Goal: Contribute content: Contribute content

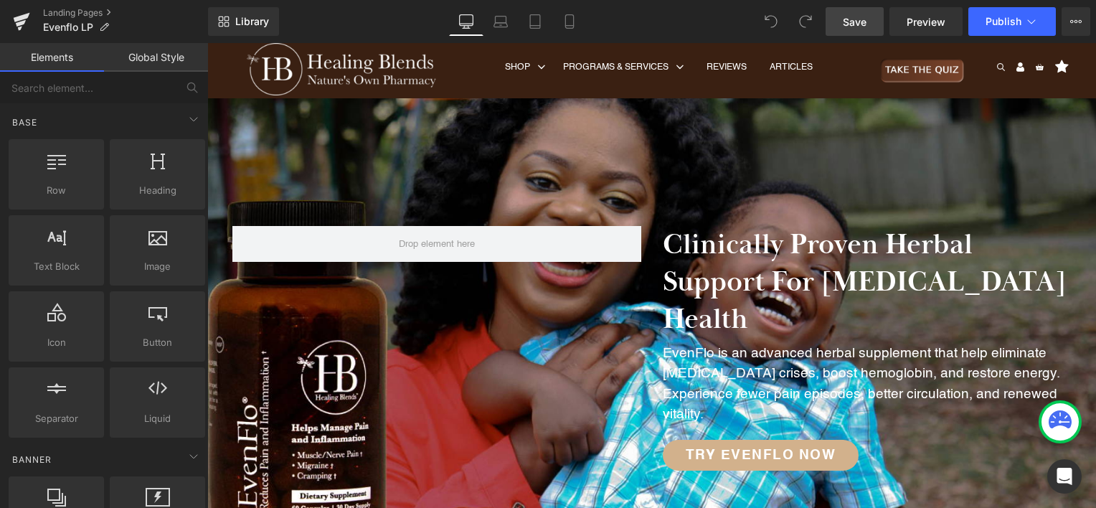
click at [846, 15] on span "Save" at bounding box center [855, 21] width 24 height 15
click at [1008, 23] on span "Publish" at bounding box center [1004, 21] width 36 height 11
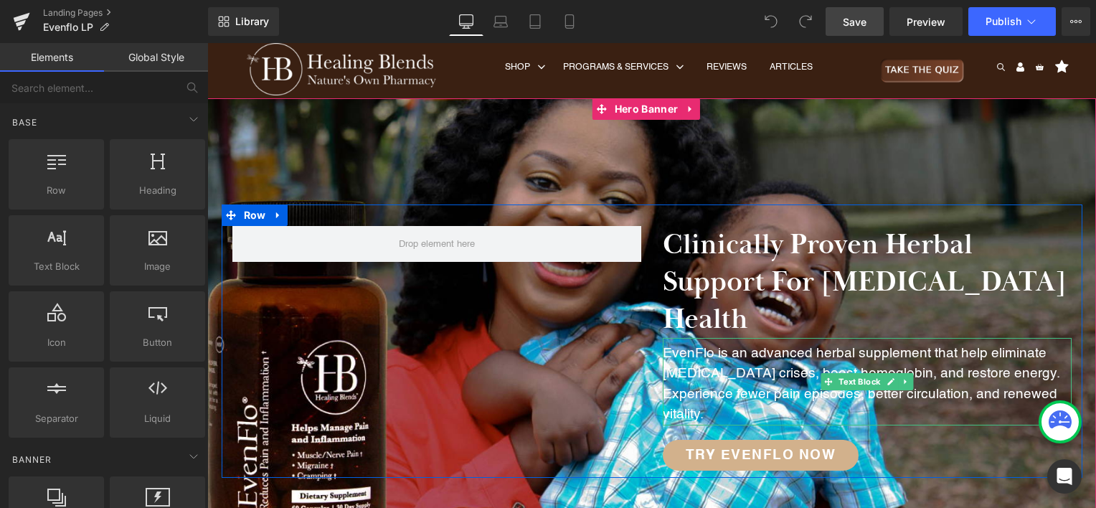
click at [679, 344] on p "EvenFlo is an advanced herbal supplement that help eliminate sickle cell crises…" at bounding box center [867, 385] width 409 height 82
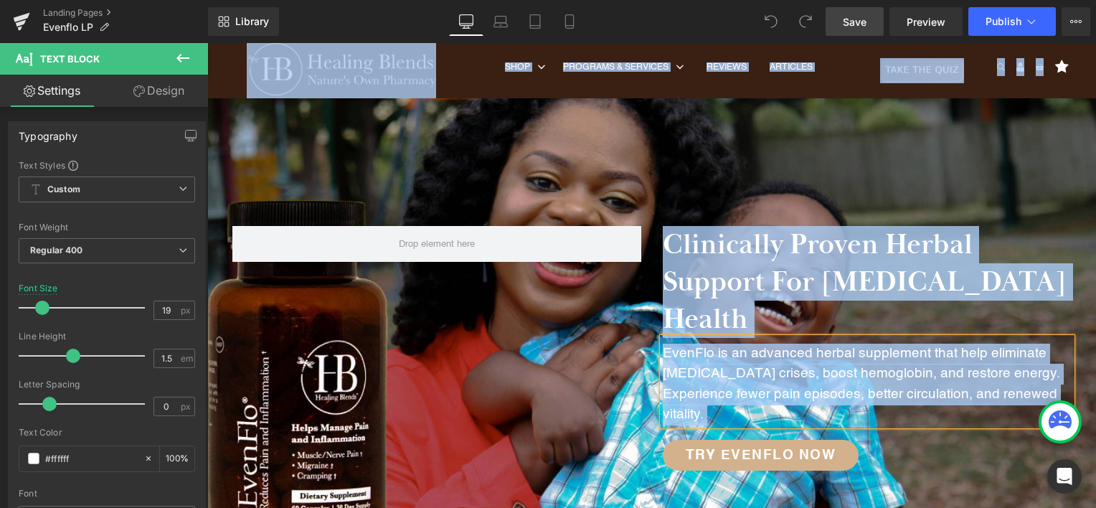
click at [723, 344] on p "EvenFlo is an advanced herbal supplement that help eliminate sickle cell crises…" at bounding box center [867, 385] width 409 height 82
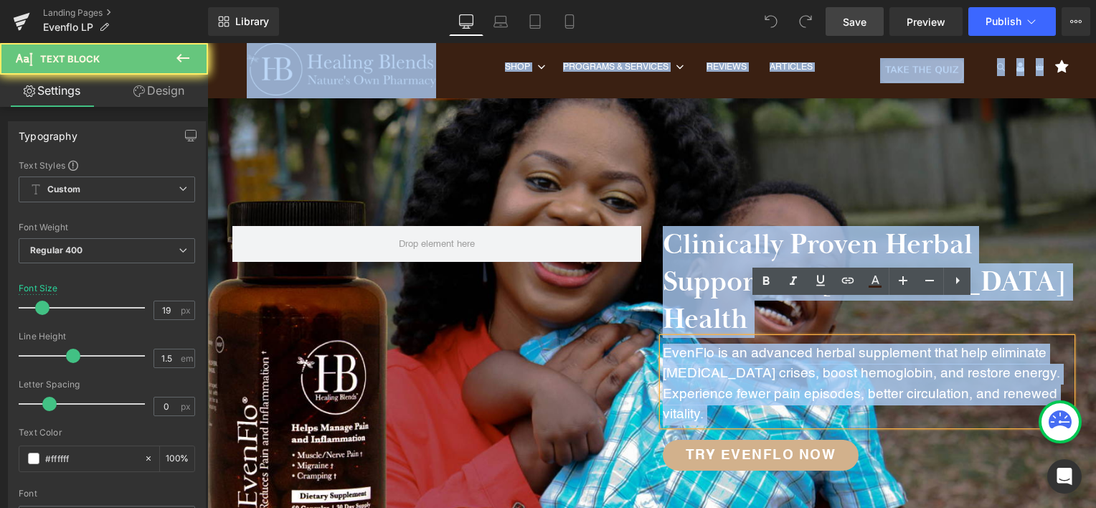
click at [719, 344] on p "EvenFlo is an advanced herbal supplement that help eliminate sickle cell crises…" at bounding box center [867, 385] width 409 height 82
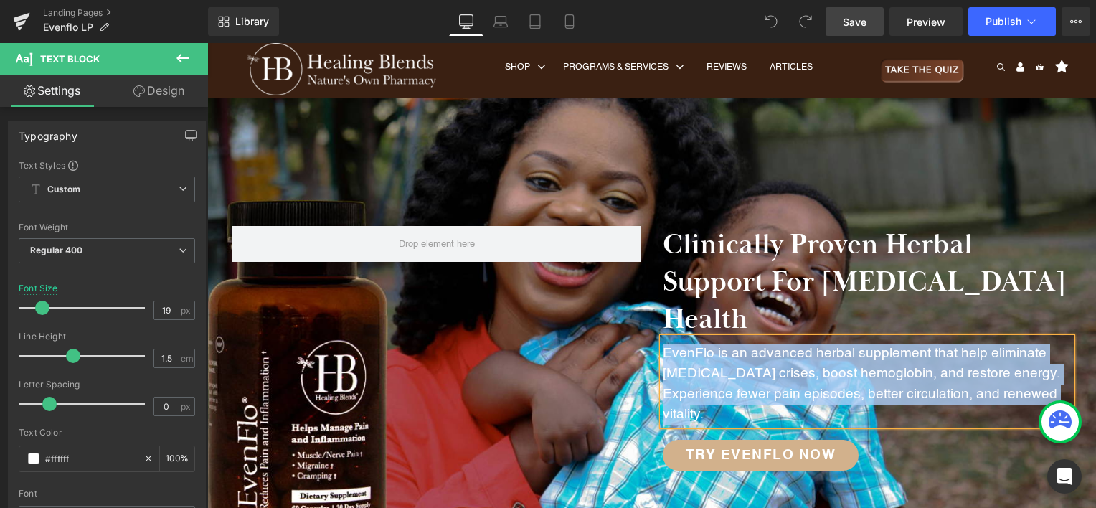
copy p "EvenFlo is an advanced herbal supplement that help eliminate sickle cell crises…"
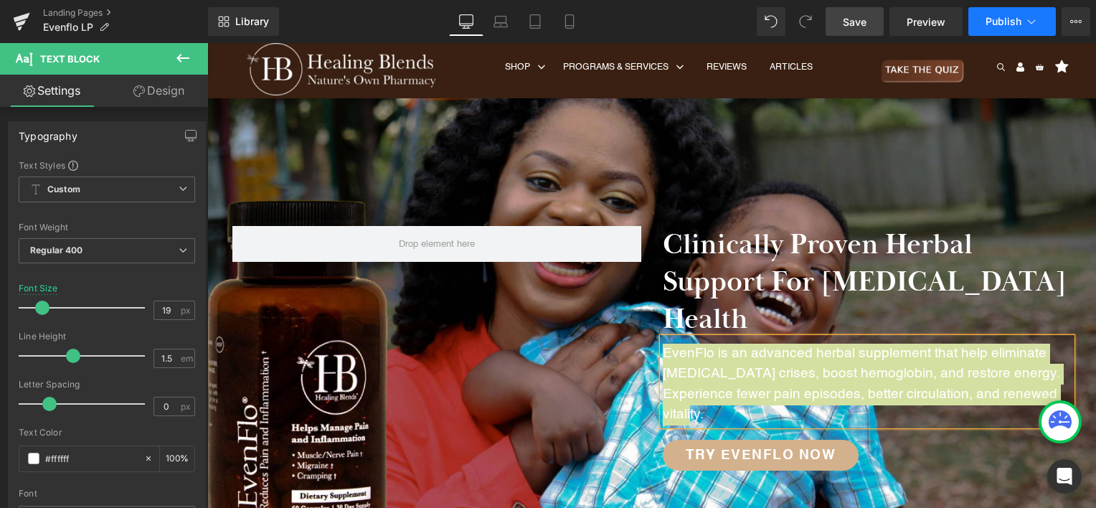
click at [1009, 22] on span "Publish" at bounding box center [1004, 21] width 36 height 11
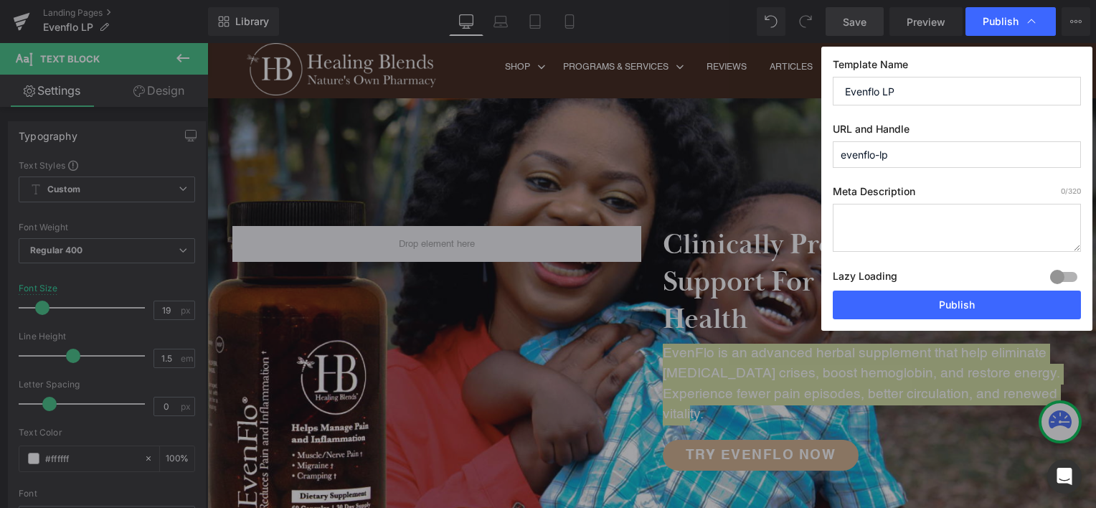
click at [906, 221] on textarea at bounding box center [957, 228] width 248 height 48
paste textarea "EvenFlo is an advanced herbal supplement that help eliminate sickle cell crises…"
type textarea "EvenFlo is an advanced herbal supplement that help eliminate sickle cell crises…"
click at [1067, 275] on div at bounding box center [1063, 276] width 34 height 23
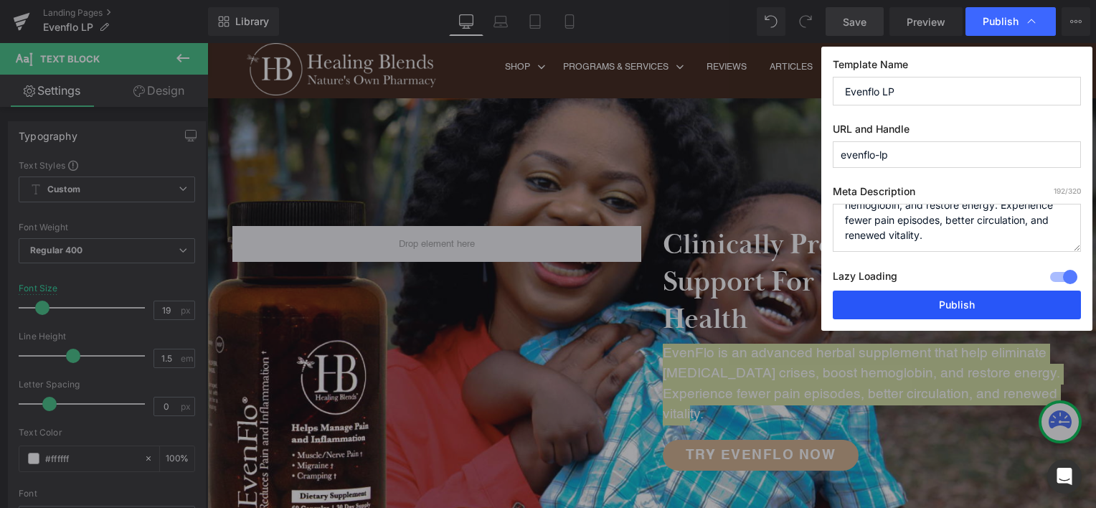
click at [1023, 298] on button "Publish" at bounding box center [957, 304] width 248 height 29
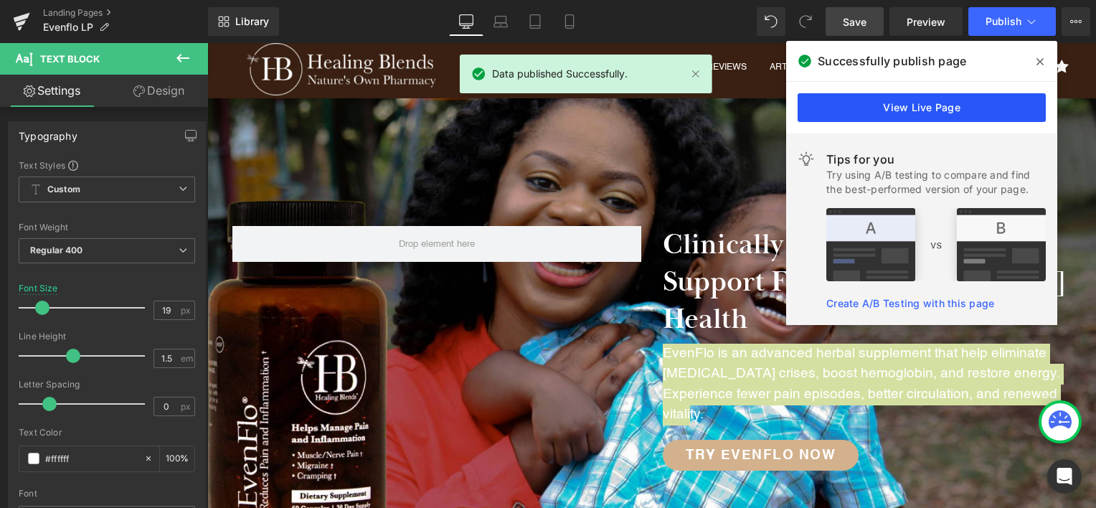
click at [928, 106] on link "View Live Page" at bounding box center [922, 107] width 248 height 29
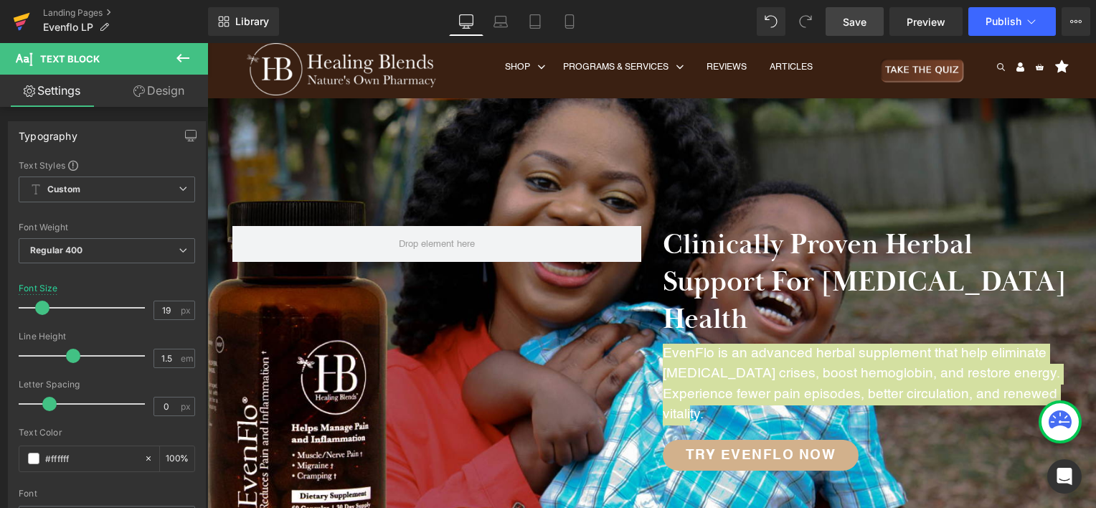
click at [21, 19] on icon at bounding box center [22, 17] width 16 height 9
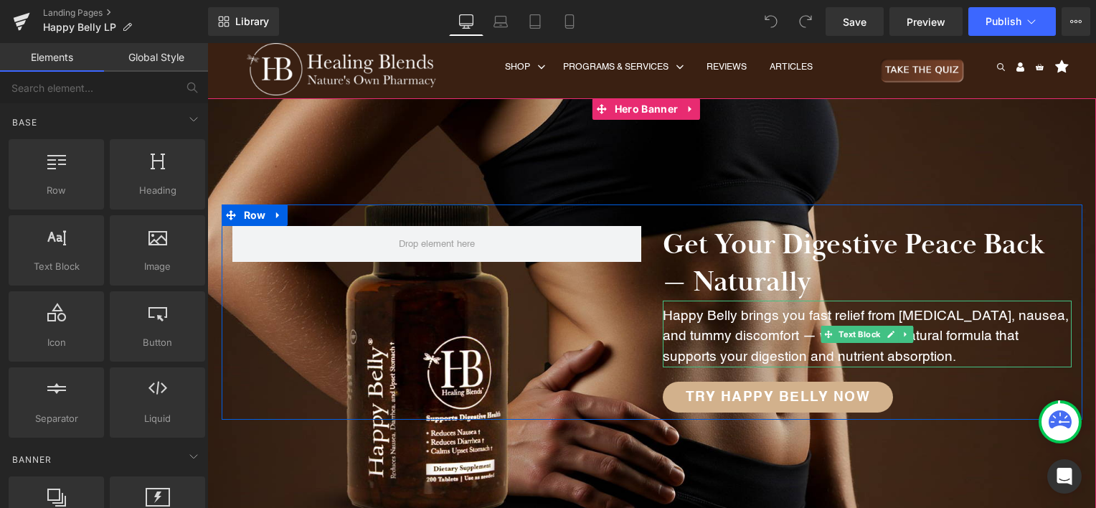
click at [764, 327] on p "Happy Belly brings you fast relief from [MEDICAL_DATA], nausea, and tummy disco…" at bounding box center [867, 337] width 409 height 62
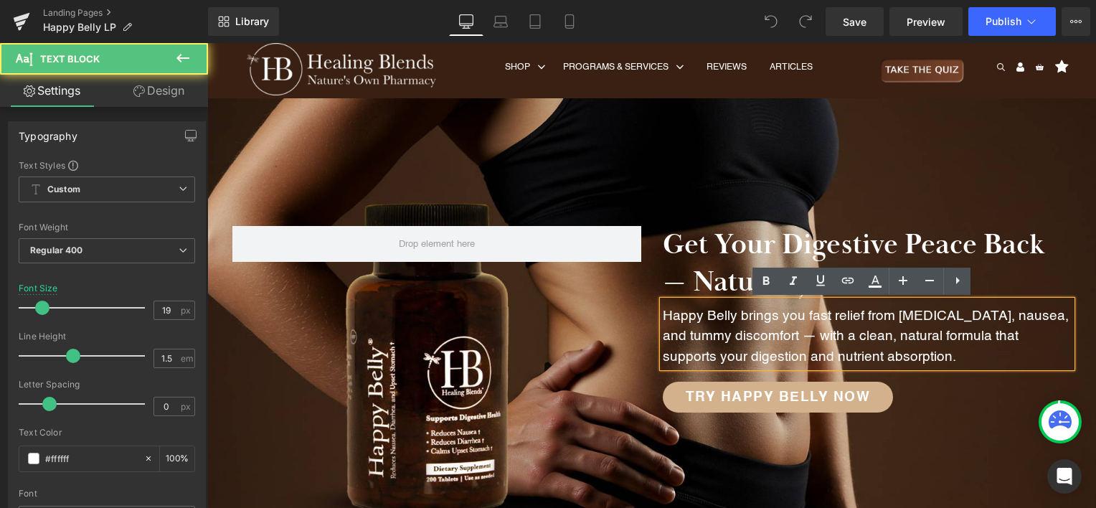
click at [764, 327] on p "Happy Belly brings you fast relief from [MEDICAL_DATA], nausea, and tummy disco…" at bounding box center [867, 337] width 409 height 62
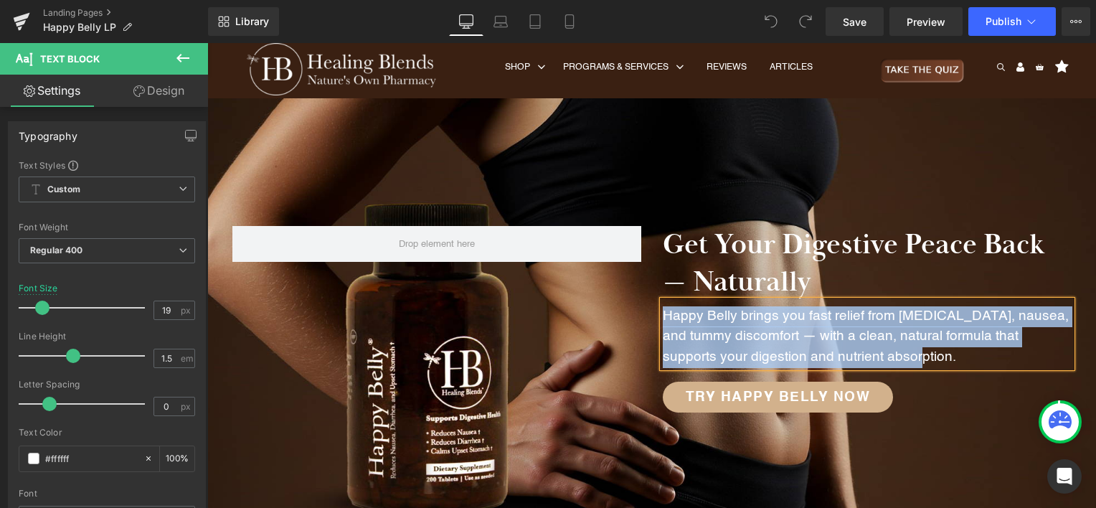
copy p "Happy Belly brings you fast relief from [MEDICAL_DATA], nausea, and tummy disco…"
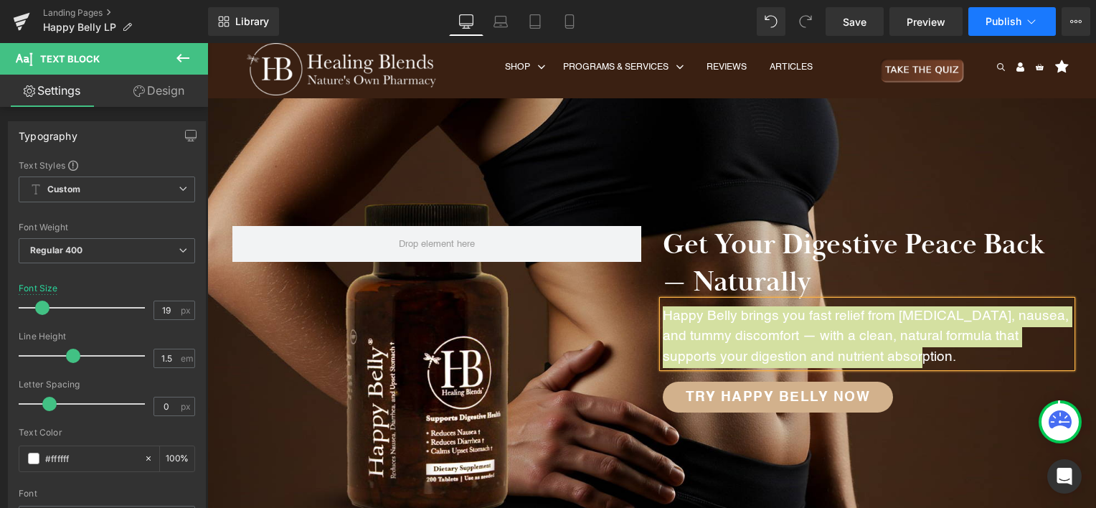
click at [1008, 22] on span "Publish" at bounding box center [1004, 21] width 36 height 11
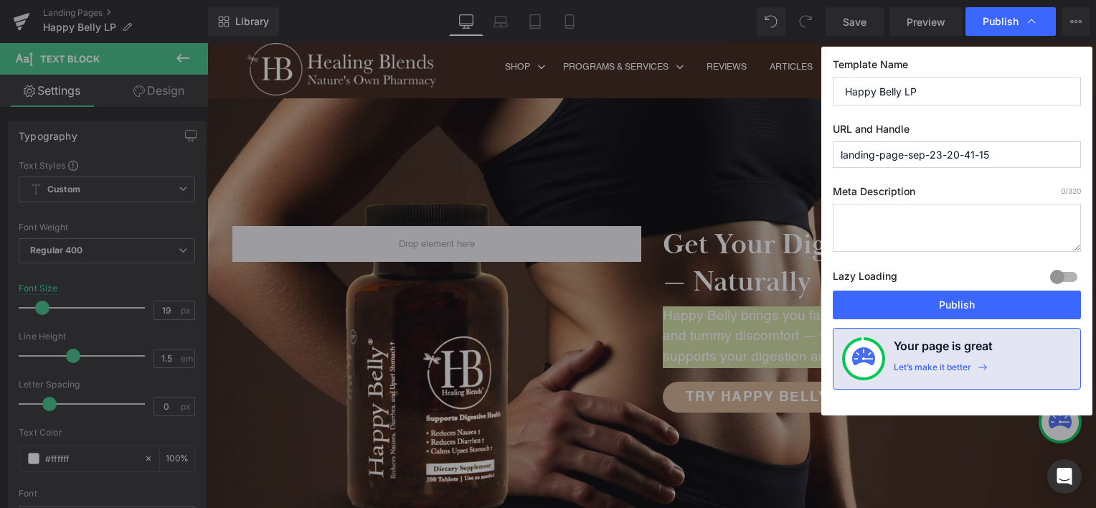
click at [928, 232] on textarea at bounding box center [957, 228] width 248 height 48
paste textarea "Happy Belly brings you fast relief from [MEDICAL_DATA], nausea, and tummy disco…"
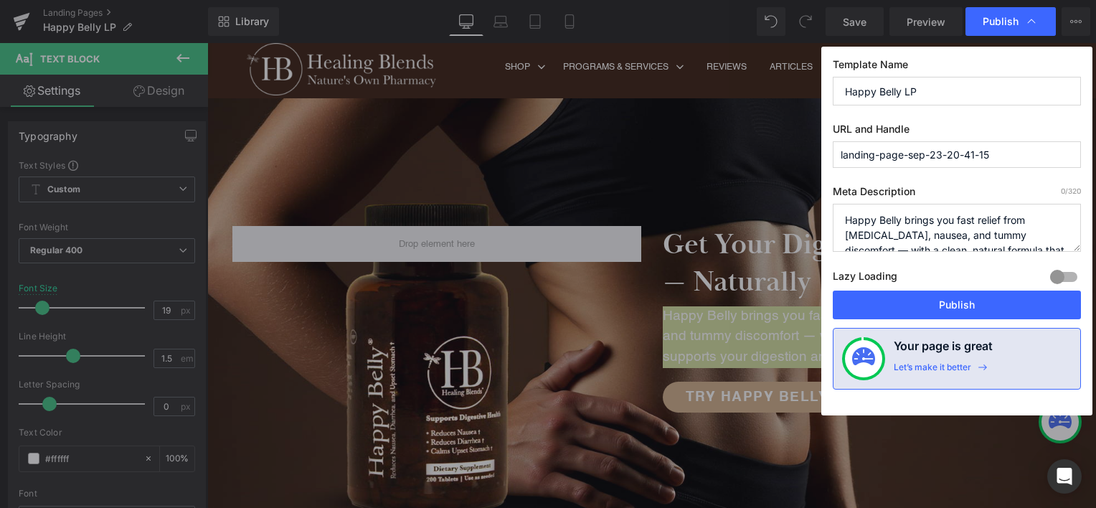
scroll to position [20, 0]
type textarea "Happy Belly brings you fast relief from [MEDICAL_DATA], nausea, and tummy disco…"
drag, startPoint x: 1009, startPoint y: 151, endPoint x: 775, endPoint y: 153, distance: 234.6
click at [784, 151] on div "Publish Template Name Happy Belly LP URL and Handle landing-page-sep-23-20-41-1…" at bounding box center [548, 254] width 1096 height 508
type input "happybelly-lp"
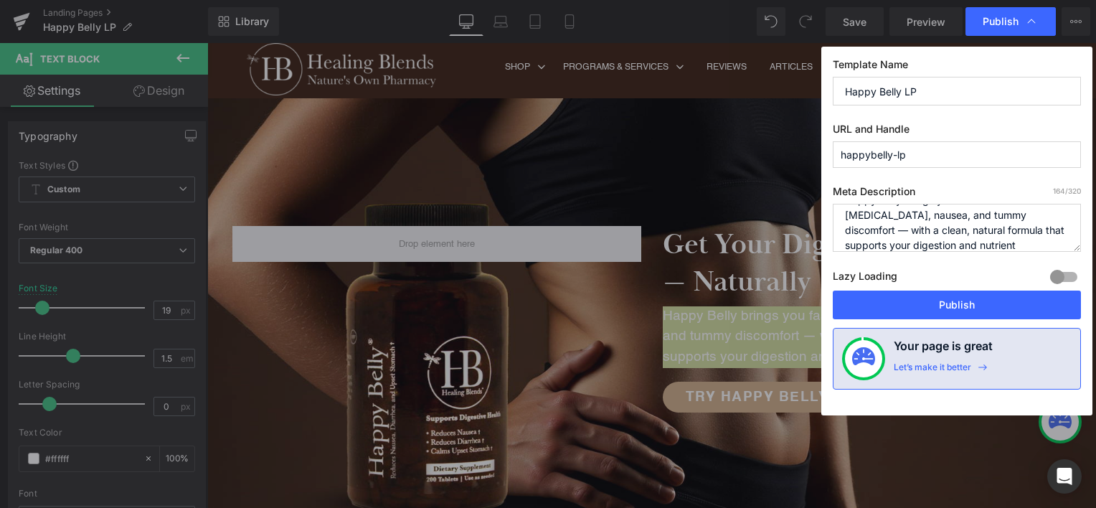
click at [1073, 275] on div at bounding box center [1063, 276] width 34 height 23
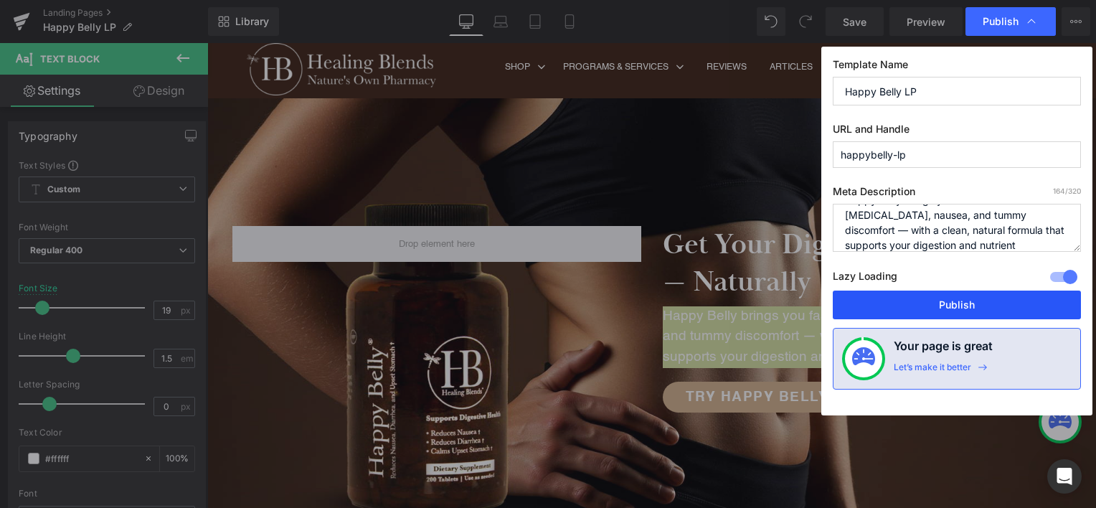
click at [1008, 301] on button "Publish" at bounding box center [957, 304] width 248 height 29
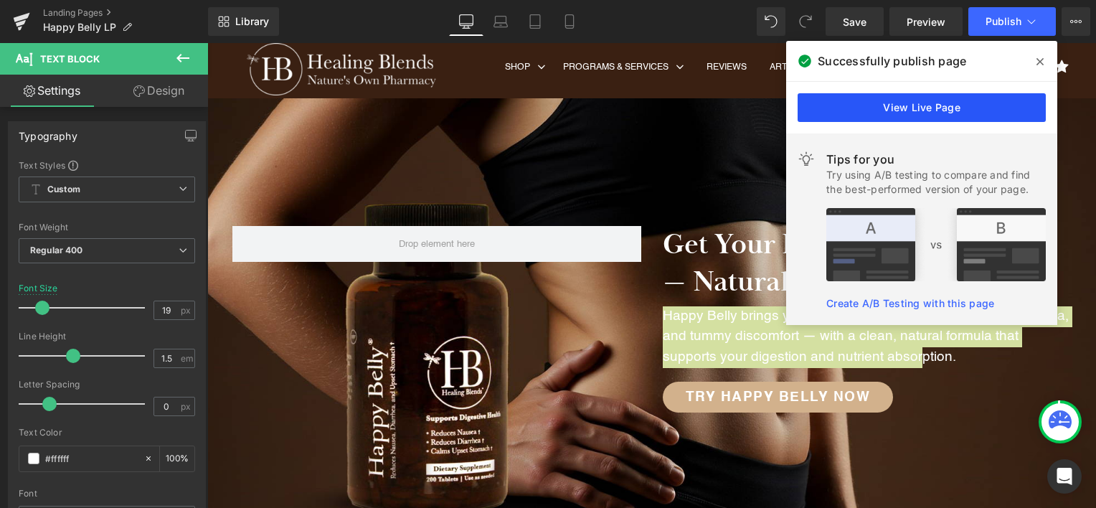
click at [949, 108] on link "View Live Page" at bounding box center [922, 107] width 248 height 29
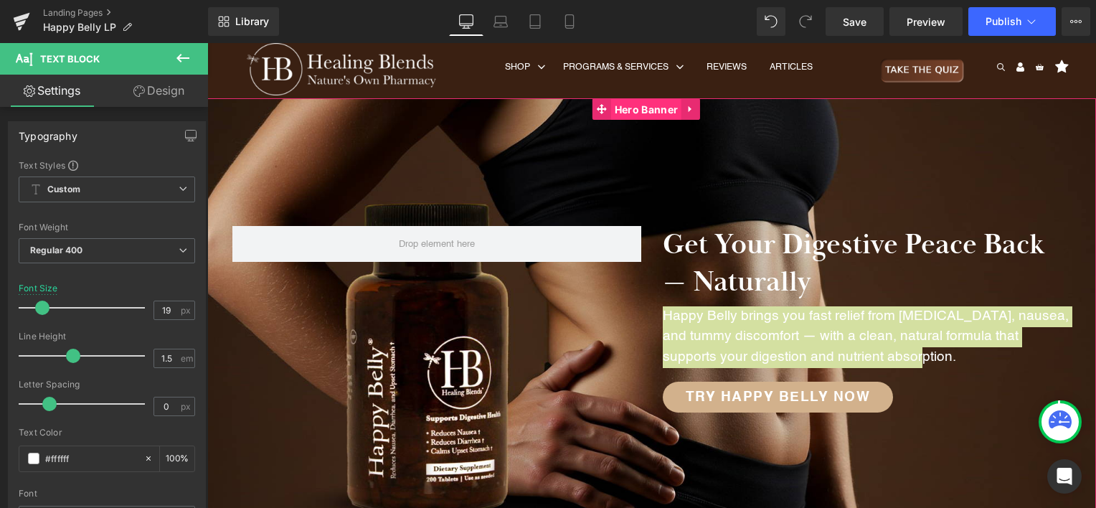
click at [652, 109] on span "Hero Banner" at bounding box center [646, 110] width 70 height 22
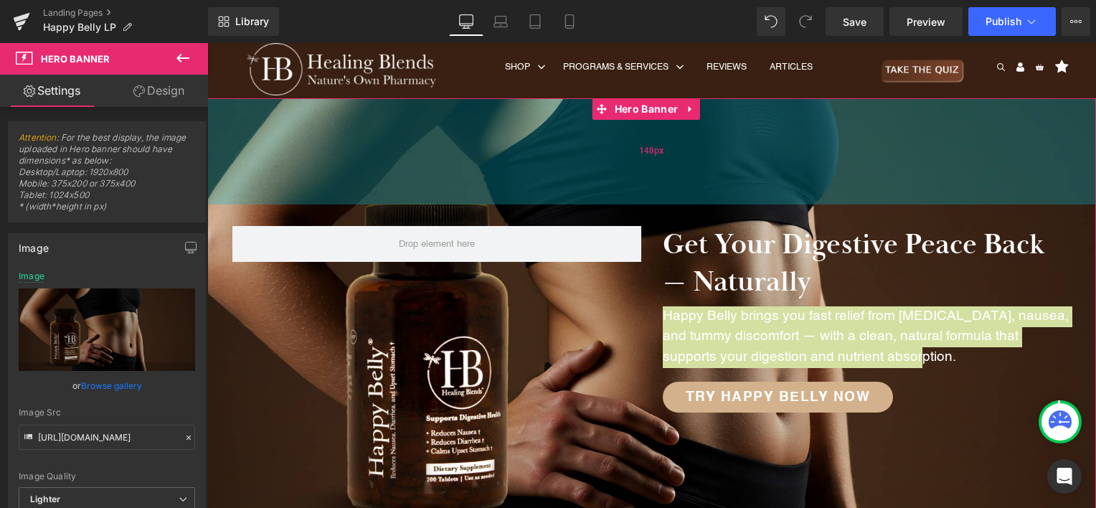
click at [541, 126] on div "148px" at bounding box center [651, 151] width 889 height 106
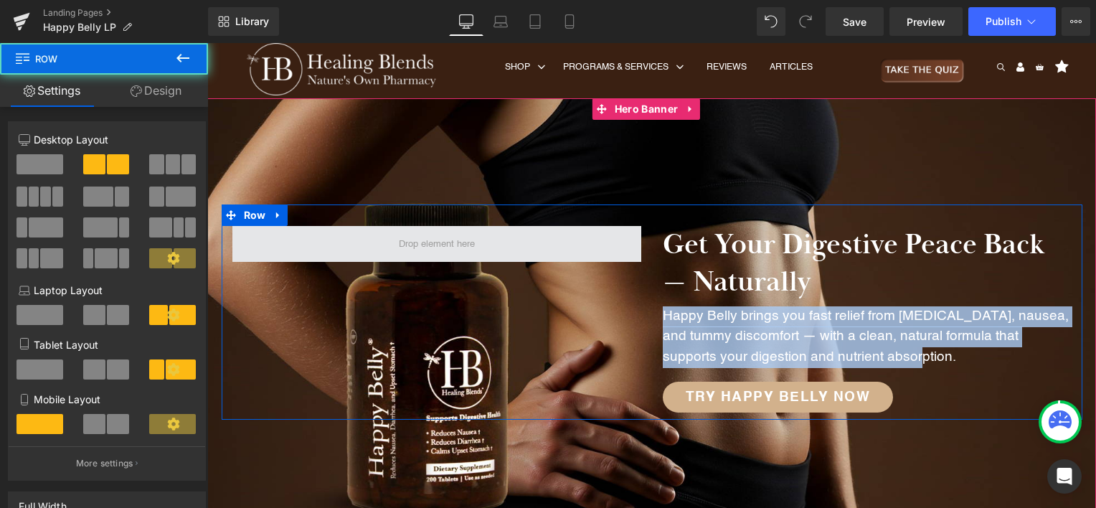
click at [533, 242] on span at bounding box center [436, 244] width 409 height 36
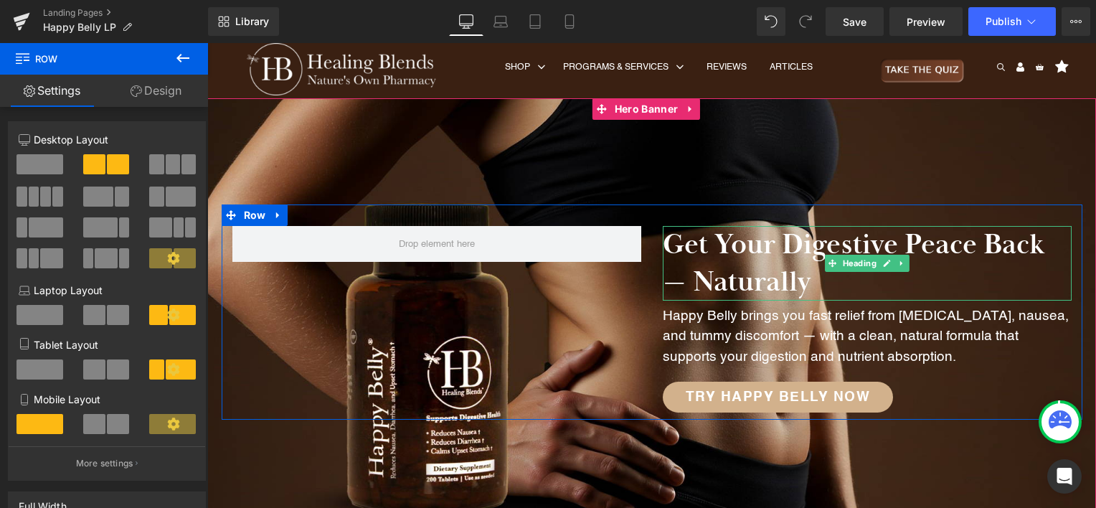
click at [739, 231] on h2 "Get Your Digestive Peace Back — Naturally" at bounding box center [867, 263] width 409 height 75
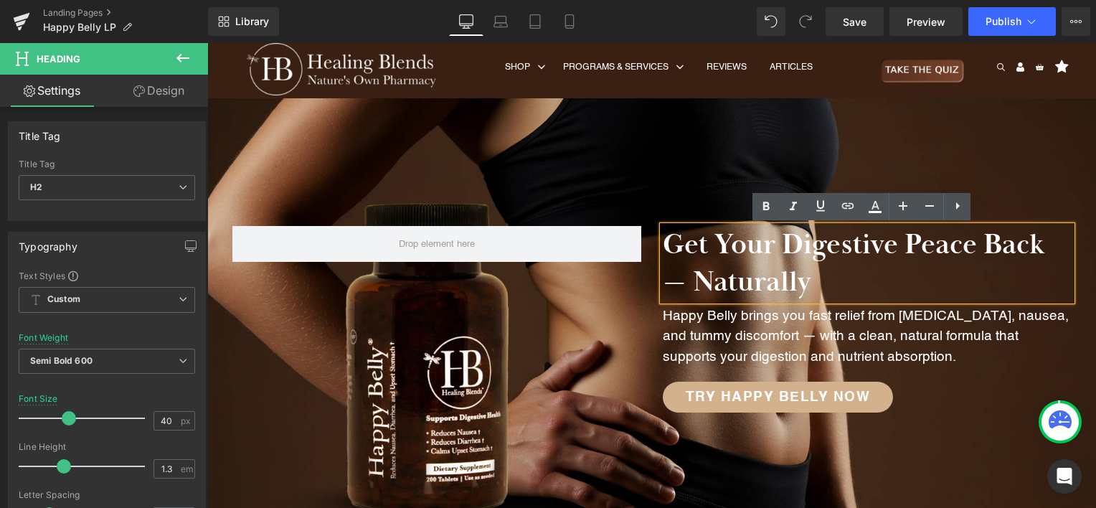
click at [571, 210] on div "Get Your Digestive Peace Back — Naturally Heading Happy Belly brings you fast r…" at bounding box center [652, 312] width 861 height 216
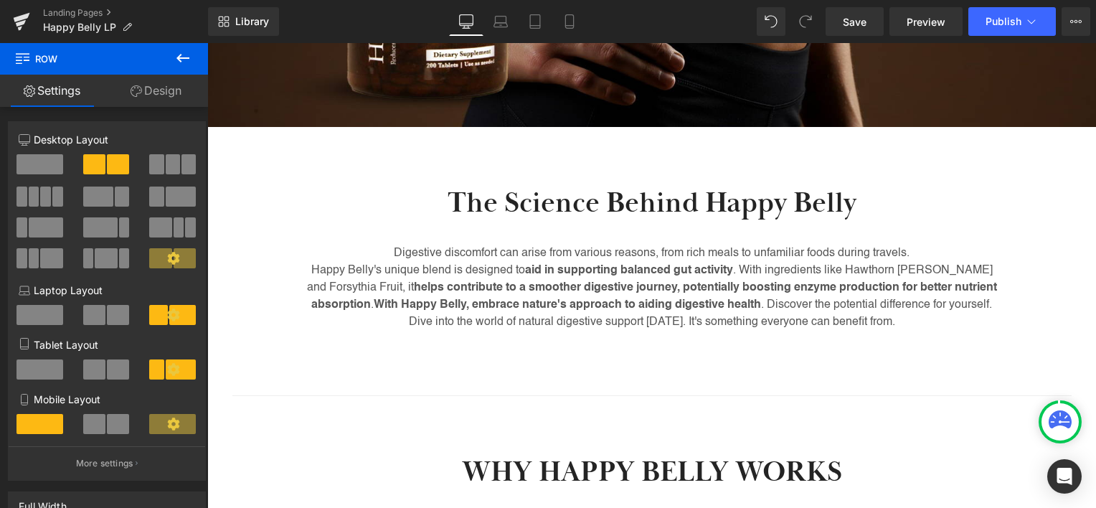
scroll to position [430, 0]
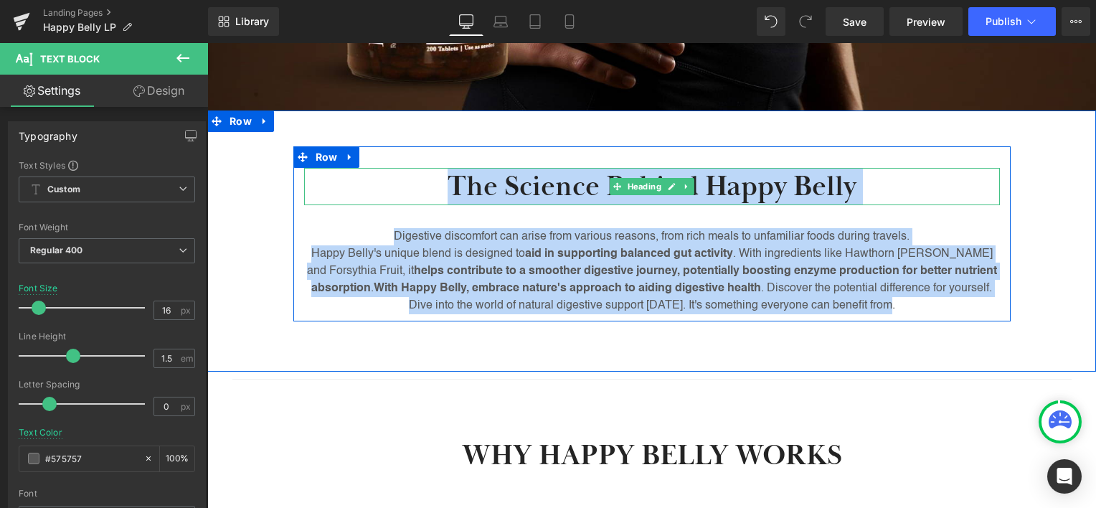
drag, startPoint x: 904, startPoint y: 307, endPoint x: 448, endPoint y: 188, distance: 471.5
click at [448, 188] on div "The Science Behind Happy Belly Heading Digestive discomfort can arise from vari…" at bounding box center [651, 241] width 717 height 146
copy div "The Science Behind Happy Belly Heading Digestive discomfort can arise from vari…"
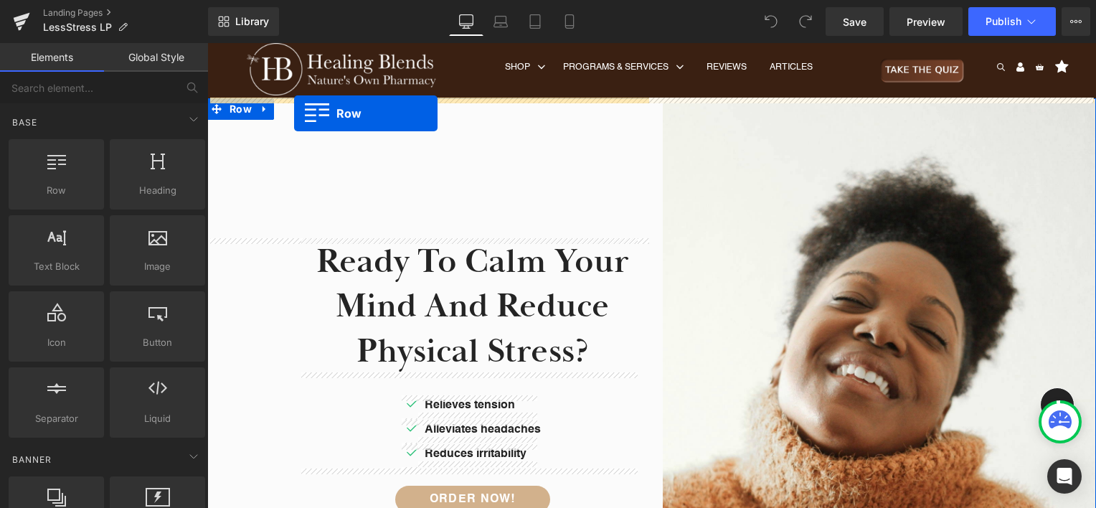
drag, startPoint x: 276, startPoint y: 224, endPoint x: 294, endPoint y: 113, distance: 111.9
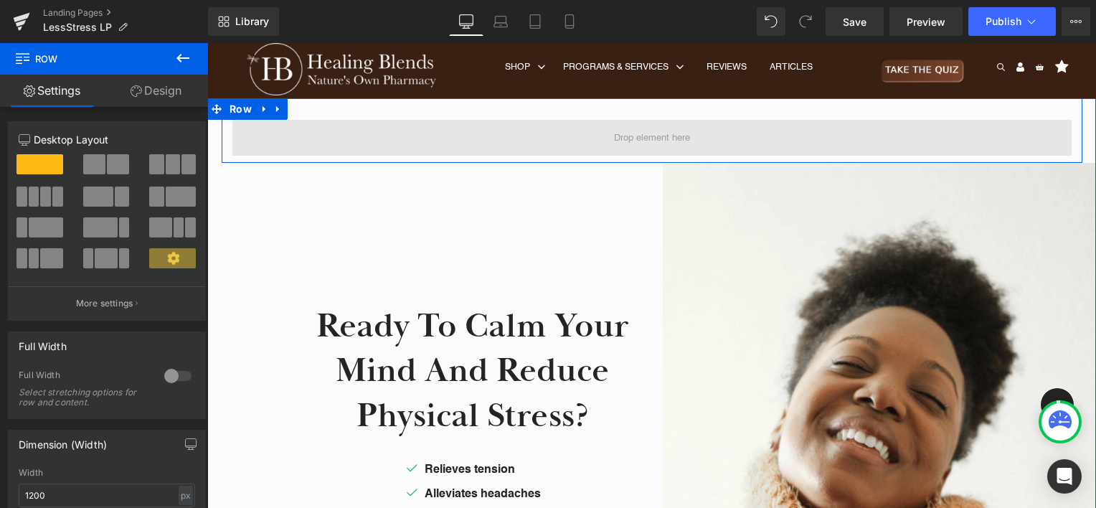
drag, startPoint x: 250, startPoint y: 214, endPoint x: 448, endPoint y: 135, distance: 212.7
drag, startPoint x: 245, startPoint y: 205, endPoint x: 505, endPoint y: 136, distance: 268.8
click at [505, 136] on span at bounding box center [651, 138] width 839 height 36
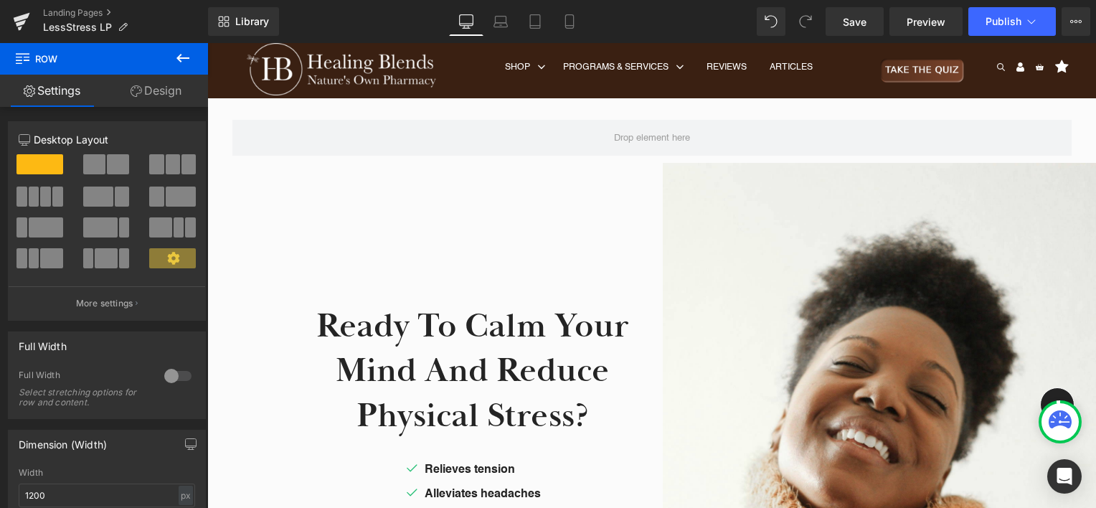
click at [181, 60] on icon at bounding box center [182, 57] width 17 height 17
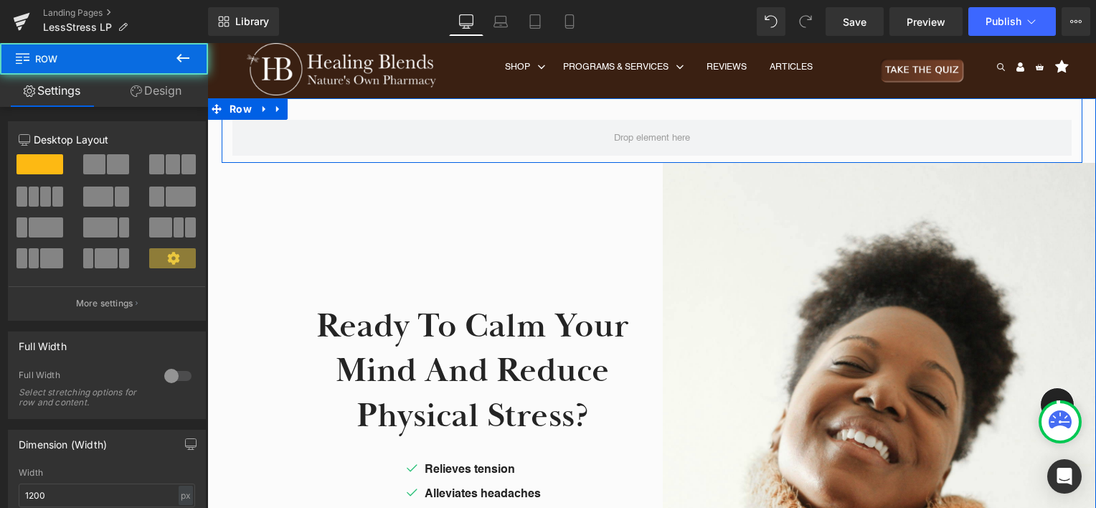
click at [385, 109] on div "Row" at bounding box center [652, 130] width 861 height 65
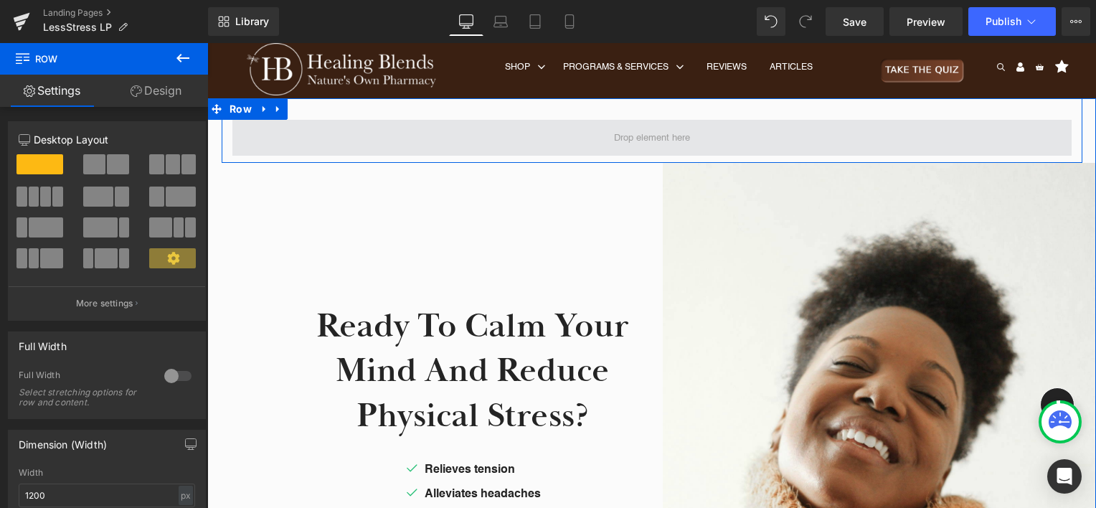
drag, startPoint x: 316, startPoint y: 213, endPoint x: 502, endPoint y: 146, distance: 197.6
drag, startPoint x: 302, startPoint y: 206, endPoint x: 533, endPoint y: 133, distance: 242.3
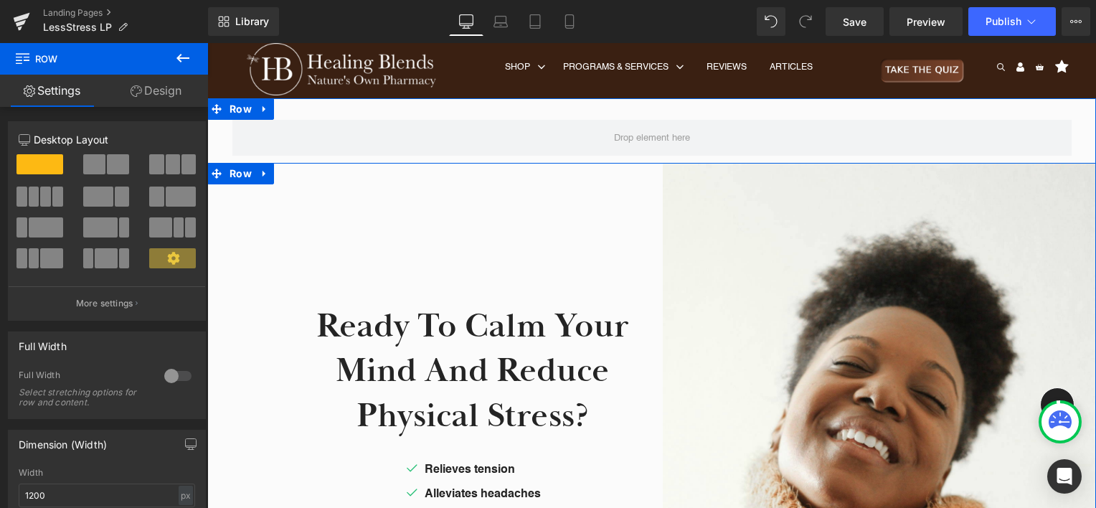
drag, startPoint x: 301, startPoint y: 209, endPoint x: 339, endPoint y: 172, distance: 52.8
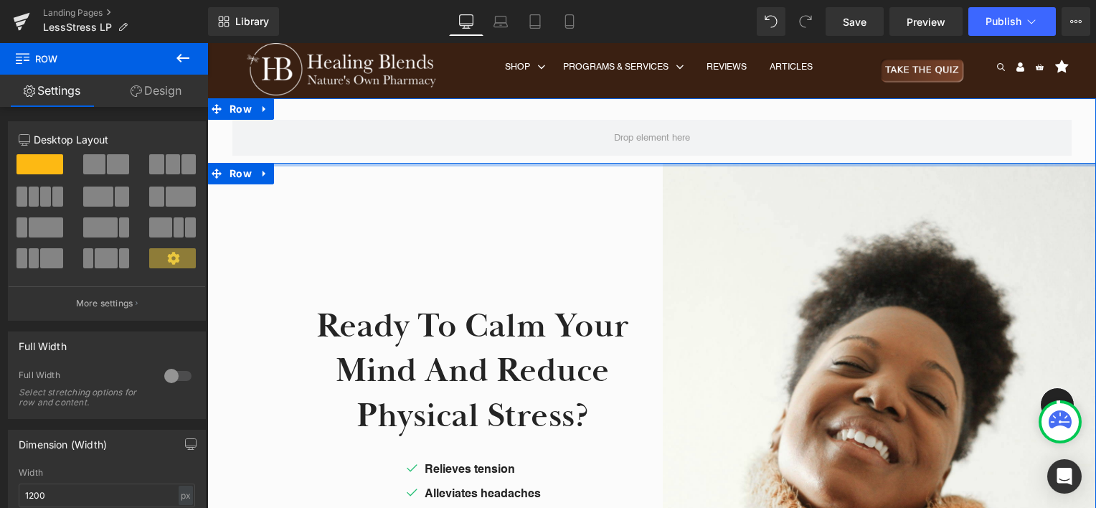
drag, startPoint x: 302, startPoint y: 217, endPoint x: 322, endPoint y: 166, distance: 54.1
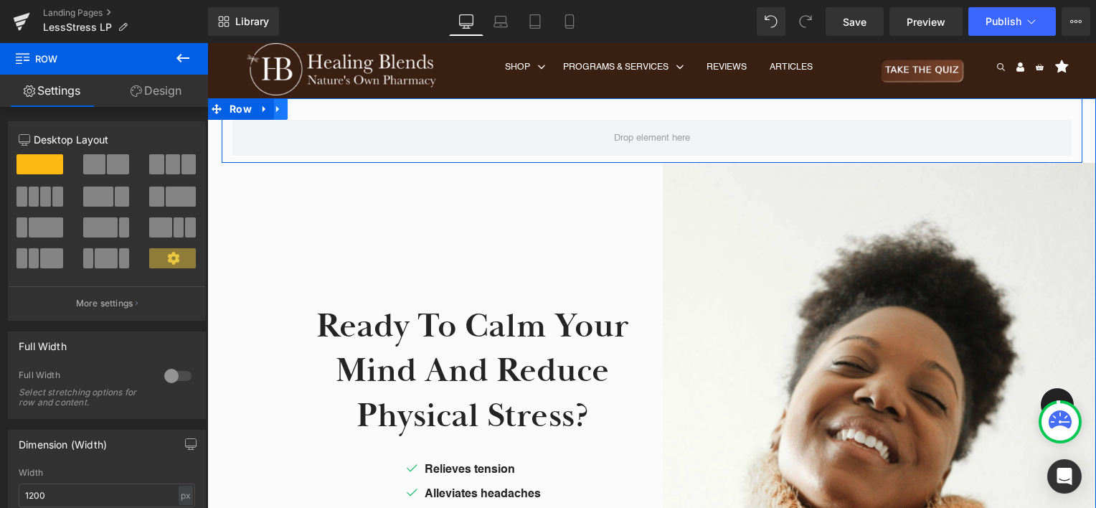
click at [274, 112] on icon at bounding box center [278, 108] width 10 height 11
click at [312, 110] on icon at bounding box center [316, 108] width 10 height 11
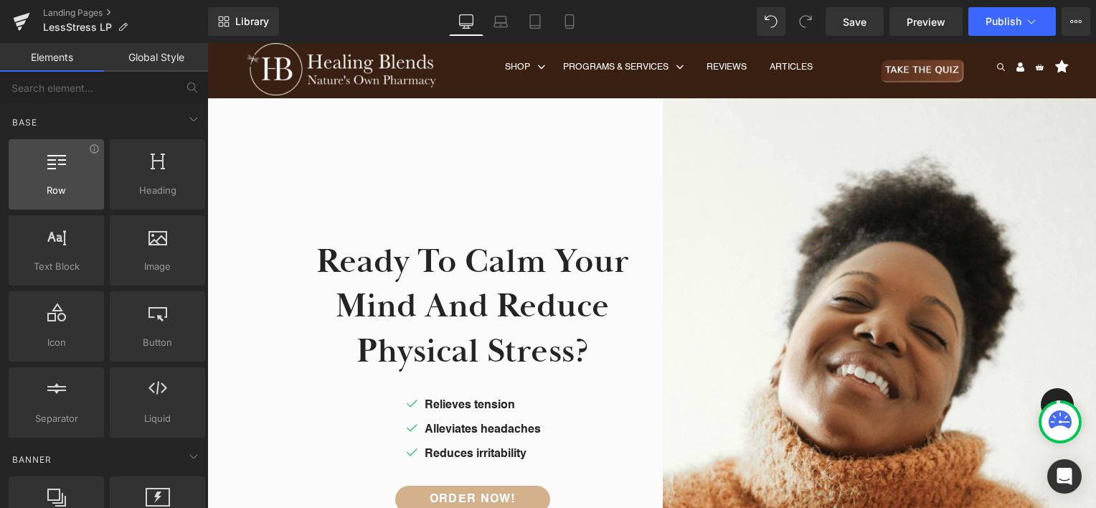
click at [55, 169] on div at bounding box center [56, 167] width 87 height 32
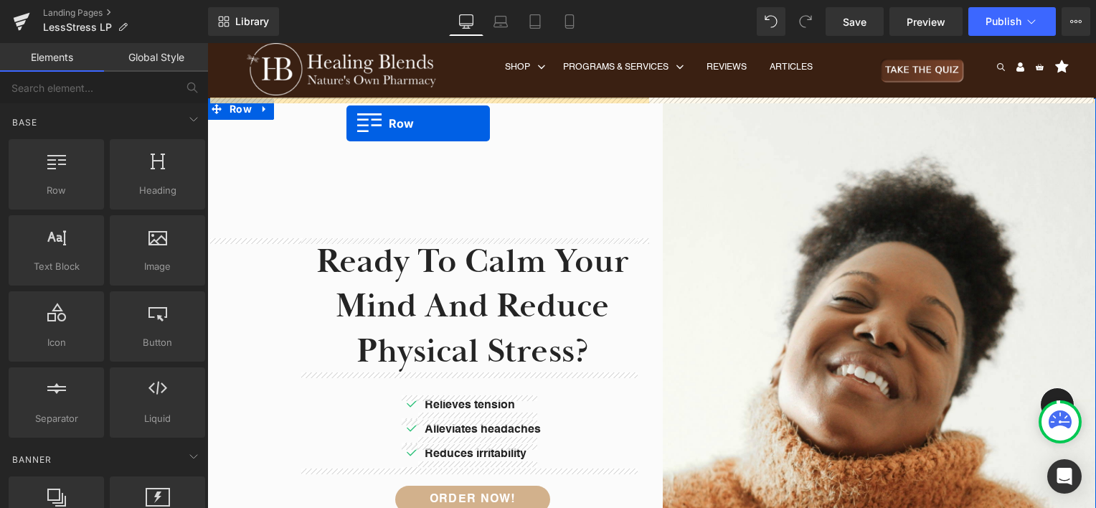
drag, startPoint x: 255, startPoint y: 218, endPoint x: 346, endPoint y: 123, distance: 131.4
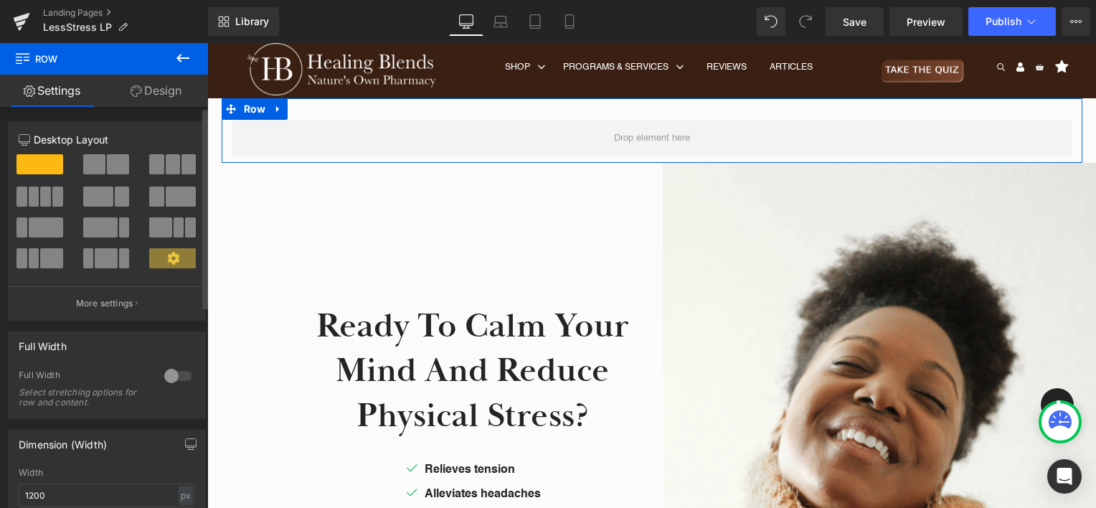
click at [86, 167] on span at bounding box center [94, 164] width 22 height 20
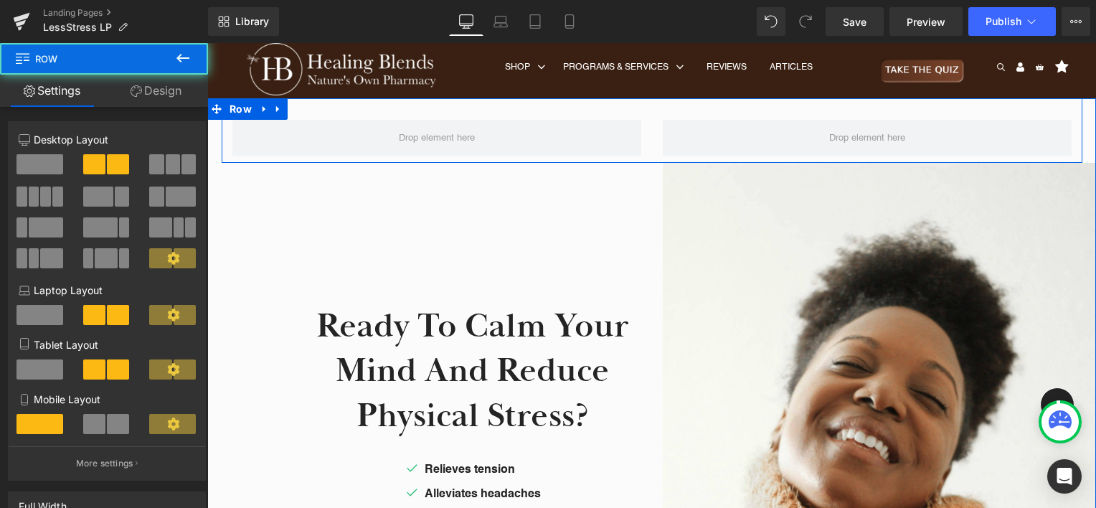
click at [383, 109] on div "Row" at bounding box center [652, 130] width 861 height 65
click at [329, 103] on div "Row" at bounding box center [652, 130] width 861 height 65
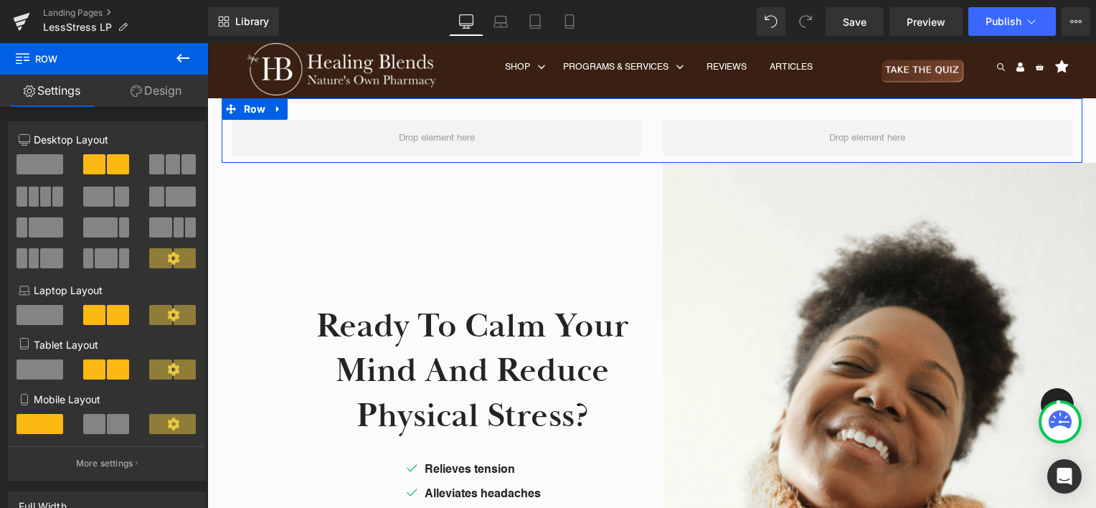
click at [157, 85] on link "Design" at bounding box center [156, 91] width 104 height 32
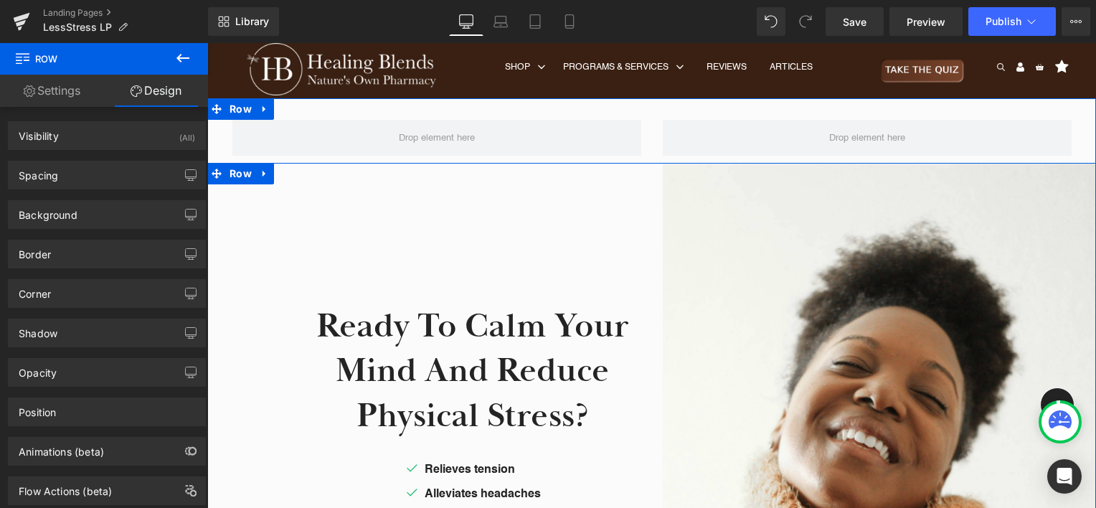
click at [319, 181] on div "Ready to Calm Your Mind and Reduce Physical Stress? Heading Icon Relieves tensi…" at bounding box center [429, 488] width 445 height 651
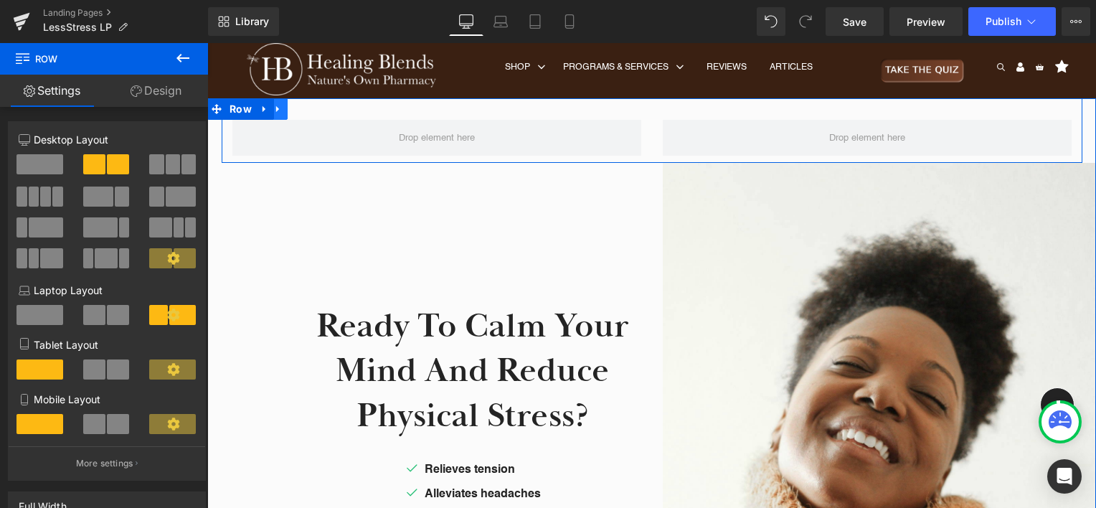
click at [274, 111] on icon at bounding box center [278, 108] width 10 height 11
click at [311, 109] on icon at bounding box center [316, 109] width 10 height 10
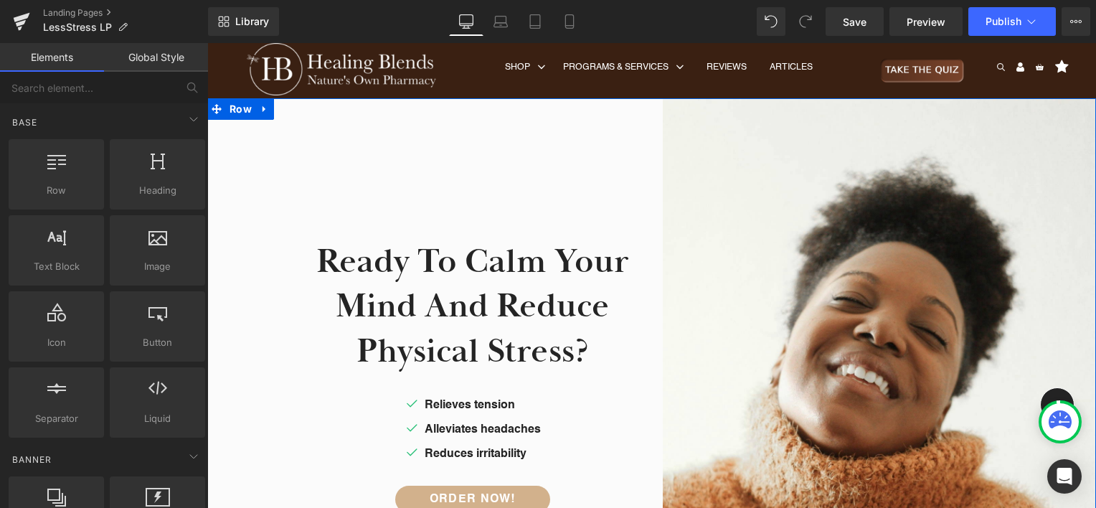
click at [347, 121] on div "Ready to Calm Your Mind and Reduce Physical Stress? Heading Icon Relieves tensi…" at bounding box center [429, 423] width 445 height 651
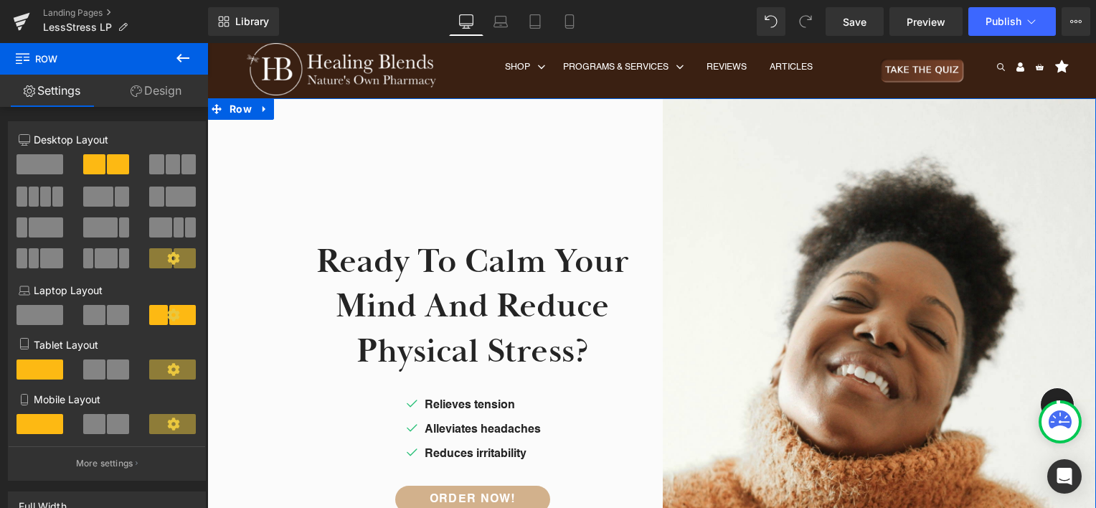
click at [178, 95] on link "Design" at bounding box center [156, 91] width 104 height 32
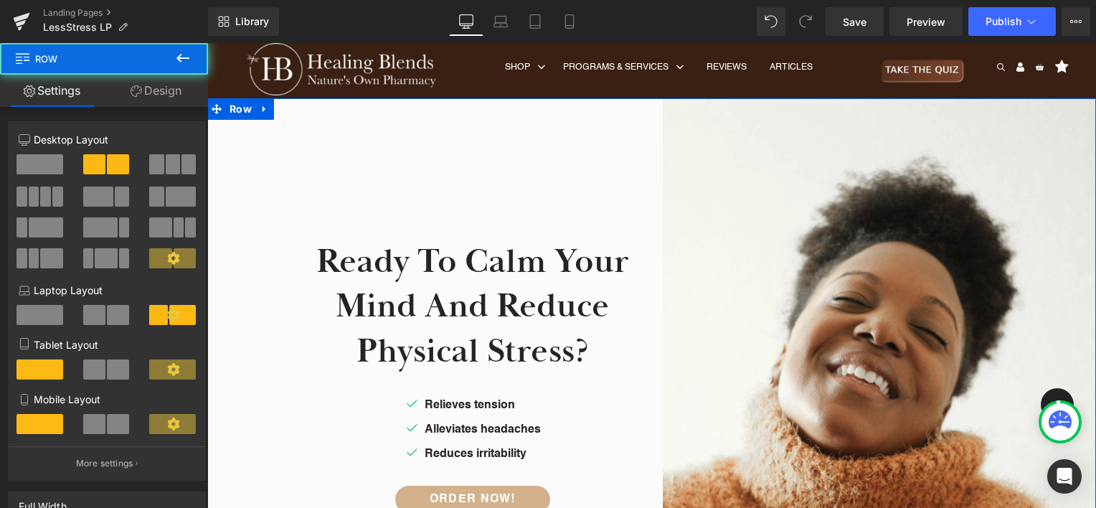
click at [356, 116] on div "Ready to Calm Your Mind and Reduce Physical Stress? Heading Icon Relieves tensi…" at bounding box center [429, 423] width 445 height 651
click at [260, 109] on icon at bounding box center [265, 108] width 10 height 11
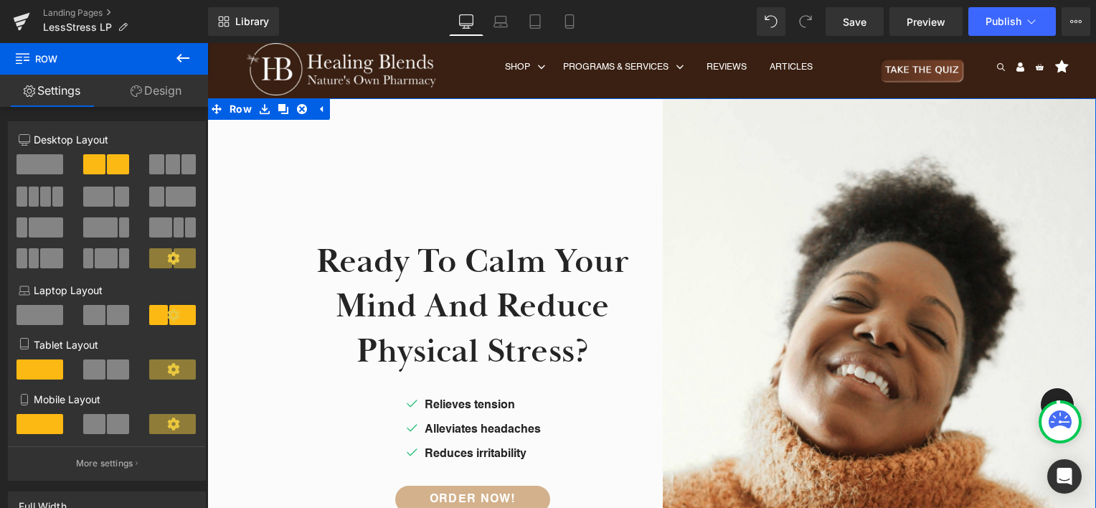
click at [423, 136] on div "Ready to Calm Your Mind and Reduce Physical Stress? Heading Icon Relieves tensi…" at bounding box center [429, 423] width 445 height 651
click at [368, 197] on div "Ready to Calm Your Mind and Reduce Physical Stress? Heading Icon Relieves tensi…" at bounding box center [429, 423] width 445 height 651
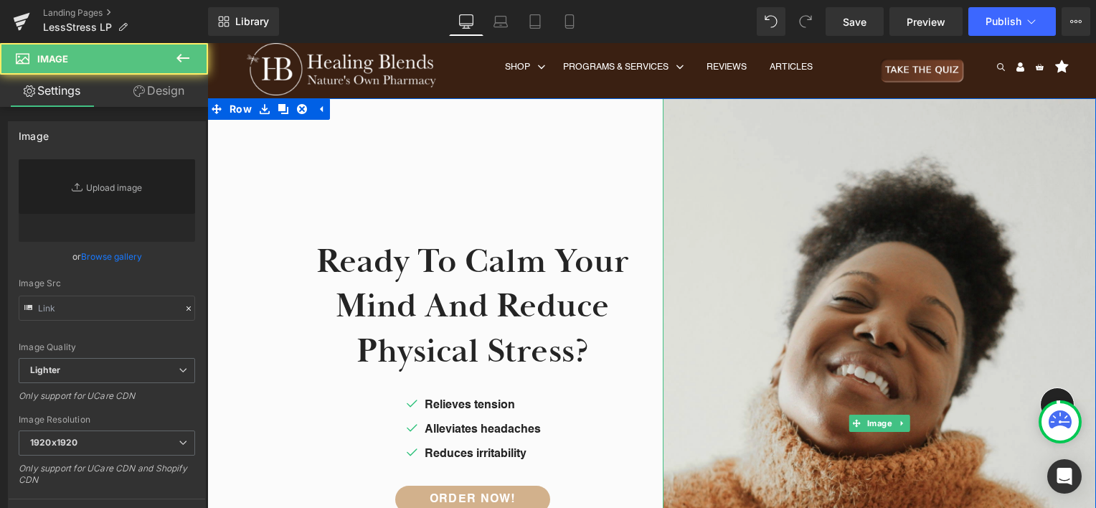
click at [850, 230] on img at bounding box center [880, 423] width 434 height 651
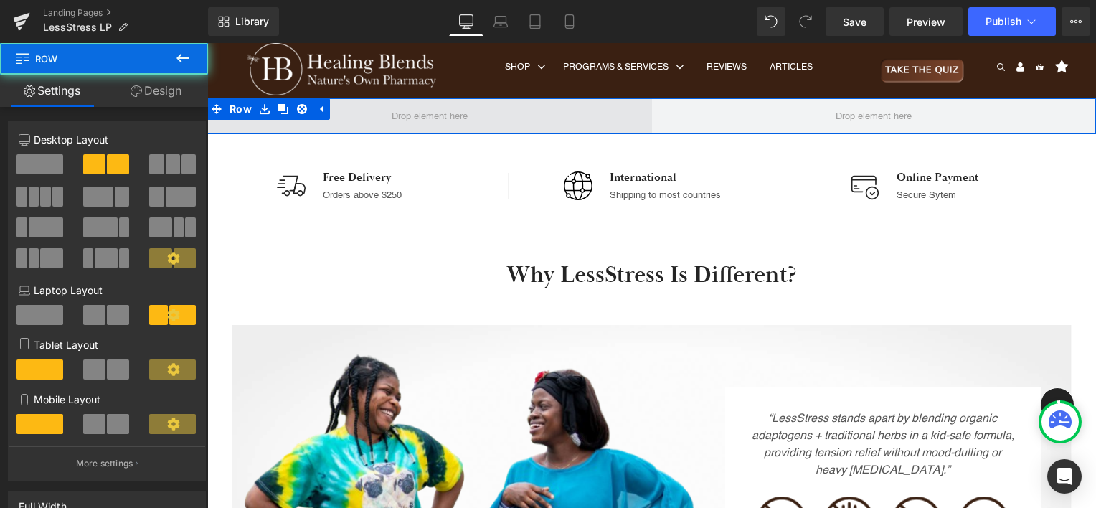
click at [373, 110] on span at bounding box center [429, 116] width 445 height 36
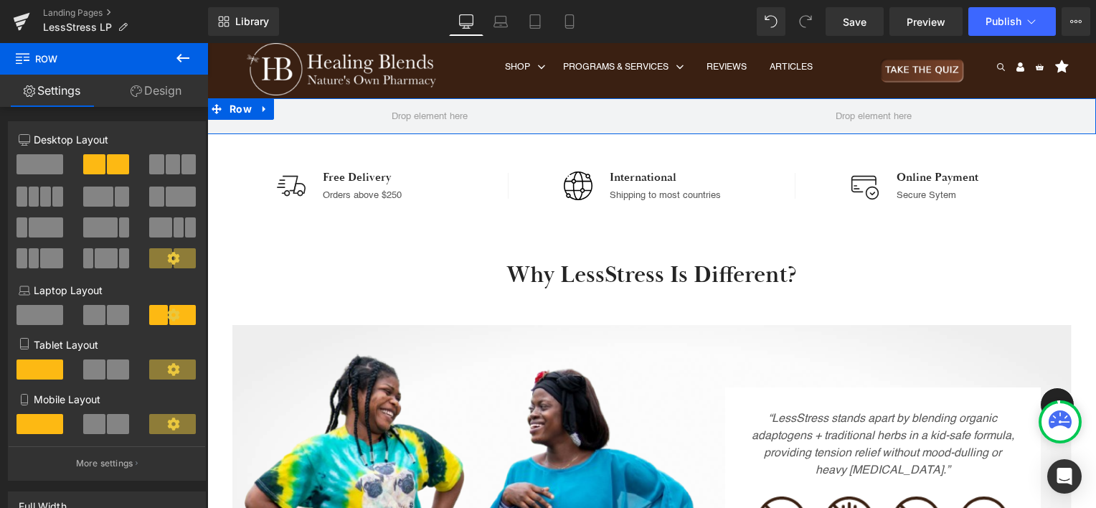
click at [52, 319] on span at bounding box center [39, 315] width 47 height 20
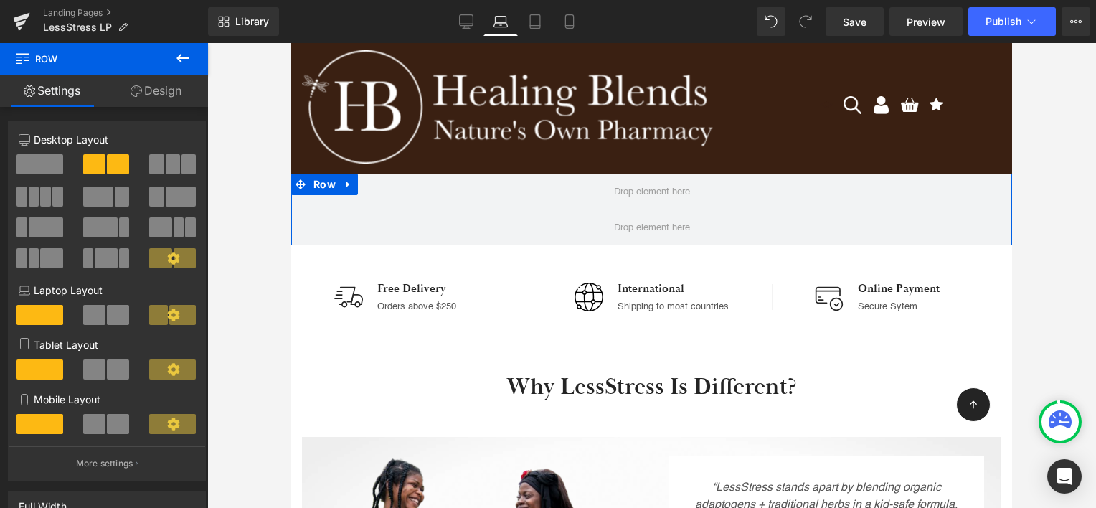
click at [184, 317] on span at bounding box center [182, 315] width 27 height 20
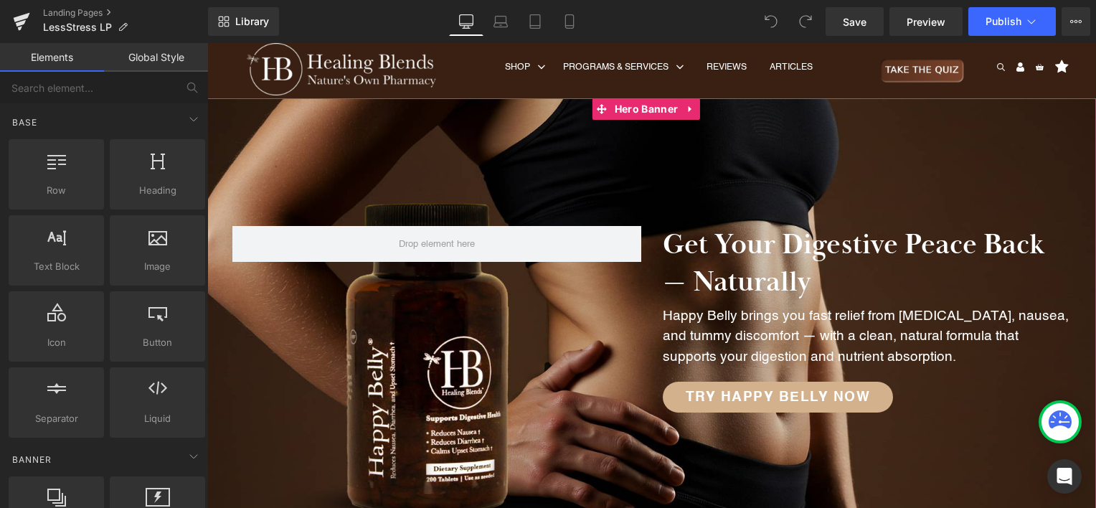
click at [552, 155] on div at bounding box center [651, 319] width 889 height 443
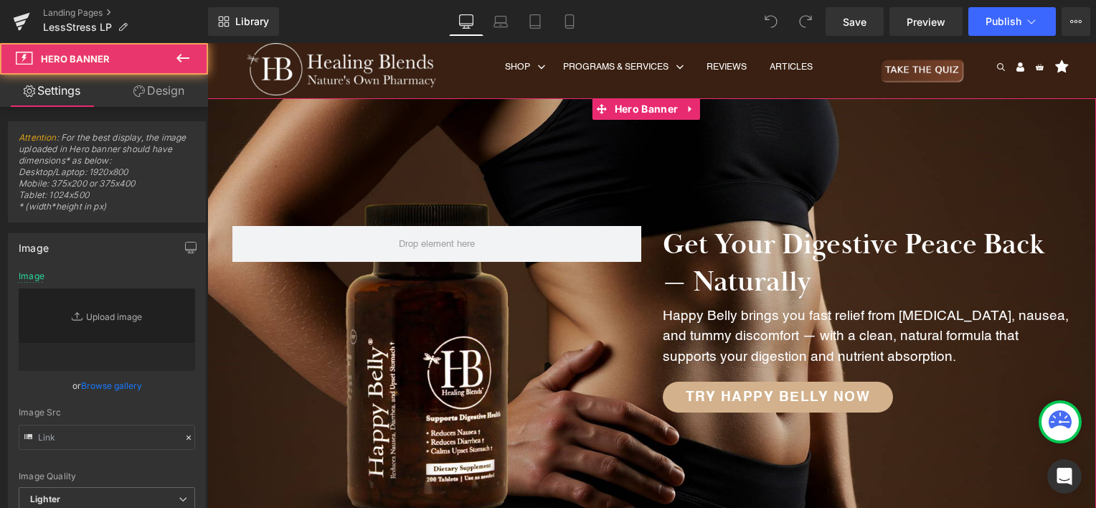
type input "[URL][DOMAIN_NAME]"
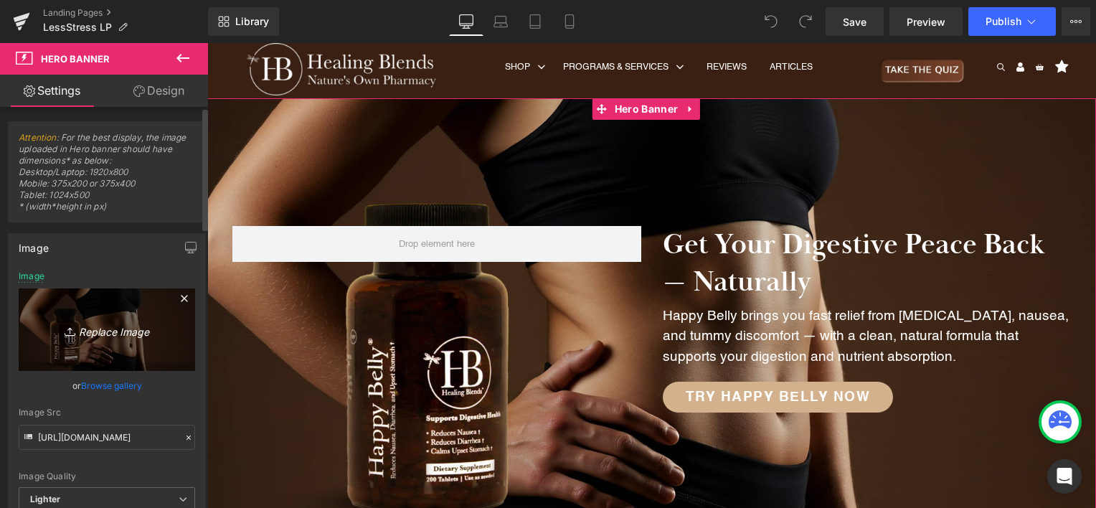
click at [104, 338] on icon "Replace Image" at bounding box center [106, 330] width 115 height 18
type input "C:\fakepath\LessStress Hero Banner.webp"
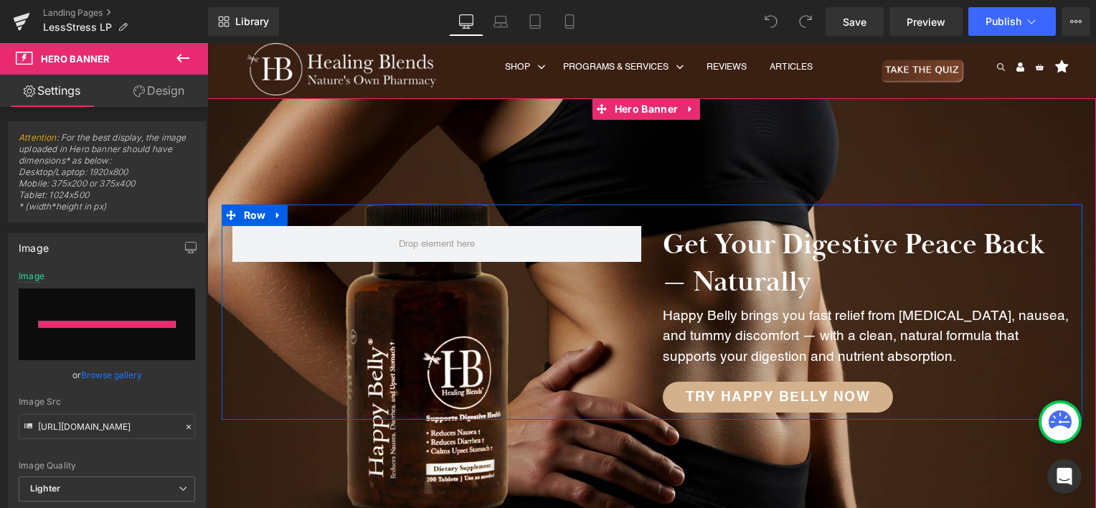
type input "[URL][DOMAIN_NAME]"
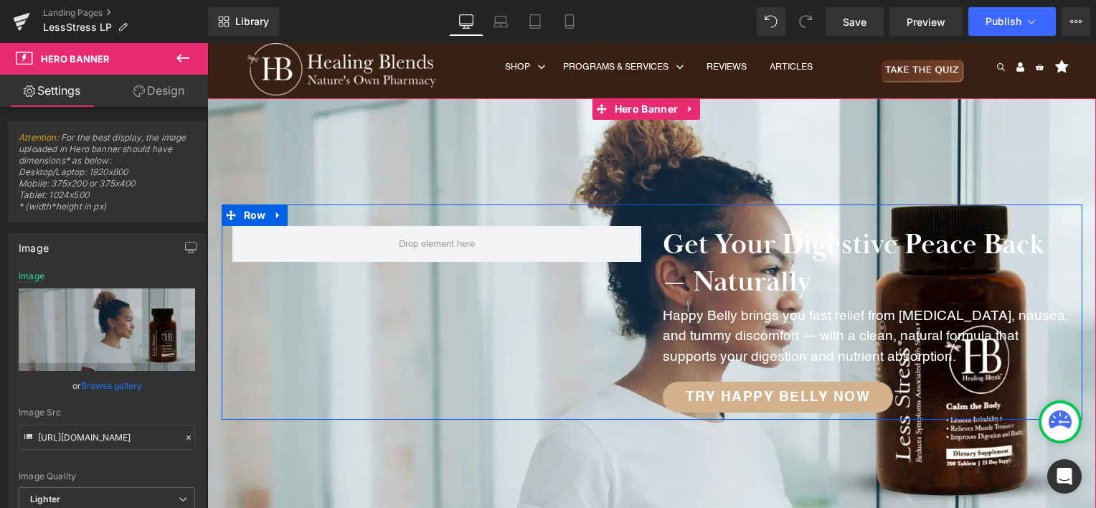
click at [668, 220] on div "Get Your Digestive Peace Back — Naturally Heading Happy Belly brings you fast r…" at bounding box center [652, 312] width 861 height 216
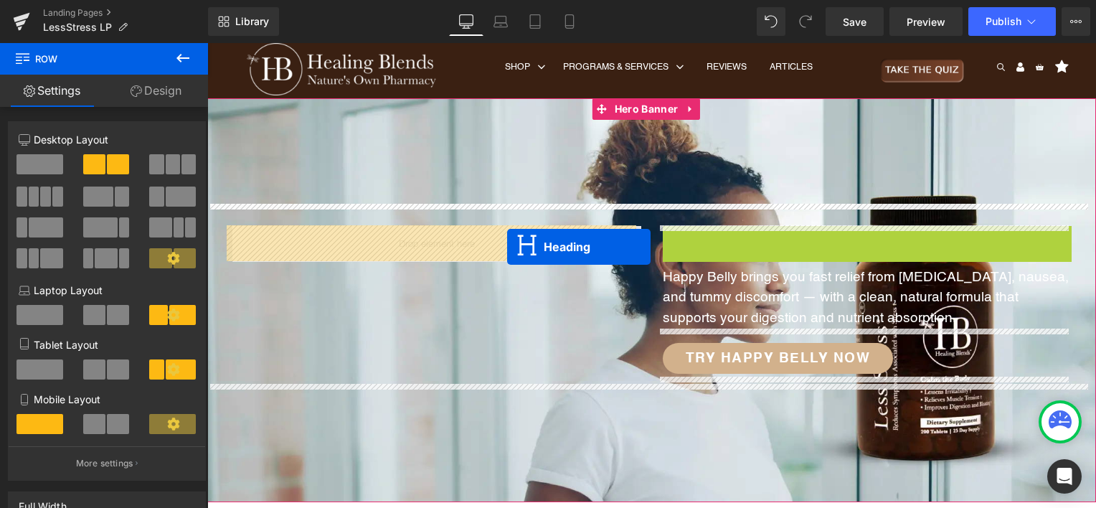
drag, startPoint x: 827, startPoint y: 263, endPoint x: 507, endPoint y: 247, distance: 320.3
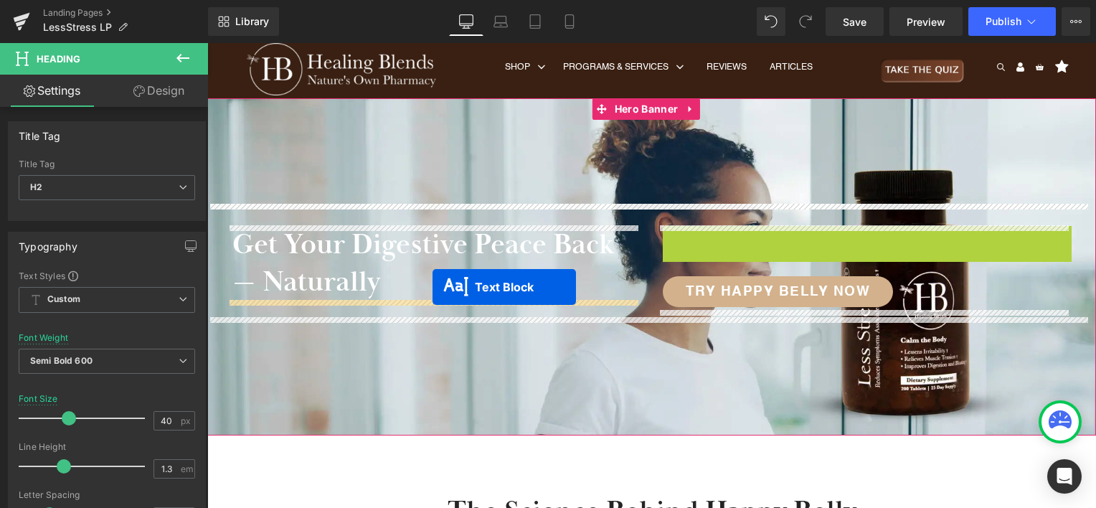
drag, startPoint x: 822, startPoint y: 258, endPoint x: 433, endPoint y: 287, distance: 390.5
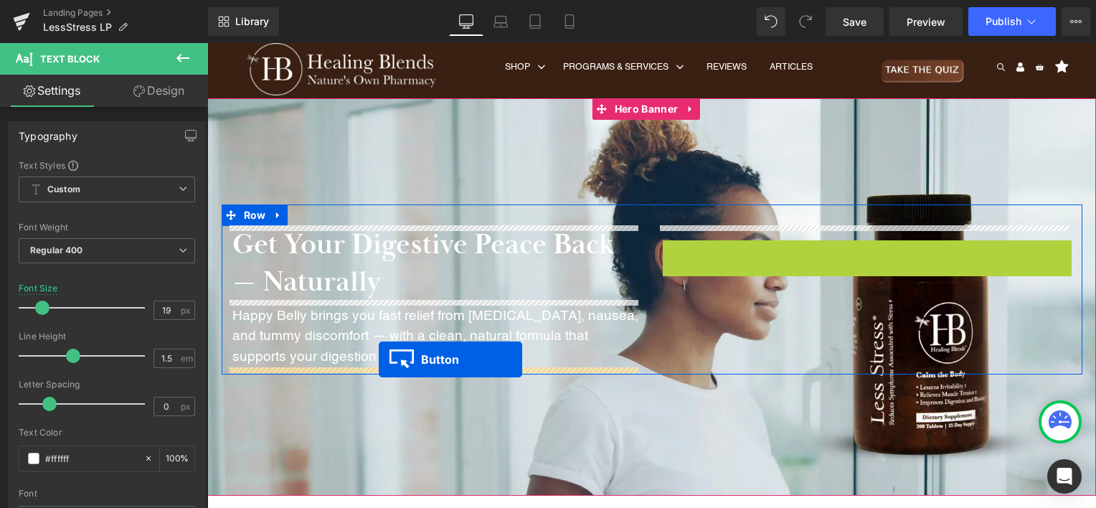
drag, startPoint x: 749, startPoint y: 258, endPoint x: 379, endPoint y: 359, distance: 383.7
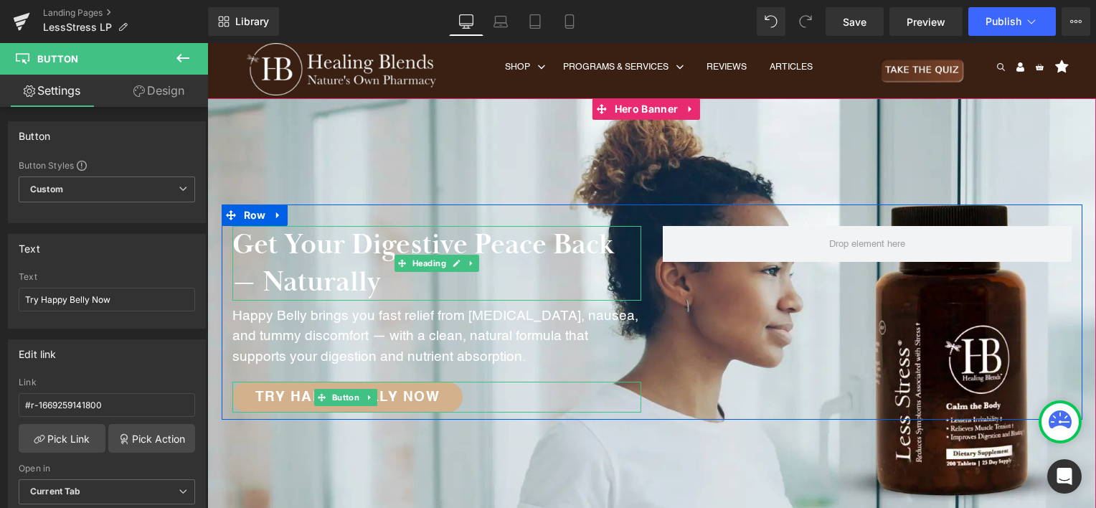
click at [353, 255] on h2 "Get Your Digestive Peace Back — Naturally" at bounding box center [436, 263] width 409 height 75
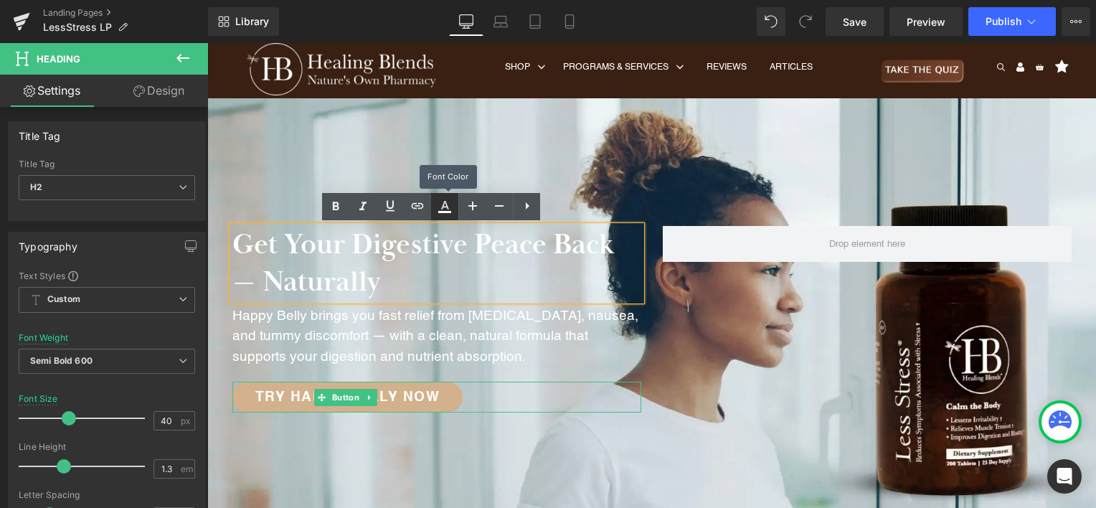
click at [448, 207] on icon at bounding box center [444, 206] width 17 height 17
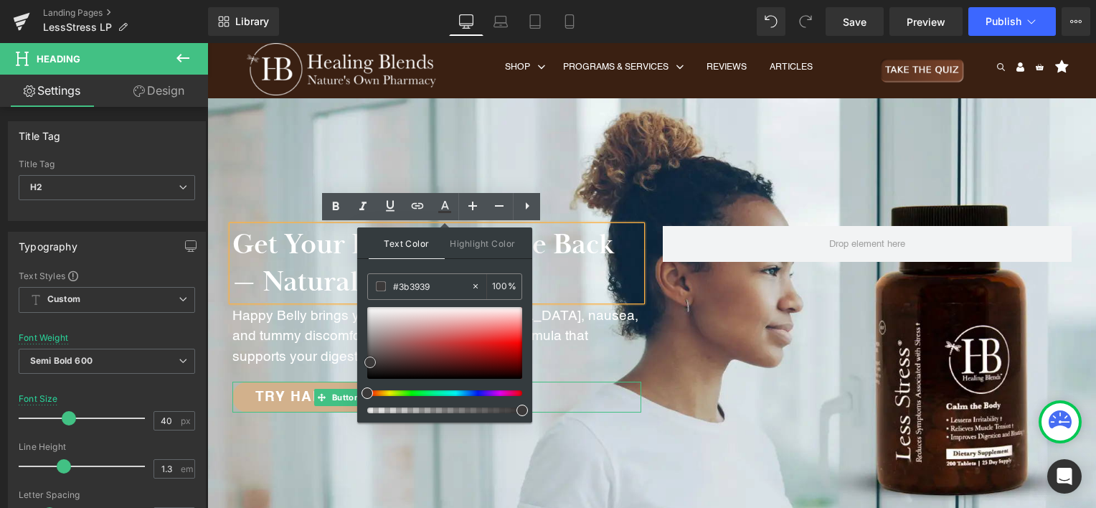
click at [370, 361] on div at bounding box center [444, 343] width 155 height 72
click at [368, 370] on div at bounding box center [444, 343] width 155 height 72
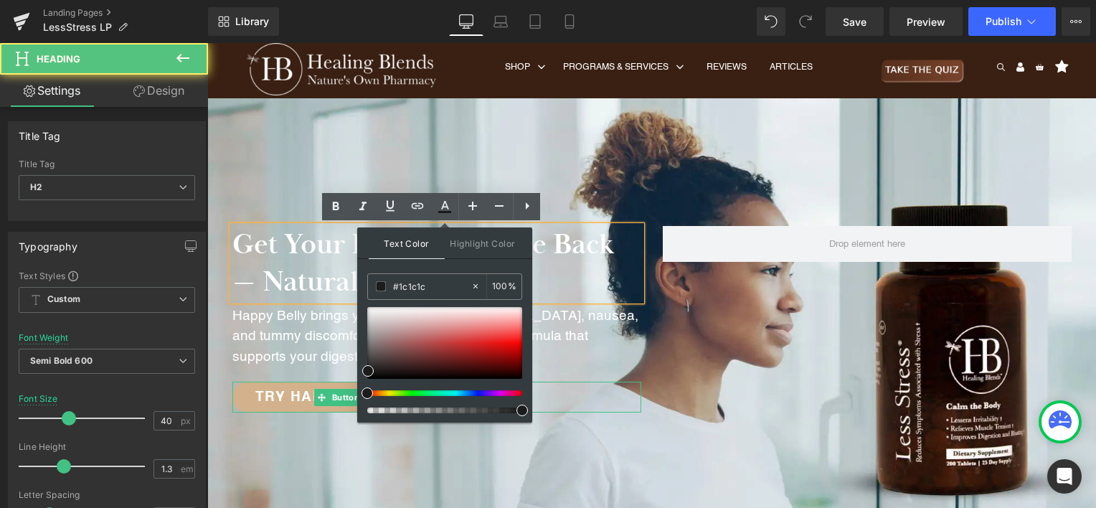
click at [609, 265] on h2 "Get Your Digestive Peace Back — Naturally" at bounding box center [436, 263] width 409 height 75
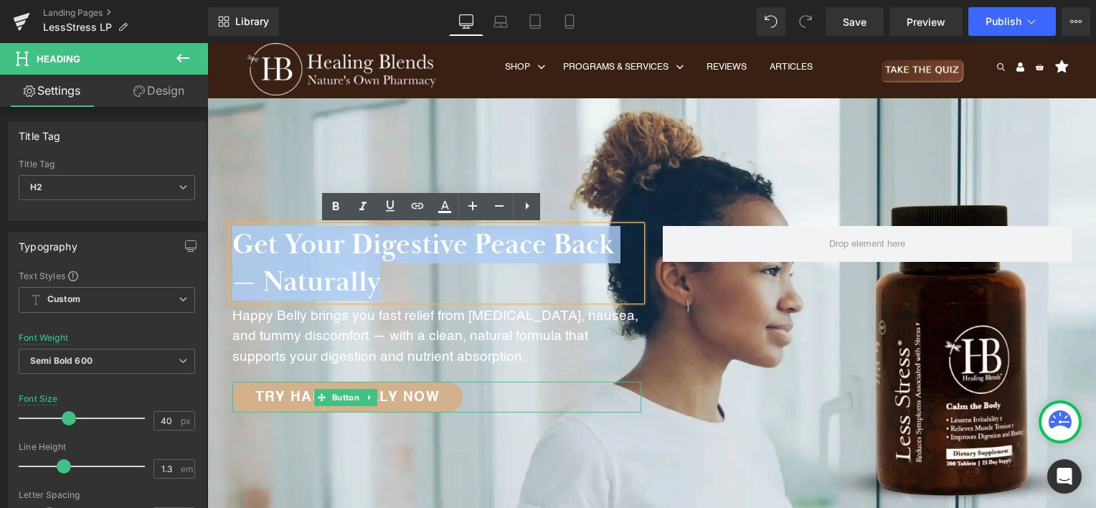
drag, startPoint x: 400, startPoint y: 282, endPoint x: 227, endPoint y: 250, distance: 176.6
click at [232, 250] on h2 "Get Your Digestive Peace Back — Naturally" at bounding box center [436, 263] width 409 height 75
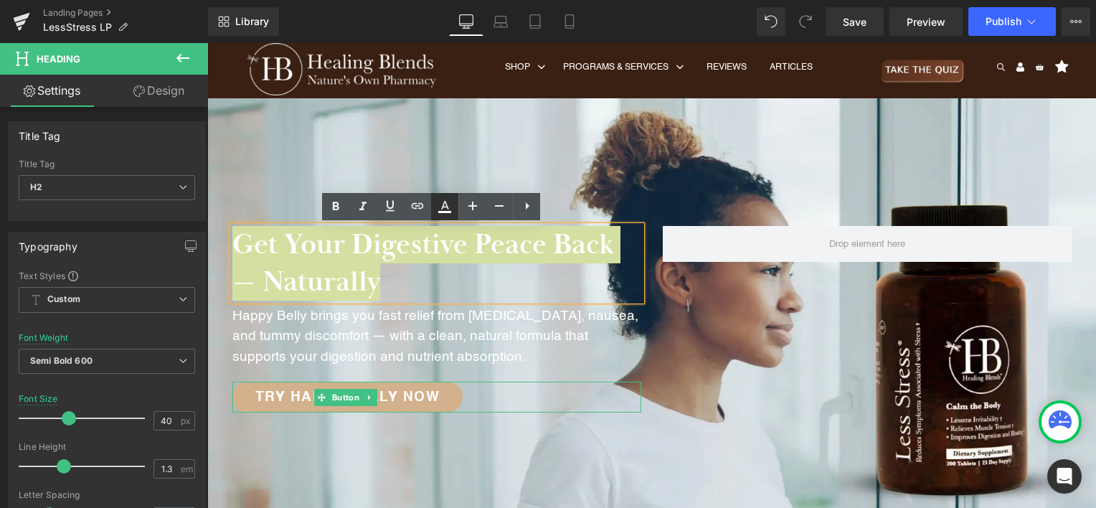
drag, startPoint x: 443, startPoint y: 203, endPoint x: 438, endPoint y: 212, distance: 10.0
click at [443, 203] on icon at bounding box center [445, 205] width 8 height 9
type input "#ffffff"
type input "100"
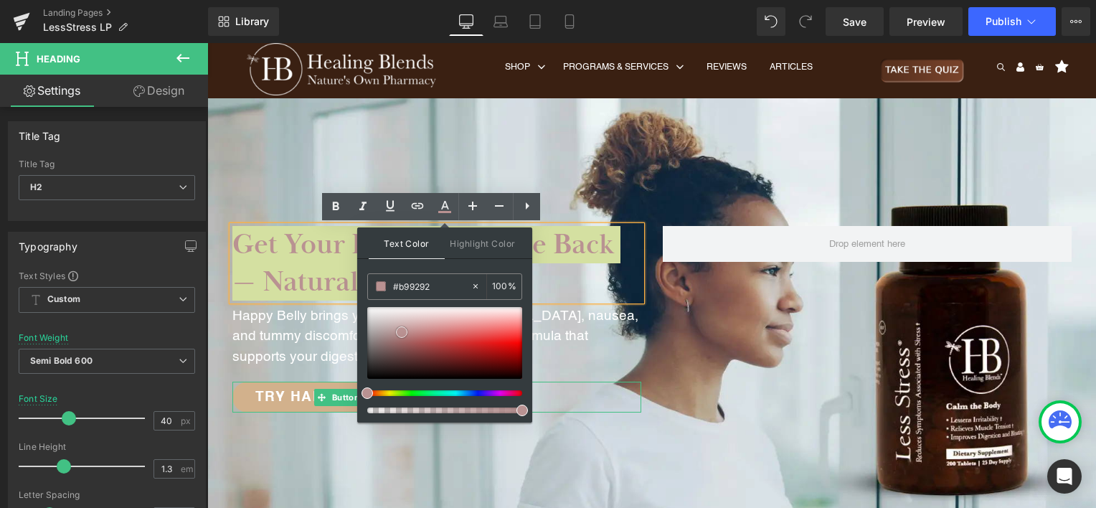
click at [402, 331] on div at bounding box center [444, 343] width 155 height 72
click at [370, 366] on div at bounding box center [444, 343] width 155 height 72
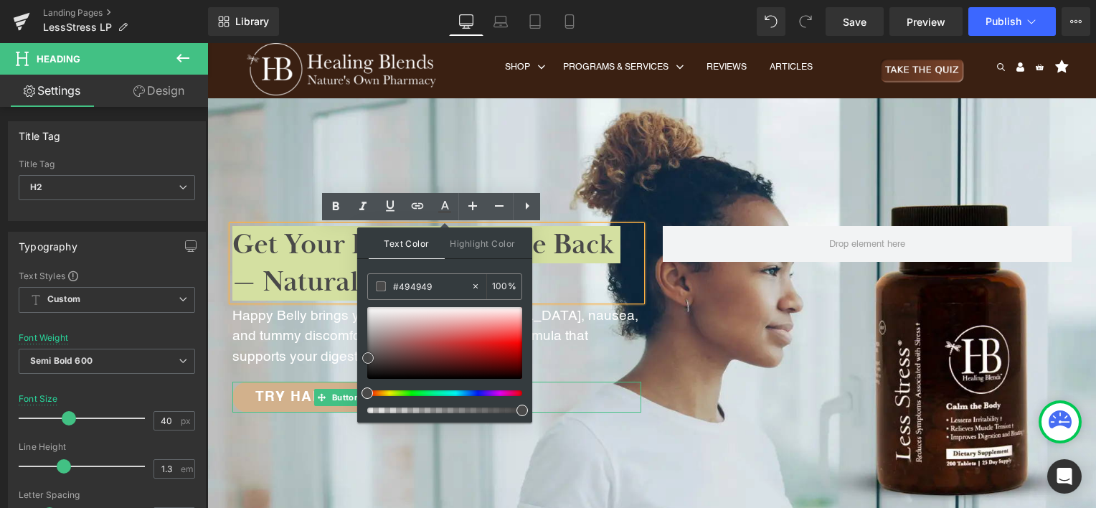
type input "#4c4c4c"
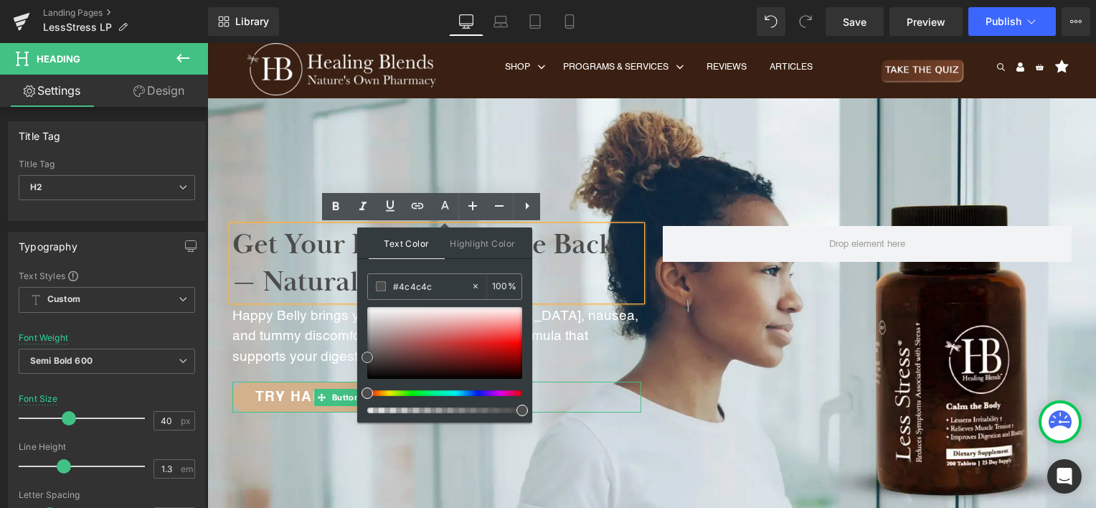
drag, startPoint x: 370, startPoint y: 366, endPoint x: 365, endPoint y: 356, distance: 10.6
click at [365, 356] on span at bounding box center [366, 356] width 11 height 11
drag, startPoint x: 446, startPoint y: 283, endPoint x: 389, endPoint y: 291, distance: 57.9
click at [389, 291] on div "#4c4c4c" at bounding box center [419, 286] width 103 height 25
click at [397, 157] on div at bounding box center [651, 319] width 889 height 443
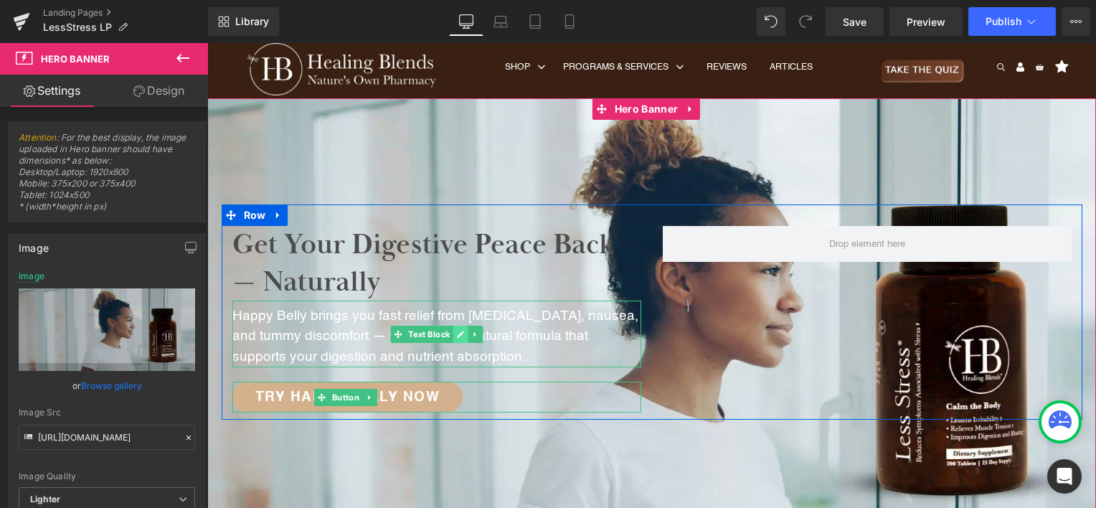
click at [453, 339] on link at bounding box center [460, 334] width 15 height 17
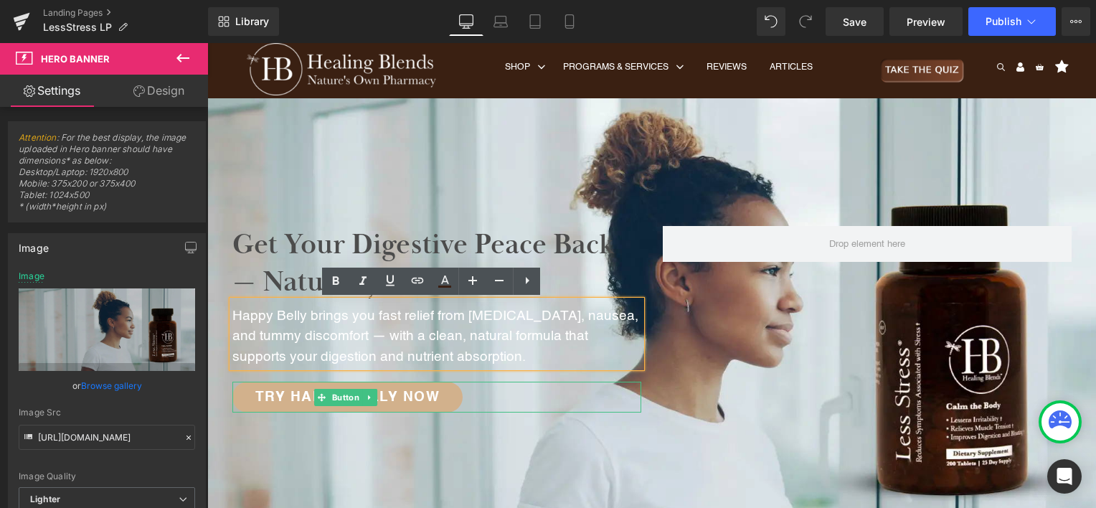
click at [419, 327] on p "Happy Belly brings you fast relief from [MEDICAL_DATA], nausea, and tummy disco…" at bounding box center [436, 337] width 409 height 62
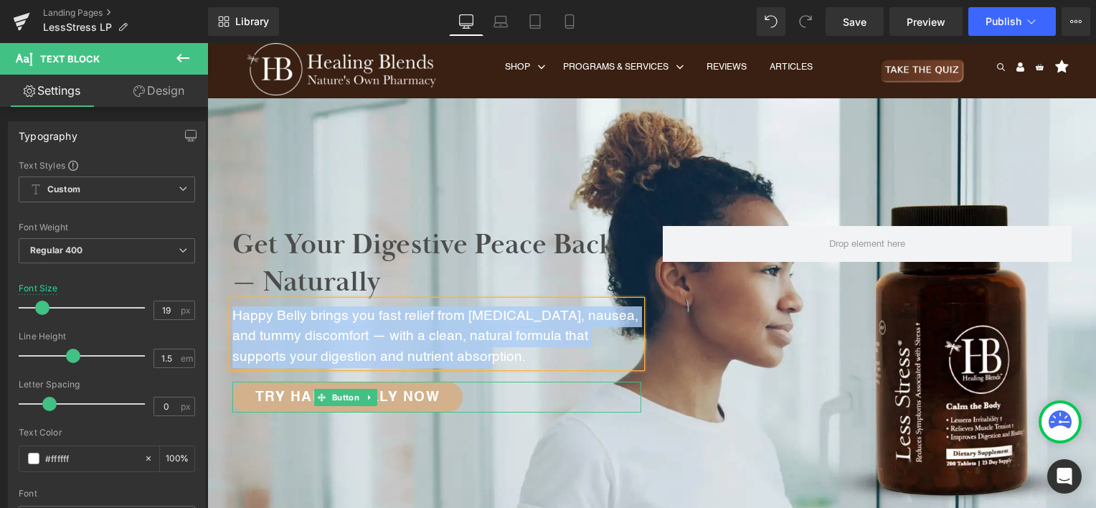
click at [411, 356] on p "Happy Belly brings you fast relief from [MEDICAL_DATA], nausea, and tummy disco…" at bounding box center [436, 337] width 409 height 62
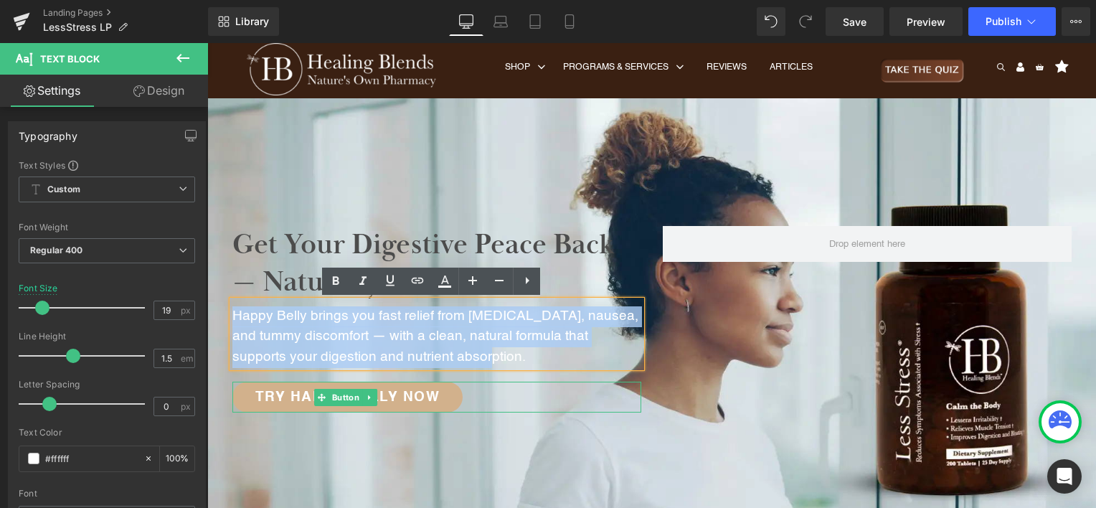
drag, startPoint x: 444, startPoint y: 357, endPoint x: 230, endPoint y: 316, distance: 217.8
click at [232, 316] on p "Happy Belly brings you fast relief from [MEDICAL_DATA], nausea, and tummy disco…" at bounding box center [436, 337] width 409 height 62
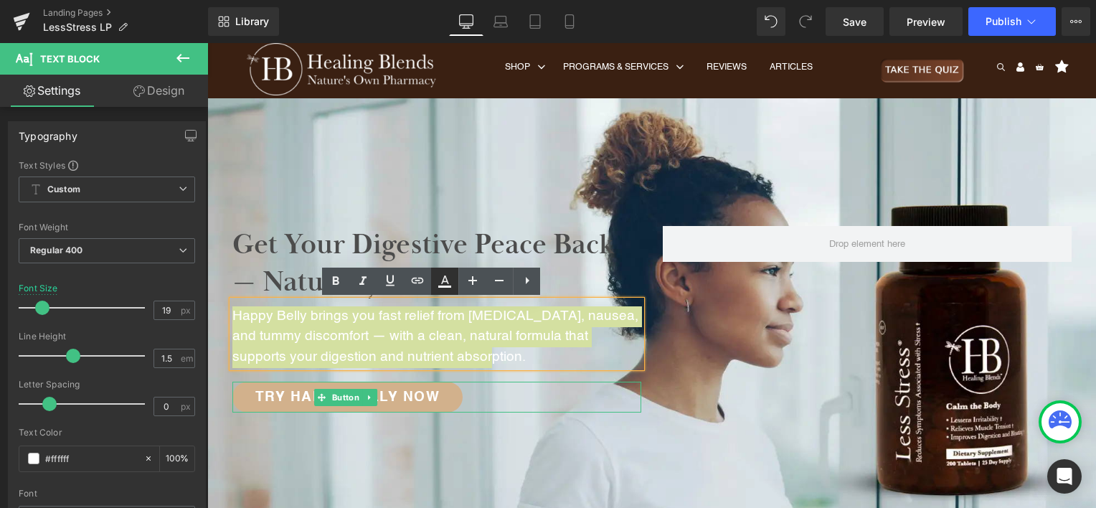
click at [440, 284] on icon at bounding box center [444, 281] width 17 height 17
type input "#ffffff"
type input "100"
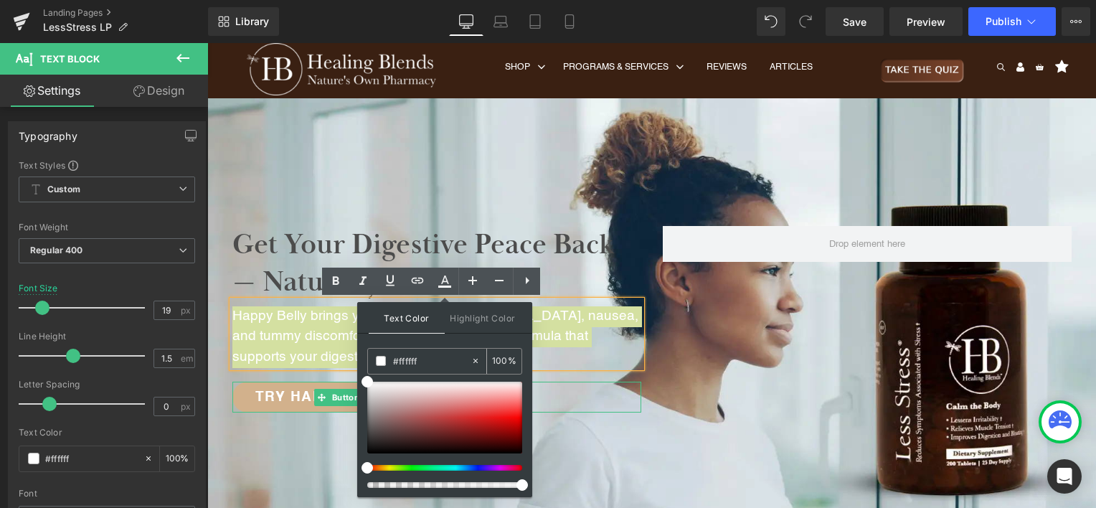
click at [441, 364] on input "#ffffff" at bounding box center [431, 361] width 77 height 16
drag, startPoint x: 441, startPoint y: 364, endPoint x: 367, endPoint y: 358, distance: 74.2
click at [367, 358] on div "#ffffff 100 %" at bounding box center [444, 361] width 155 height 27
paste input "4c4c4c"
type input "#4c4c4c"
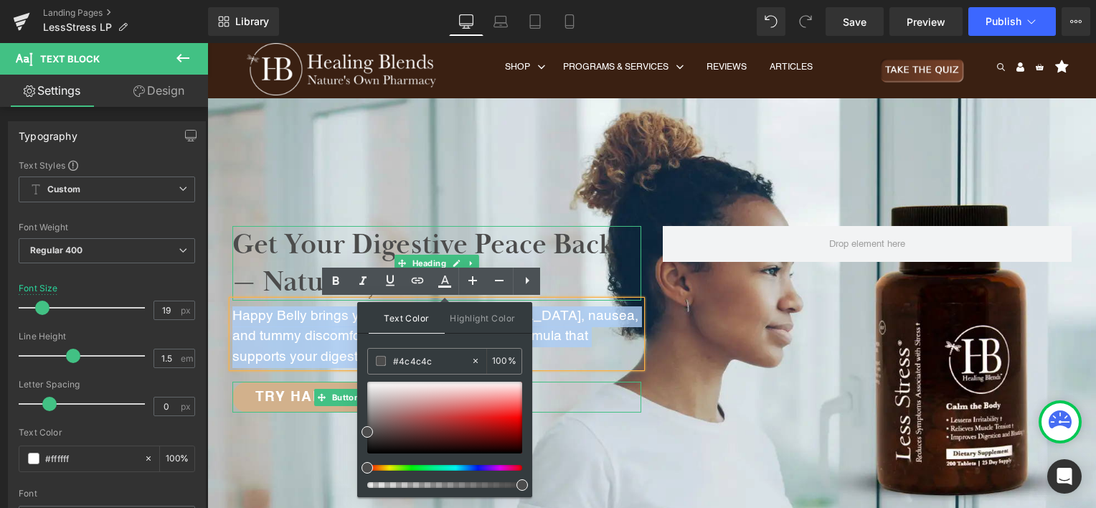
click at [307, 241] on span "Get Your Digestive Peace Back — Naturally" at bounding box center [423, 263] width 382 height 73
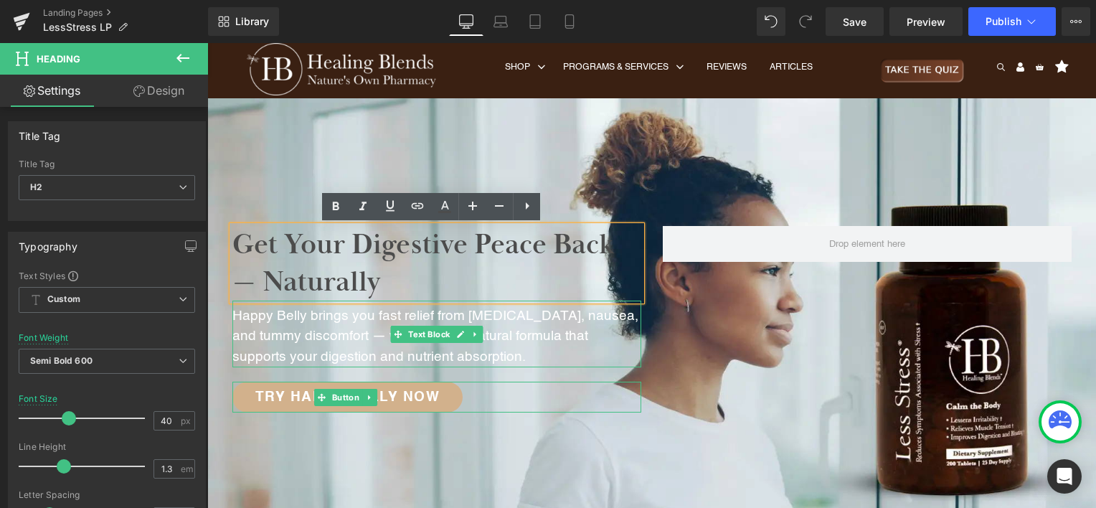
click at [318, 336] on p "Happy Belly brings you fast relief from [MEDICAL_DATA], nausea, and tummy disco…" at bounding box center [436, 337] width 409 height 62
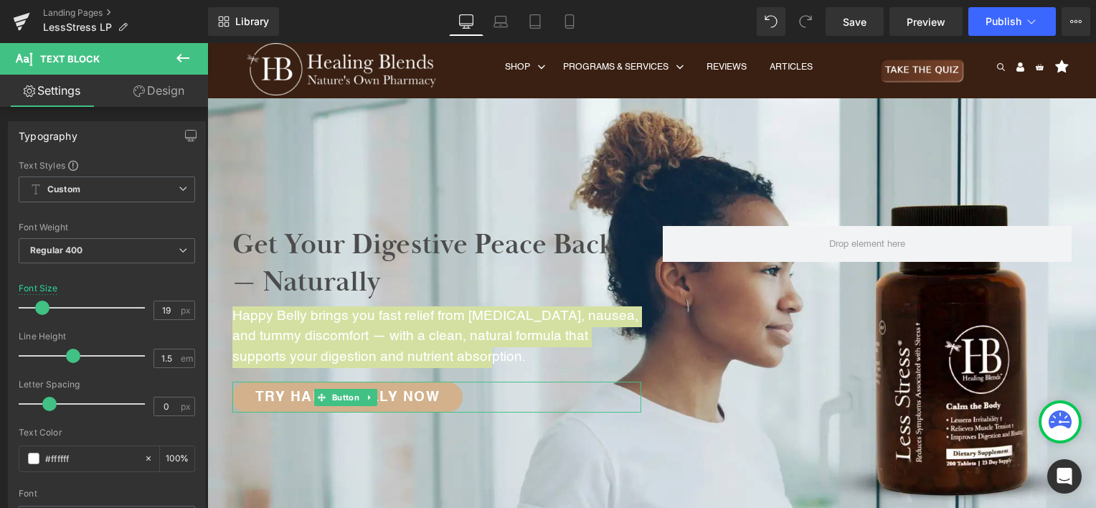
click at [169, 94] on link "Design" at bounding box center [159, 91] width 104 height 32
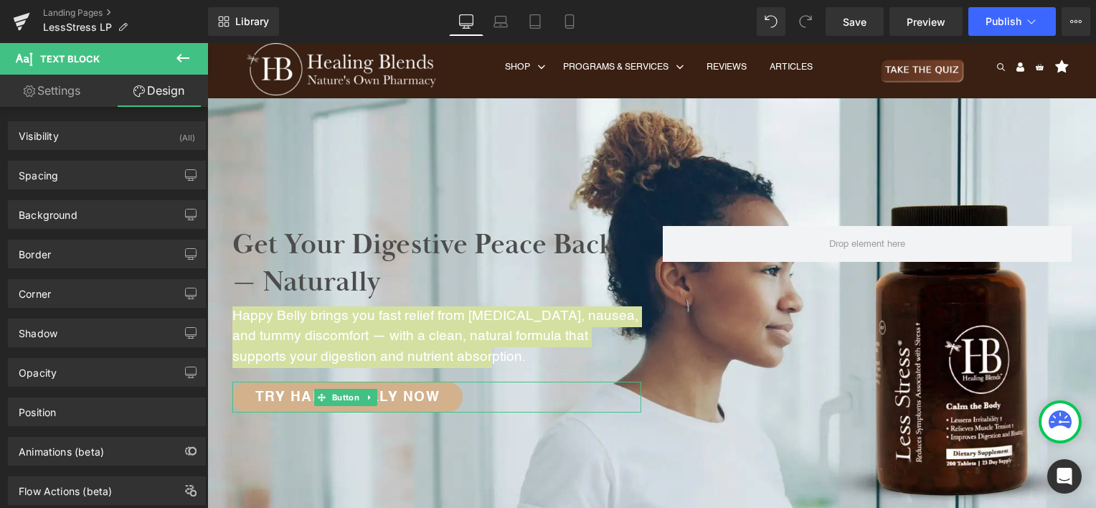
click at [68, 90] on link "Settings" at bounding box center [52, 91] width 104 height 32
type input "100"
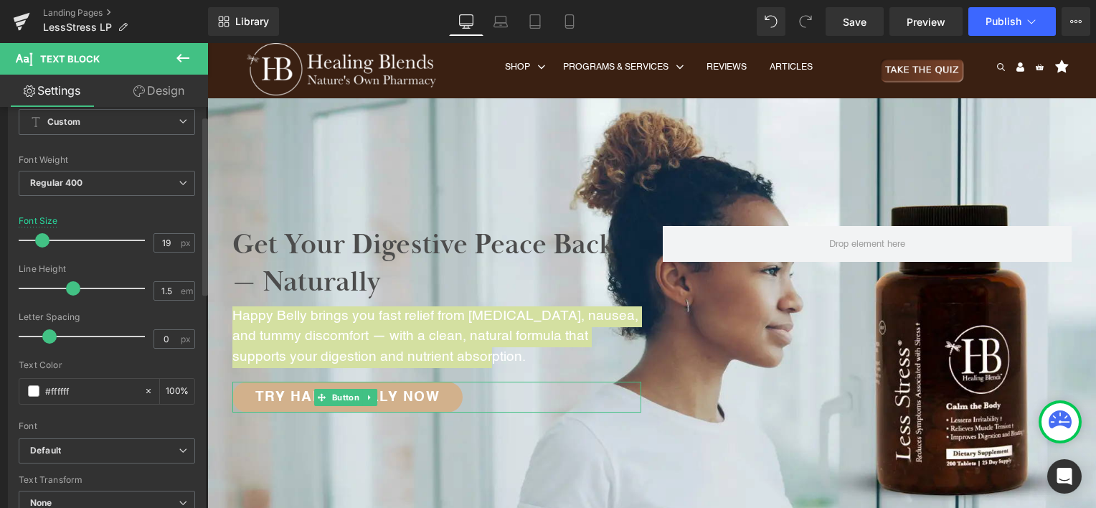
scroll to position [72, 0]
click at [79, 387] on input "#ffffff" at bounding box center [91, 387] width 92 height 16
drag, startPoint x: 77, startPoint y: 384, endPoint x: 47, endPoint y: 385, distance: 30.1
click at [47, 385] on input "#ffffff" at bounding box center [91, 387] width 92 height 16
paste input "4c4c4c"
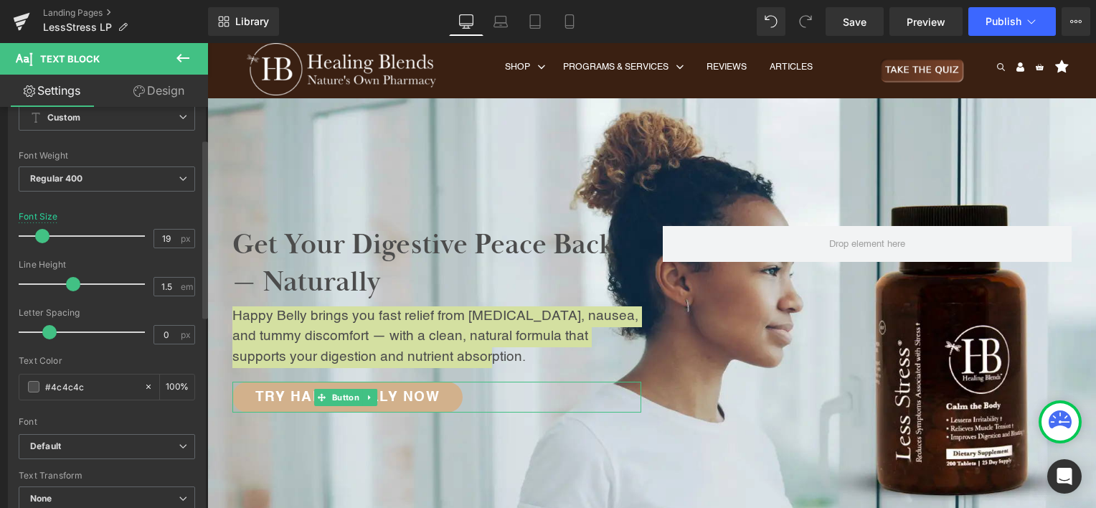
type input "#4c4c4c"
click at [110, 361] on div "Text Color" at bounding box center [107, 361] width 176 height 10
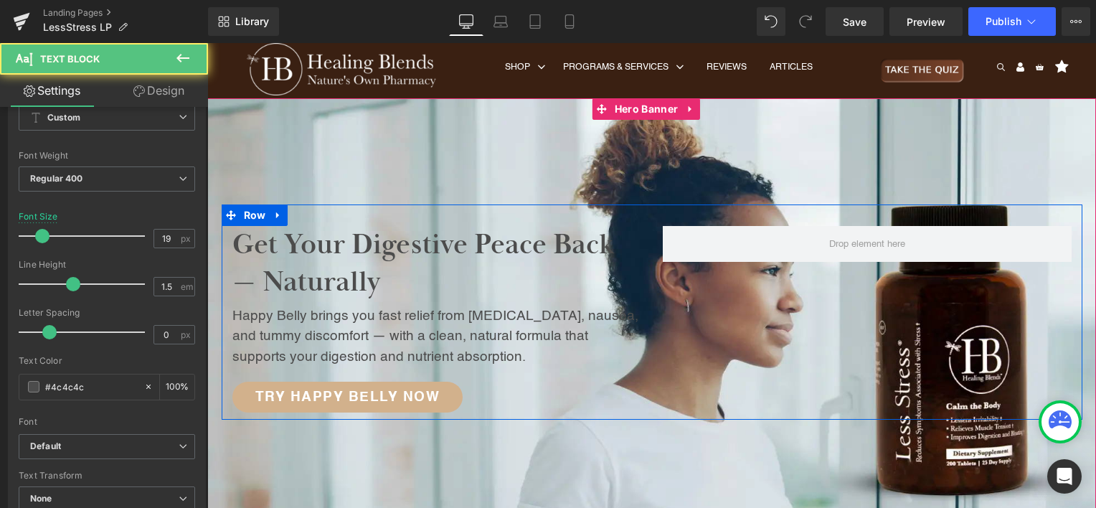
click at [537, 367] on div "Happy Belly brings you fast relief from bloating, nausea, and tummy discomfort …" at bounding box center [436, 334] width 409 height 67
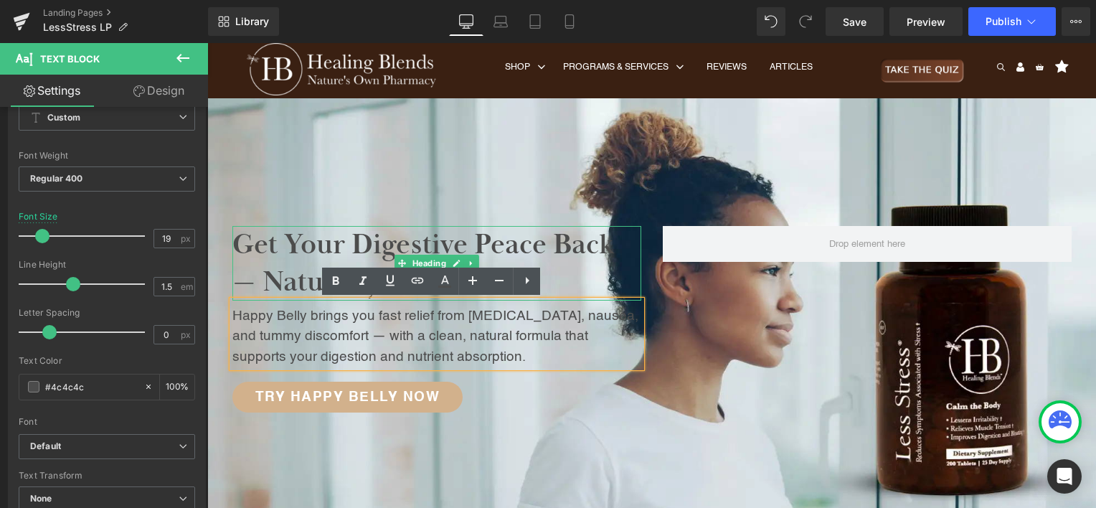
click at [514, 247] on span "Get Your Digestive Peace Back — Naturally" at bounding box center [423, 263] width 382 height 73
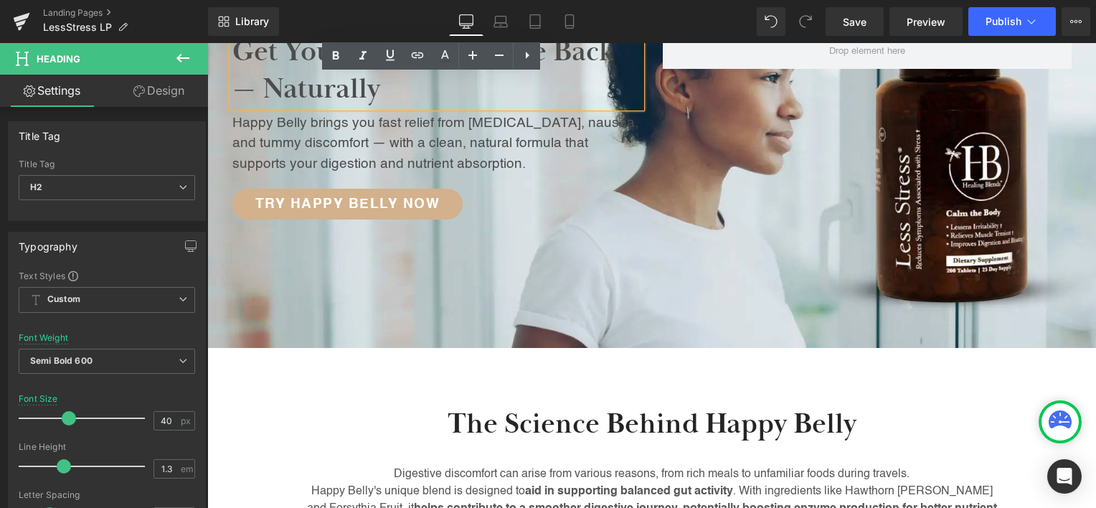
scroll to position [287, 0]
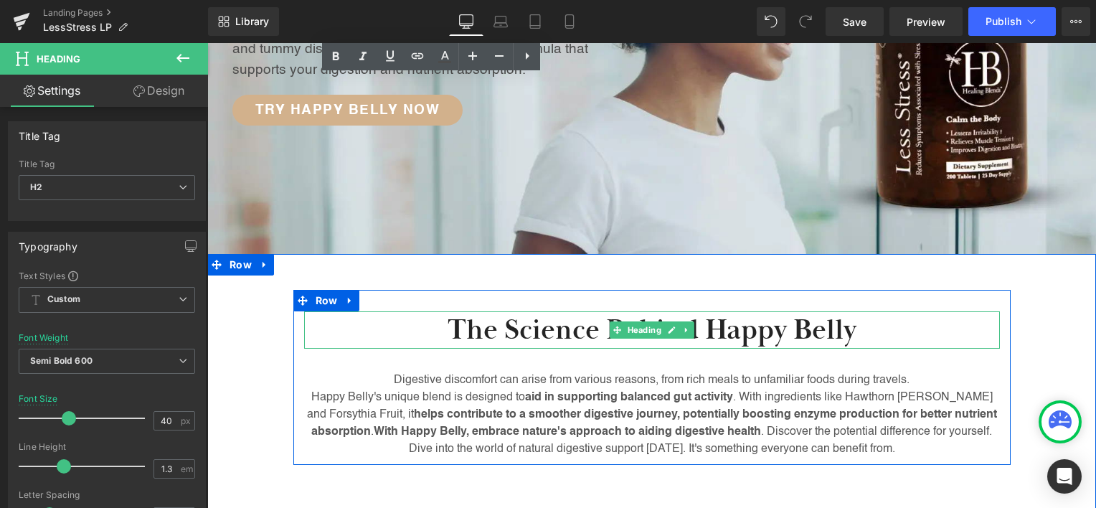
click at [722, 334] on h2 "The Science Behind Happy Belly" at bounding box center [652, 329] width 696 height 37
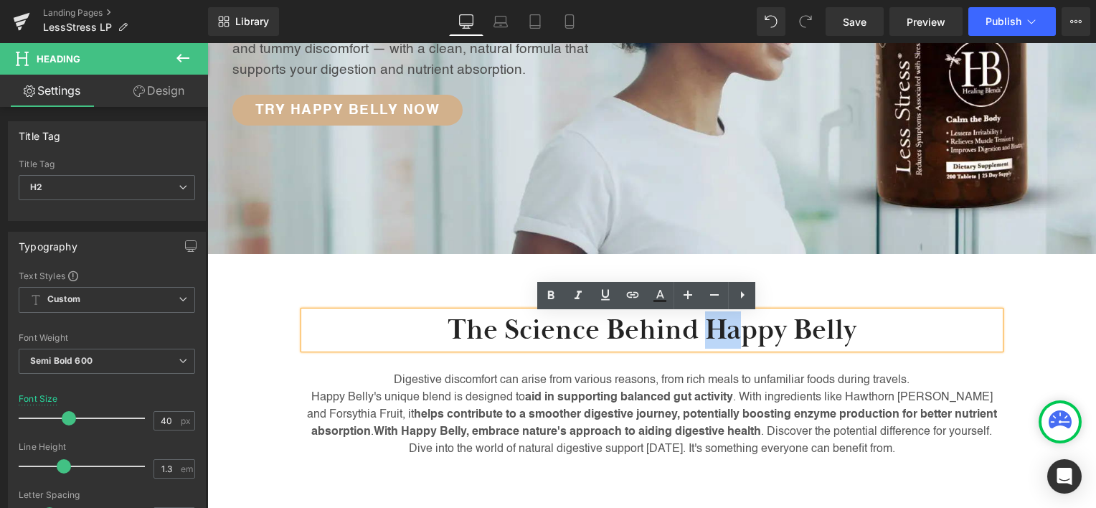
drag, startPoint x: 706, startPoint y: 328, endPoint x: 732, endPoint y: 323, distance: 25.5
click at [732, 323] on h2 "The Science Behind Happy Belly" at bounding box center [652, 329] width 696 height 37
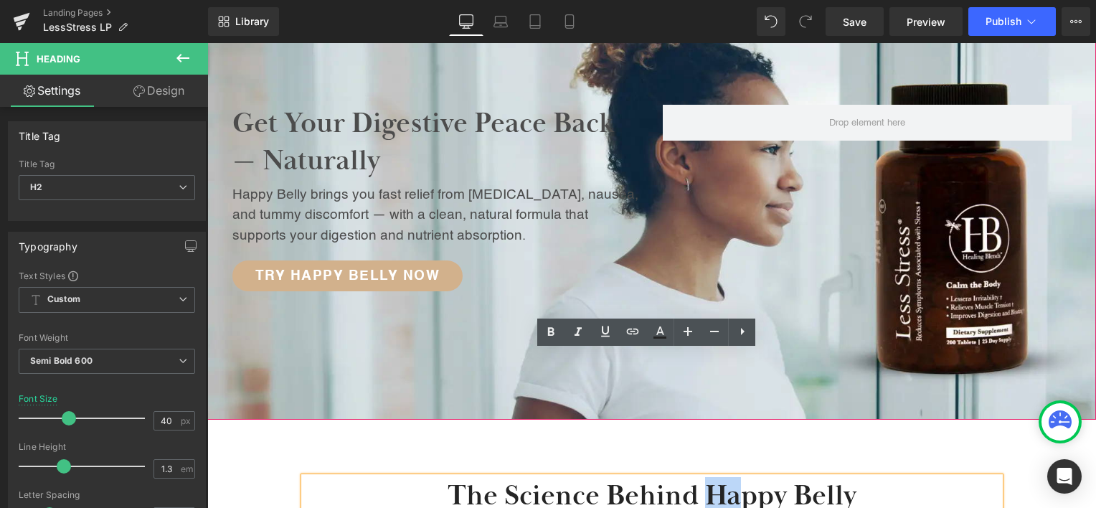
scroll to position [72, 0]
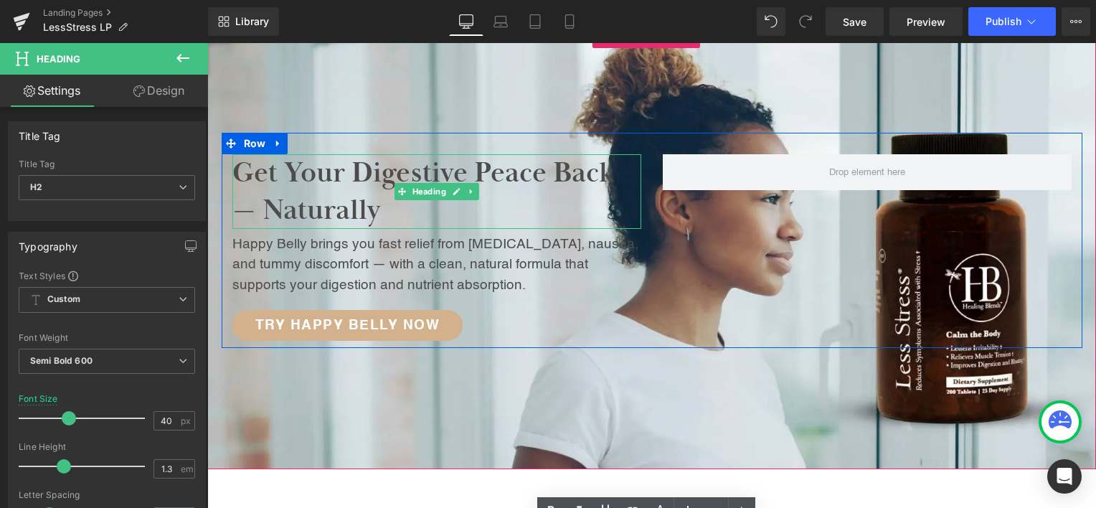
click at [355, 167] on span "Get Your Digestive Peace Back — Naturally" at bounding box center [423, 191] width 382 height 73
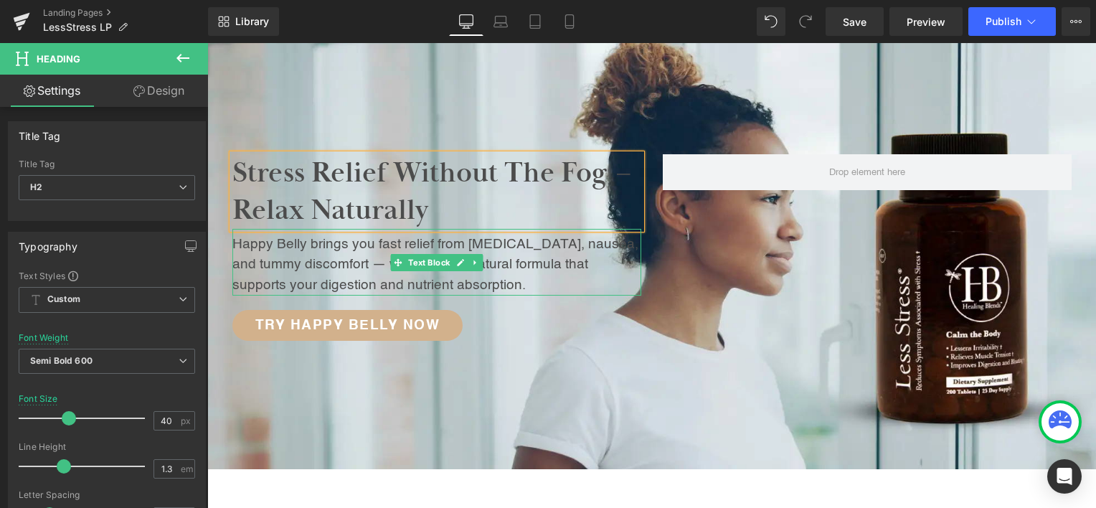
click at [331, 278] on p "Happy Belly brings you fast relief from [MEDICAL_DATA], nausea, and tummy disco…" at bounding box center [436, 266] width 409 height 62
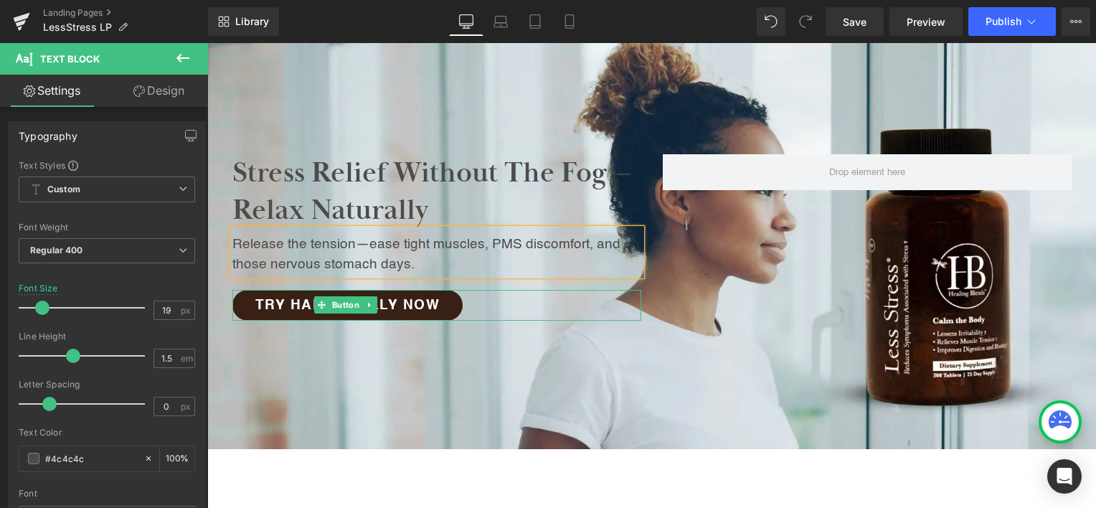
click at [298, 303] on span "Try Happy Belly Now" at bounding box center [347, 305] width 185 height 14
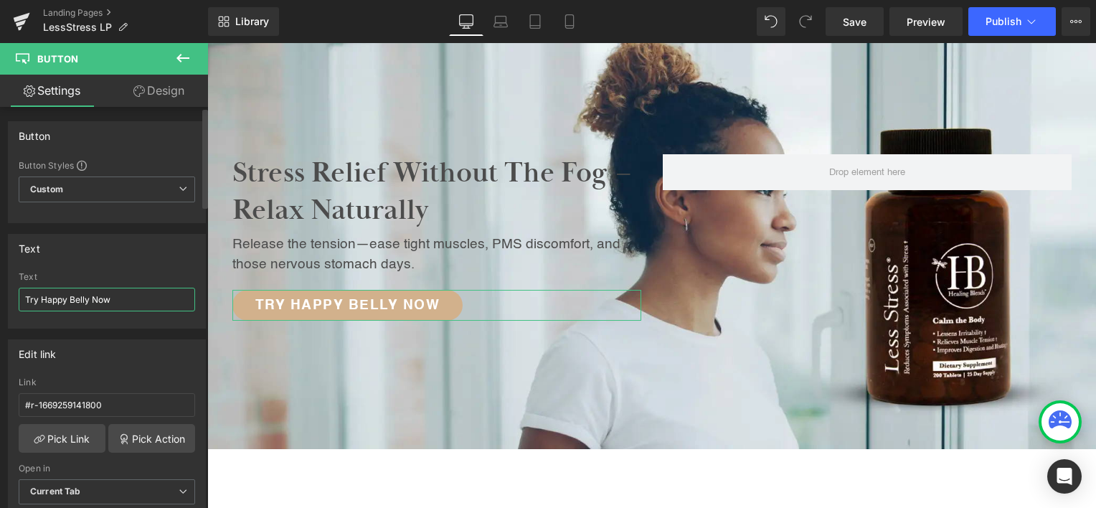
click at [51, 296] on input "Try Happy Belly Now" at bounding box center [107, 300] width 176 height 24
drag, startPoint x: 51, startPoint y: 296, endPoint x: 72, endPoint y: 296, distance: 20.8
click at [72, 296] on input "Try Happy Belly Now" at bounding box center [107, 300] width 176 height 24
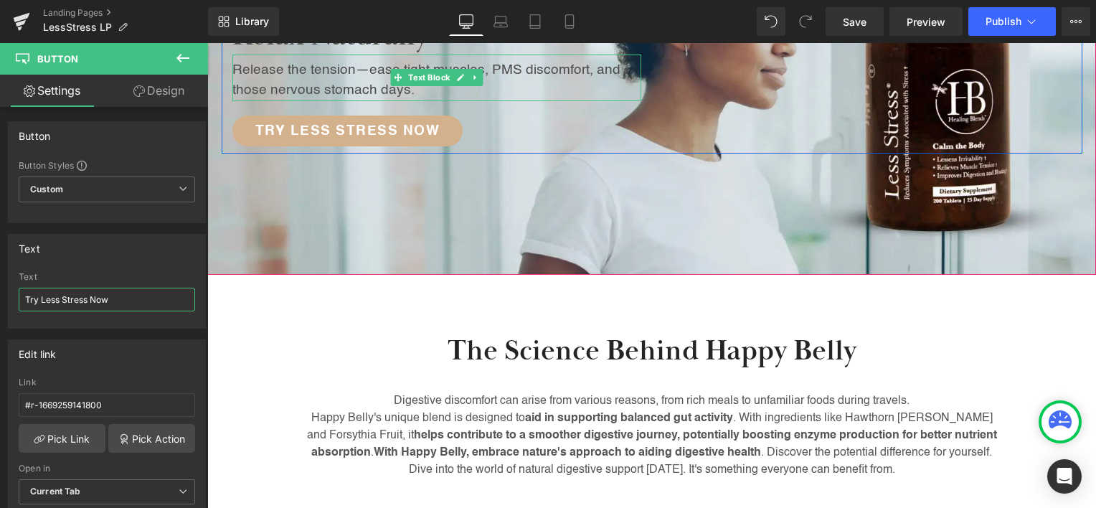
scroll to position [359, 0]
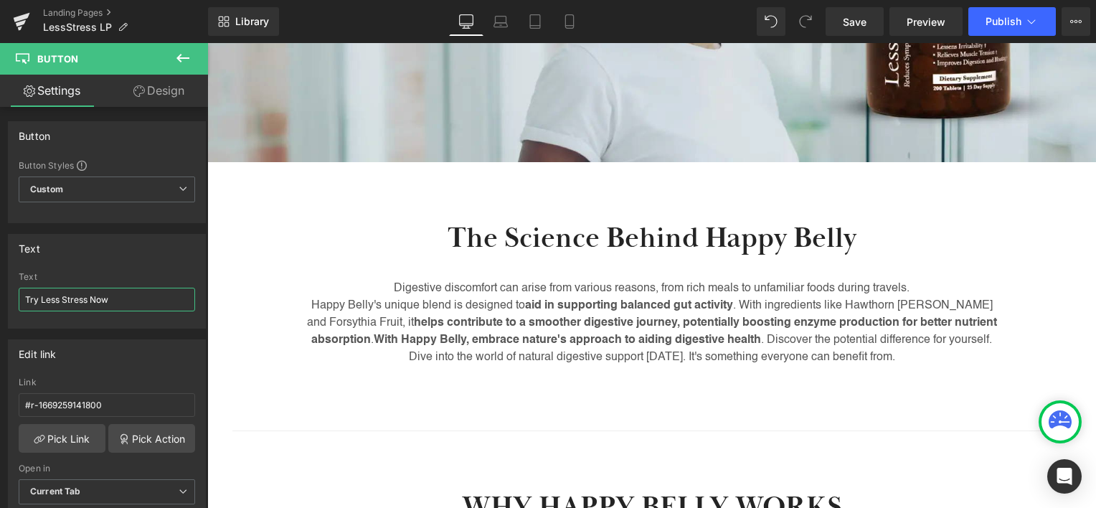
type input "Try Less Stress Now"
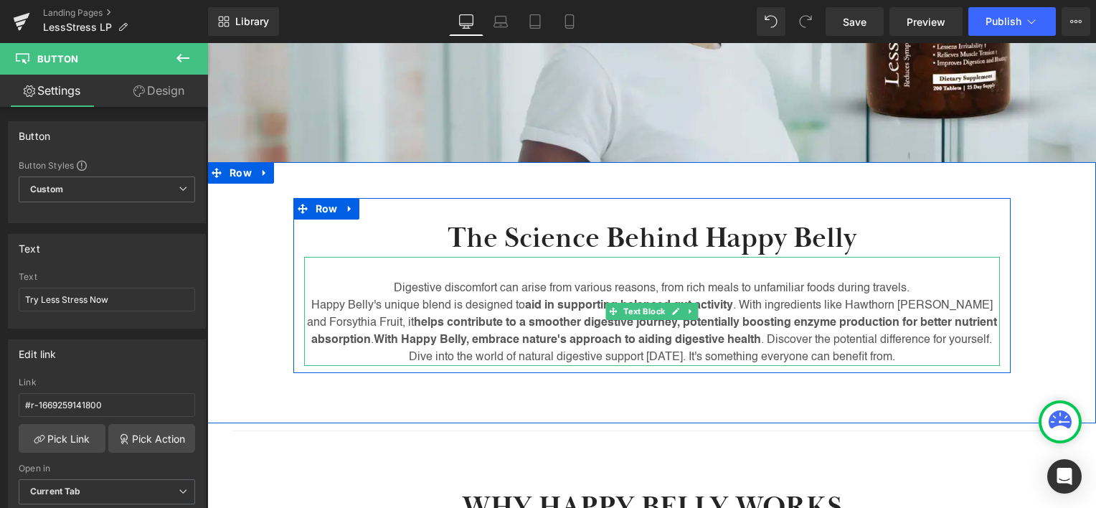
click at [551, 320] on span "helps contribute to a smoother digestive journey, potentially boosting enzyme p…" at bounding box center [654, 331] width 686 height 29
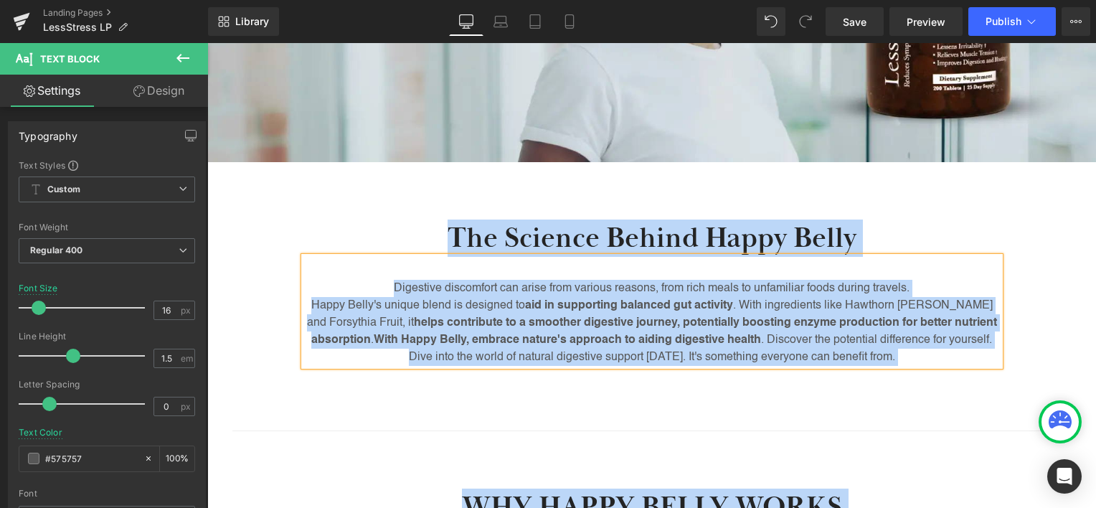
click at [551, 320] on span "helps contribute to a smoother digestive journey, potentially boosting enzyme p…" at bounding box center [654, 331] width 686 height 29
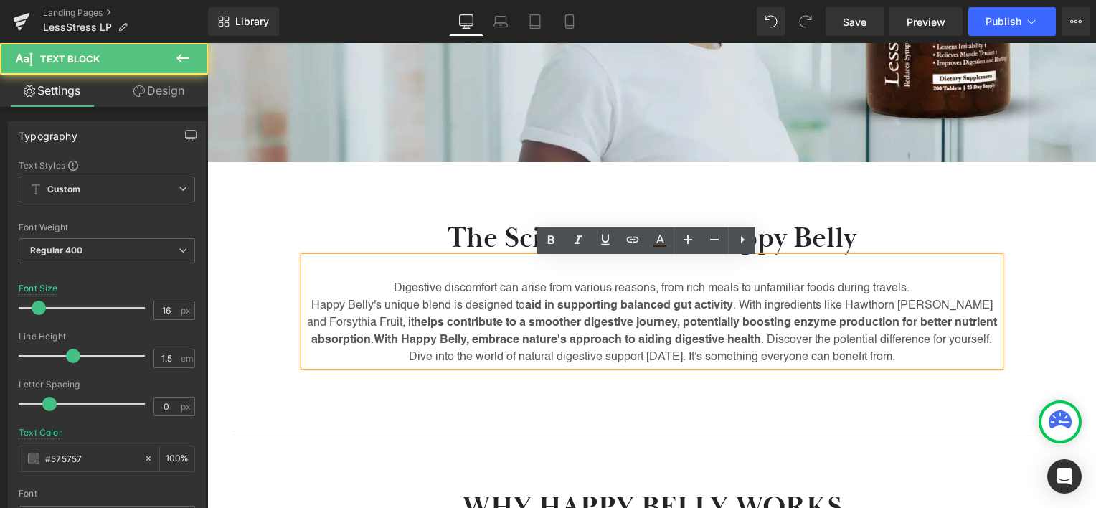
click at [551, 320] on span "helps contribute to a smoother digestive journey, potentially boosting enzyme p…" at bounding box center [654, 331] width 686 height 29
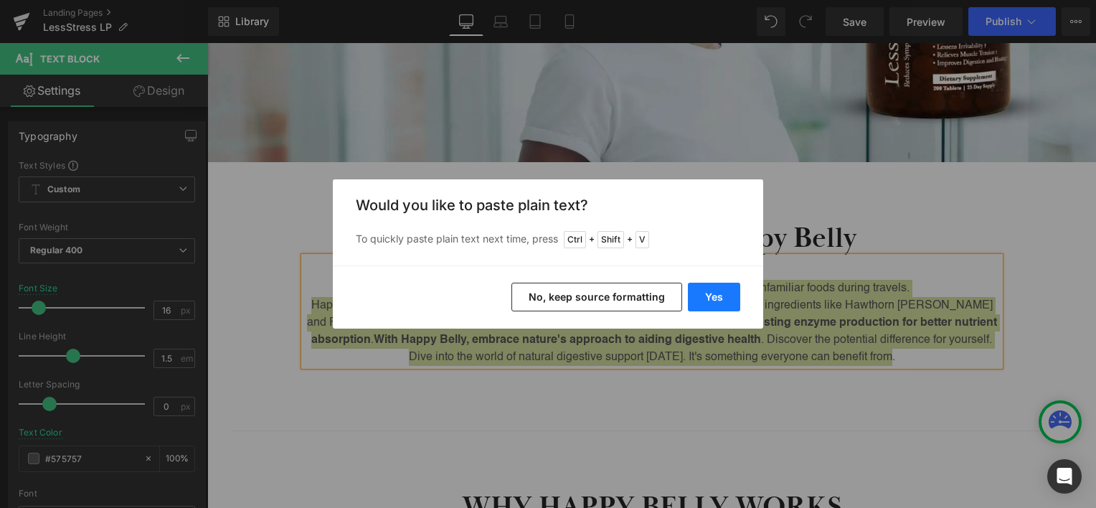
click at [717, 298] on button "Yes" at bounding box center [714, 297] width 52 height 29
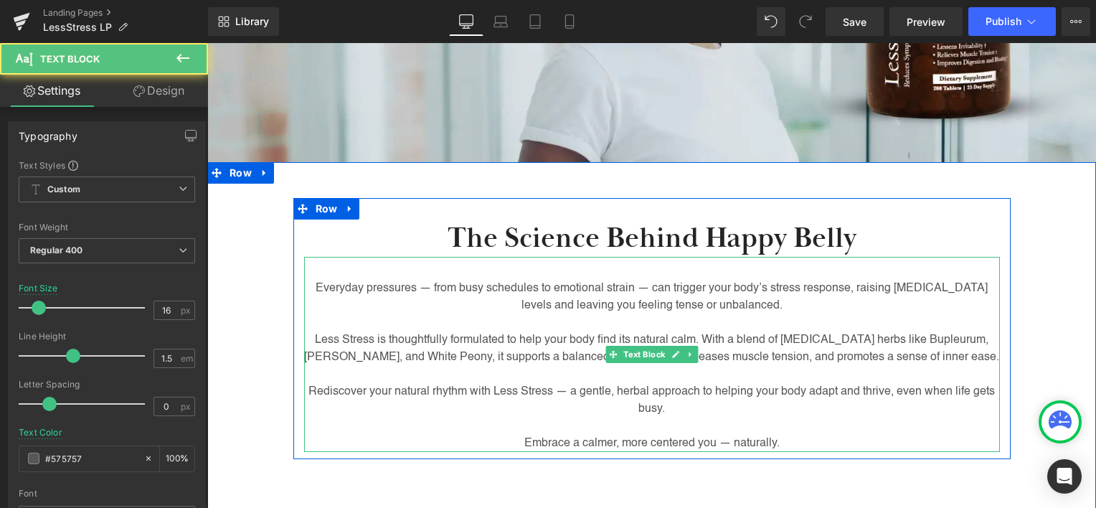
click at [760, 325] on p at bounding box center [652, 322] width 696 height 17
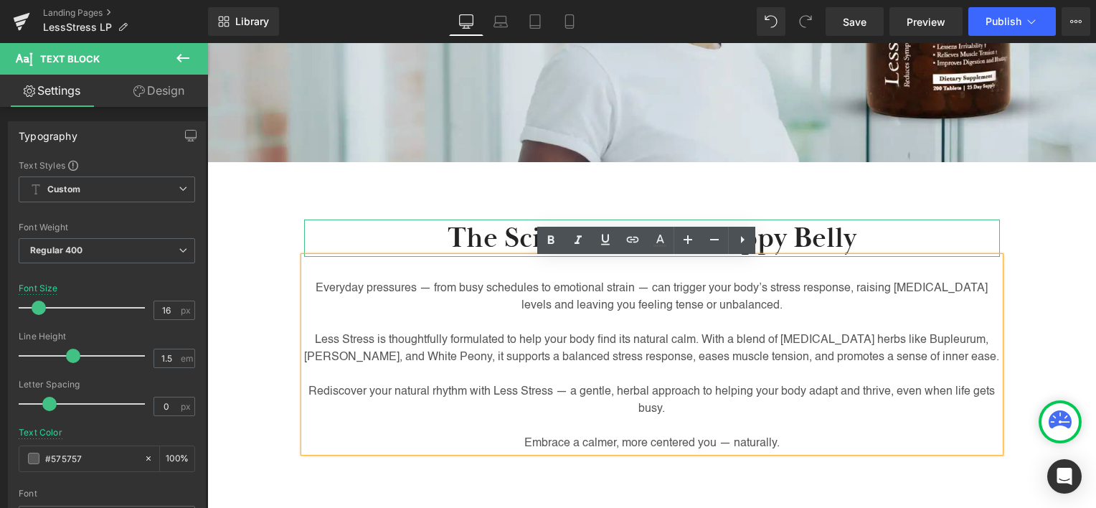
click at [827, 245] on h2 "The Science Behind Happy Belly" at bounding box center [652, 237] width 696 height 37
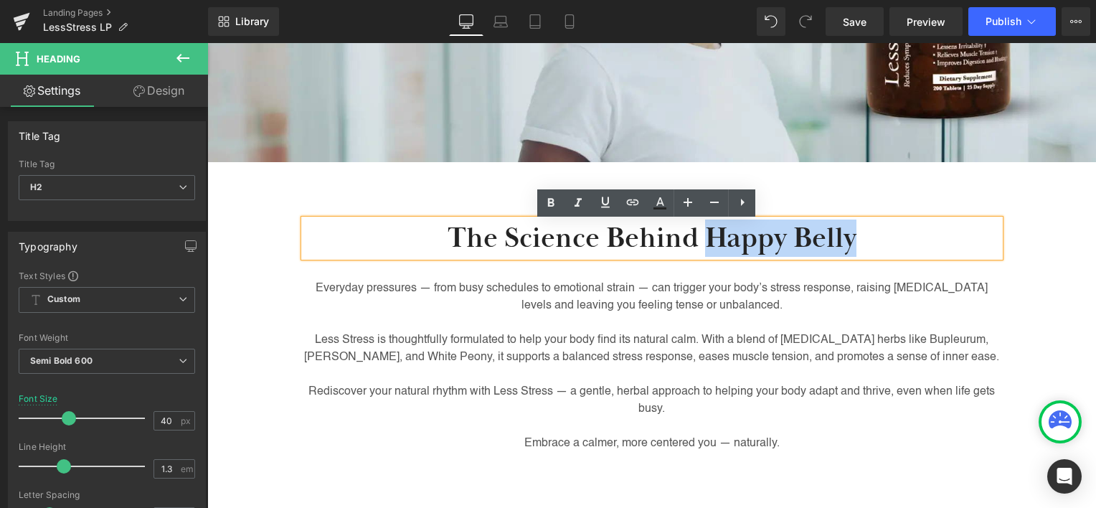
drag, startPoint x: 827, startPoint y: 245, endPoint x: 738, endPoint y: 245, distance: 88.9
click at [738, 245] on h2 "The Science Behind Happy Belly" at bounding box center [652, 237] width 696 height 37
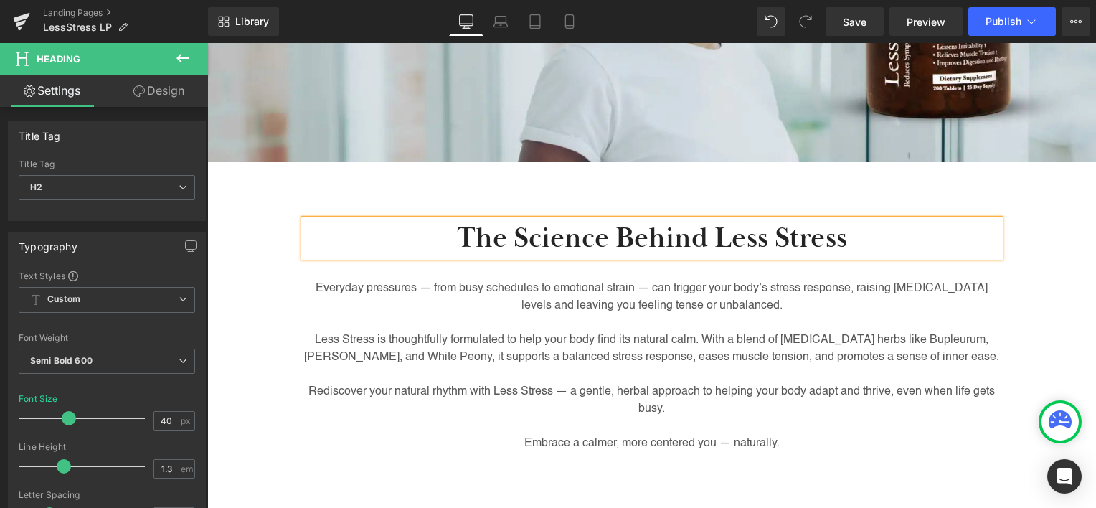
click at [1057, 341] on div "The Science Behind Less Stress Heading Everyday pressures — from busy schedules…" at bounding box center [651, 328] width 889 height 261
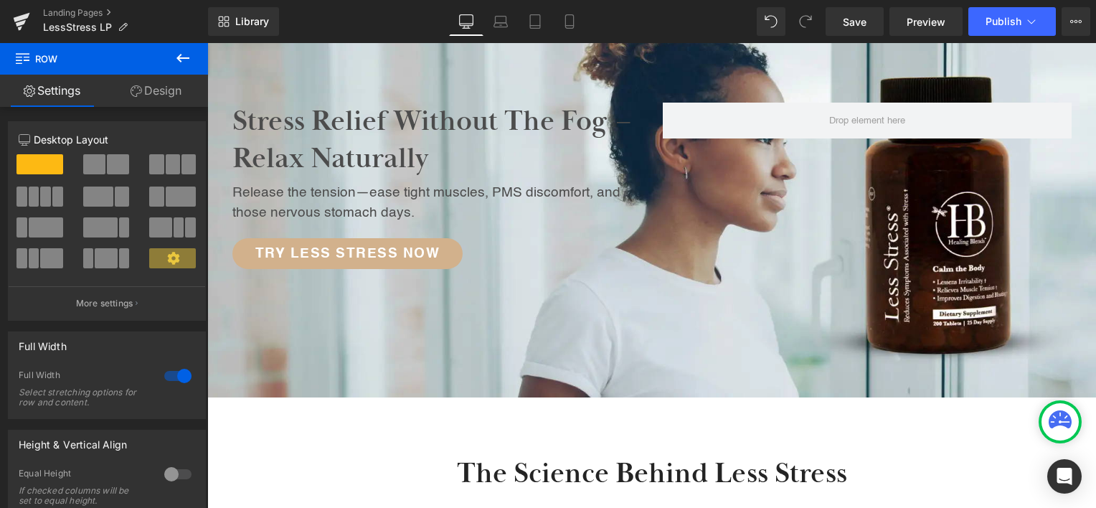
scroll to position [72, 0]
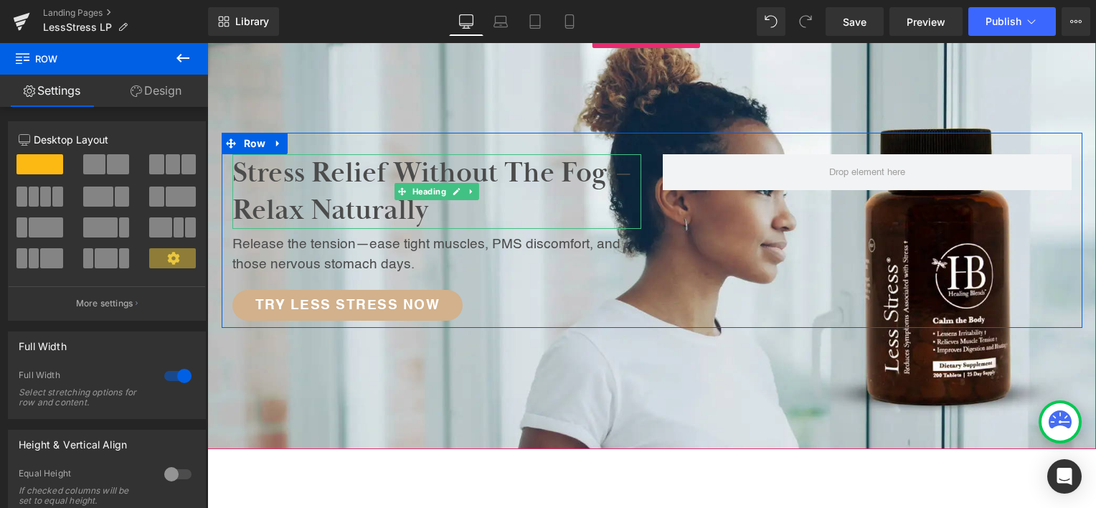
click at [370, 201] on span "Stress Relief Without the Fog – Relax Naturally" at bounding box center [432, 191] width 400 height 73
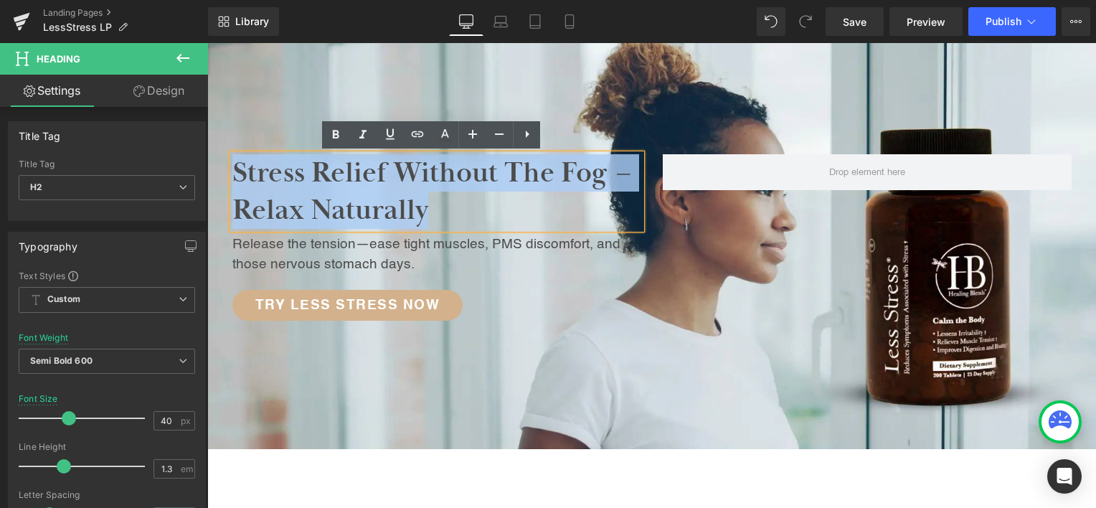
drag, startPoint x: 423, startPoint y: 211, endPoint x: 224, endPoint y: 176, distance: 202.3
click at [234, 177] on h2 "Stress Relief Without the Fog – Relax Naturally" at bounding box center [436, 191] width 409 height 75
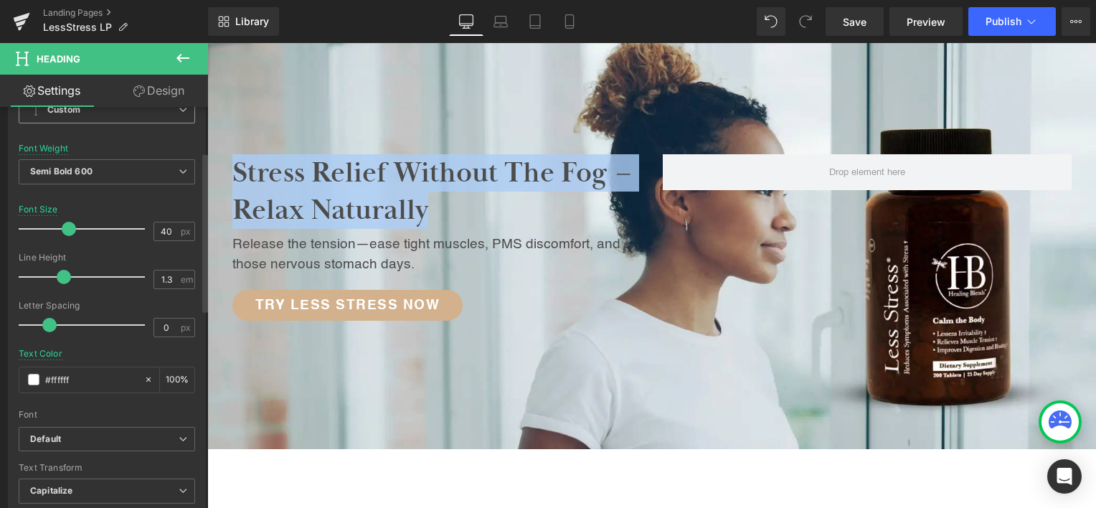
scroll to position [215, 0]
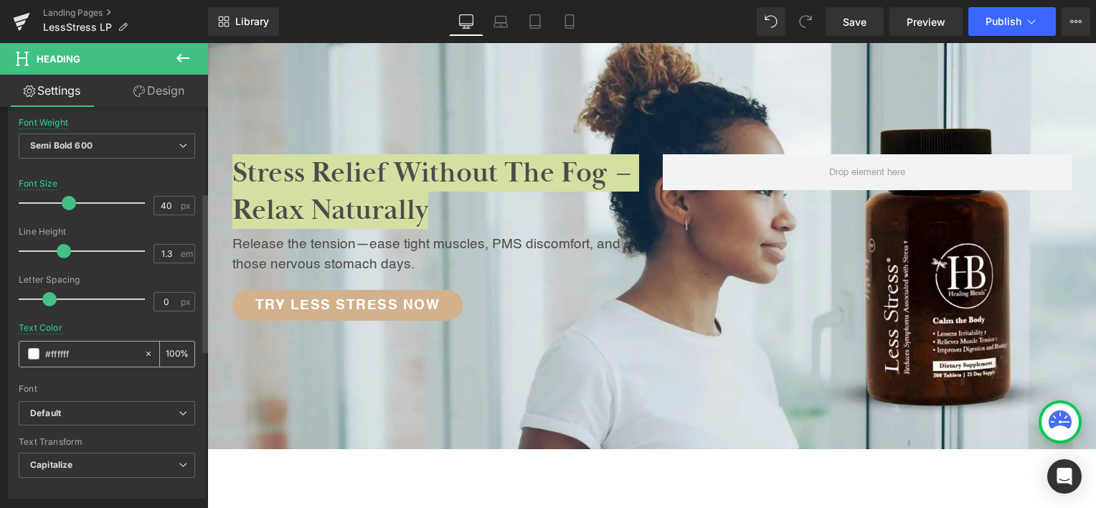
click at [34, 350] on span at bounding box center [33, 353] width 11 height 11
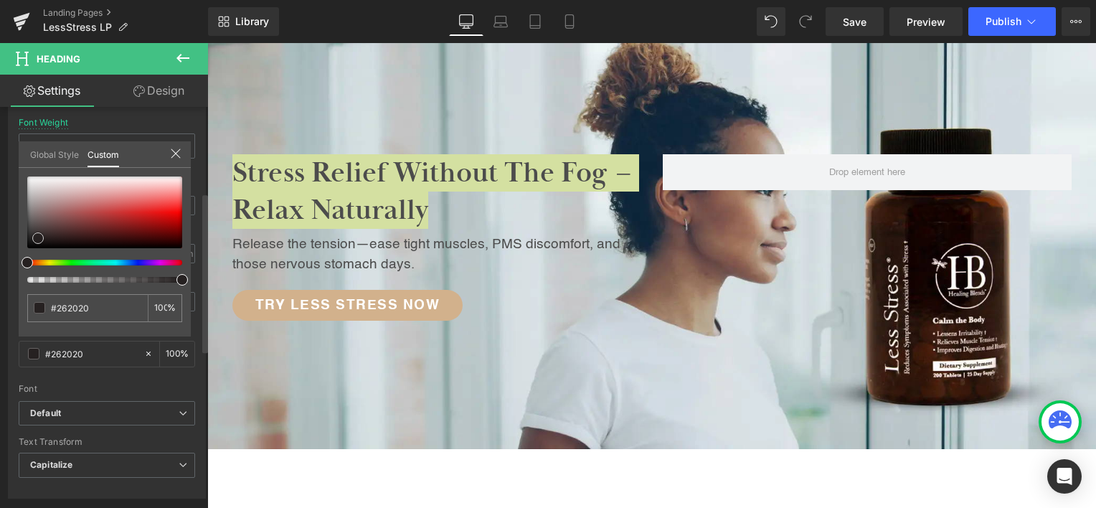
type input "#262020"
type input "#262121"
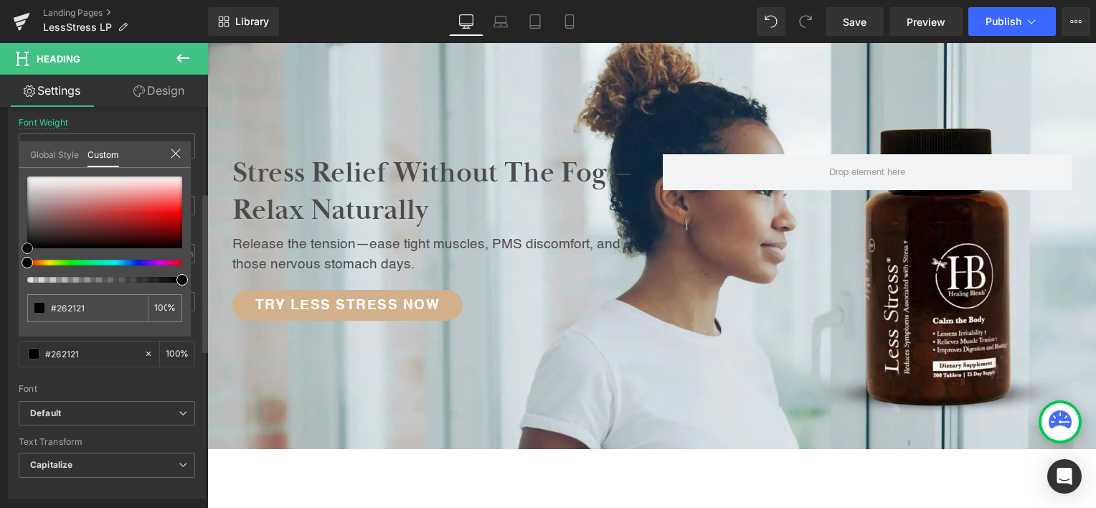
type input "#0d0c0c"
type input "#000000"
drag, startPoint x: 39, startPoint y: 237, endPoint x: 15, endPoint y: 255, distance: 30.3
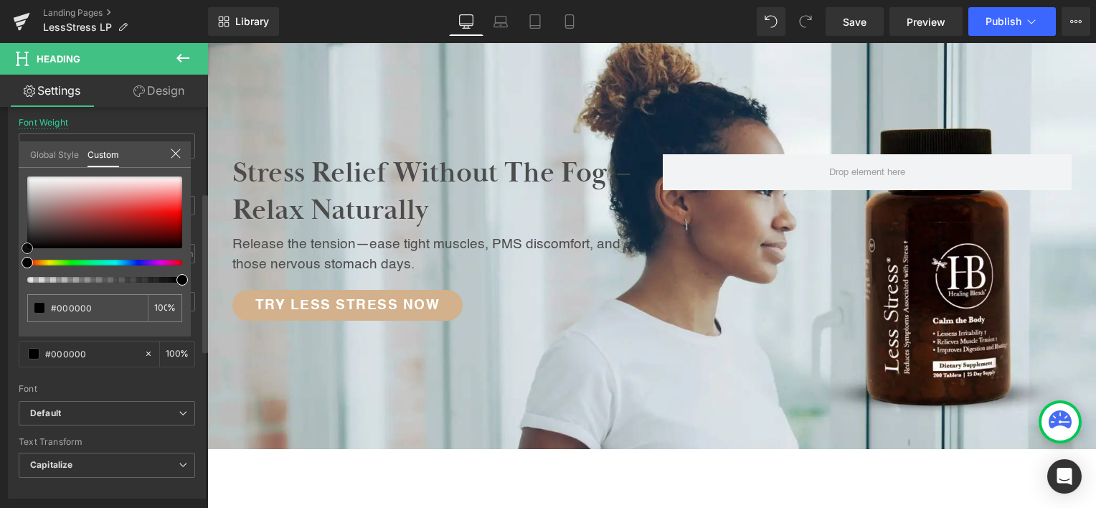
click at [15, 255] on div "Typography Text Styles Custom Custom Setup Global Style Custom Setup Global Sty…" at bounding box center [107, 252] width 214 height 493
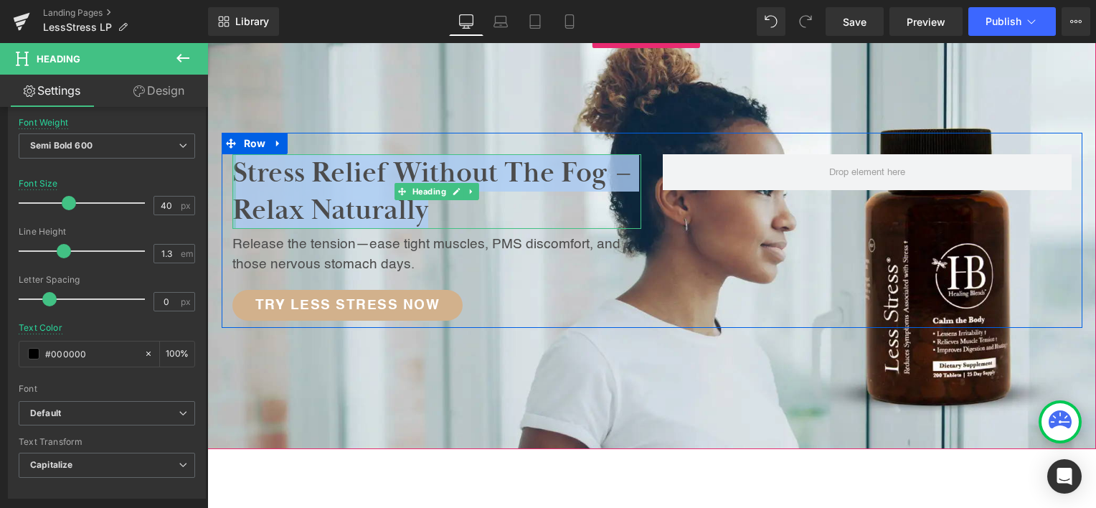
drag, startPoint x: 433, startPoint y: 209, endPoint x: 227, endPoint y: 166, distance: 210.3
click at [232, 166] on div "Stress Relief Without the Fog – Relax Naturally Heading" at bounding box center [436, 191] width 409 height 75
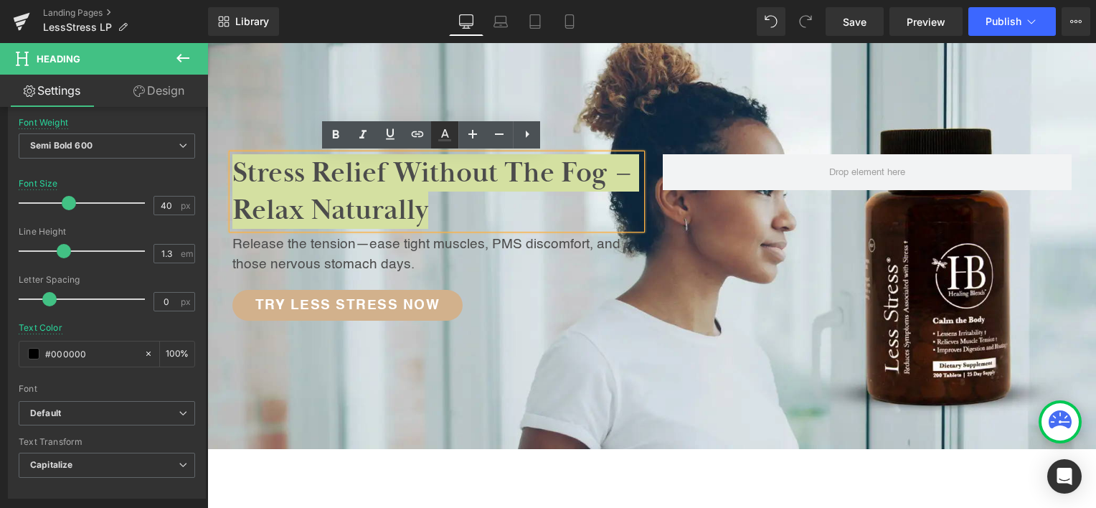
click at [453, 132] on icon at bounding box center [444, 134] width 17 height 17
type input "100"
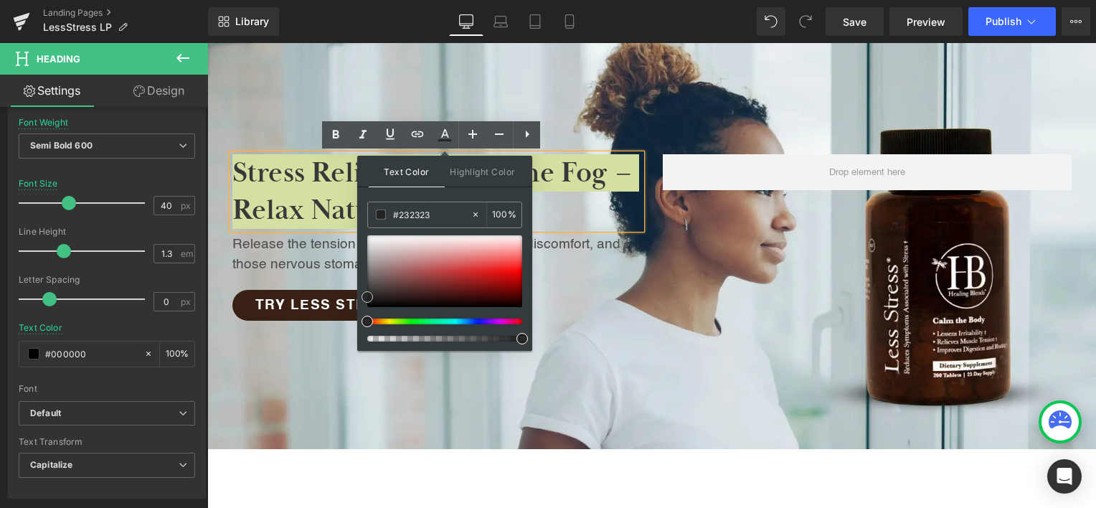
type input "#1e1e1e"
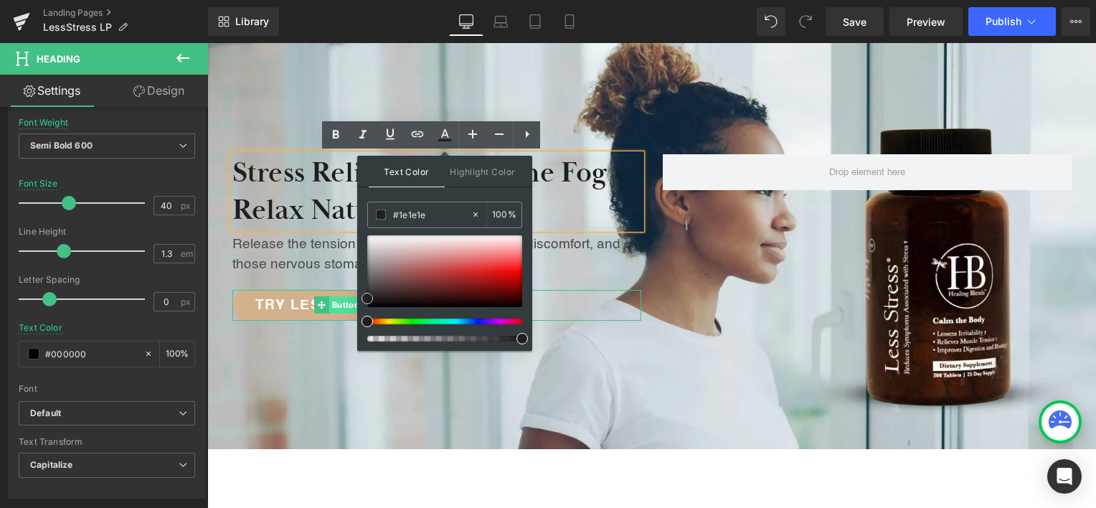
drag, startPoint x: 572, startPoint y: 330, endPoint x: 353, endPoint y: 305, distance: 220.9
click at [303, 264] on p "Release the tension—ease tight muscles, PMS discomfort, and those nervous stoma…" at bounding box center [436, 255] width 409 height 41
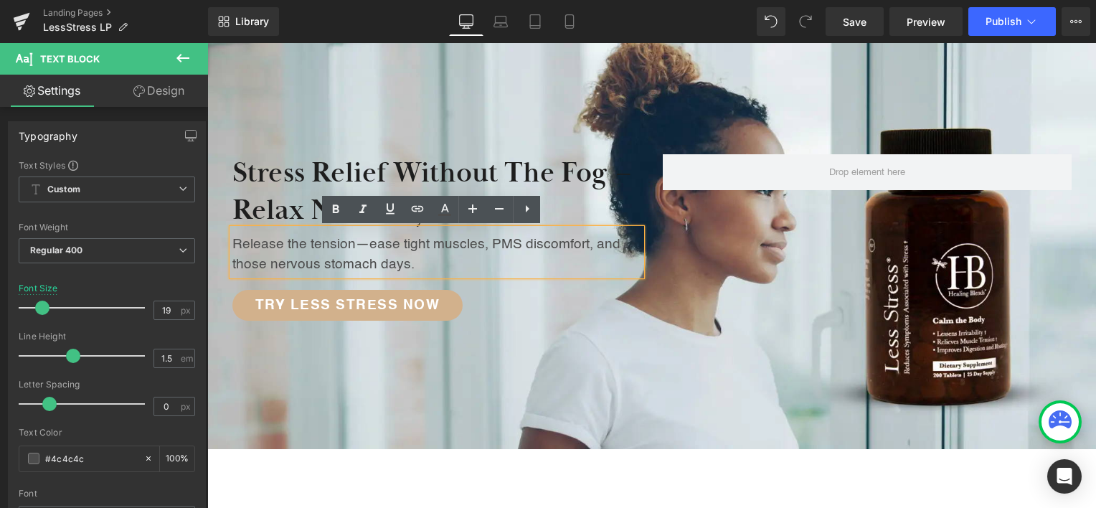
click at [566, 385] on div at bounding box center [651, 238] width 889 height 422
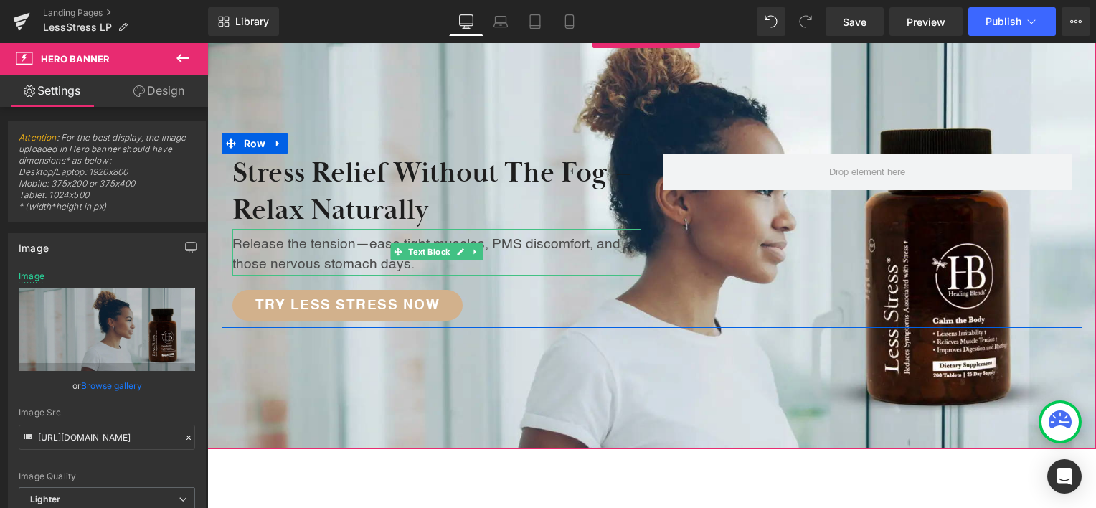
click at [289, 255] on p "Release the tension—ease tight muscles, PMS discomfort, and those nervous stoma…" at bounding box center [436, 255] width 409 height 41
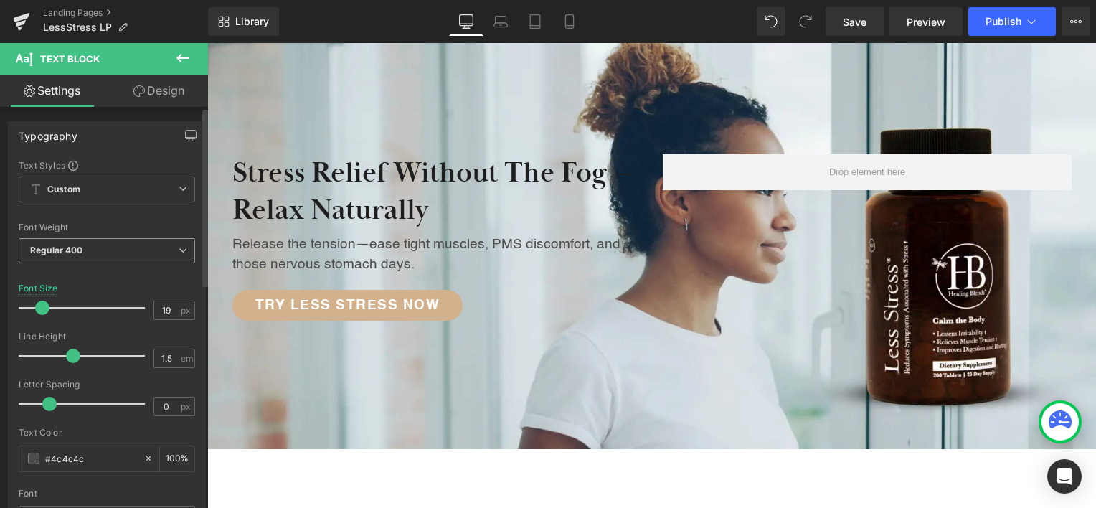
click at [141, 250] on span "Regular 400" at bounding box center [107, 250] width 176 height 25
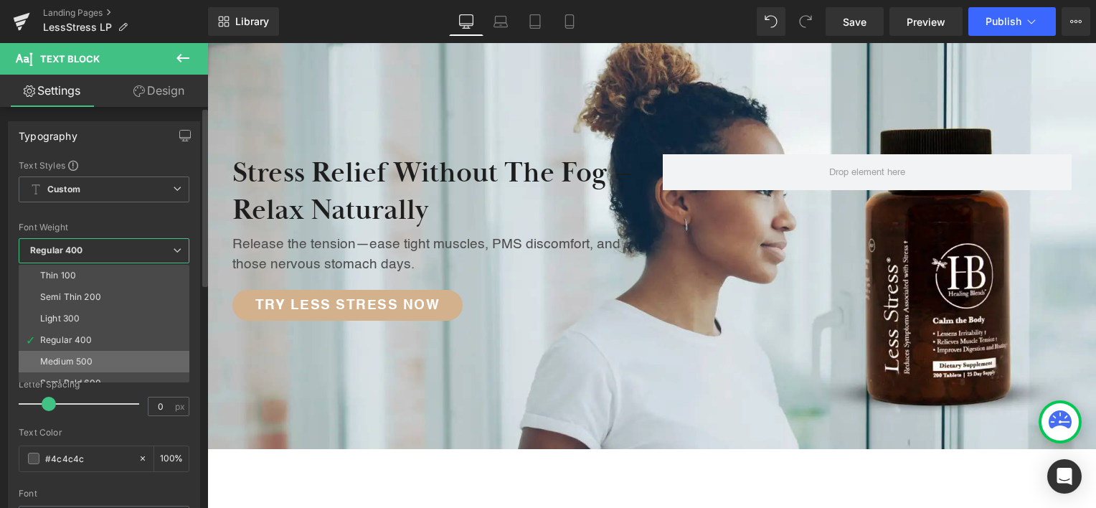
click at [109, 355] on li "Medium 500" at bounding box center [107, 362] width 177 height 22
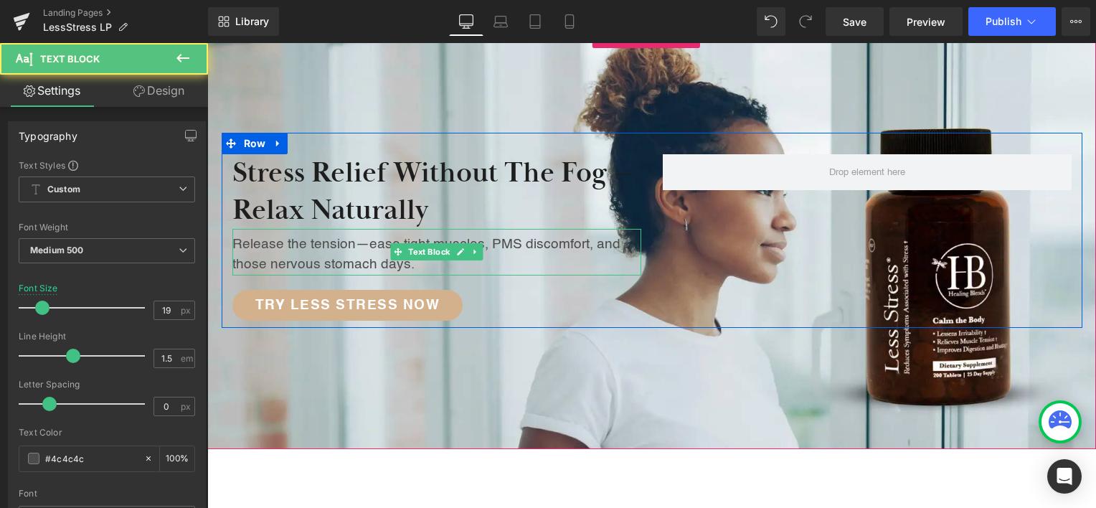
click at [454, 268] on p "Release the tension—ease tight muscles, PMS discomfort, and those nervous stoma…" at bounding box center [436, 255] width 409 height 41
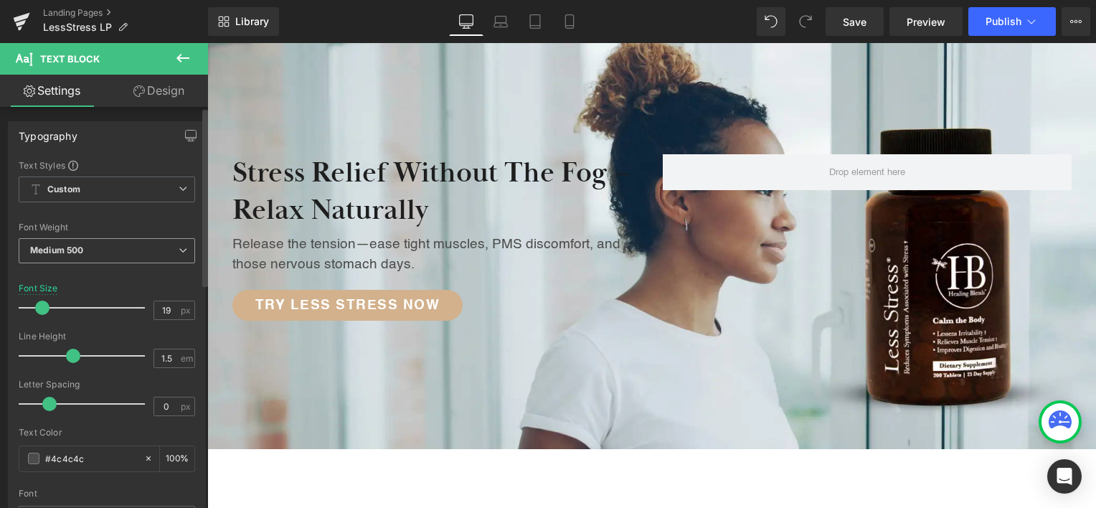
click at [162, 253] on span "Medium 500" at bounding box center [107, 250] width 176 height 25
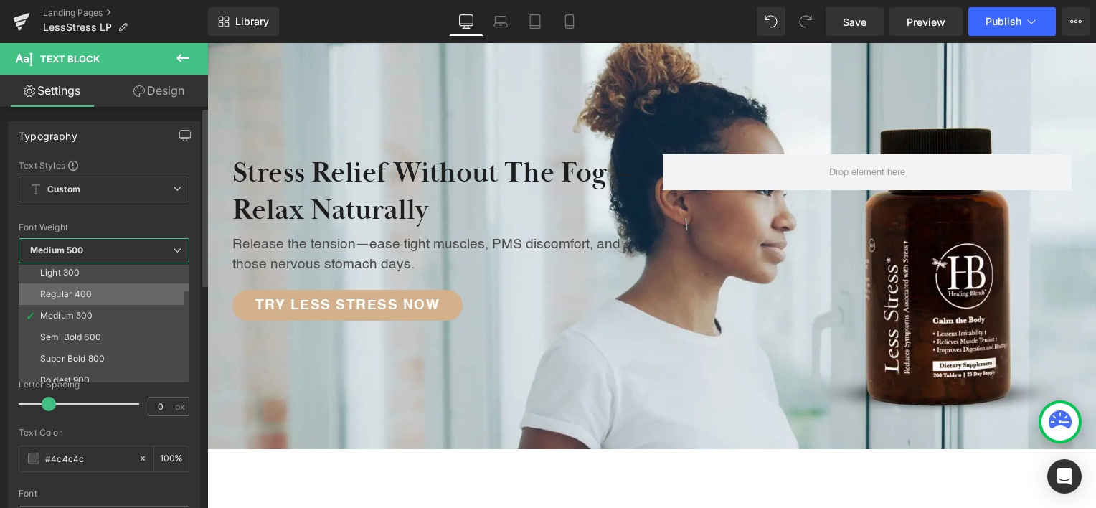
scroll to position [72, 0]
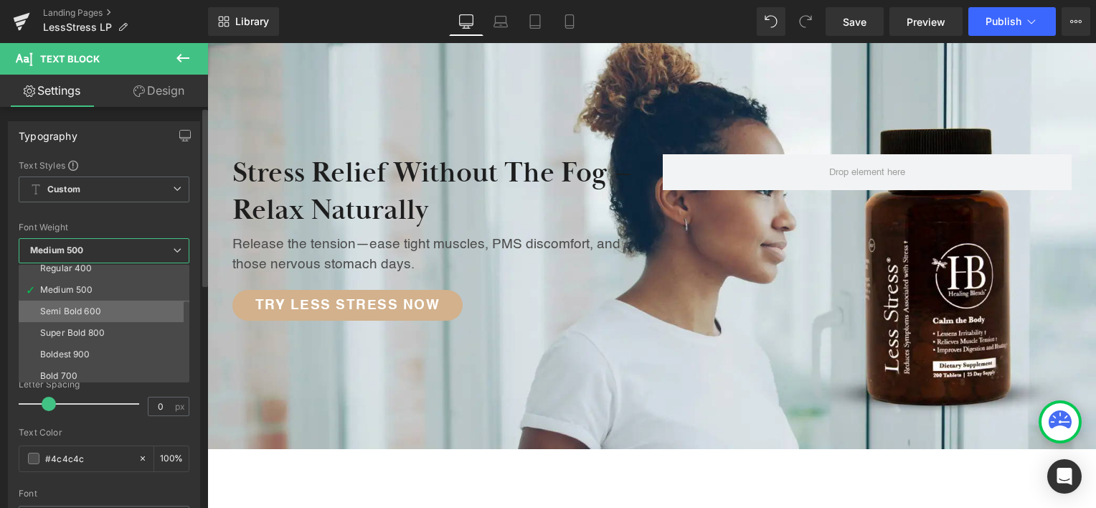
click at [123, 311] on li "Semi Bold 600" at bounding box center [107, 312] width 177 height 22
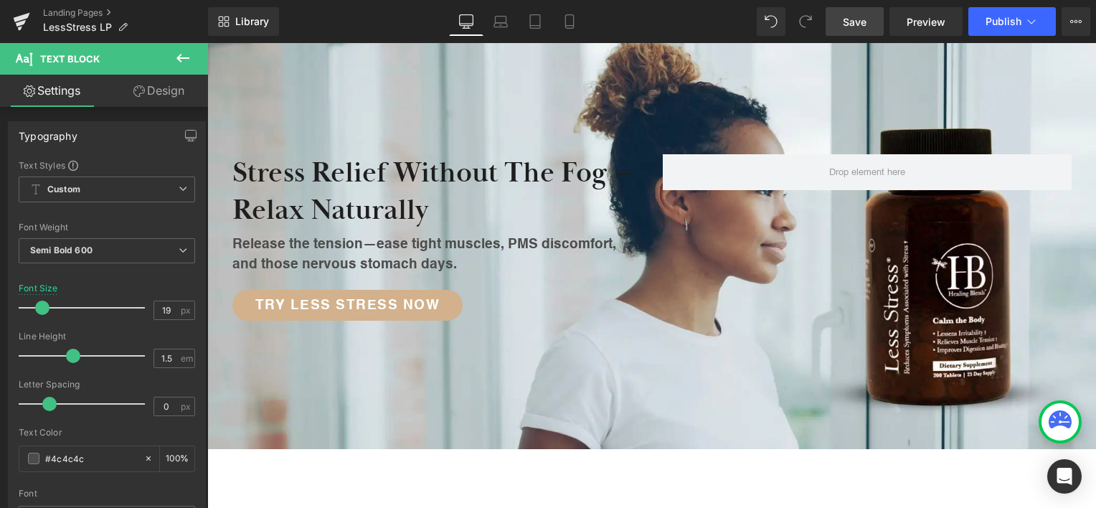
click at [849, 12] on link "Save" at bounding box center [855, 21] width 58 height 29
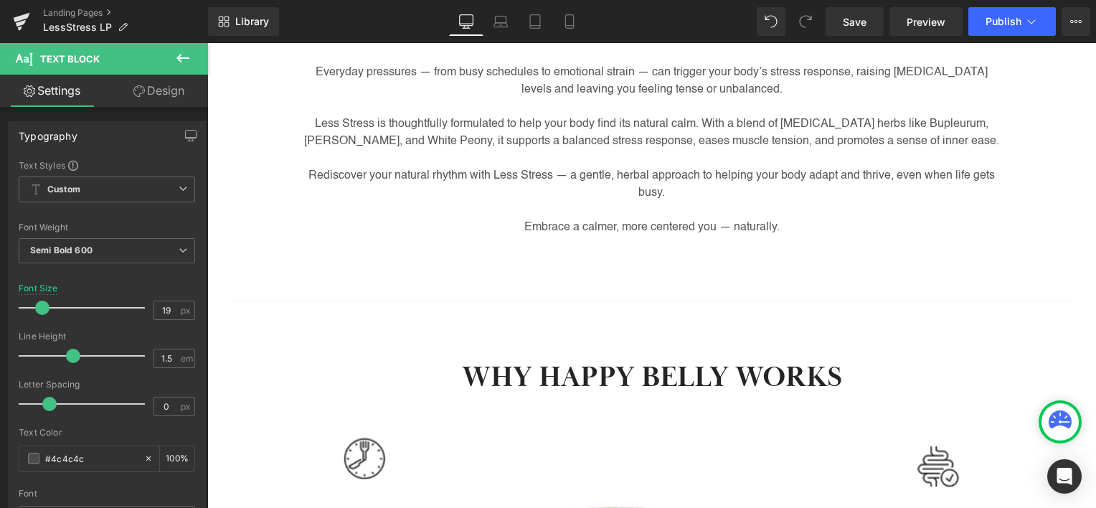
scroll to position [574, 0]
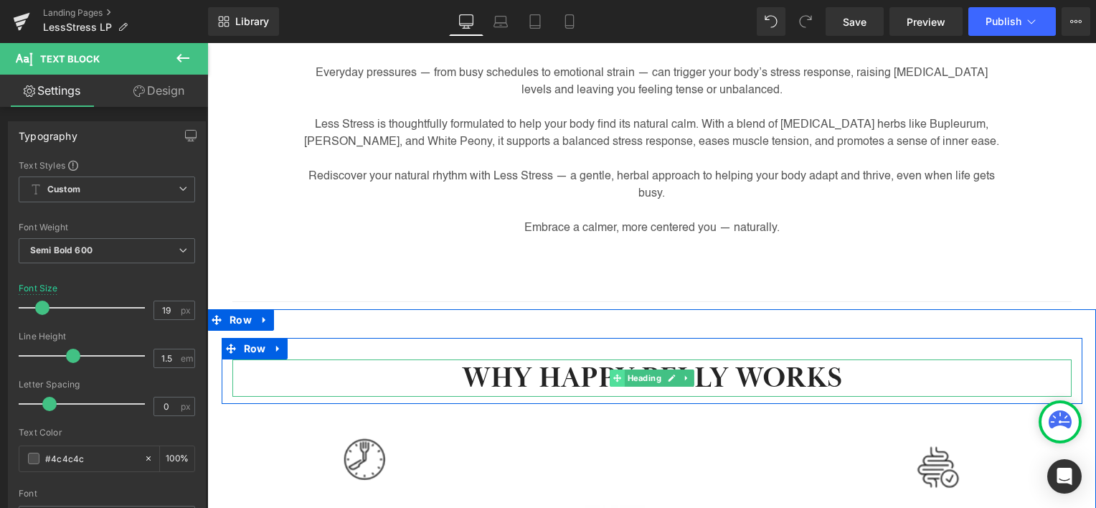
click at [613, 379] on icon at bounding box center [617, 378] width 8 height 8
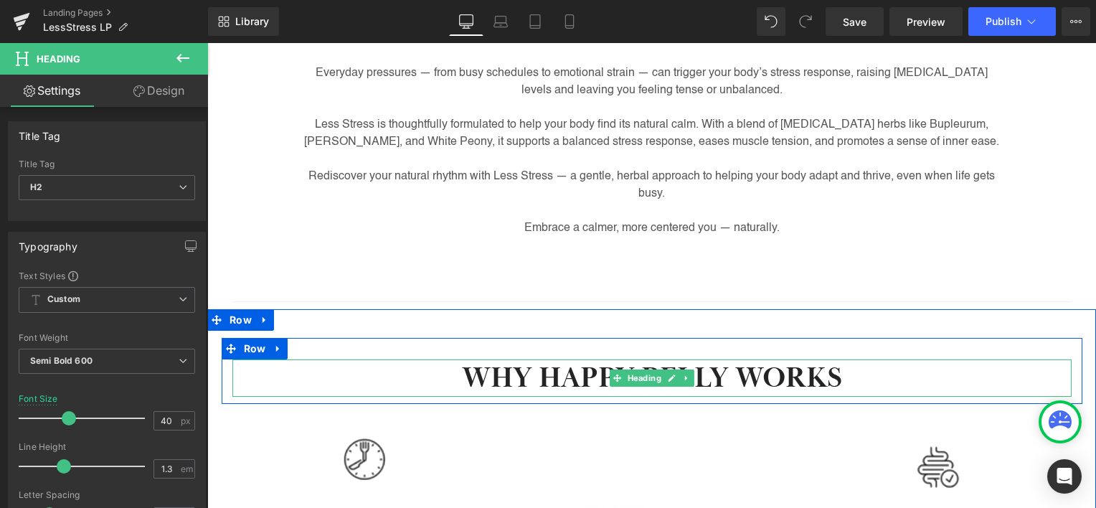
click at [577, 374] on h2 "WHY HAPPY BELLY WORKS" at bounding box center [651, 377] width 839 height 37
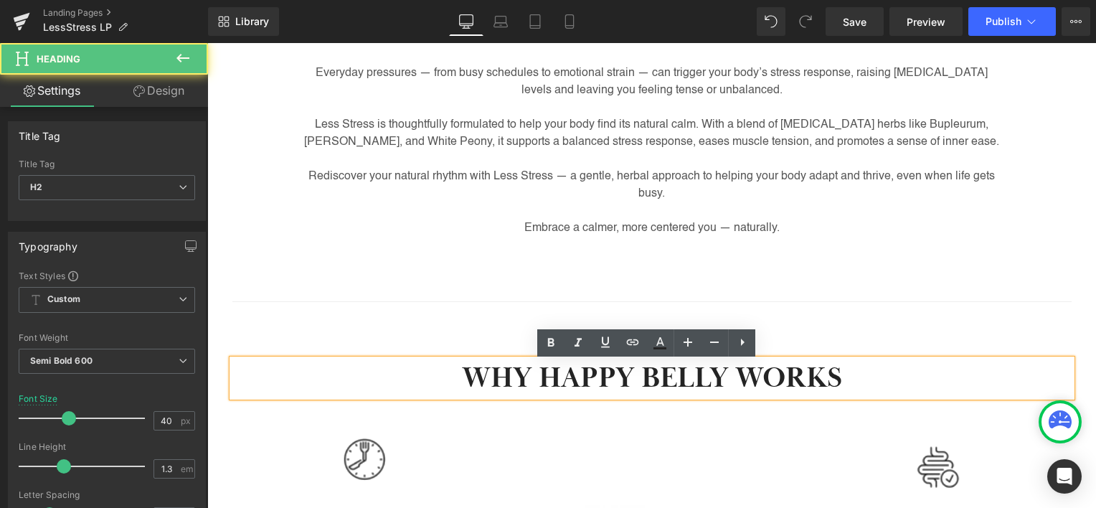
click at [562, 374] on h2 "WHY HAPPY BELLY WORKS" at bounding box center [651, 377] width 839 height 37
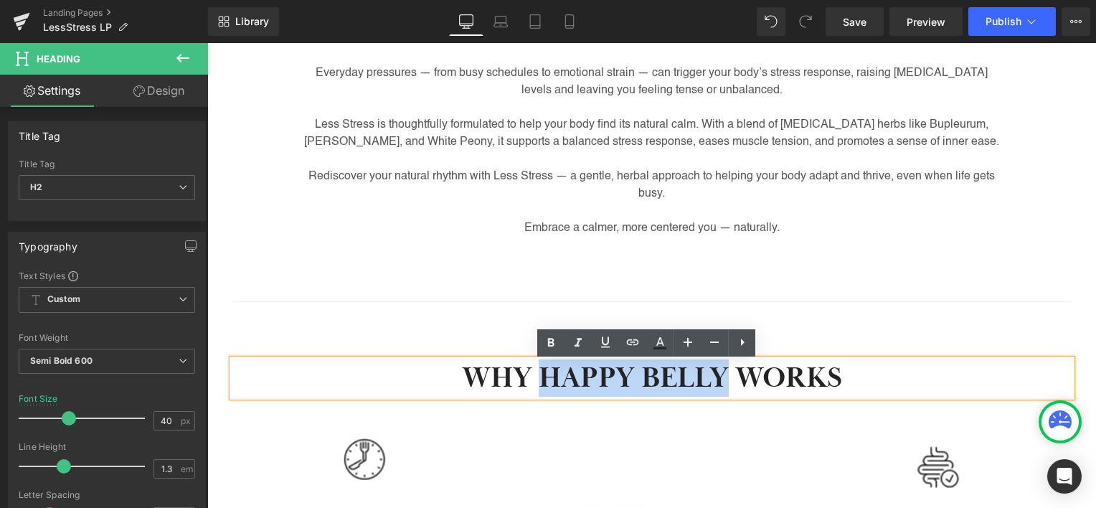
drag, startPoint x: 562, startPoint y: 374, endPoint x: 642, endPoint y: 375, distance: 80.3
click at [642, 375] on h2 "WHY HAPPY BELLY WORKS" at bounding box center [651, 377] width 839 height 37
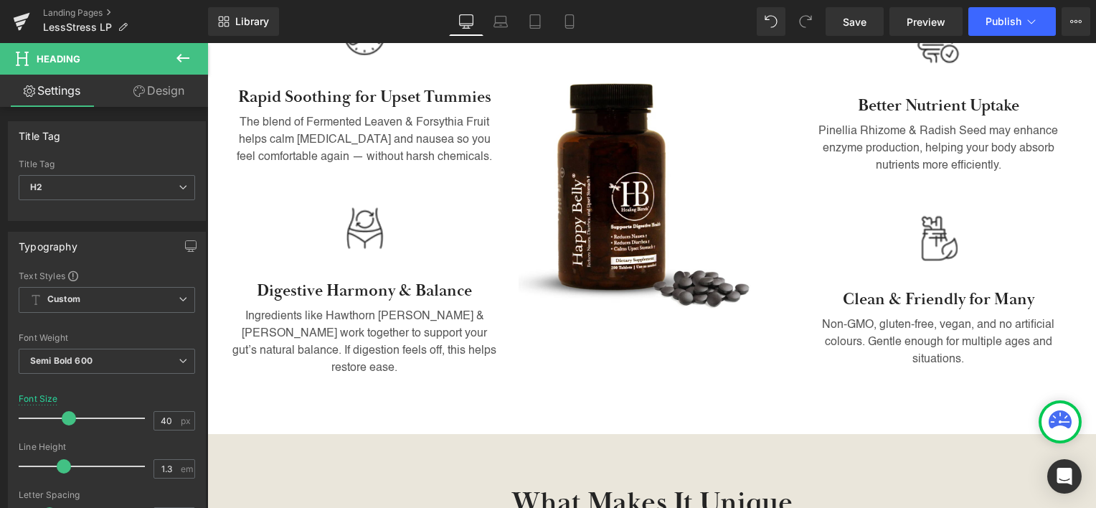
scroll to position [1004, 0]
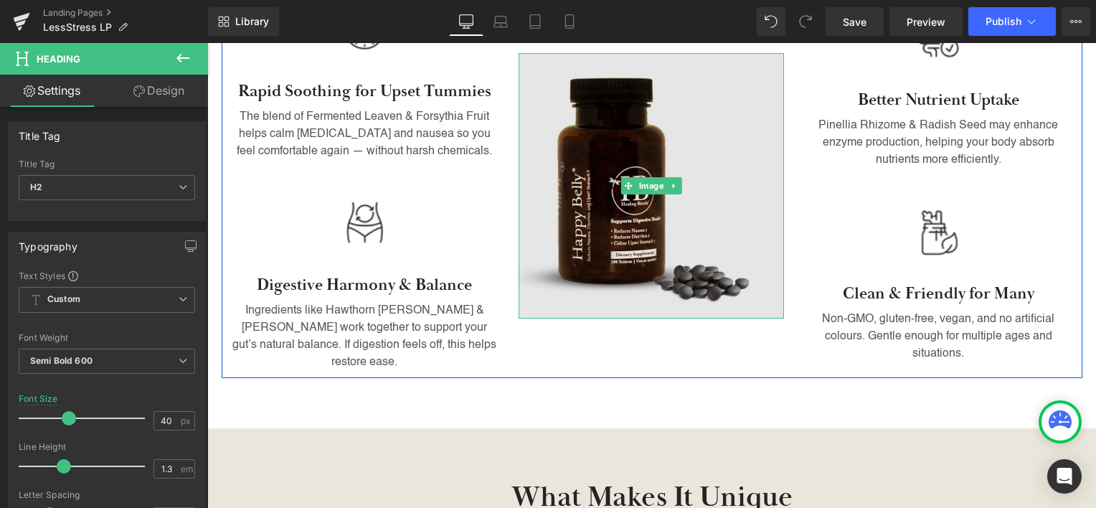
click at [631, 242] on img at bounding box center [651, 185] width 265 height 265
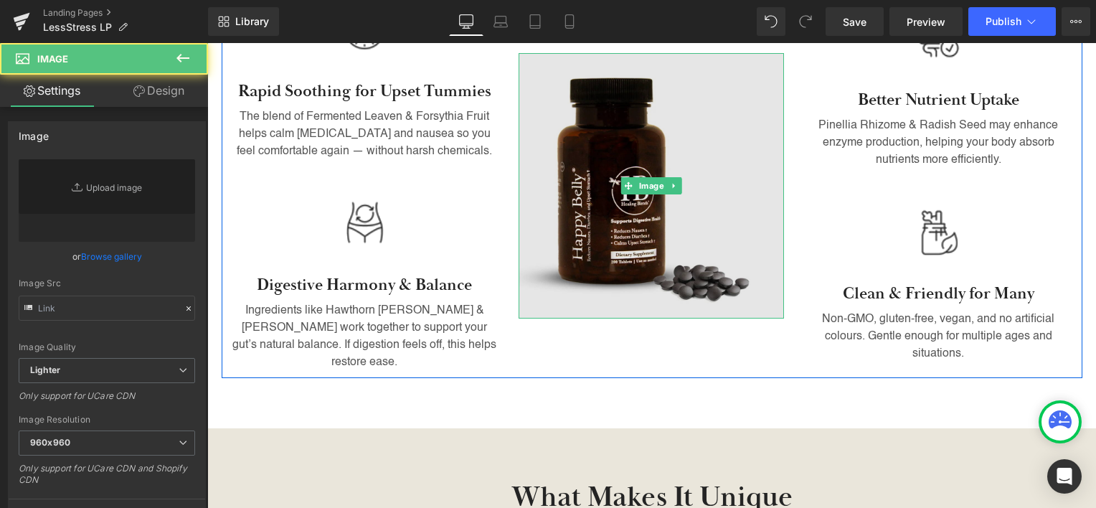
type input "[URL][DOMAIN_NAME]"
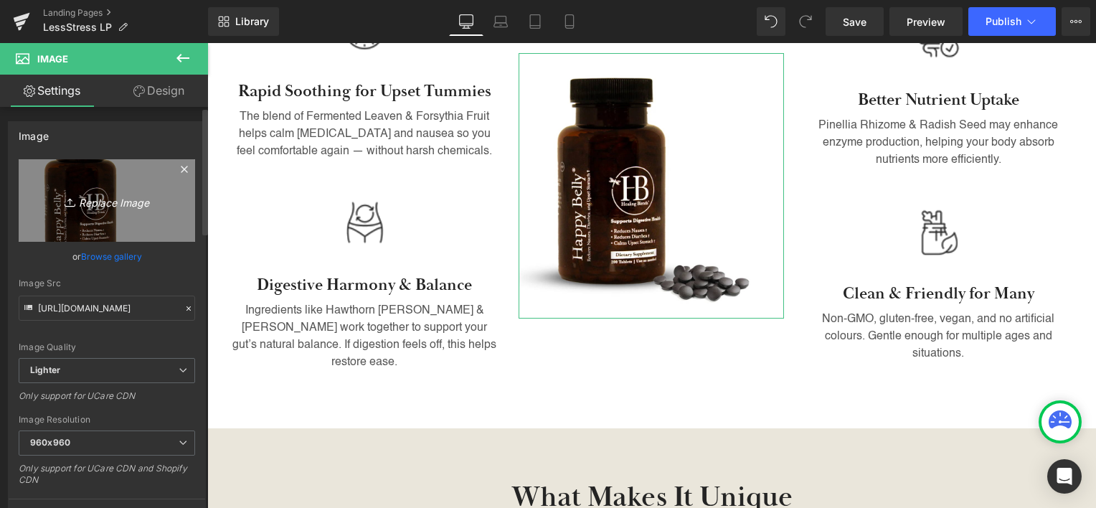
click at [120, 188] on link "Replace Image" at bounding box center [107, 200] width 176 height 82
type input "C:\fakepath\lessstress.webp"
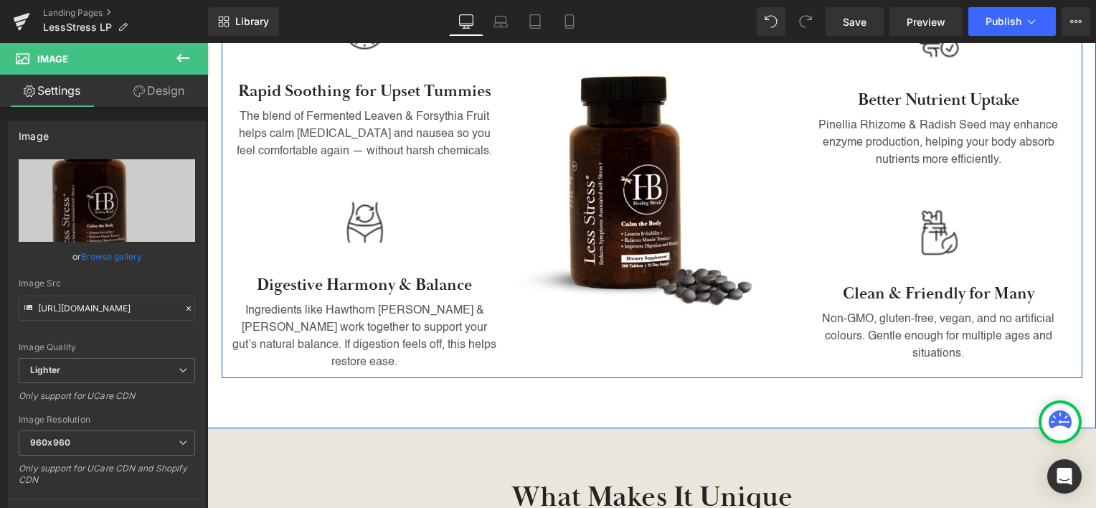
type input "https://ucarecdn.com/6f74a19a-45ca-4979-8229-2f02ee1bb477/-/format/auto/-/previ…"
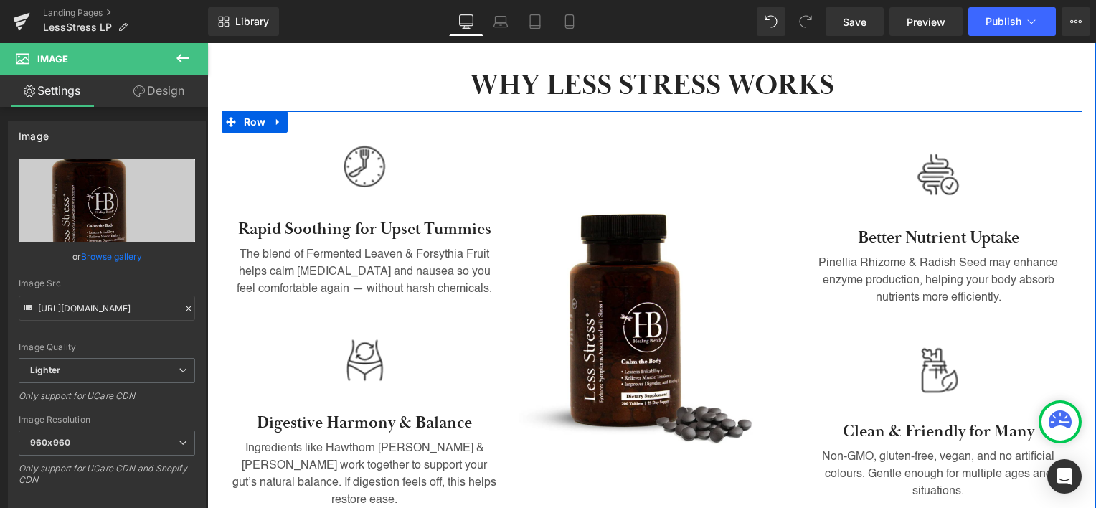
scroll to position [861, 0]
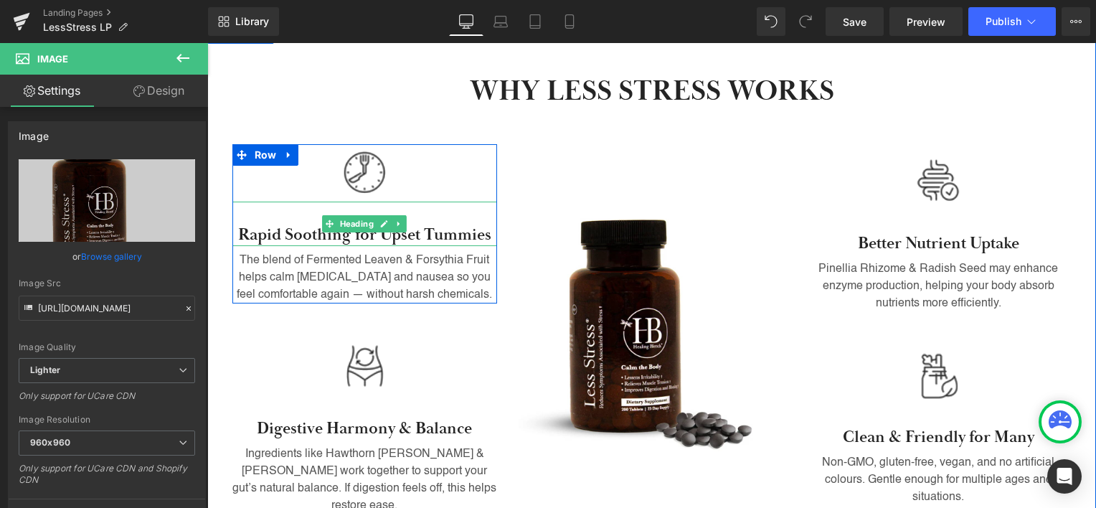
click at [420, 237] on h3 "Rapid Soothing for Upset Tummies" at bounding box center [364, 236] width 265 height 22
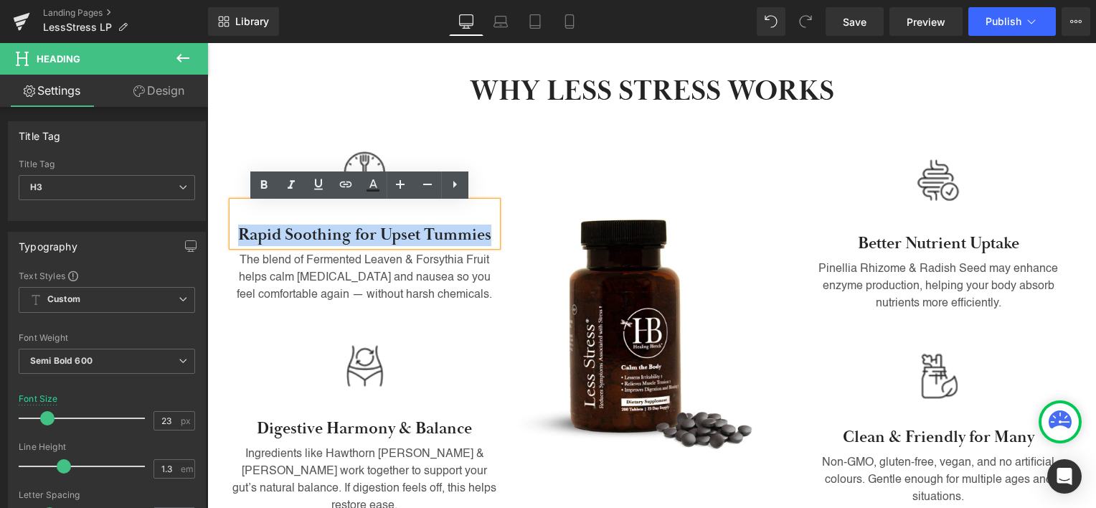
drag, startPoint x: 231, startPoint y: 235, endPoint x: 485, endPoint y: 237, distance: 253.9
click at [485, 237] on h3 "Rapid Soothing for Upset Tummies" at bounding box center [364, 236] width 265 height 22
paste div
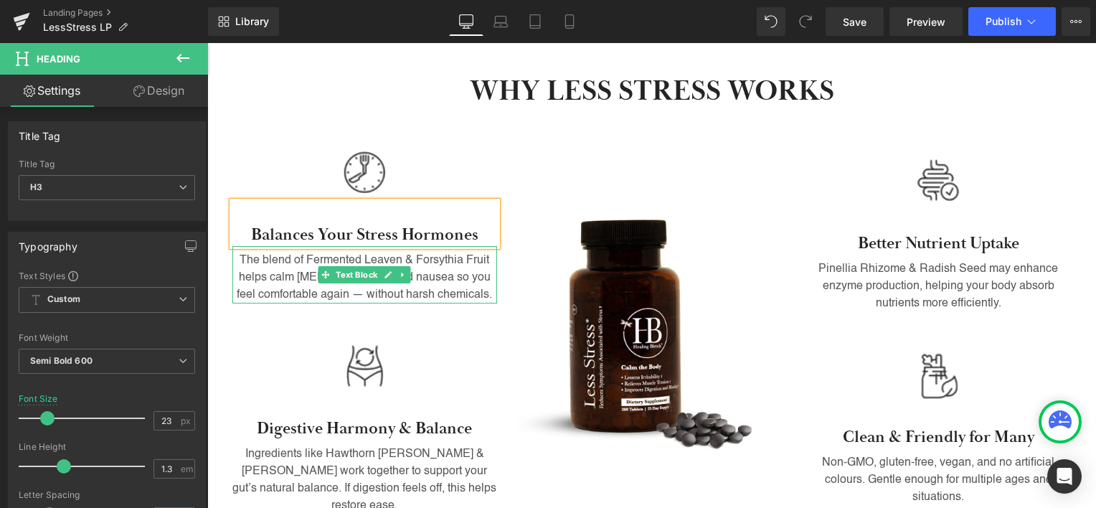
click at [285, 281] on p "The blend of Fermented Leaven & Forsythia Fruit helps calm [MEDICAL_DATA] and n…" at bounding box center [364, 278] width 265 height 52
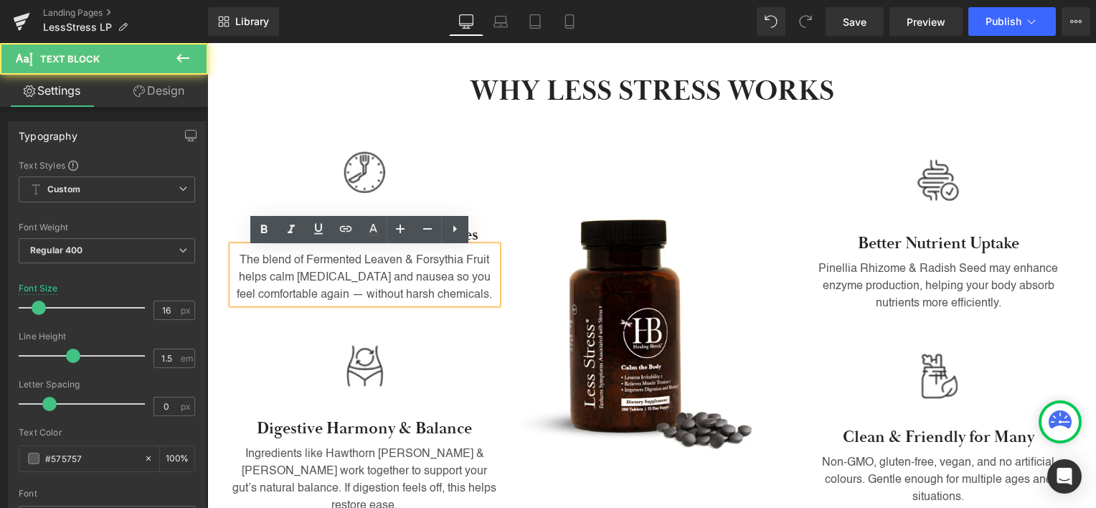
click at [285, 281] on p "The blend of Fermented Leaven & Forsythia Fruit helps calm [MEDICAL_DATA] and n…" at bounding box center [364, 278] width 265 height 52
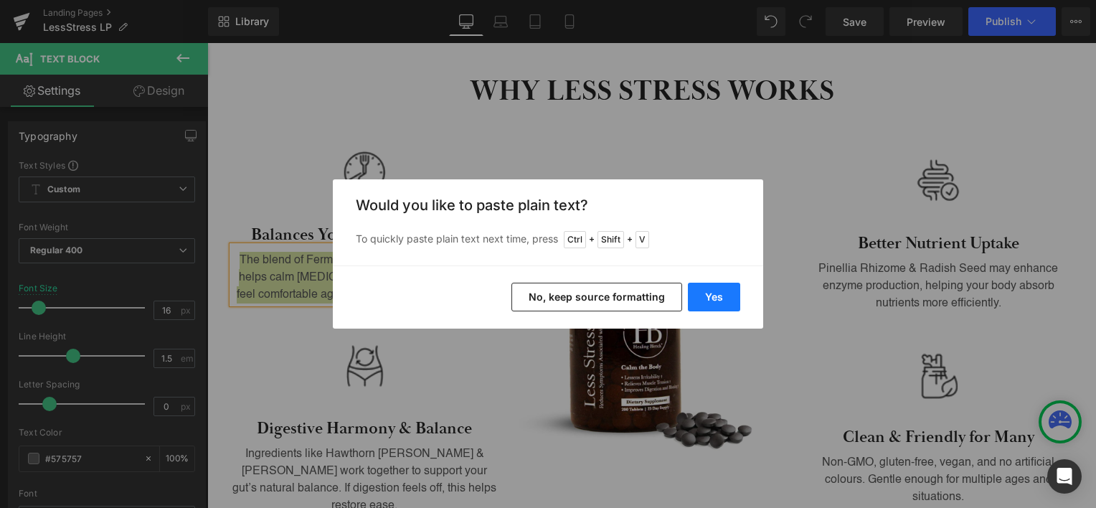
click at [719, 291] on button "Yes" at bounding box center [714, 297] width 52 height 29
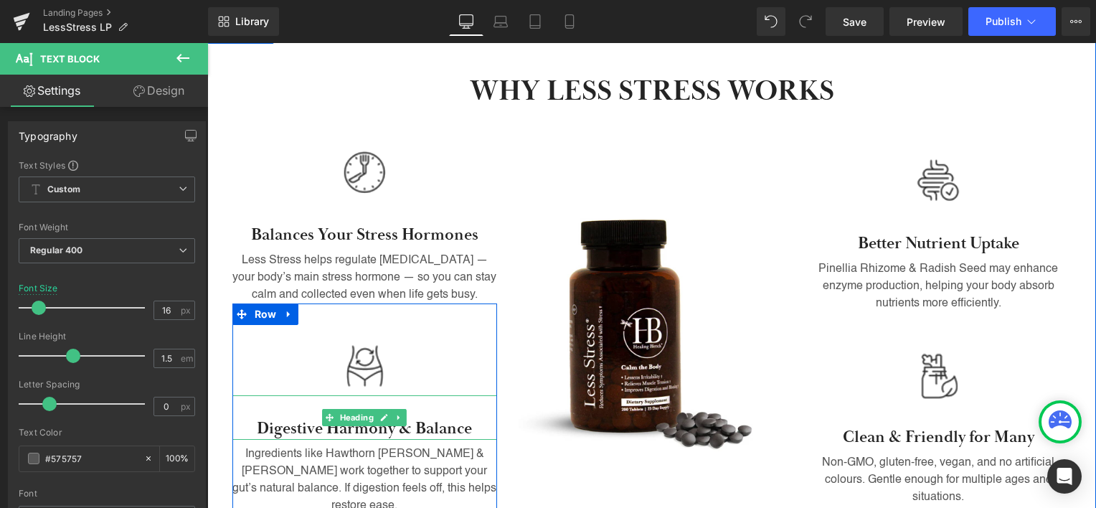
click at [305, 436] on h3 "Digestive Harmony & Balance" at bounding box center [364, 429] width 265 height 22
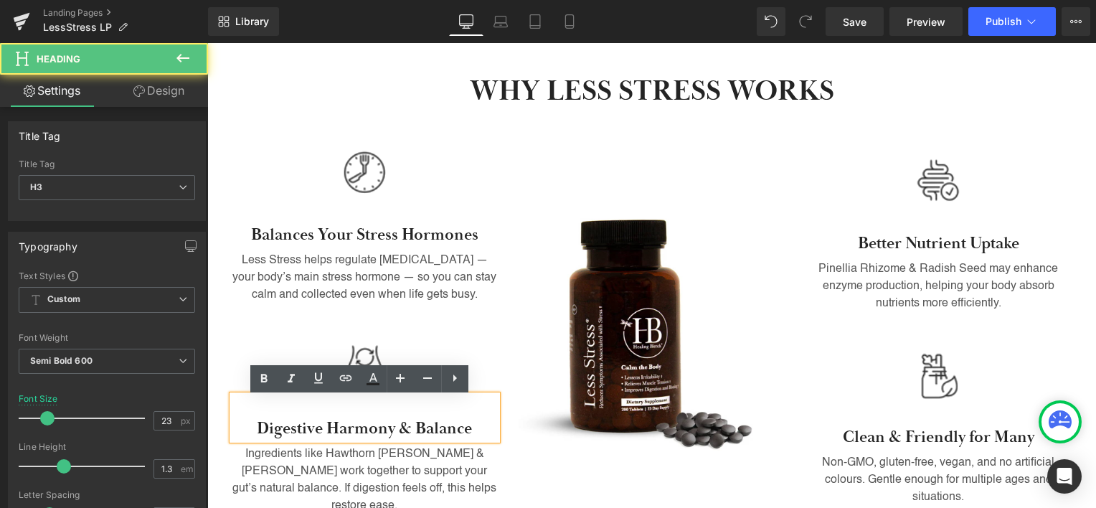
click at [288, 433] on h3 "Digestive Harmony & Balance" at bounding box center [364, 429] width 265 height 22
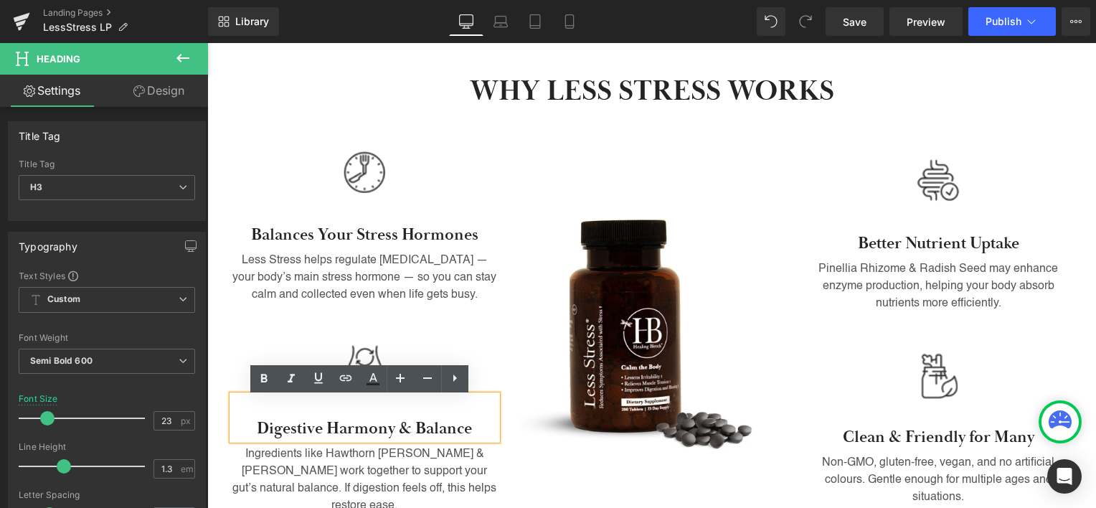
click at [293, 430] on h3 "Digestive Harmony & Balance" at bounding box center [364, 429] width 265 height 22
drag, startPoint x: 293, startPoint y: 430, endPoint x: 439, endPoint y: 425, distance: 146.4
click at [439, 425] on h3 "Digestive Harmony & Balance" at bounding box center [364, 429] width 265 height 22
paste div
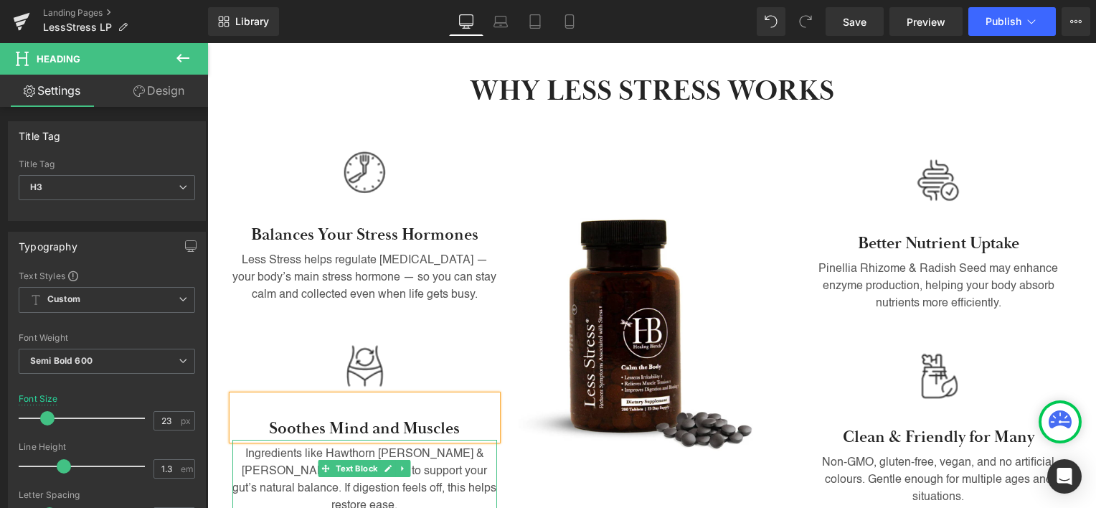
click at [271, 468] on p "Ingredients like Hawthorn [PERSON_NAME] & [PERSON_NAME] work together to suppor…" at bounding box center [364, 479] width 265 height 69
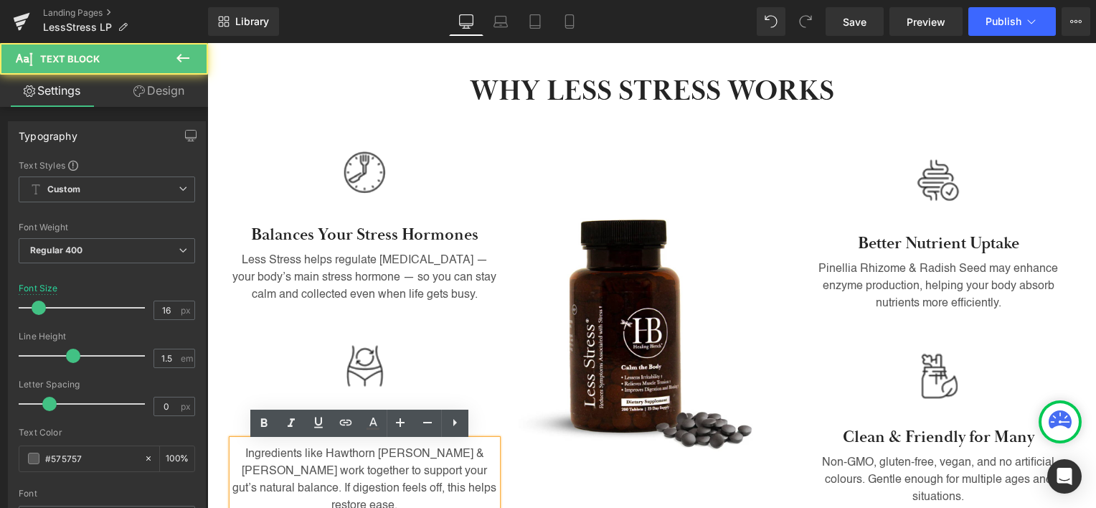
click at [277, 467] on p "Ingredients like Hawthorn [PERSON_NAME] & [PERSON_NAME] work together to suppor…" at bounding box center [364, 479] width 265 height 69
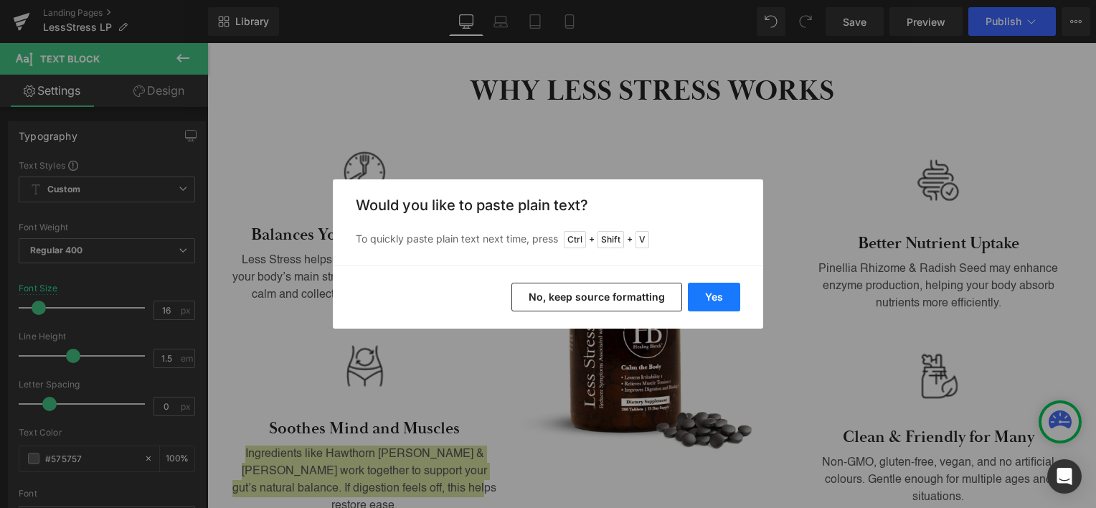
click at [714, 294] on button "Yes" at bounding box center [714, 297] width 52 height 29
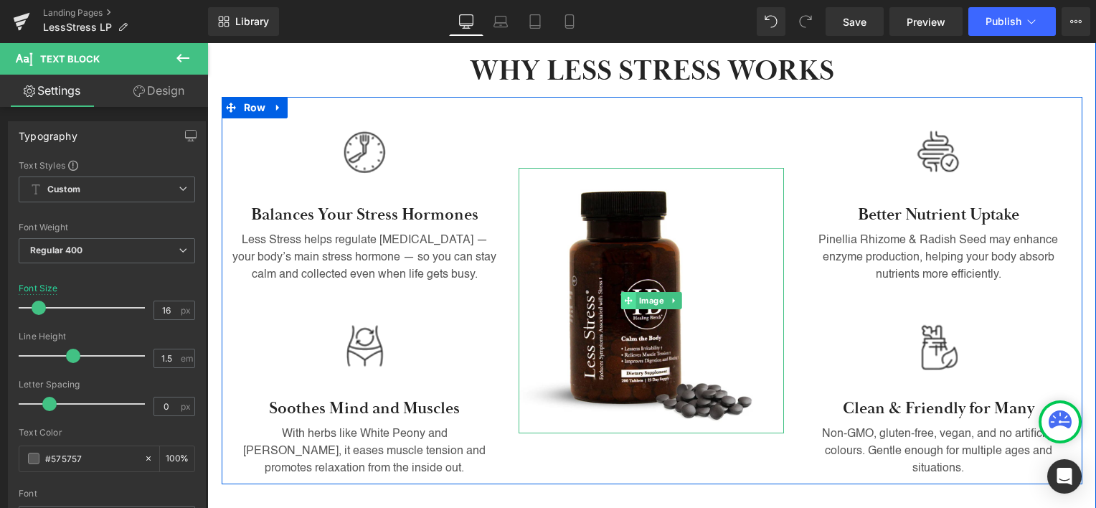
scroll to position [932, 0]
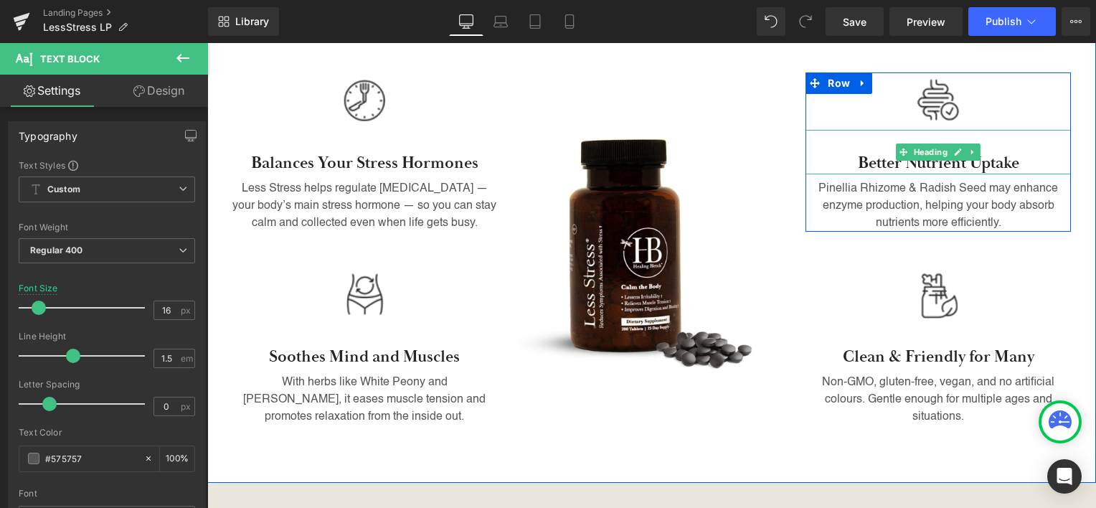
click at [879, 165] on h3 "Better Nutrient Uptake" at bounding box center [937, 164] width 265 height 22
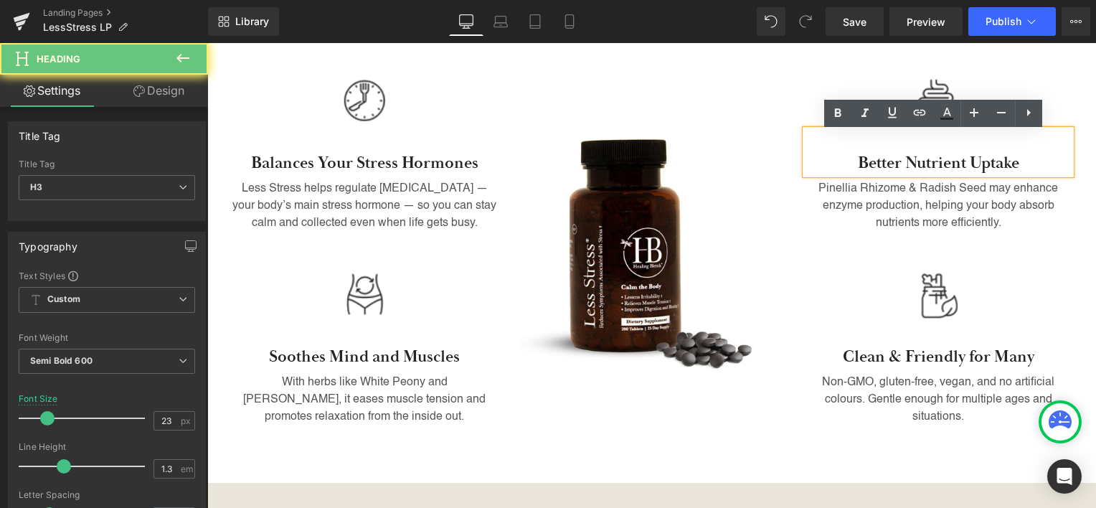
click at [861, 166] on h3 "Better Nutrient Uptake" at bounding box center [937, 164] width 265 height 22
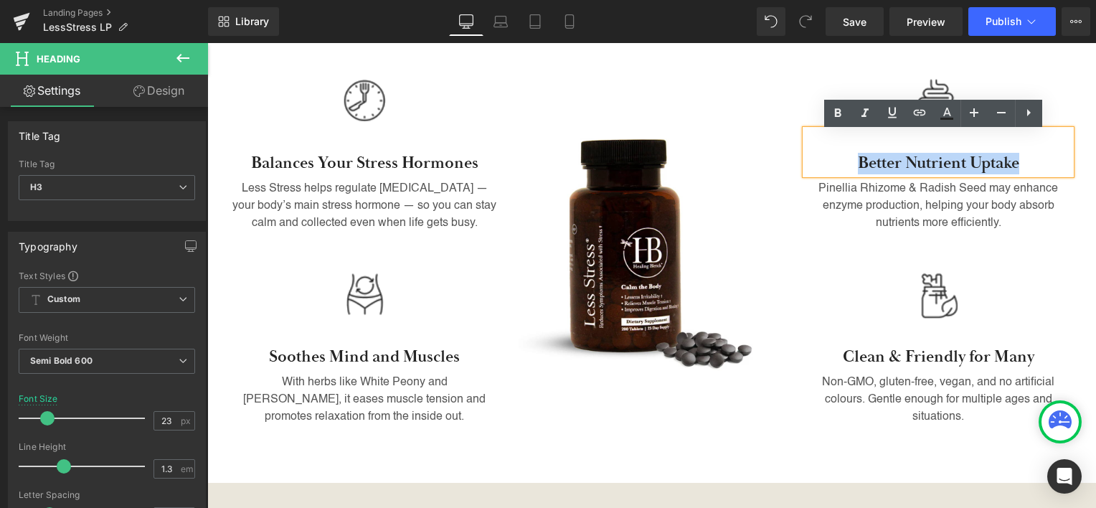
drag, startPoint x: 861, startPoint y: 166, endPoint x: 986, endPoint y: 162, distance: 125.6
click at [986, 162] on h3 "Better Nutrient Uptake" at bounding box center [937, 164] width 265 height 22
paste div
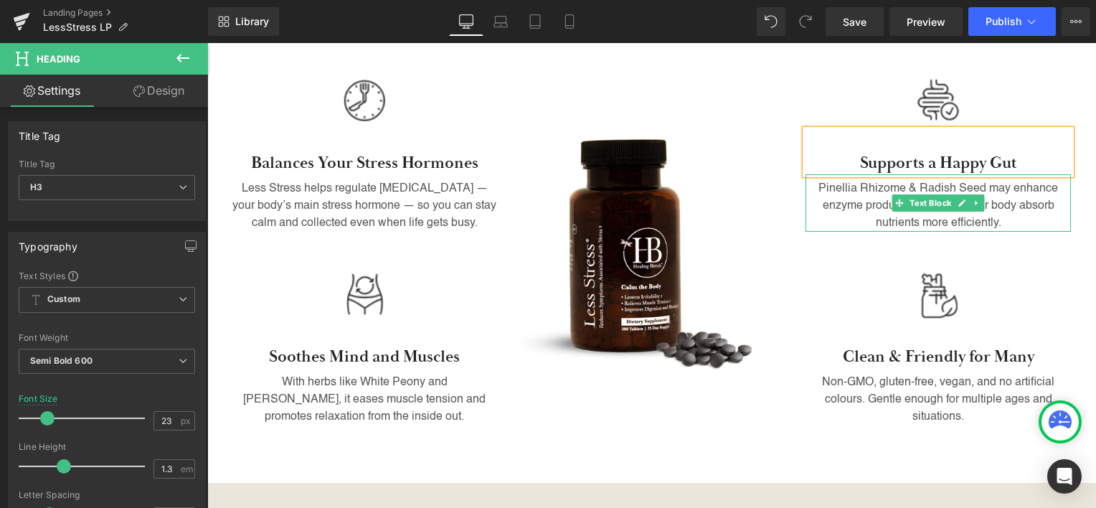
click at [866, 202] on p "Pinellia Rhizome & Radish Seed may enhance enzyme production, helping your body…" at bounding box center [937, 206] width 265 height 52
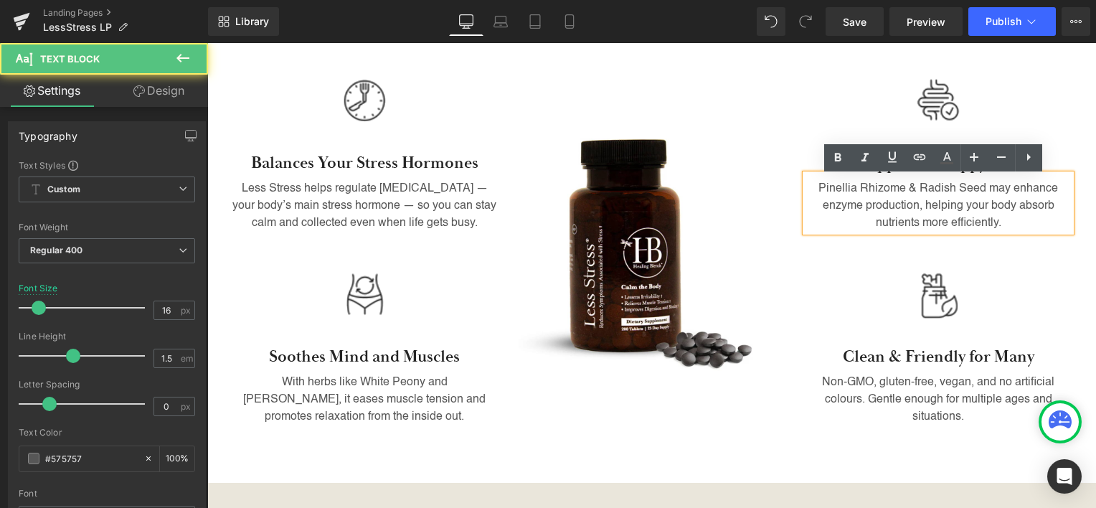
click at [858, 212] on p "Pinellia Rhizome & Radish Seed may enhance enzyme production, helping your body…" at bounding box center [937, 206] width 265 height 52
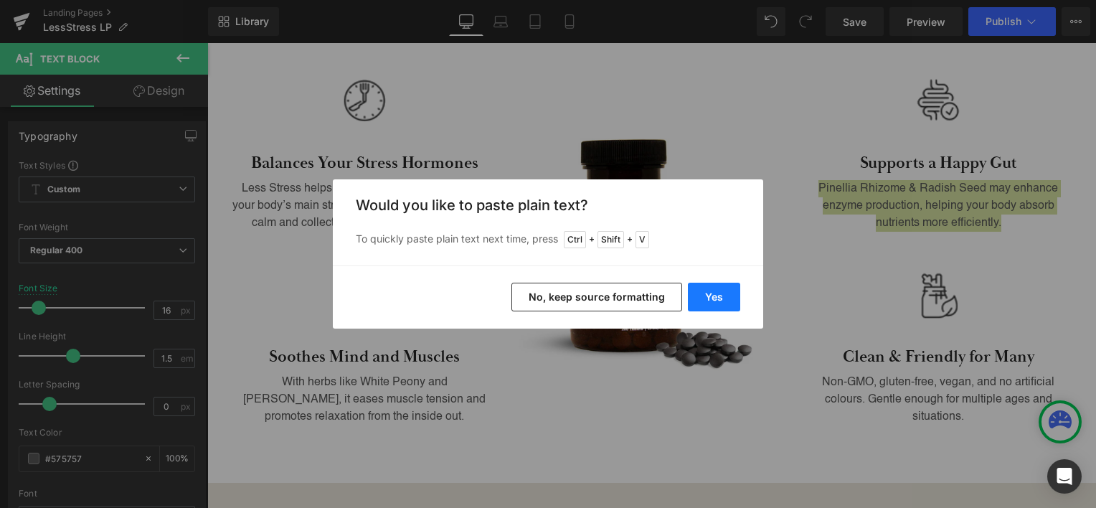
click at [709, 305] on button "Yes" at bounding box center [714, 297] width 52 height 29
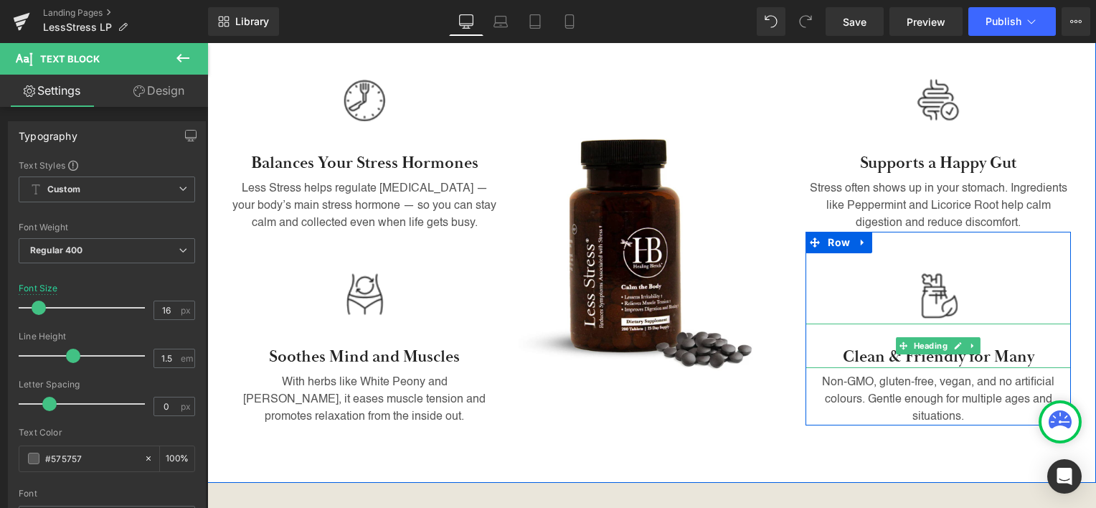
click at [862, 356] on h3 "Clean & Friendly for Many" at bounding box center [937, 357] width 265 height 22
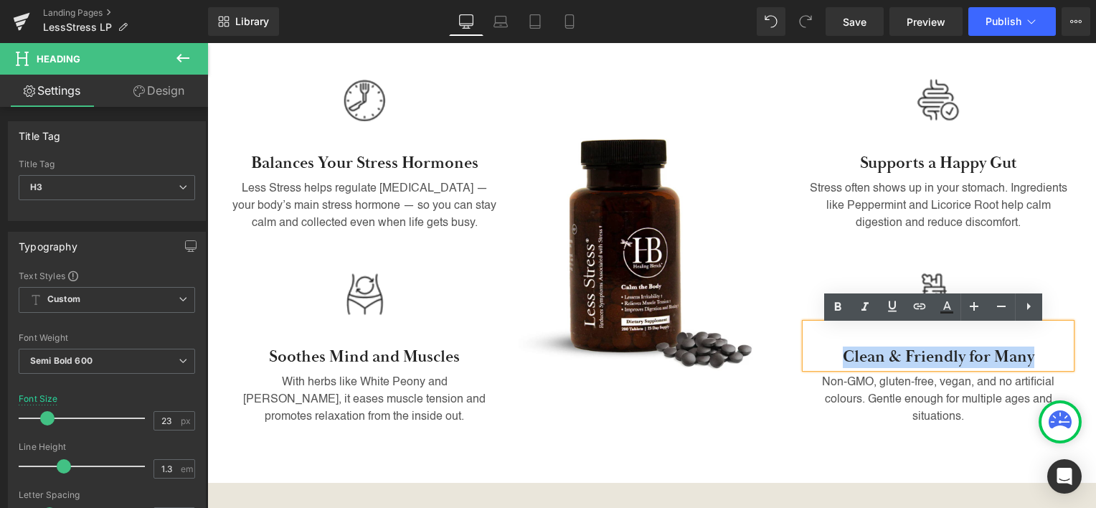
drag, startPoint x: 838, startPoint y: 358, endPoint x: 1029, endPoint y: 359, distance: 190.1
click at [1029, 359] on h3 "Clean & Friendly for Many" at bounding box center [937, 357] width 265 height 22
paste div
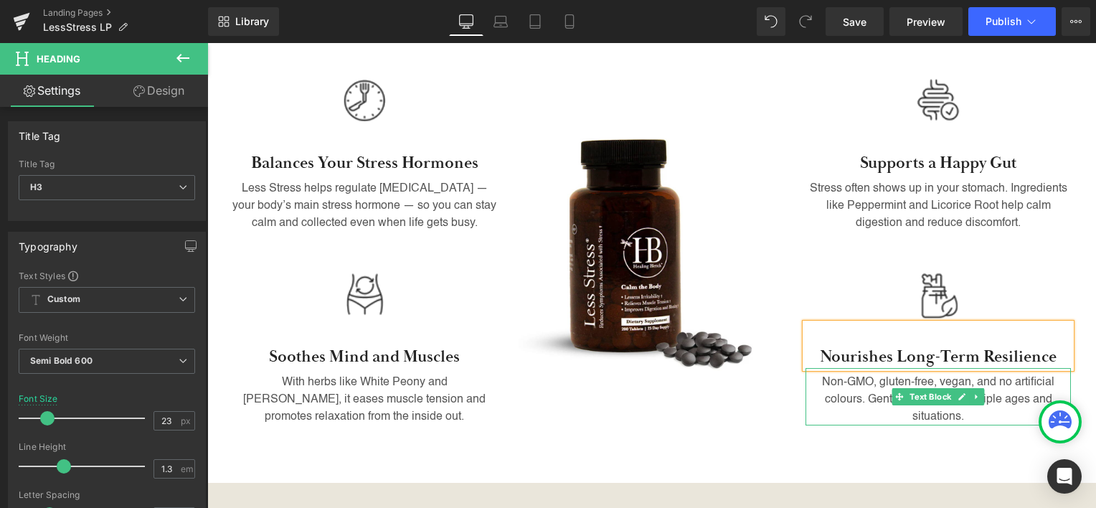
click at [1013, 398] on p "Non-GMO, gluten-free, vegan, and no artificial colours. Gentle enough for multi…" at bounding box center [937, 400] width 265 height 52
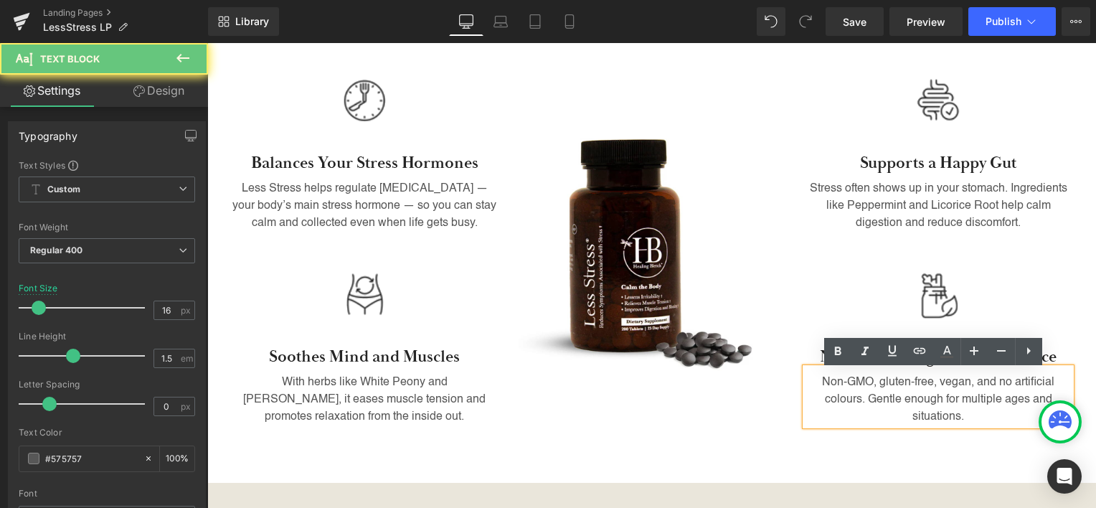
click at [1004, 400] on p "Non-GMO, gluten-free, vegan, and no artificial colours. Gentle enough for multi…" at bounding box center [937, 400] width 265 height 52
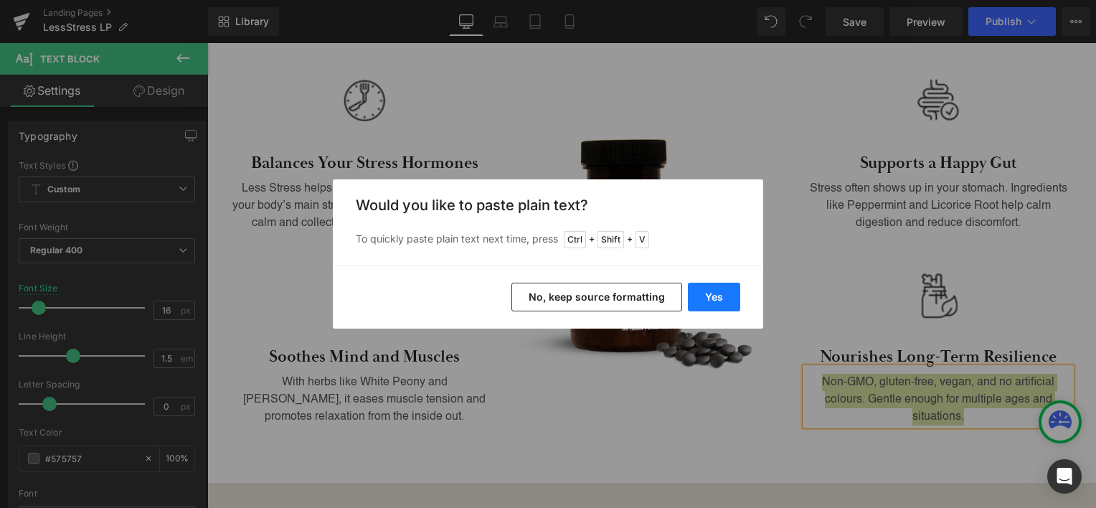
click at [709, 293] on button "Yes" at bounding box center [714, 297] width 52 height 29
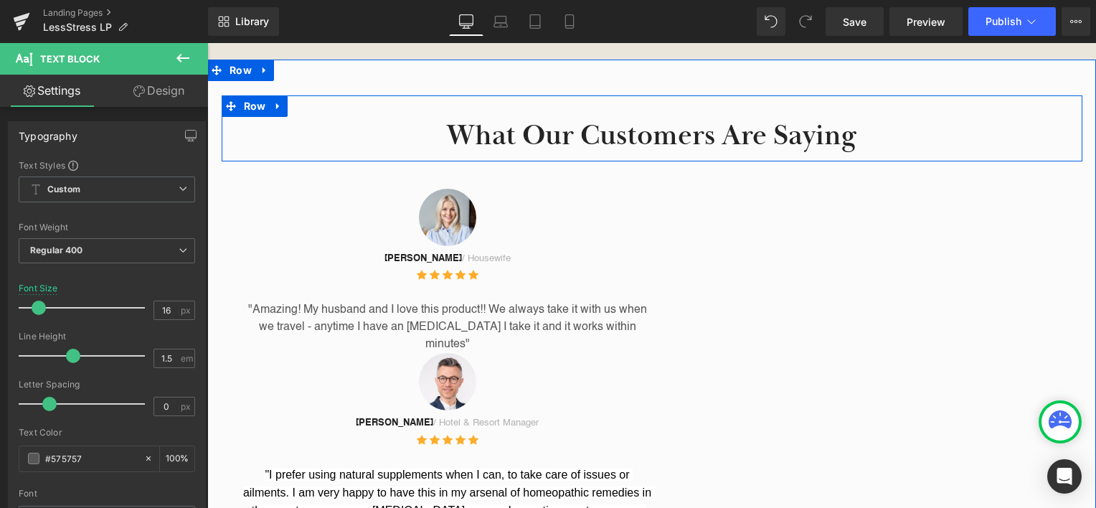
scroll to position [1650, 0]
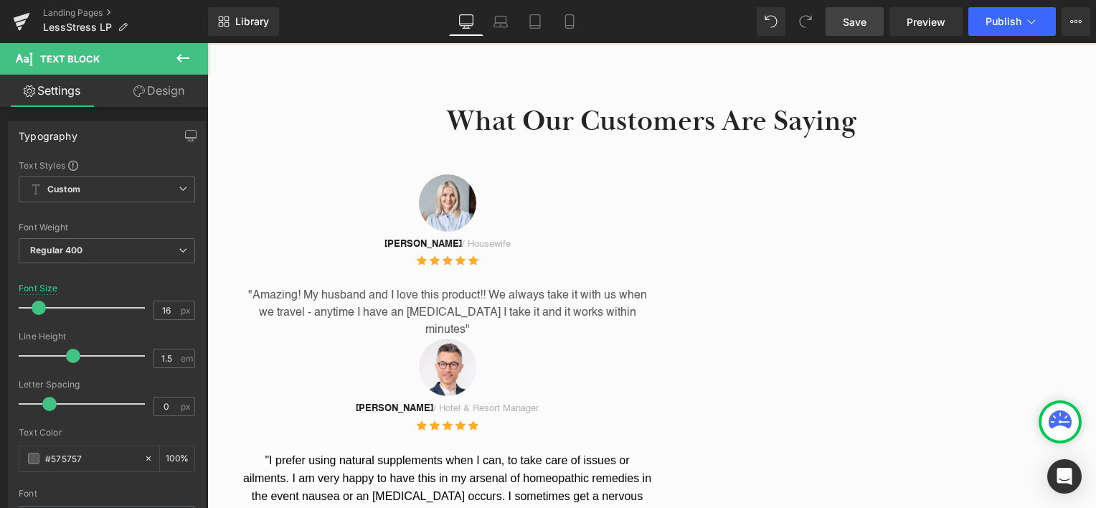
click at [844, 19] on span "Save" at bounding box center [855, 21] width 24 height 15
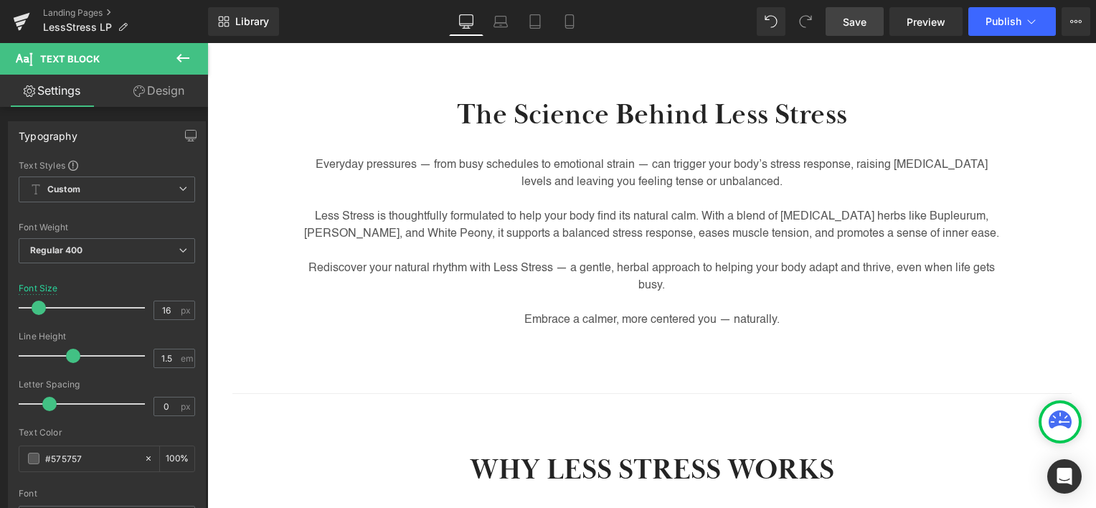
scroll to position [501, 0]
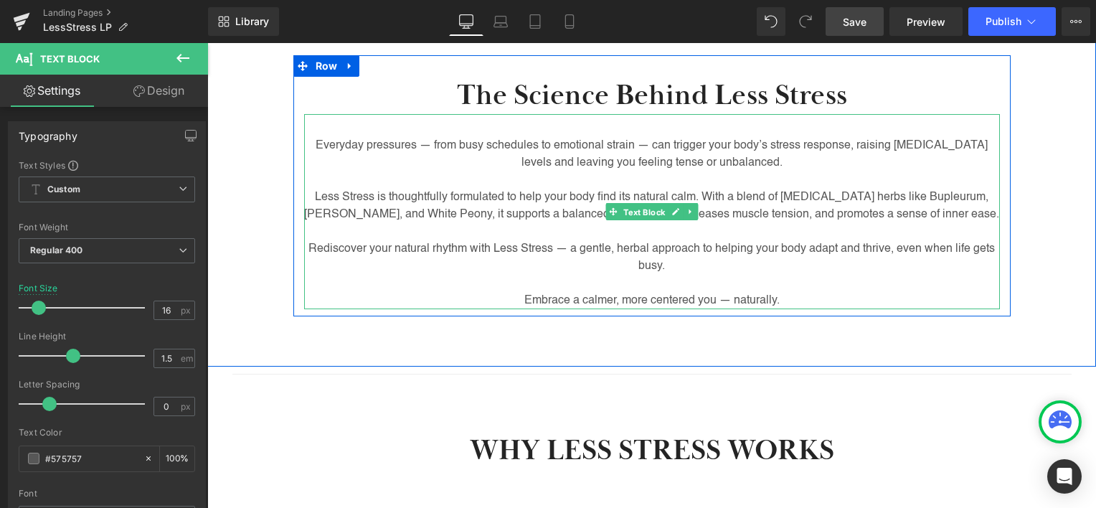
click at [658, 218] on span "Text Block" at bounding box center [643, 212] width 47 height 17
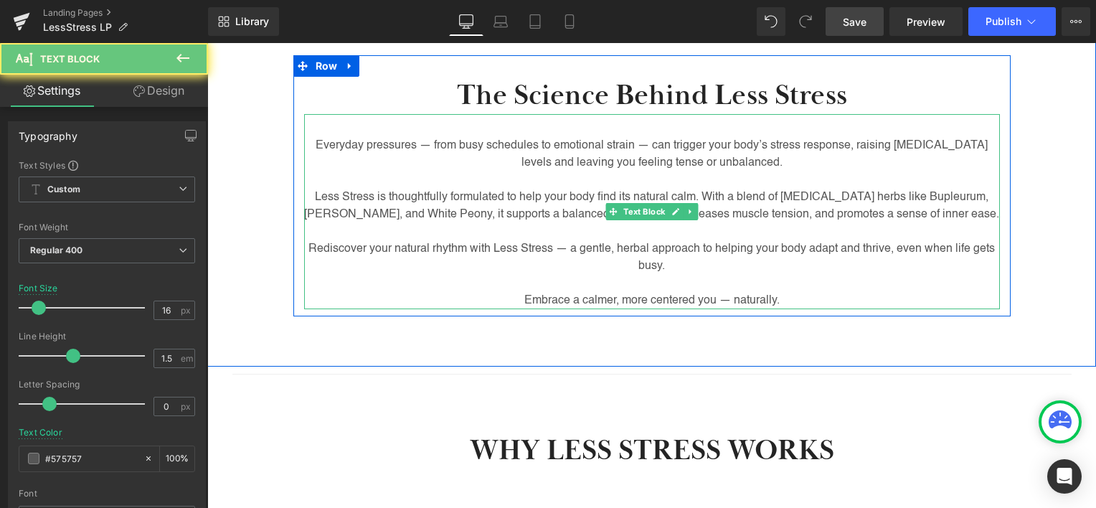
click at [714, 194] on p "Less Stress is thoughtfully formulated to help your body find its natural calm.…" at bounding box center [652, 206] width 696 height 34
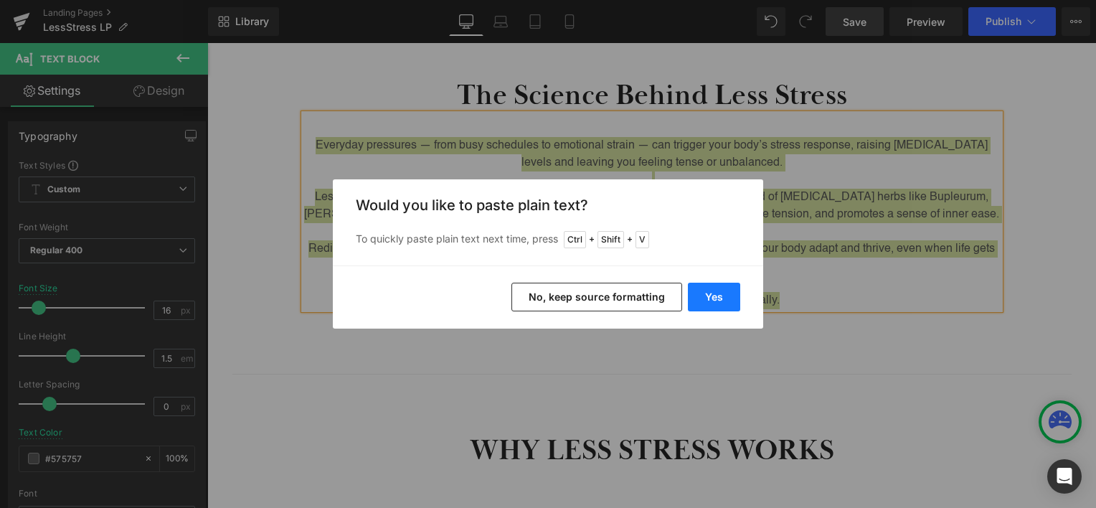
click at [714, 298] on button "Yes" at bounding box center [714, 297] width 52 height 29
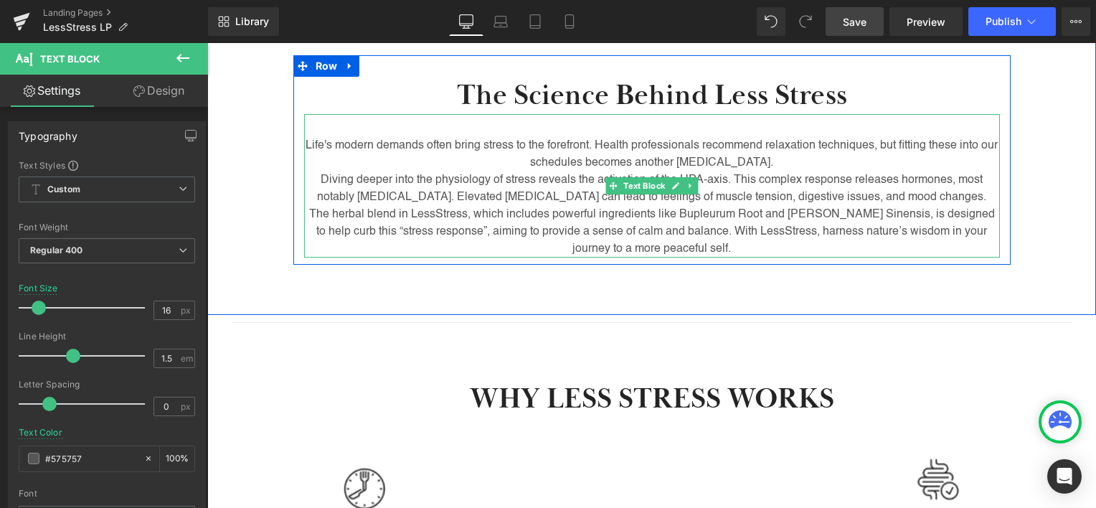
click at [762, 170] on p "Life's modern demands often bring stress to the forefront. Health professionals…" at bounding box center [652, 154] width 696 height 34
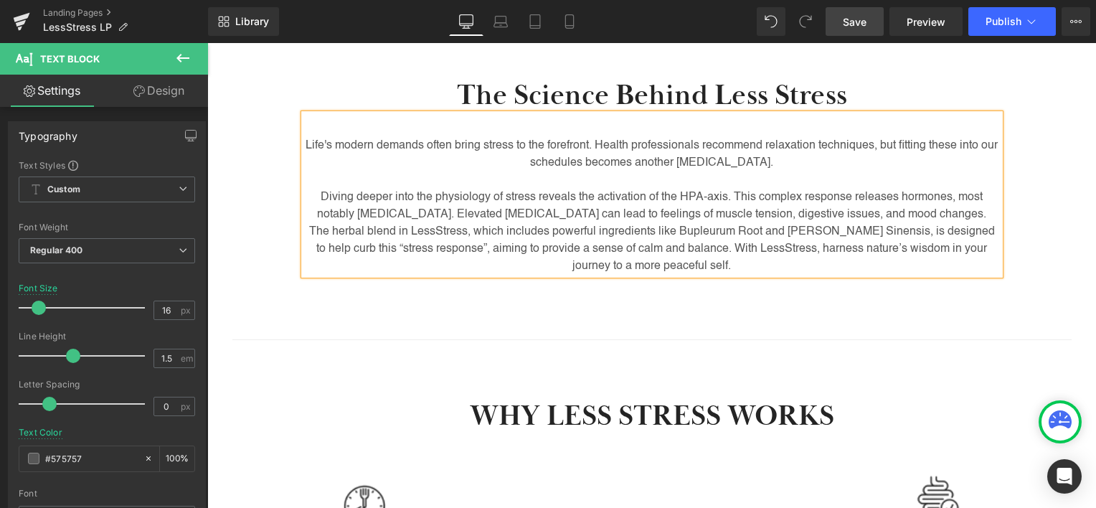
click at [962, 219] on p "Diving deeper into the physiology of stress reveals the activation of the HPA-a…" at bounding box center [652, 206] width 696 height 34
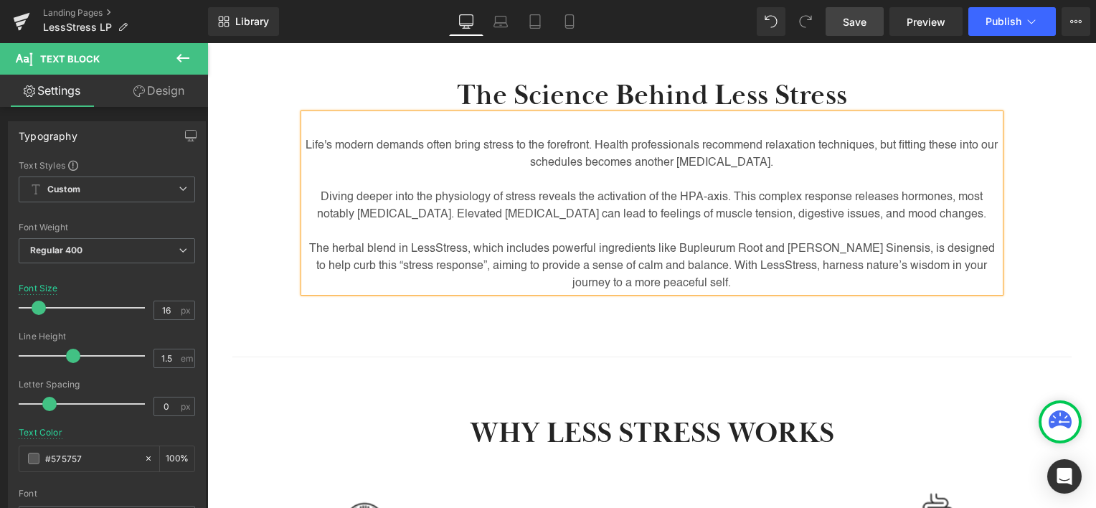
click at [885, 333] on div "The Science Behind Less Stress Heading Life's modern demands often bring stress…" at bounding box center [651, 184] width 889 height 330
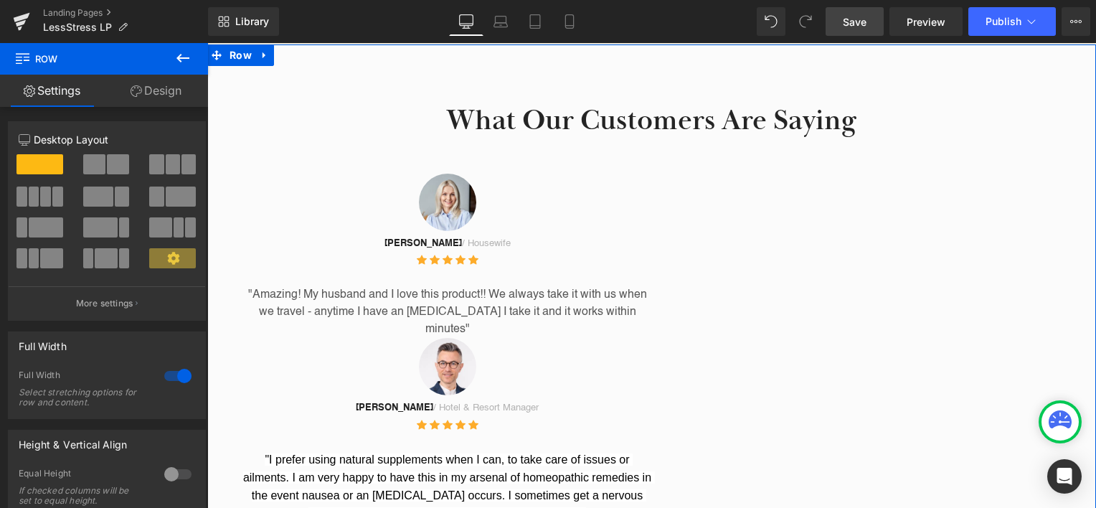
scroll to position [1649, 0]
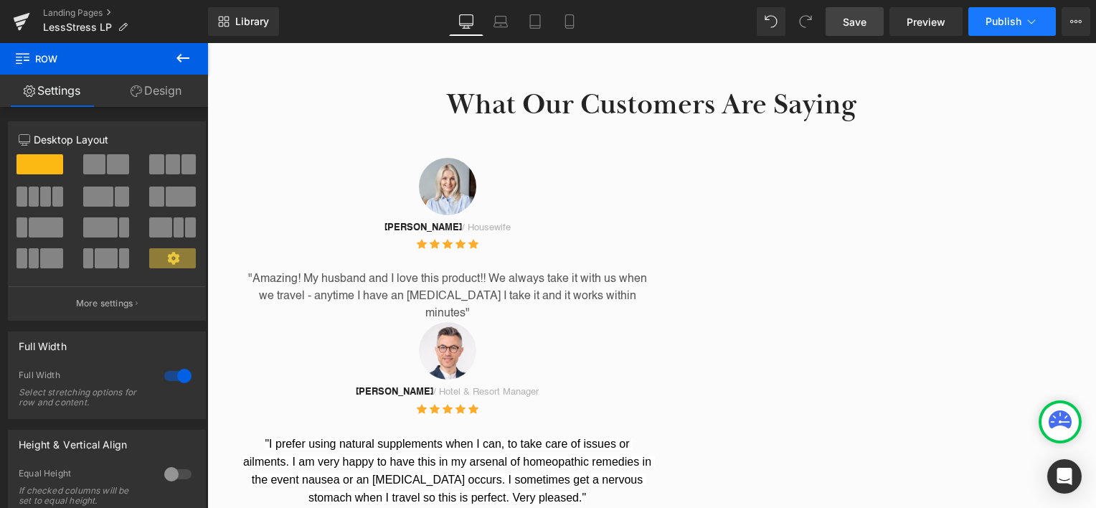
click at [1000, 33] on button "Publish" at bounding box center [1012, 21] width 88 height 29
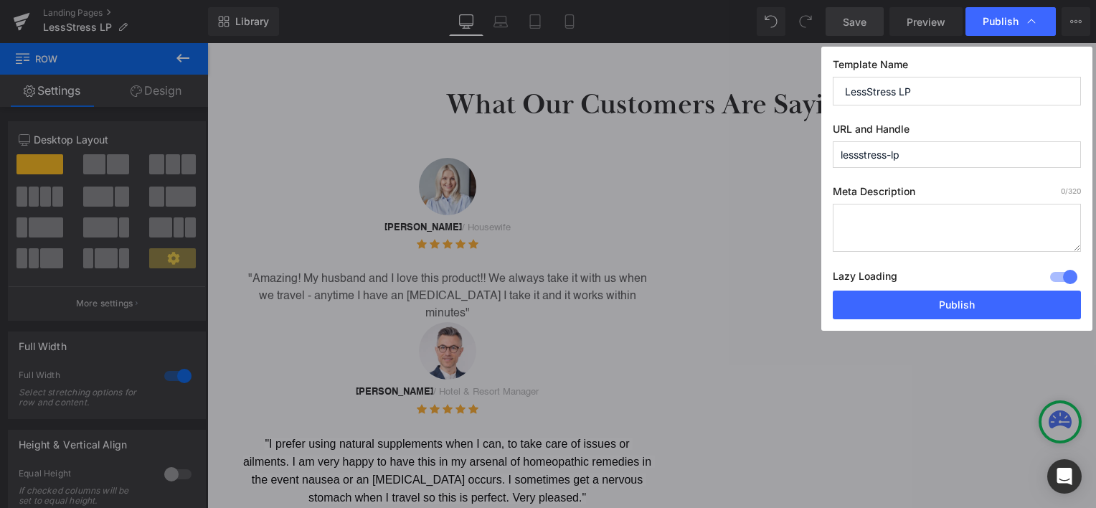
click at [899, 218] on textarea at bounding box center [957, 228] width 248 height 48
paste textarea "Find solace from life's pressures with the gentle embrace of LessStress, though…"
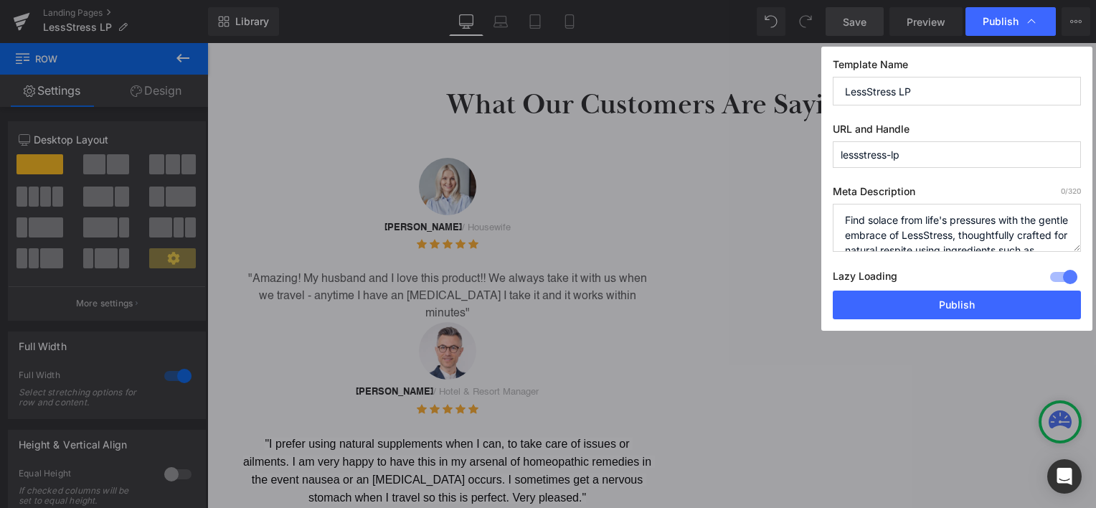
scroll to position [49, 0]
type textarea "Find solace from life's pressures with the gentle embrace of LessStress, though…"
click at [912, 90] on input "LessStress LP" at bounding box center [957, 91] width 248 height 29
type input "LessStress LP"
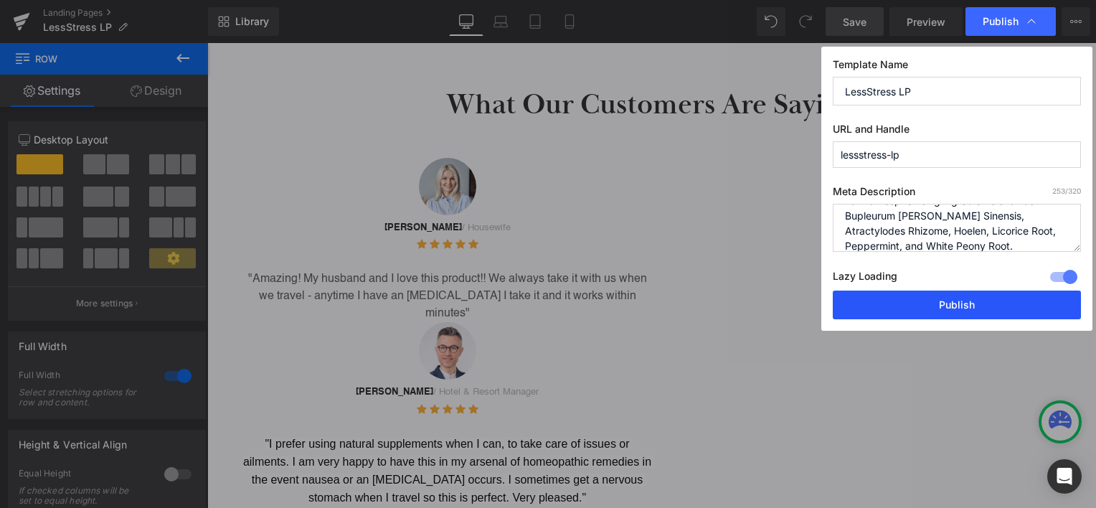
click at [963, 303] on button "Publish" at bounding box center [957, 304] width 248 height 29
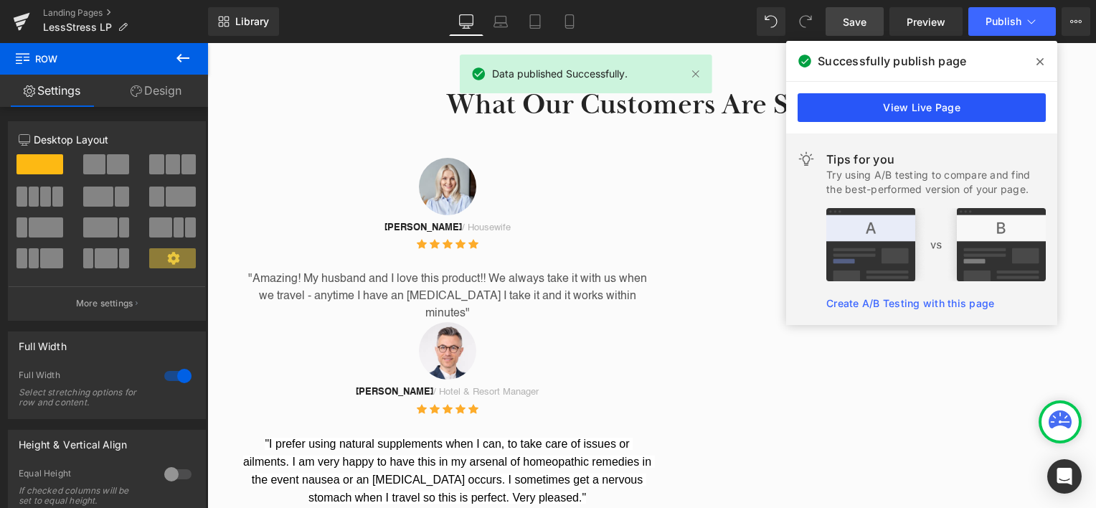
click at [889, 109] on link "View Live Page" at bounding box center [922, 107] width 248 height 29
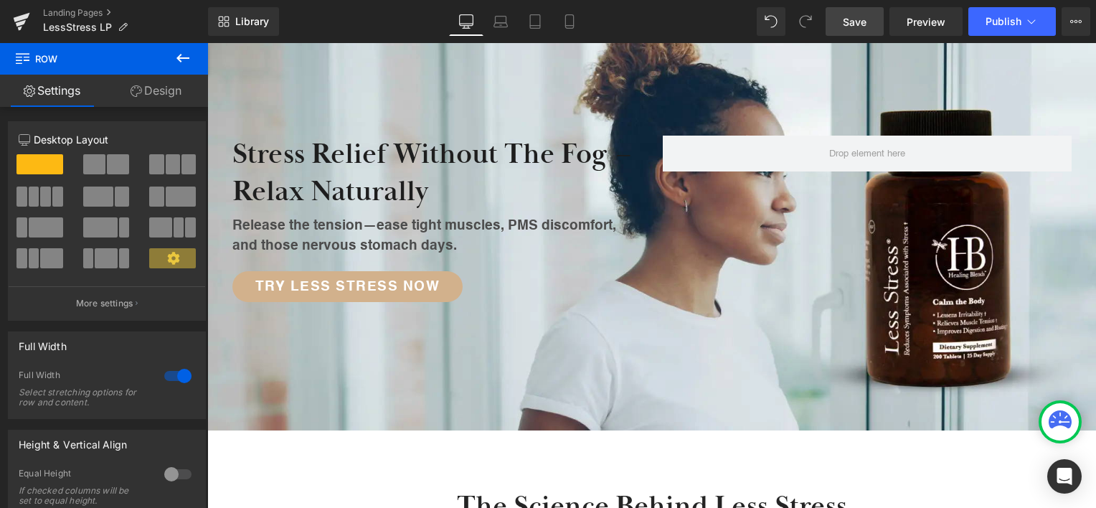
scroll to position [66, 0]
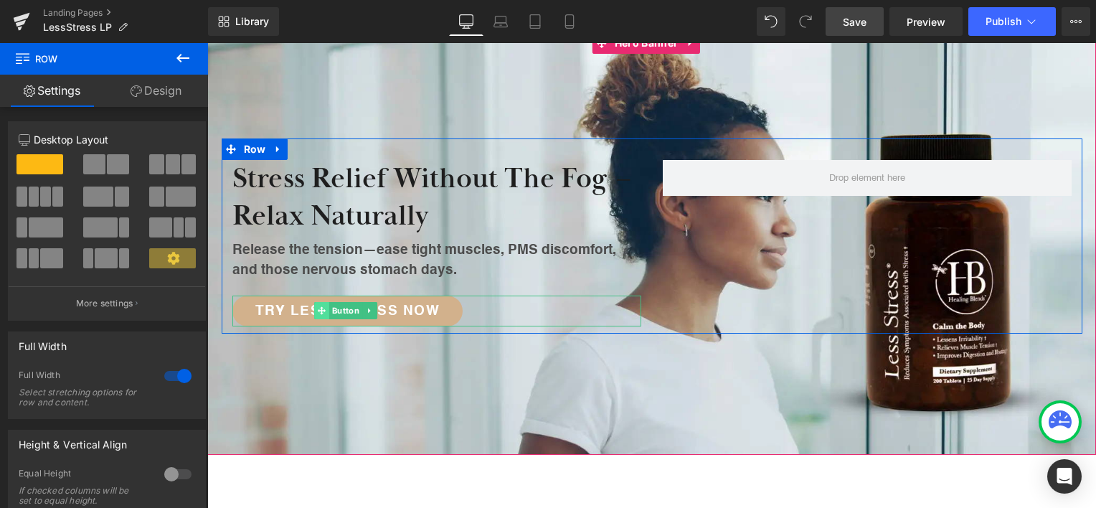
drag, startPoint x: 296, startPoint y: 313, endPoint x: 323, endPoint y: 310, distance: 26.7
click at [296, 313] on span "Try Less Stress Now" at bounding box center [347, 311] width 185 height 14
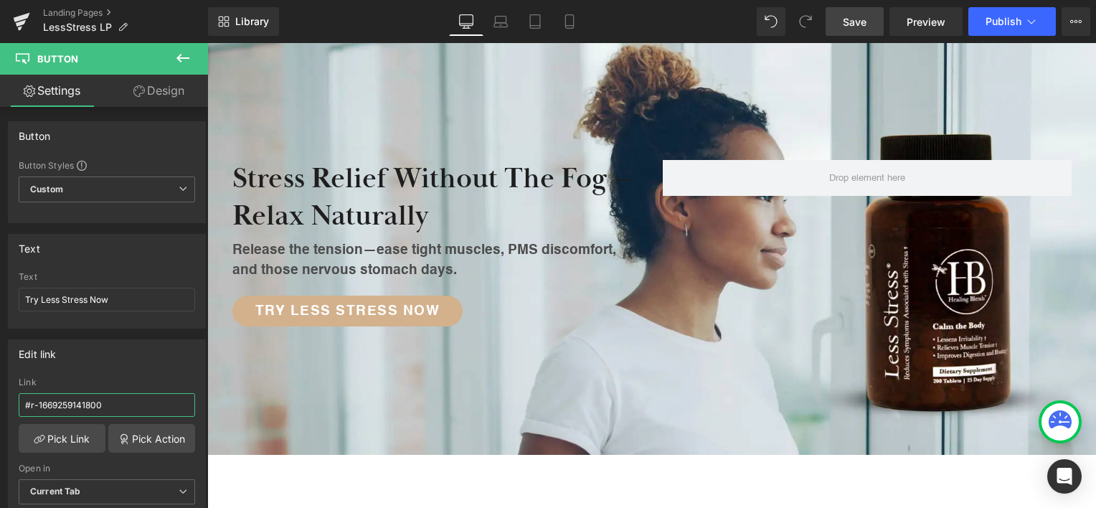
drag, startPoint x: 103, startPoint y: 402, endPoint x: -3, endPoint y: 403, distance: 106.2
click at [0, 403] on html "Text Block You are previewing how the will restyle your page. You can not edit …" at bounding box center [548, 254] width 1096 height 508
type input "https://healingblendsglobal.com/collections/herbal-blends/products/lessstress?v…"
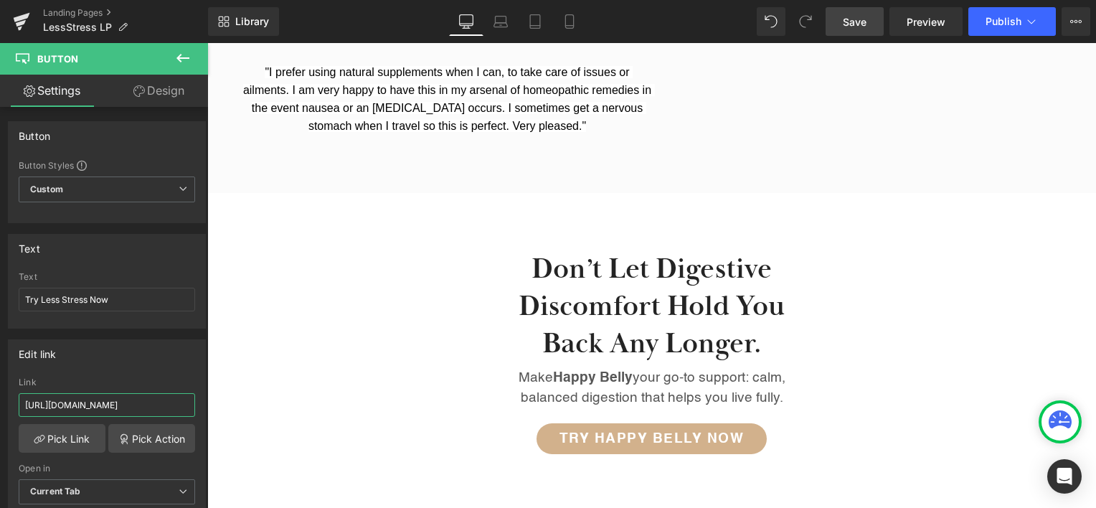
scroll to position [2135, 0]
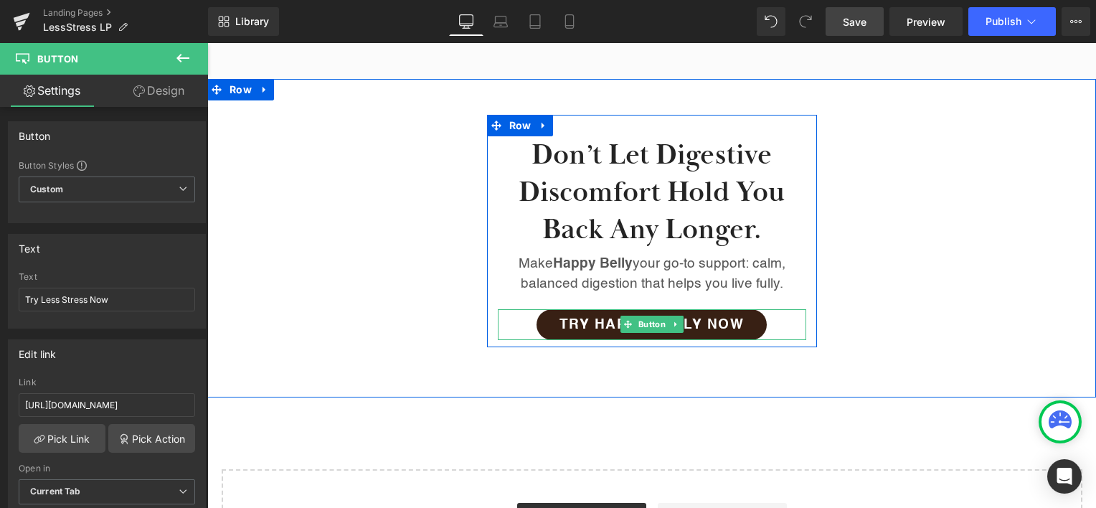
click at [700, 318] on span "Try Happy Belly Now" at bounding box center [651, 325] width 185 height 14
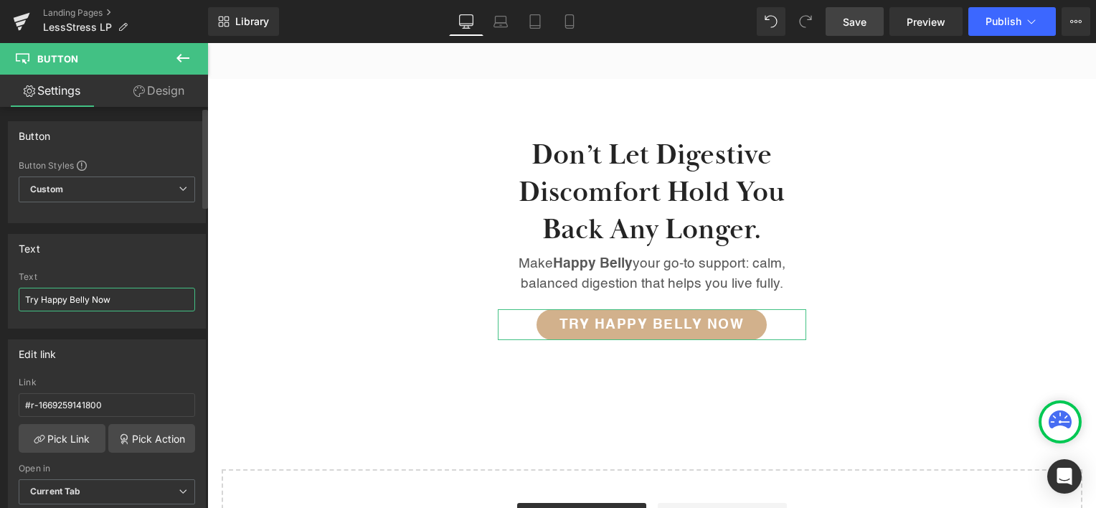
click at [47, 301] on input "Try Happy Belly Now" at bounding box center [107, 300] width 176 height 24
drag, startPoint x: 47, startPoint y: 301, endPoint x: 75, endPoint y: 296, distance: 27.6
click at [75, 296] on input "Try Happy Belly Now" at bounding box center [107, 300] width 176 height 24
type input "Try Less Stress Now"
drag, startPoint x: 120, startPoint y: 407, endPoint x: -3, endPoint y: 394, distance: 124.0
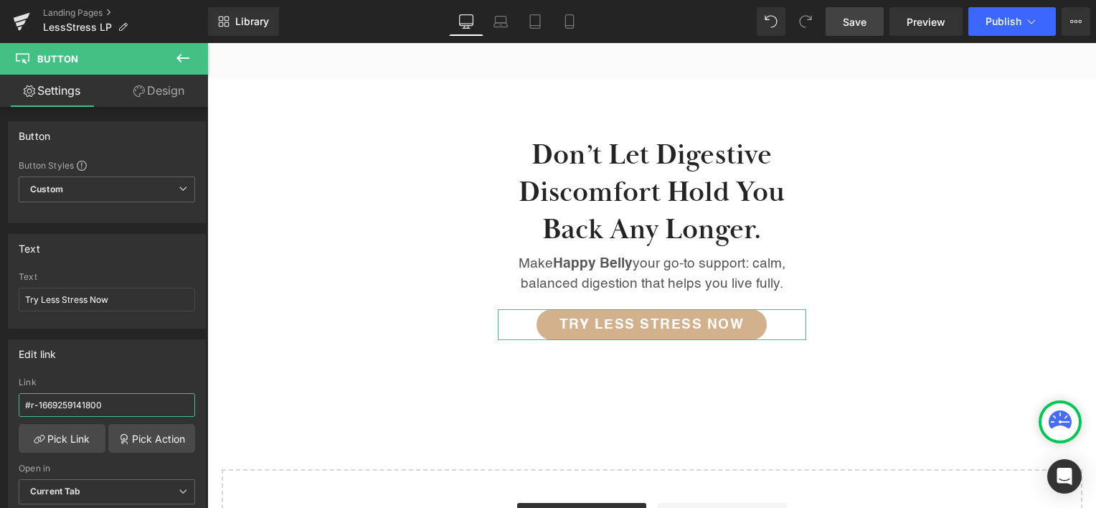
click at [0, 394] on html "Text Block You are previewing how the will restyle your page. You can not edit …" at bounding box center [548, 254] width 1096 height 508
paste input "https://healingblendsglobal.com/collections/herbal-blends/products/lessstress?v…"
type input "https://healingblendsglobal.com/collections/herbal-blends/products/lessstress?v…"
click at [108, 373] on div "Edit link https://healingblendsglobal.com/collections/herbal-blends/products/le…" at bounding box center [107, 432] width 198 height 186
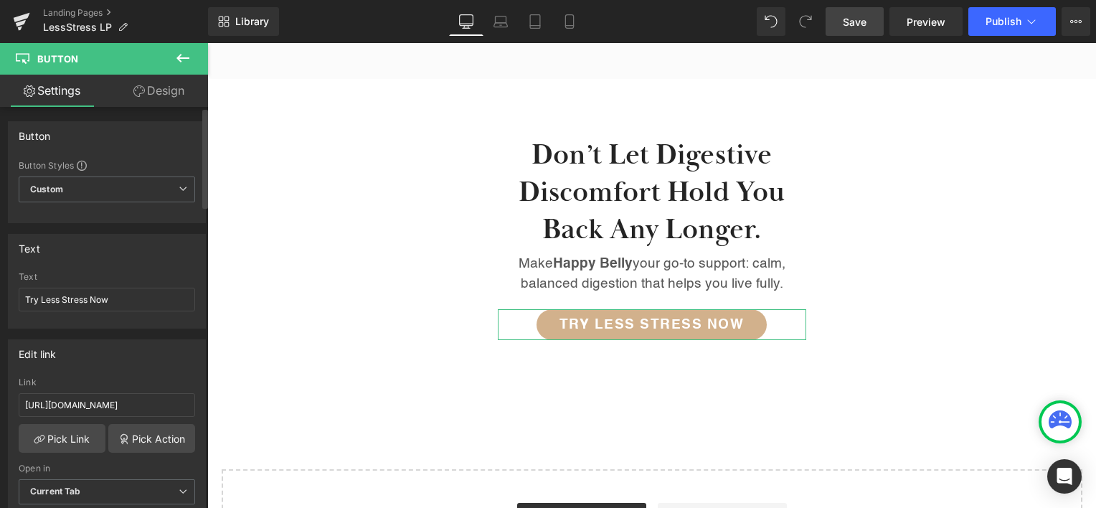
scroll to position [0, 0]
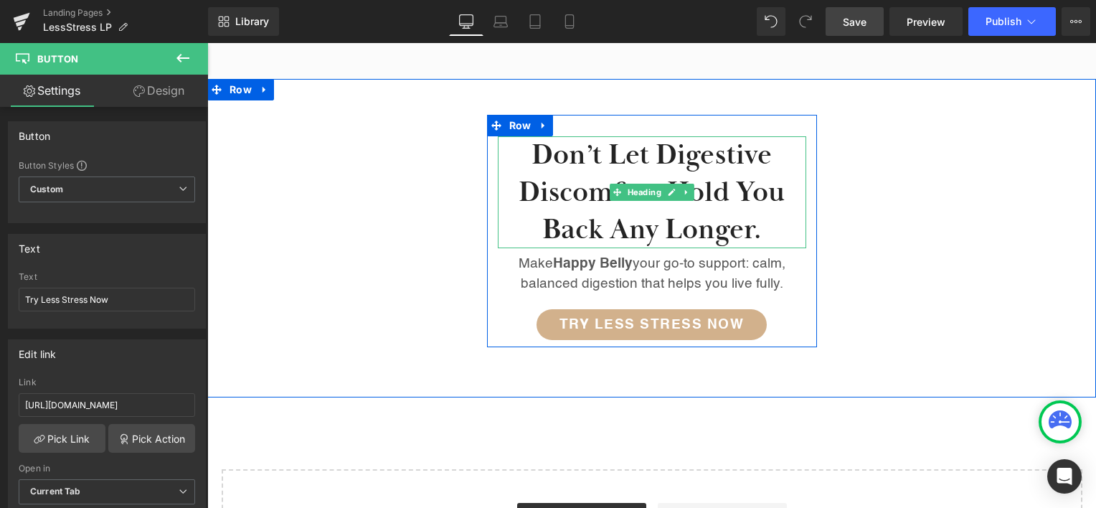
click at [571, 156] on h2 "Don’t let digestive discomfort hold you back any longer." at bounding box center [652, 192] width 308 height 112
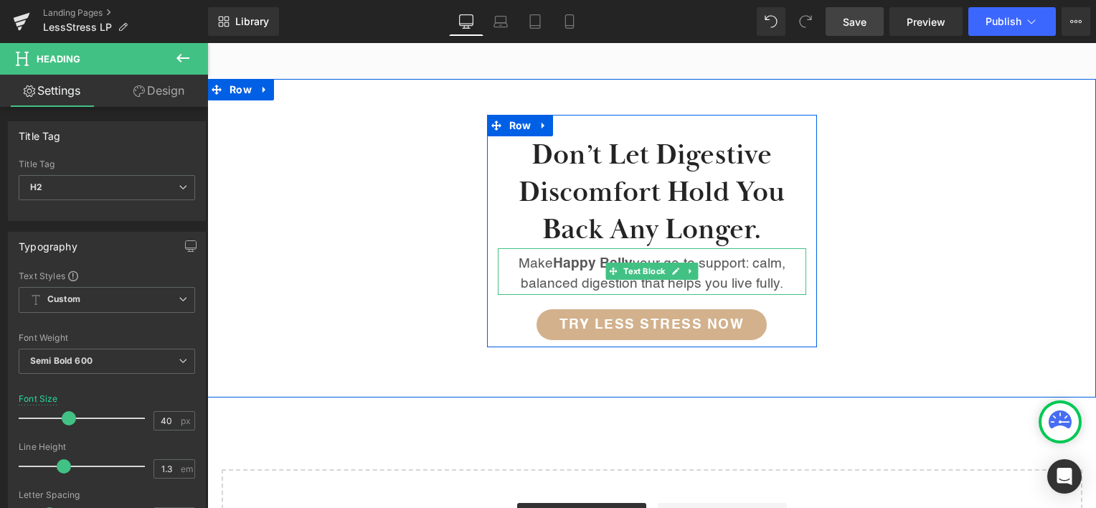
click at [571, 257] on strong "Happy Belly" at bounding box center [593, 264] width 80 height 14
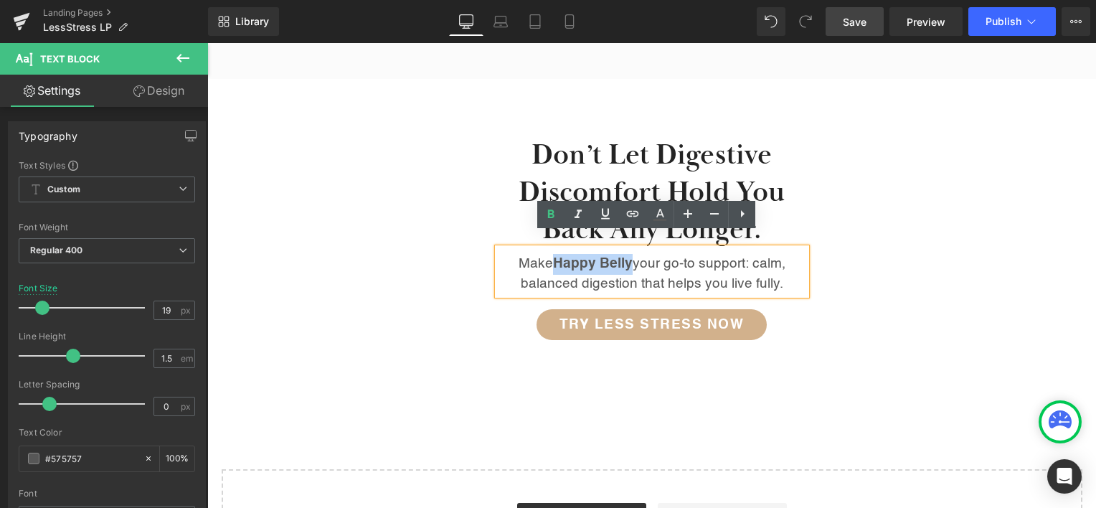
drag, startPoint x: 571, startPoint y: 250, endPoint x: 608, endPoint y: 251, distance: 36.6
click at [608, 257] on strong "Happy Belly" at bounding box center [593, 264] width 80 height 14
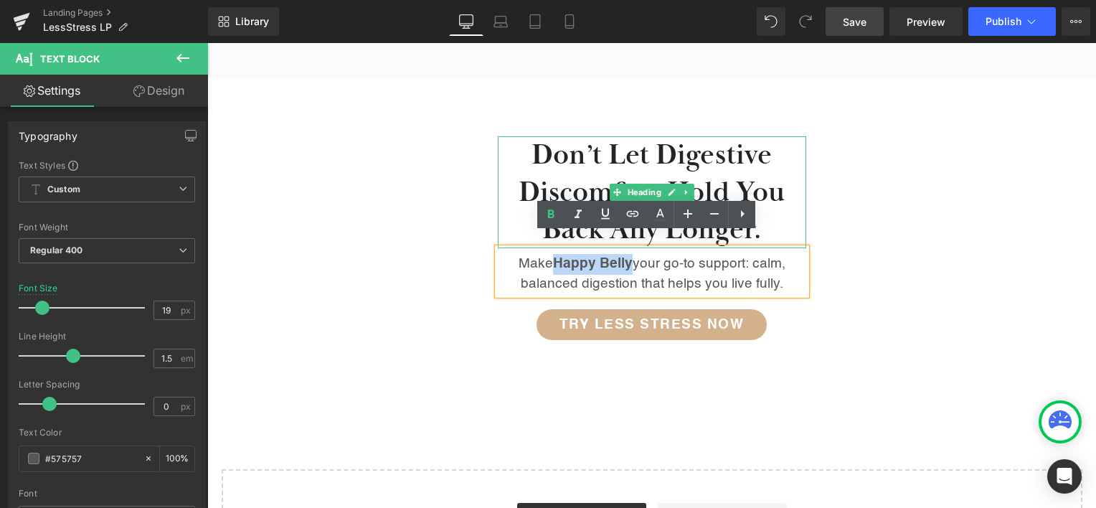
click at [633, 142] on h2 "Don’t let digestive discomfort hold you back any longer." at bounding box center [652, 192] width 308 height 112
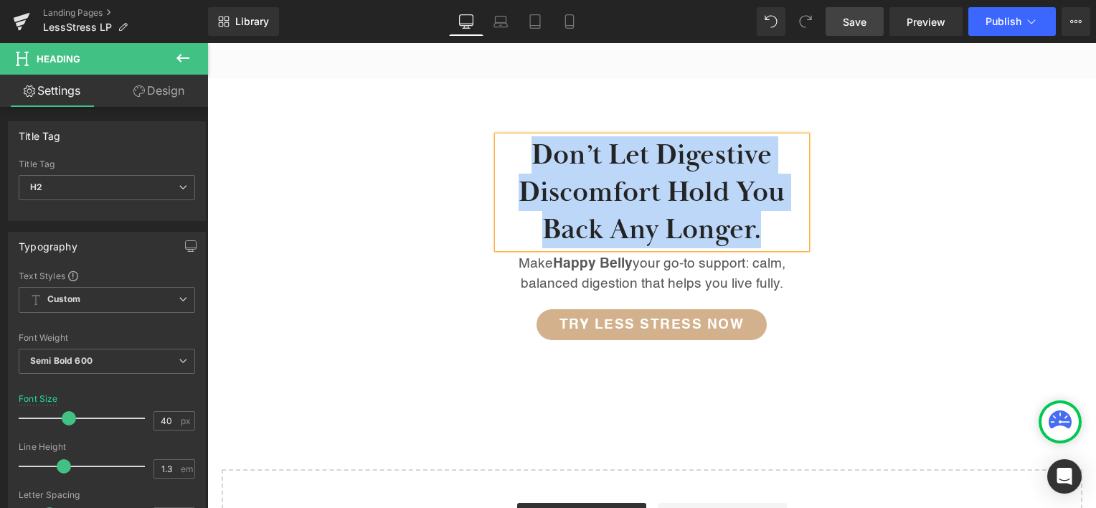
paste div
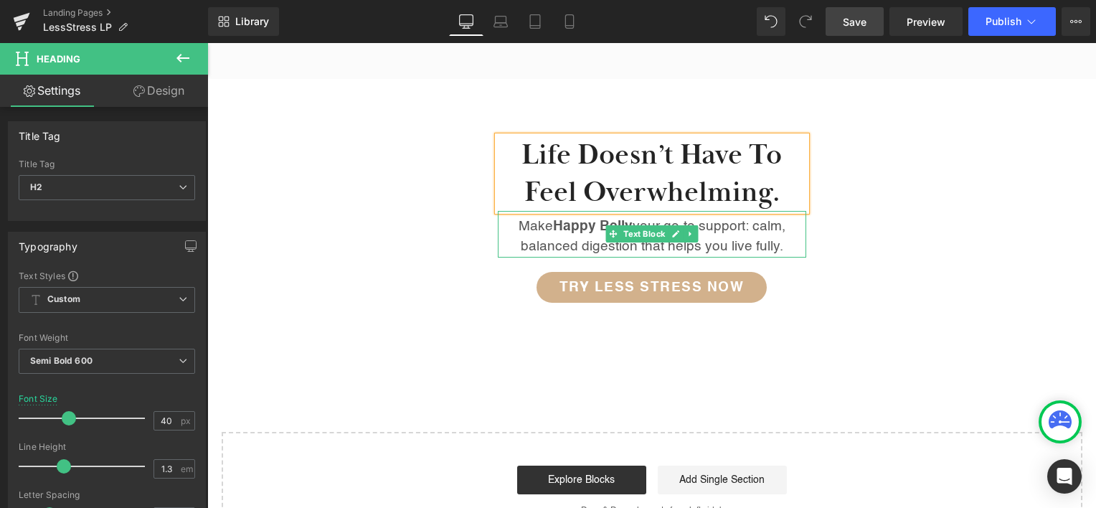
click at [575, 232] on p "Make Happy Belly your go-to support: calm, balanced digestion that helps you li…" at bounding box center [652, 237] width 308 height 41
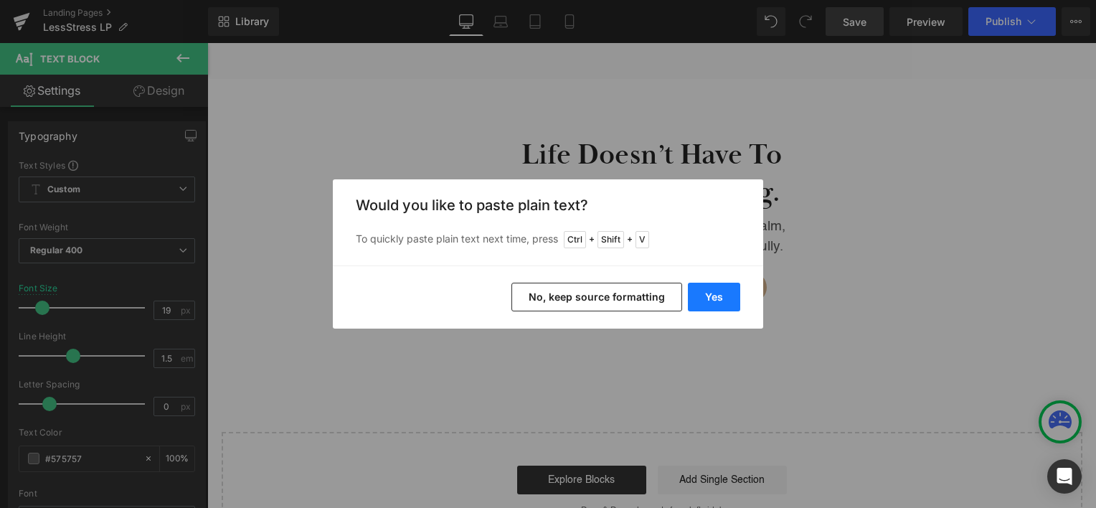
click at [708, 290] on button "Yes" at bounding box center [714, 297] width 52 height 29
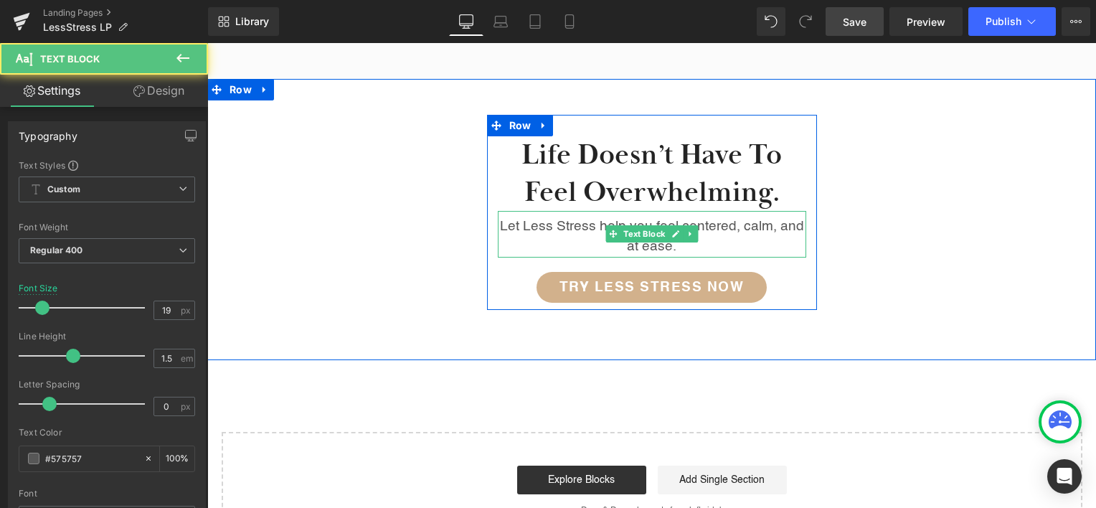
click at [525, 217] on p "Let Less Stress help you feel centered, calm, and at ease." at bounding box center [652, 237] width 308 height 41
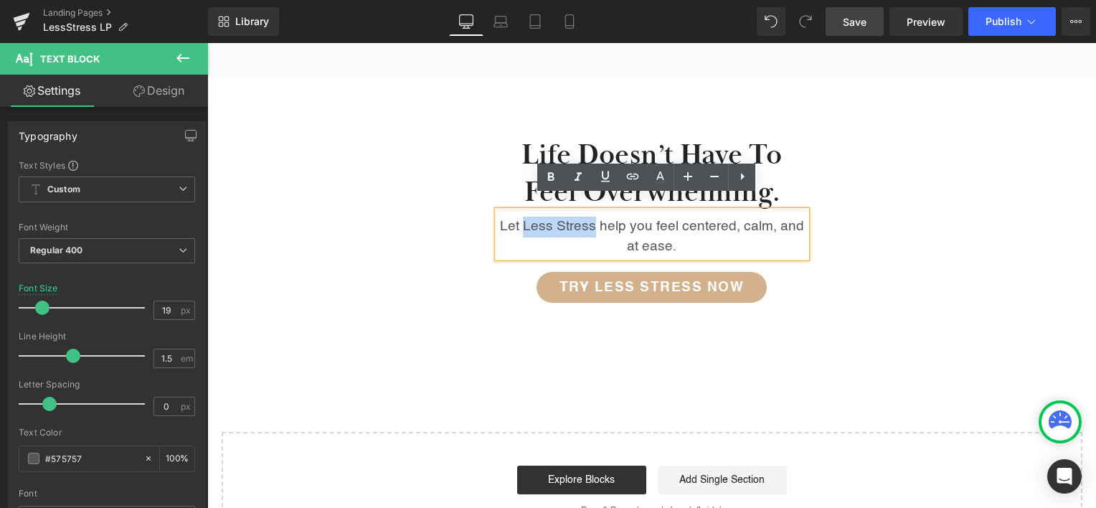
drag, startPoint x: 525, startPoint y: 213, endPoint x: 569, endPoint y: 208, distance: 44.8
click at [569, 217] on p "Let Less Stress help you feel centered, calm, and at ease." at bounding box center [652, 237] width 308 height 41
click at [865, 250] on div "Life doesn’t have to feel overwhelming. Heading Let Less Stress help you feel c…" at bounding box center [651, 212] width 889 height 195
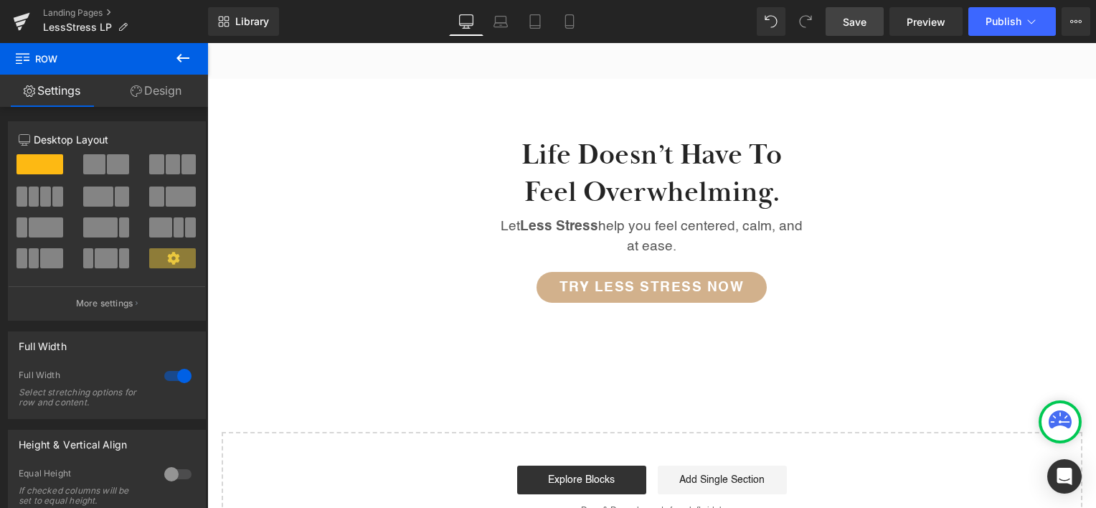
click at [869, 16] on link "Save" at bounding box center [855, 21] width 58 height 29
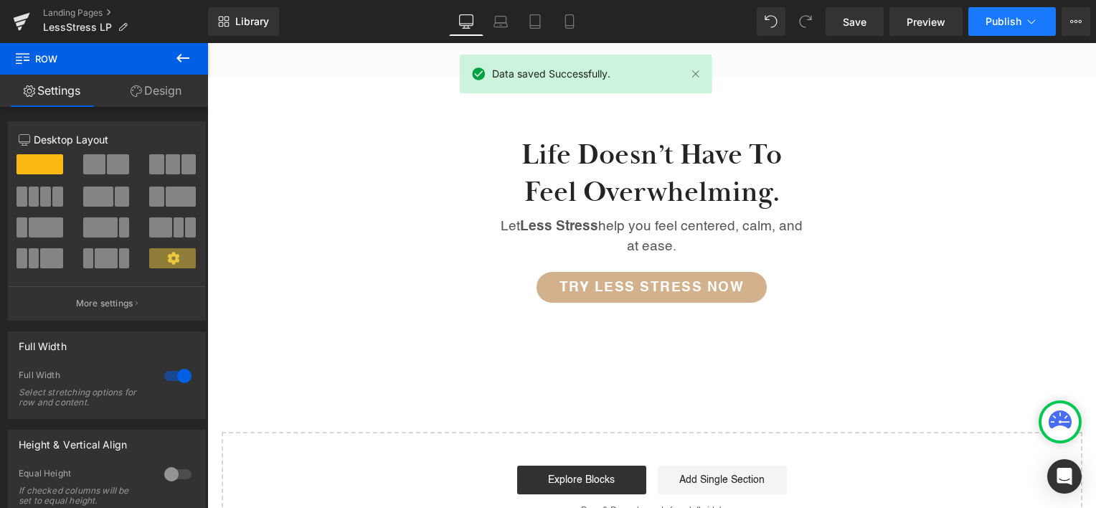
click at [990, 14] on button "Publish" at bounding box center [1012, 21] width 88 height 29
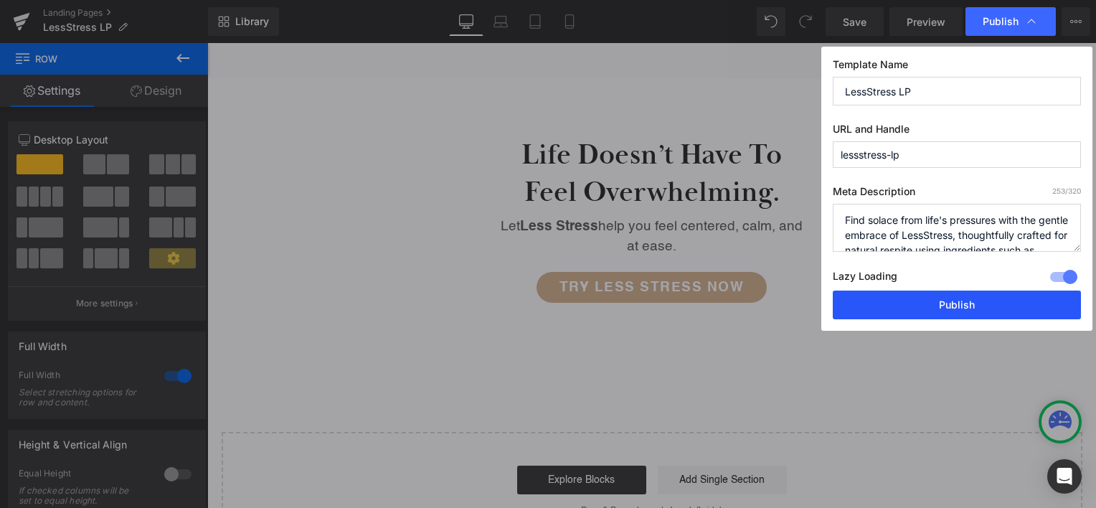
click at [938, 309] on button "Publish" at bounding box center [957, 304] width 248 height 29
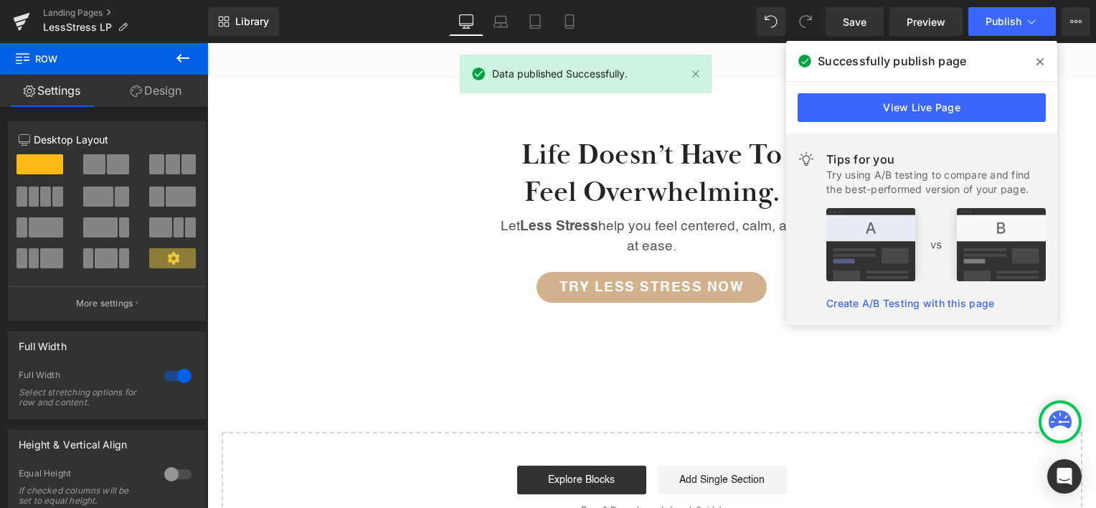
click at [1042, 55] on span at bounding box center [1040, 61] width 23 height 23
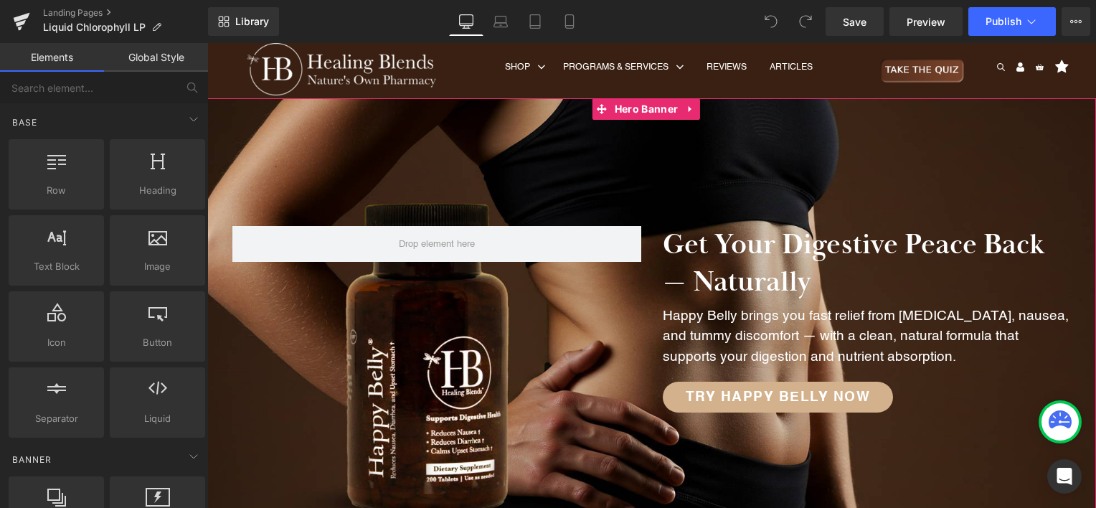
click at [610, 170] on div at bounding box center [651, 319] width 889 height 443
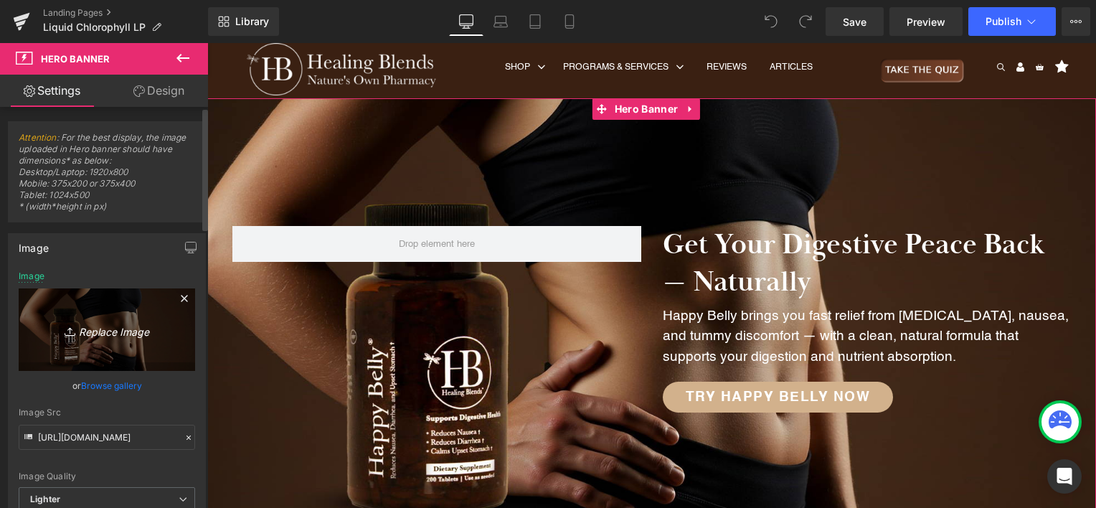
click at [113, 330] on icon "Replace Image" at bounding box center [106, 330] width 115 height 18
type input "C:\fakepath\Liquid Chlorophyll.webp"
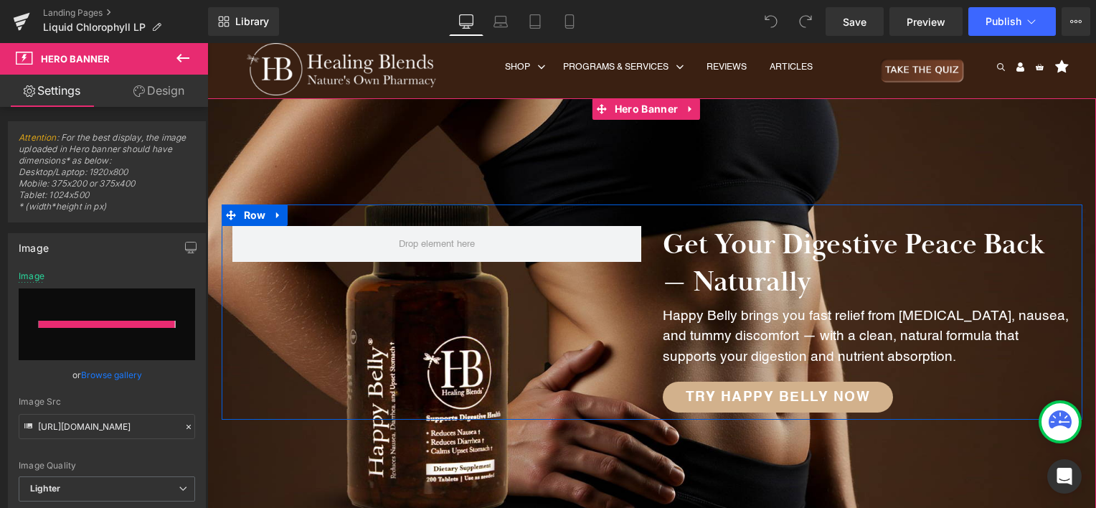
type input "https://ucarecdn.com/326e4038-8758-4e78-890e-63f39b37fd26/-/format/auto/-/previ…"
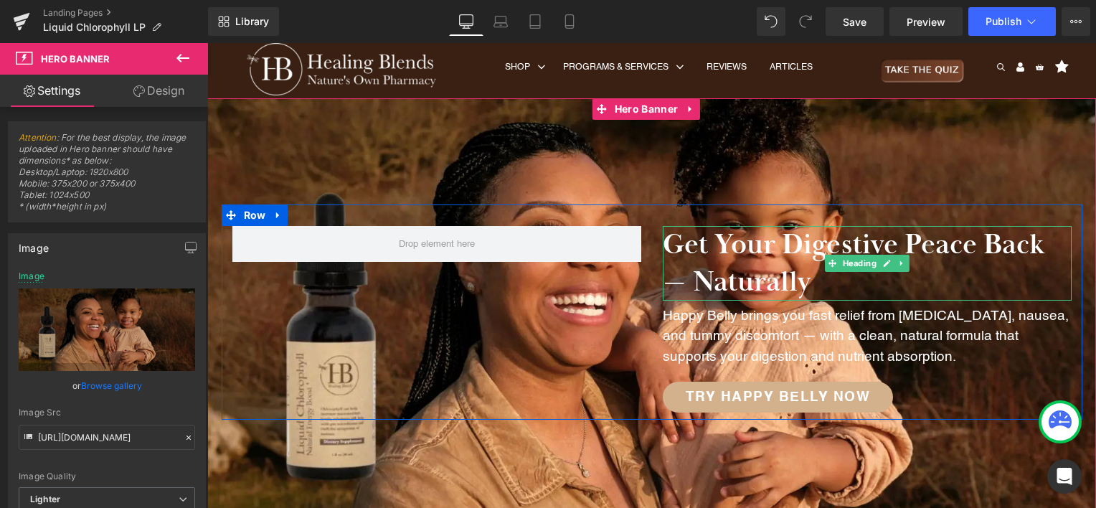
click at [792, 239] on h2 "Get Your Digestive Peace Back — Naturally" at bounding box center [867, 263] width 409 height 75
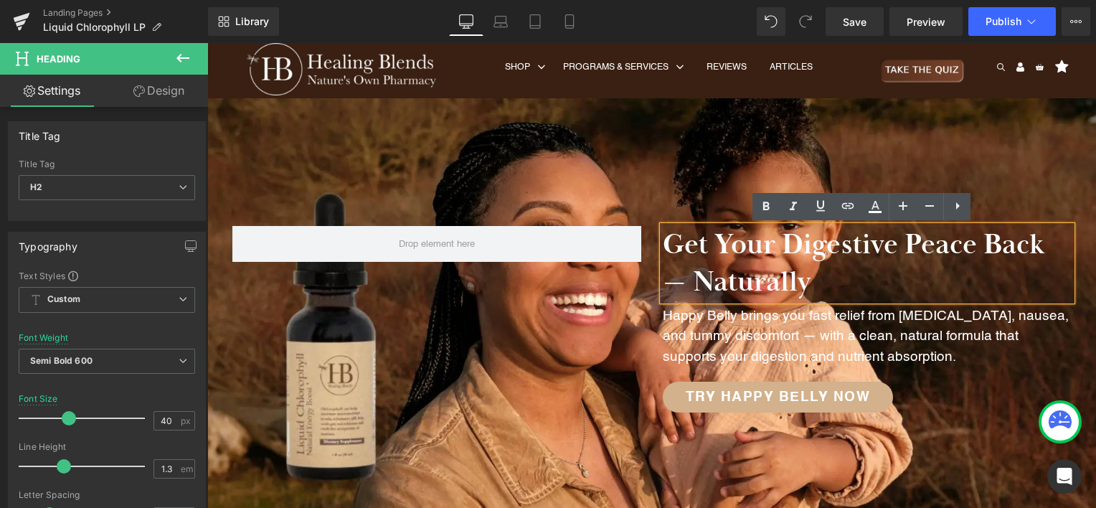
click at [788, 252] on h2 "Get Your Digestive Peace Back — Naturally" at bounding box center [867, 263] width 409 height 75
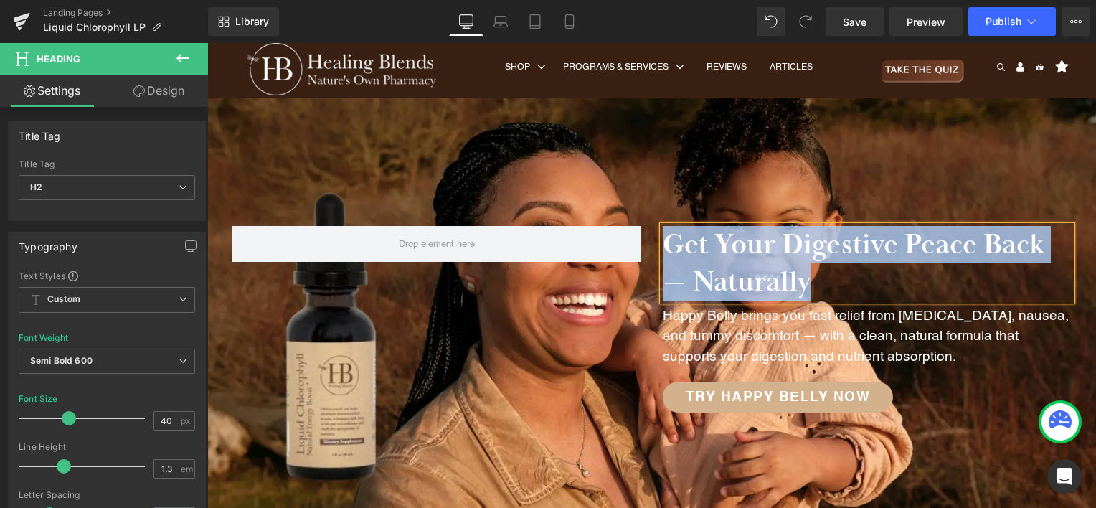
paste div
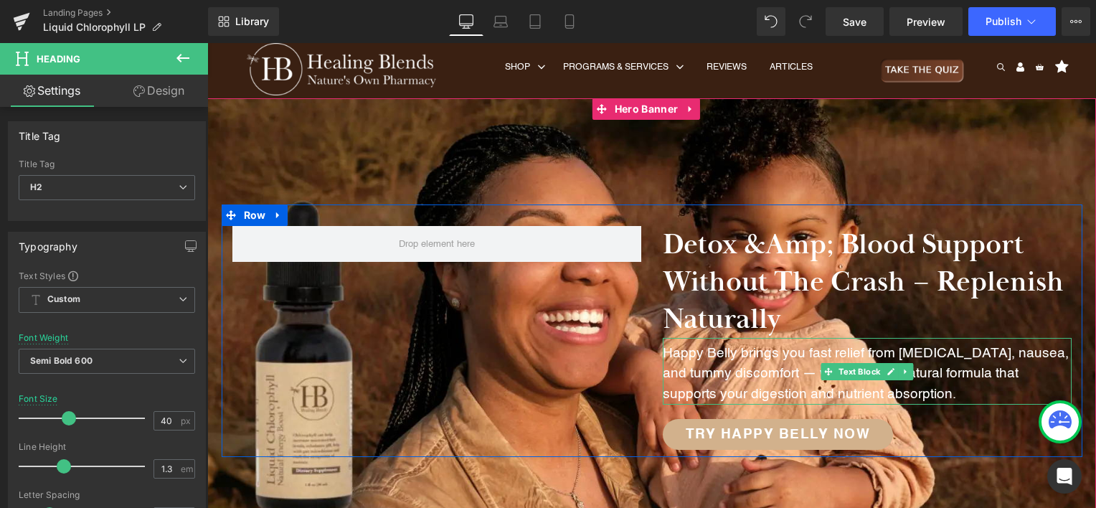
click at [768, 390] on p "Happy Belly brings you fast relief from [MEDICAL_DATA], nausea, and tummy disco…" at bounding box center [867, 375] width 409 height 62
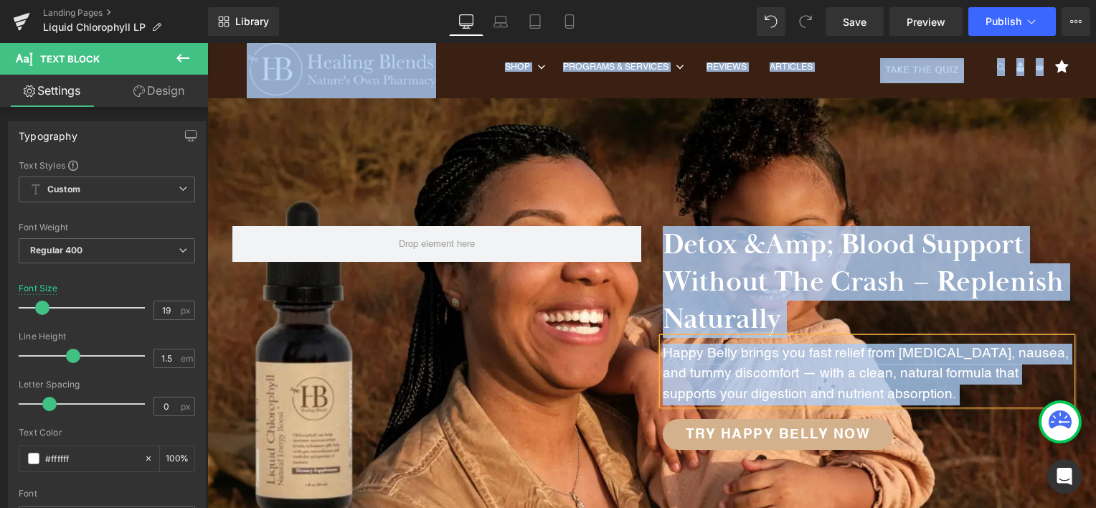
click at [769, 389] on p "Happy Belly brings you fast relief from [MEDICAL_DATA], nausea, and tummy disco…" at bounding box center [867, 375] width 409 height 62
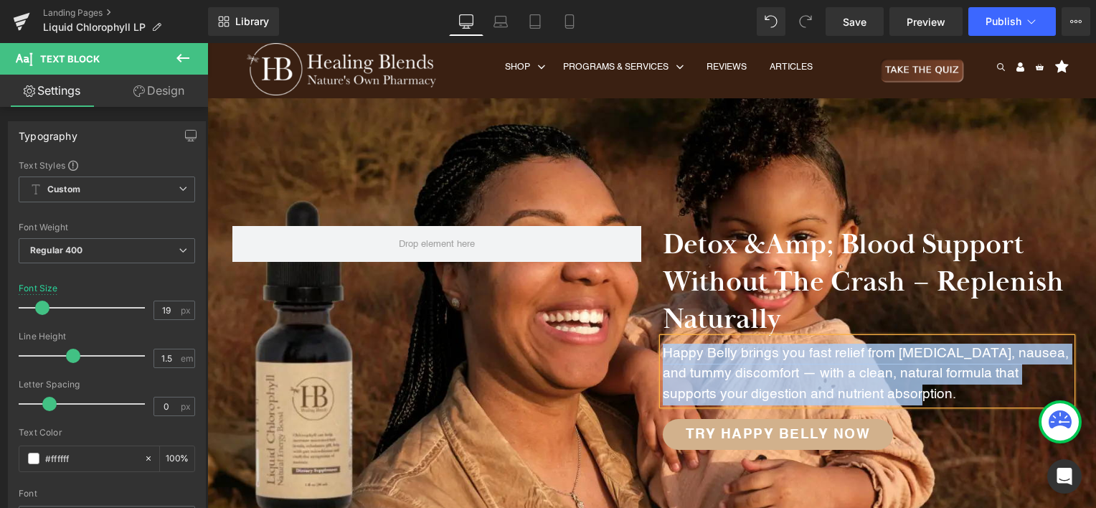
paste div
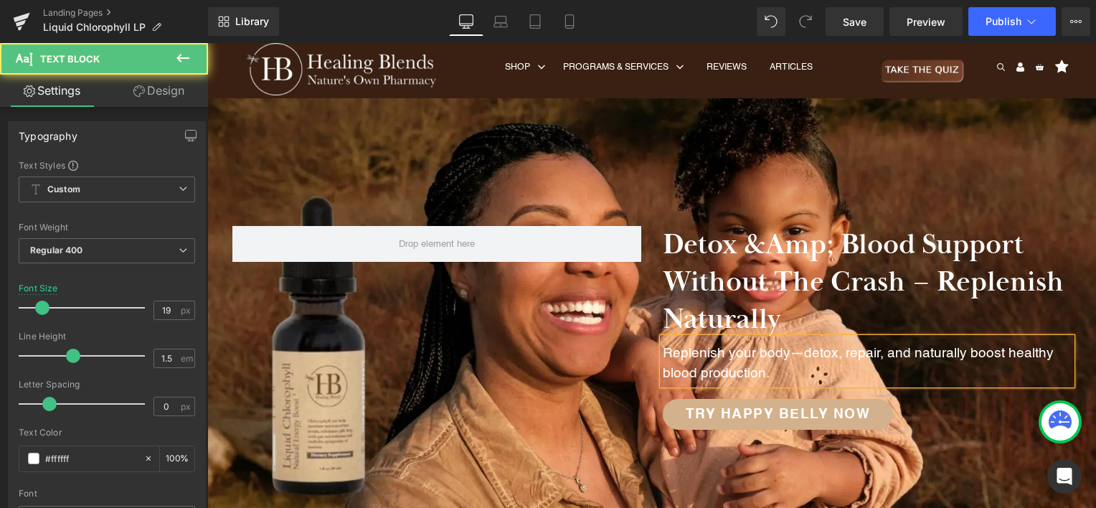
click at [787, 361] on p "Replenish your body—detox, repair, and naturally boost healthy blood production." at bounding box center [867, 364] width 409 height 41
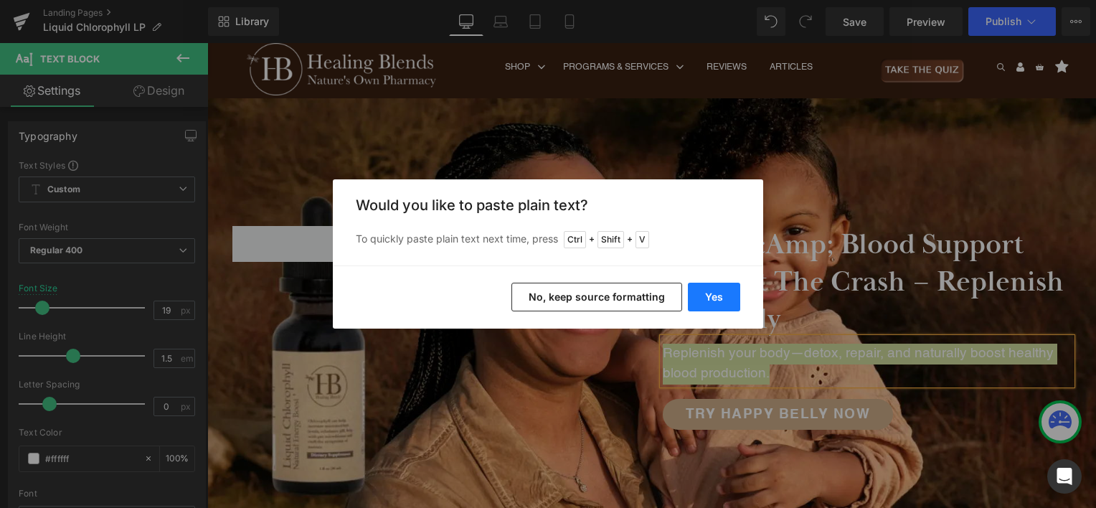
click at [730, 298] on button "Yes" at bounding box center [714, 297] width 52 height 29
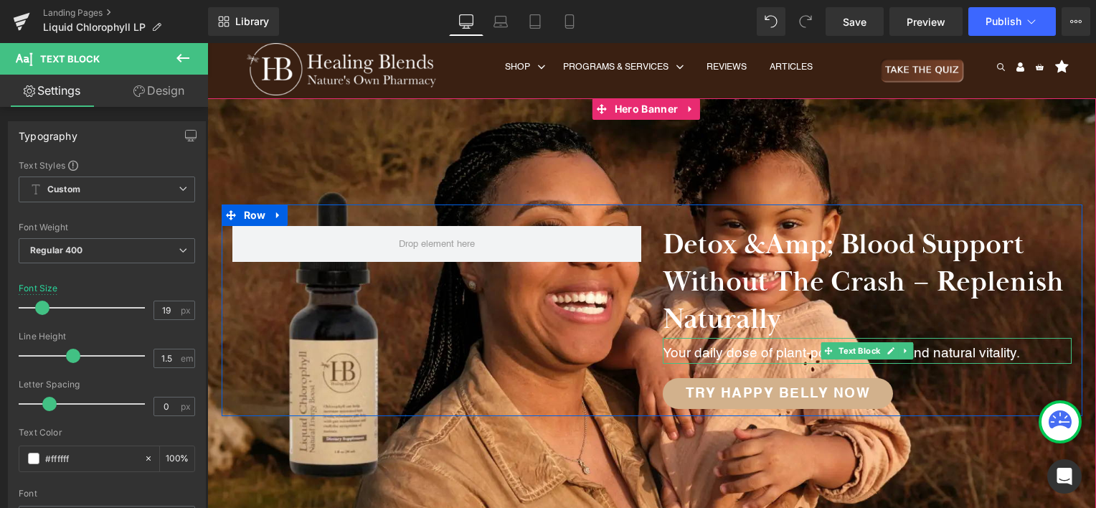
click at [785, 356] on p "Your daily dose of plant-powered detox and natural vitality." at bounding box center [867, 354] width 409 height 21
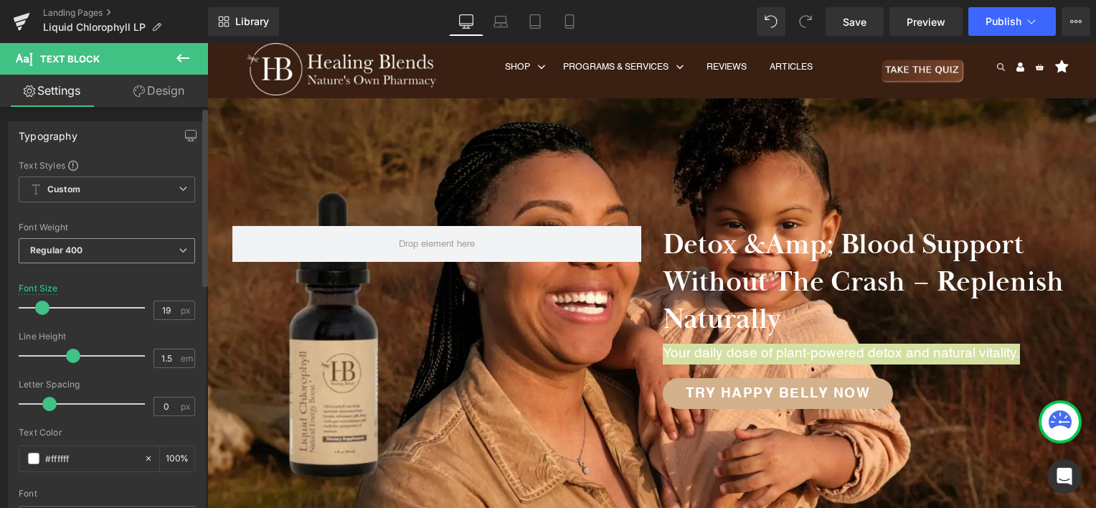
click at [134, 252] on span "Regular 400" at bounding box center [107, 250] width 176 height 25
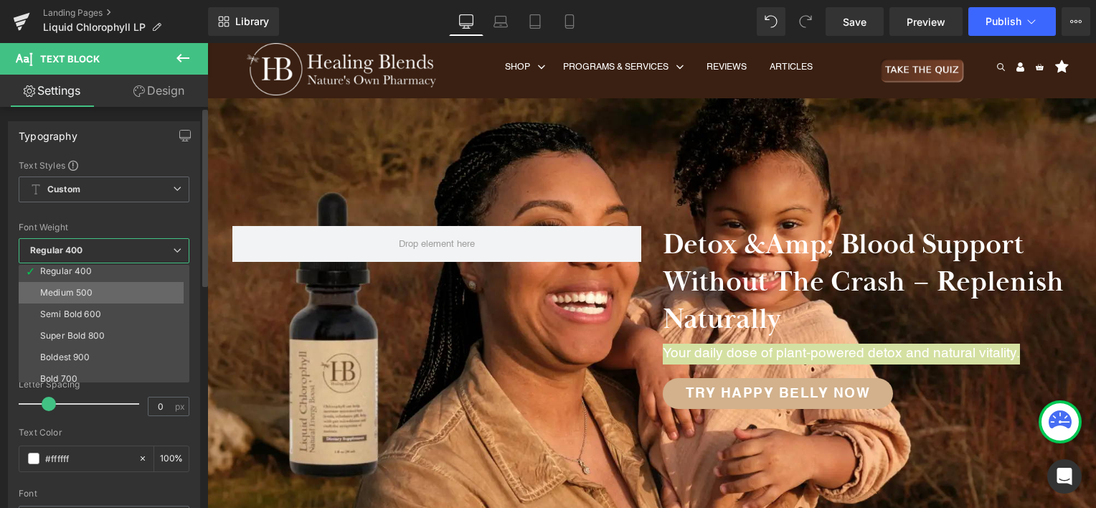
scroll to position [72, 0]
click at [143, 310] on li "Semi Bold 600" at bounding box center [107, 312] width 177 height 22
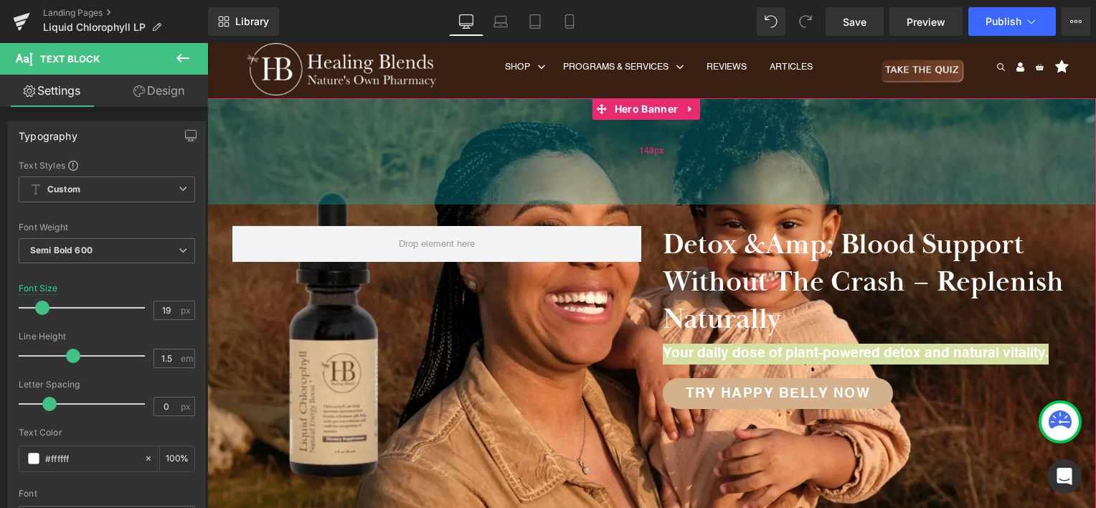
click at [858, 119] on div "148px" at bounding box center [651, 151] width 889 height 106
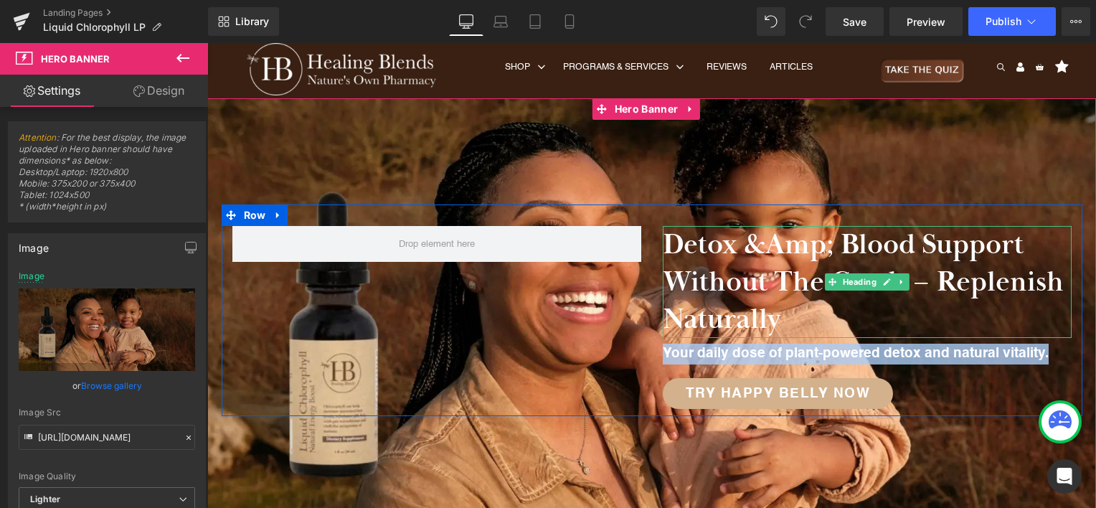
click at [846, 252] on h2 "Detox &amp; Blood Support Without the Crash – Replenish Naturally" at bounding box center [867, 282] width 409 height 112
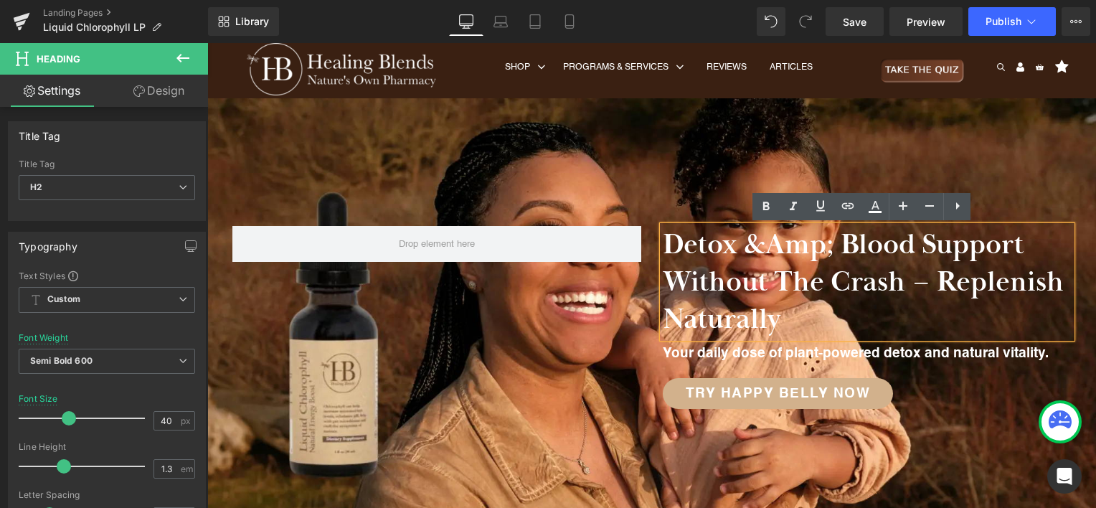
click at [792, 242] on h2 "Detox &amp; Blood Support Without the Crash – Replenish Naturally" at bounding box center [867, 282] width 409 height 112
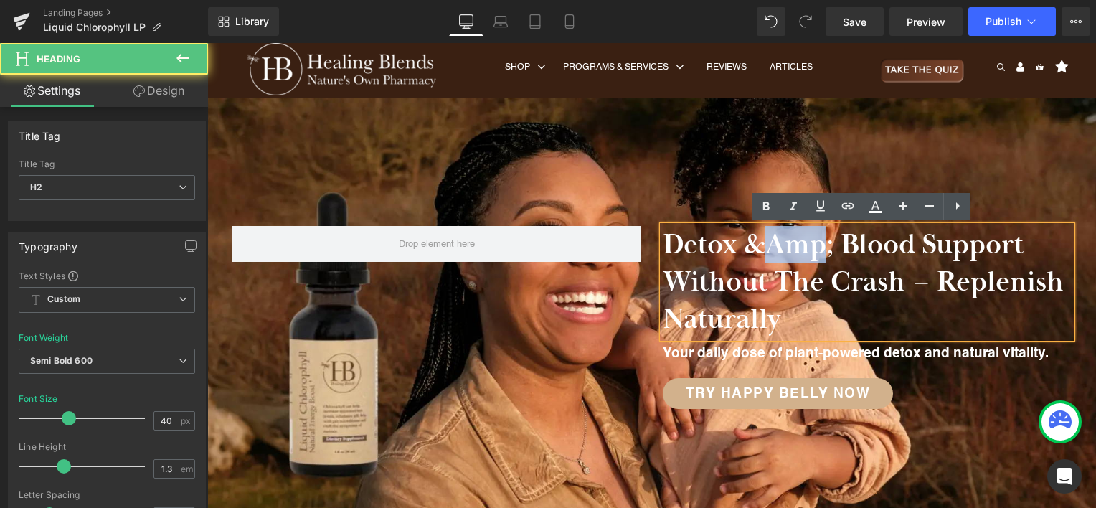
click at [792, 242] on h2 "Detox &amp; Blood Support Without the Crash – Replenish Naturally" at bounding box center [867, 282] width 409 height 112
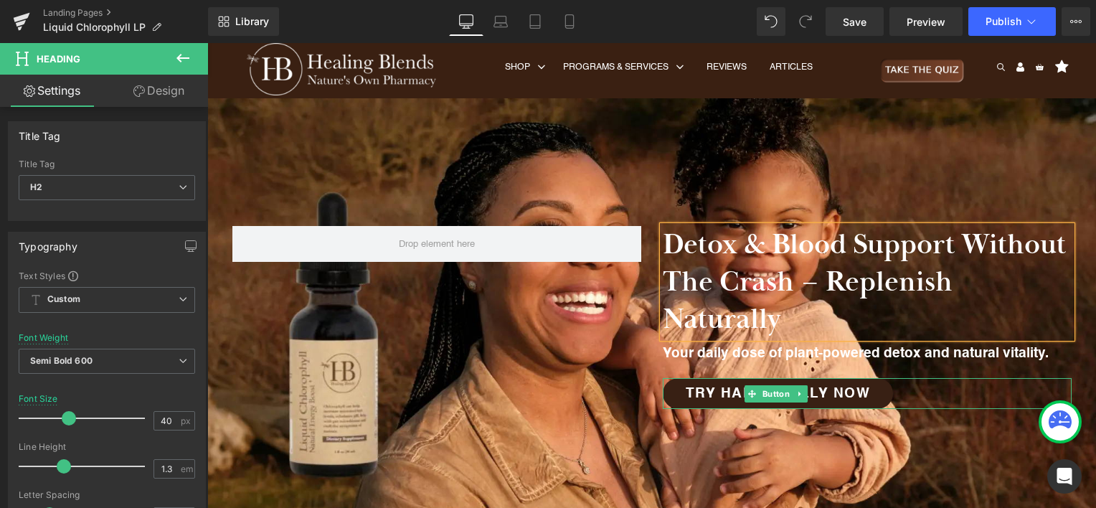
click at [734, 384] on link "Try Happy Belly Now" at bounding box center [778, 393] width 231 height 31
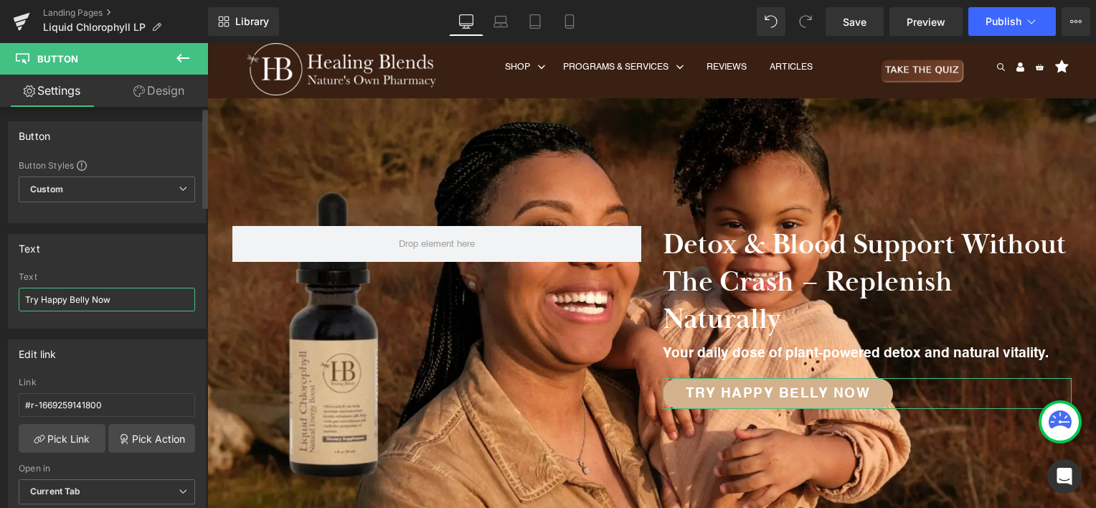
click at [57, 298] on input "Try Happy Belly Now" at bounding box center [107, 300] width 176 height 24
drag, startPoint x: 57, startPoint y: 298, endPoint x: 76, endPoint y: 293, distance: 19.3
click at [76, 293] on input "Try Happy Belly Now" at bounding box center [107, 300] width 176 height 24
type input "Try Liquid Chlorophyll Now"
drag, startPoint x: 115, startPoint y: 396, endPoint x: -3, endPoint y: 403, distance: 118.6
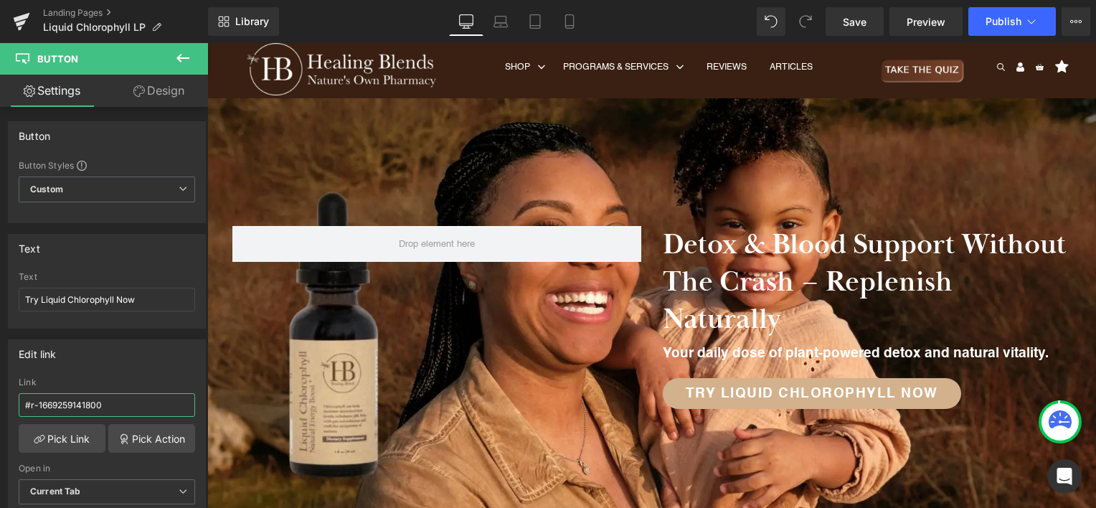
click at [0, 403] on html "You are previewing how the will restyle your page. You can not edit Elements in…" at bounding box center [548, 254] width 1096 height 508
paste input "https://healingblendsglobal.com/collections/vitamins/products/liquid-chlorophyl…"
type input "https://healingblendsglobal.com/collections/vitamins/products/liquid-chlorophyl…"
click at [89, 370] on div "Edit link https://healingblendsglobal.com/collections/vitamins/products/liquid-…" at bounding box center [107, 432] width 198 height 186
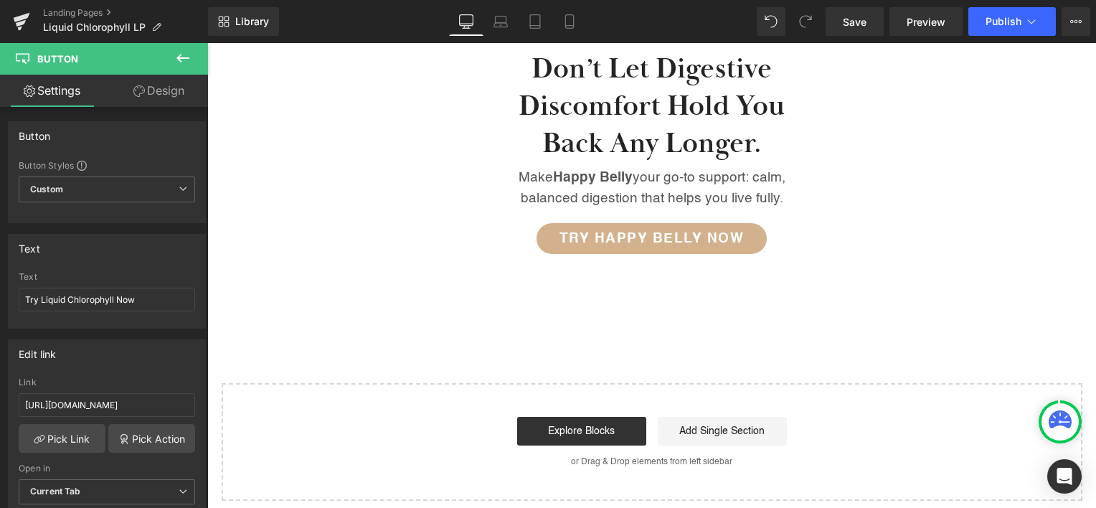
scroll to position [2163, 0]
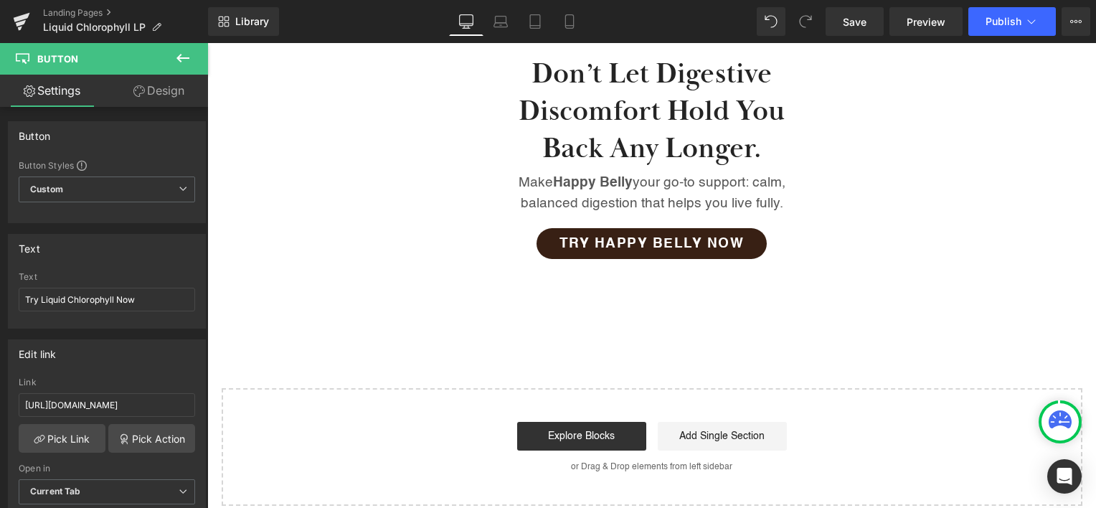
click at [706, 237] on span "Try Happy Belly Now" at bounding box center [651, 244] width 185 height 14
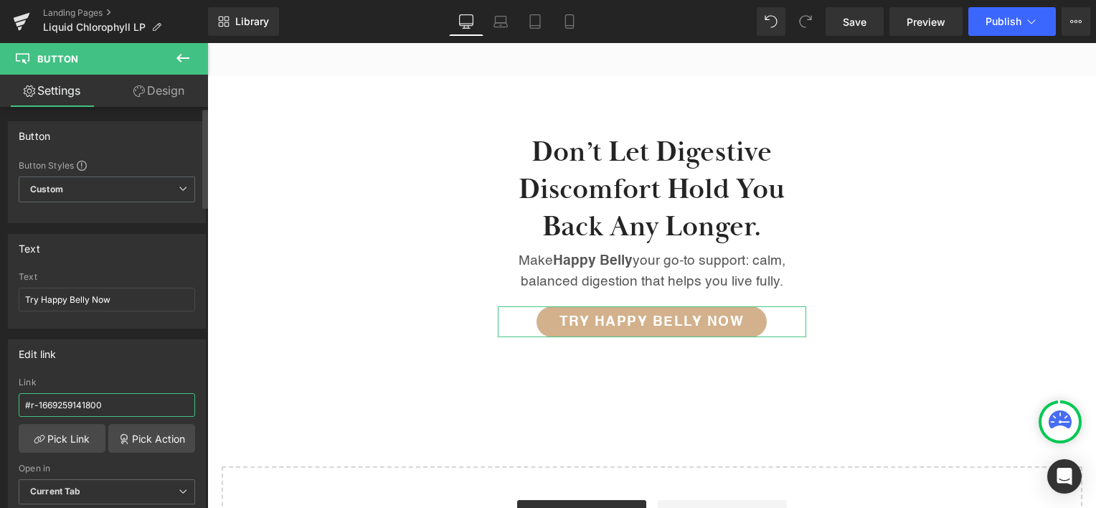
scroll to position [2083, 0]
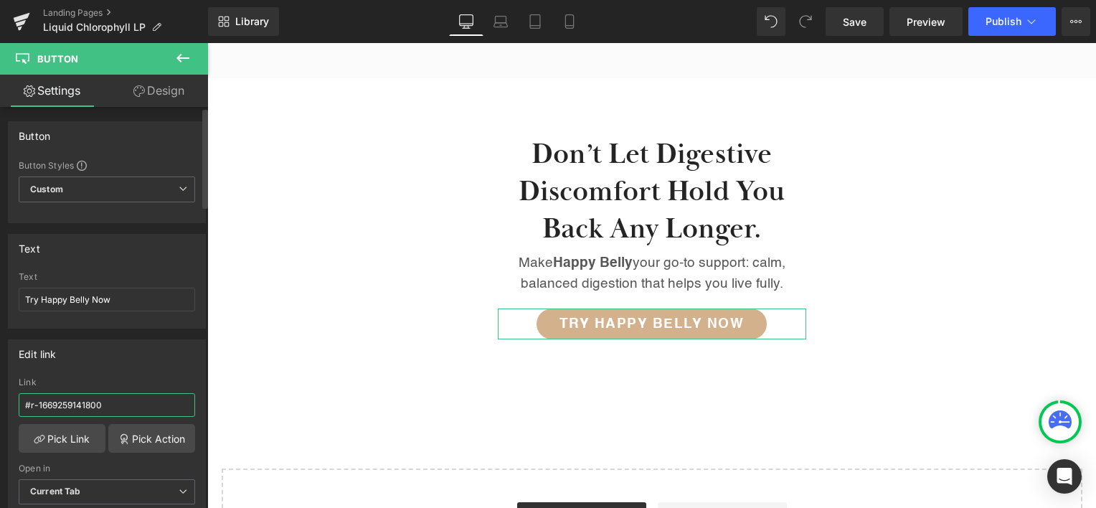
drag, startPoint x: 104, startPoint y: 402, endPoint x: 1, endPoint y: 403, distance: 102.6
click at [1, 403] on div "Edit link #r-1669259141800 Link #r-1669259141800 Pick Link Pick Action Current …" at bounding box center [107, 427] width 214 height 197
paste input "https://healingblendsglobal.com/collections/vitamins/products/liquid-chlorophyl…"
type input "https://healingblendsglobal.com/collections/vitamins/products/liquid-chlorophyl…"
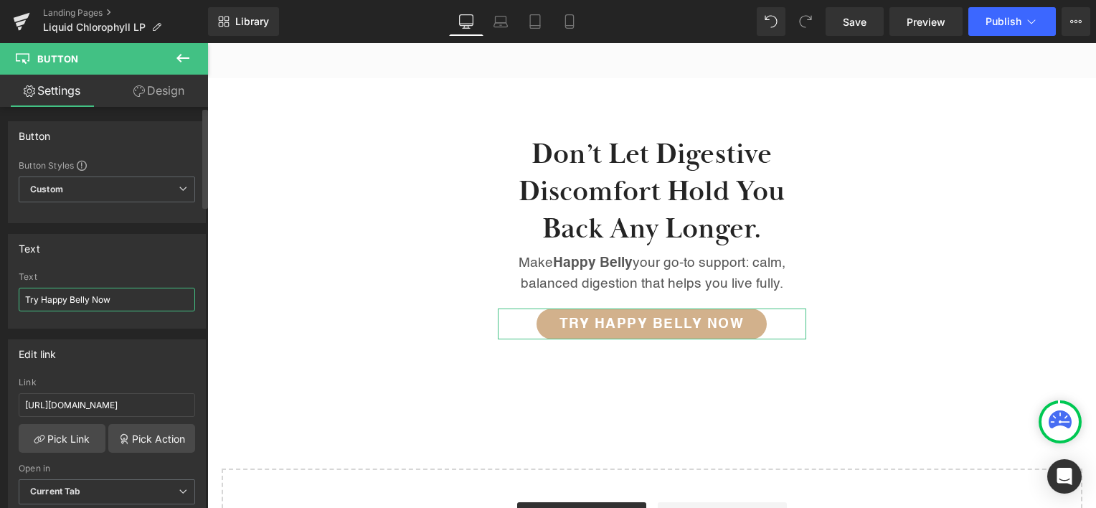
click at [49, 303] on input "Try Happy Belly Now" at bounding box center [107, 300] width 176 height 24
drag, startPoint x: 49, startPoint y: 303, endPoint x: 74, endPoint y: 307, distance: 24.6
click at [74, 307] on input "Try Happy Belly Now" at bounding box center [107, 300] width 176 height 24
type input "Try Liquid Chlorophyll Now"
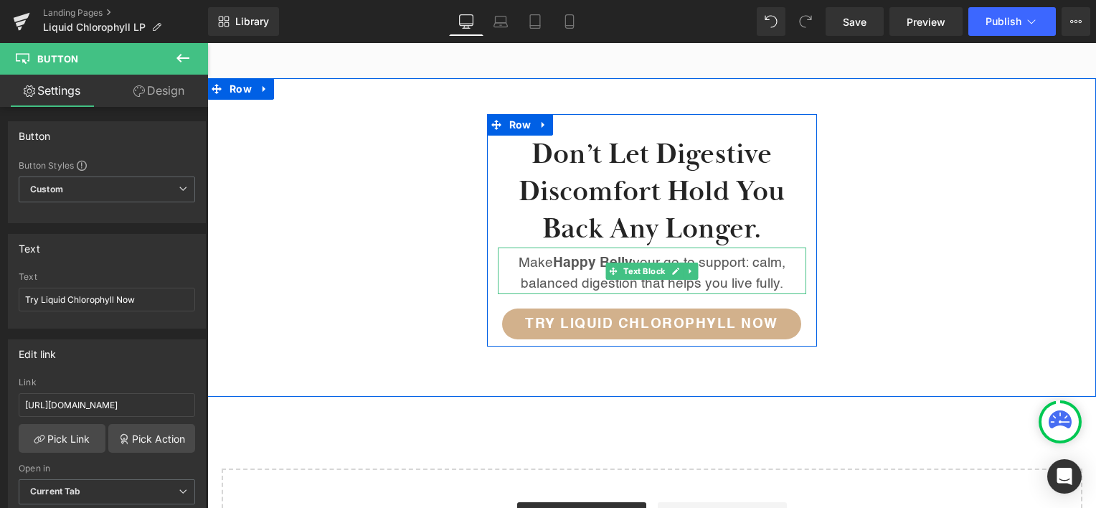
click at [568, 256] on strong "Happy Belly" at bounding box center [593, 263] width 80 height 14
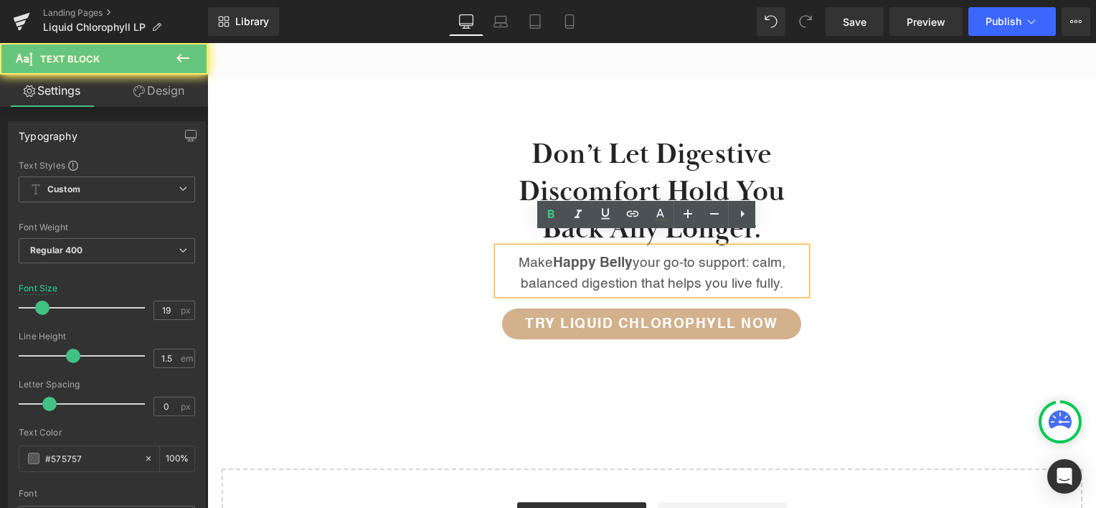
click at [568, 256] on strong "Happy Belly" at bounding box center [593, 263] width 80 height 14
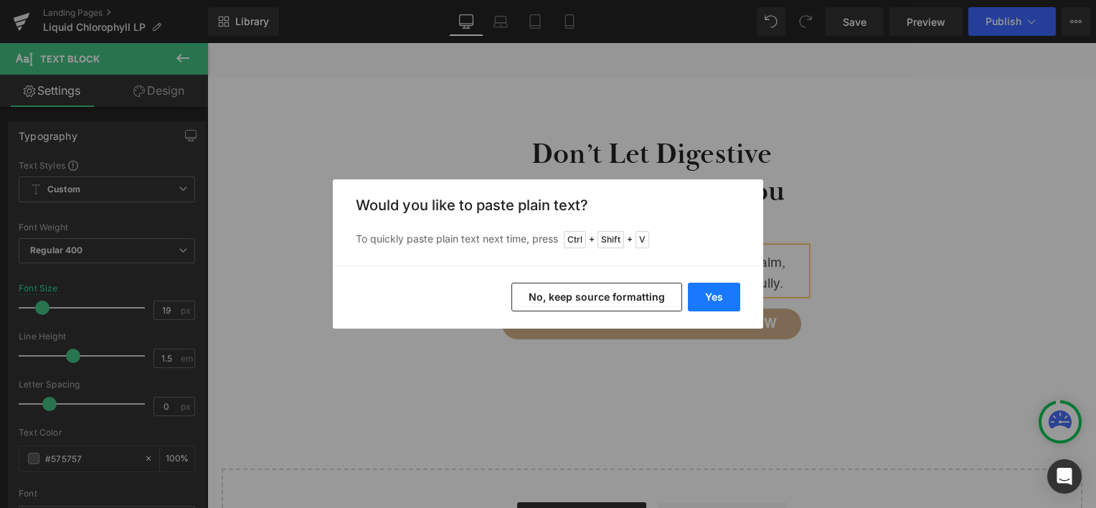
click at [726, 305] on button "Yes" at bounding box center [714, 297] width 52 height 29
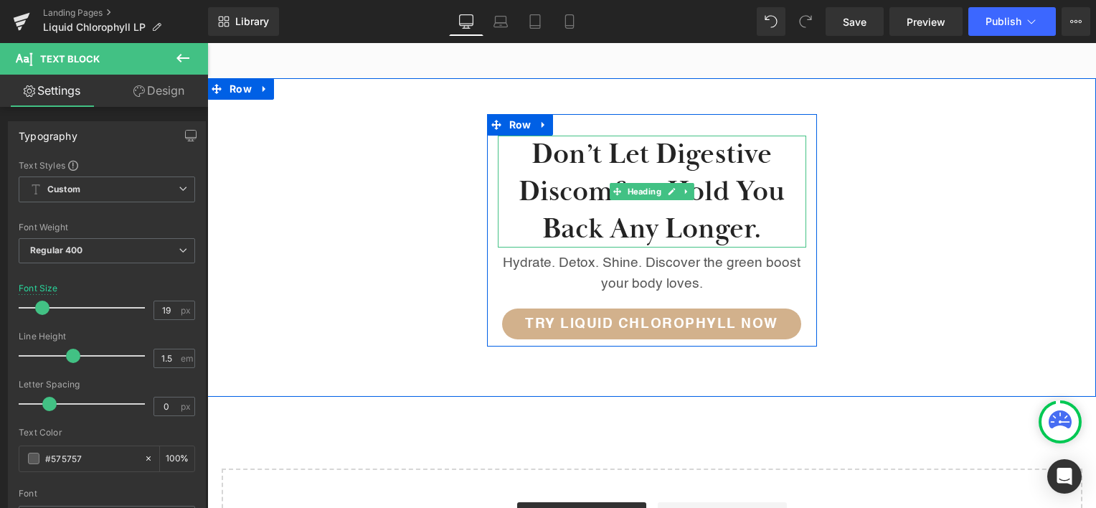
click at [647, 136] on h2 "Don’t let digestive discomfort hold you back any longer." at bounding box center [652, 192] width 308 height 112
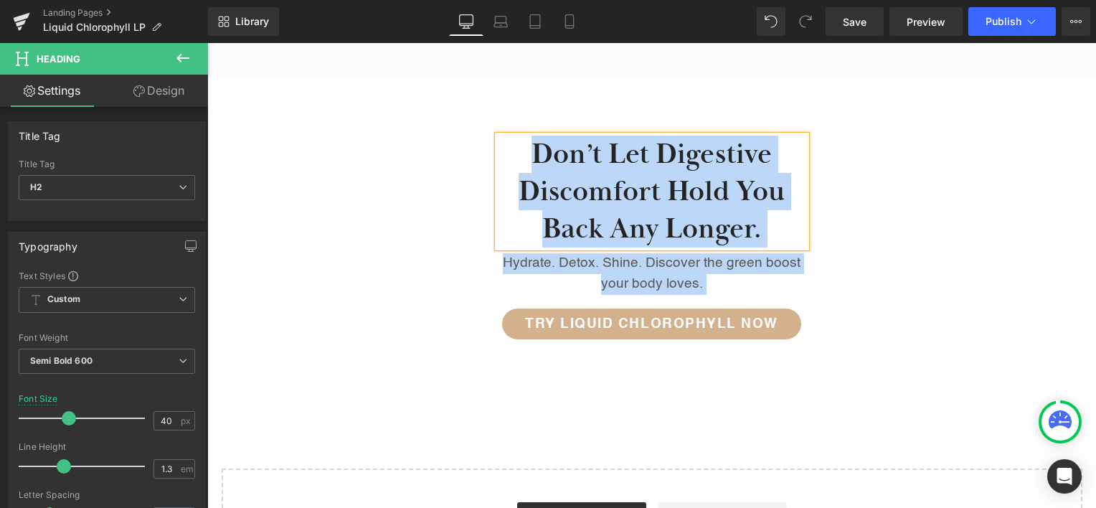
click at [640, 146] on h2 "Don’t let digestive discomfort hold you back any longer." at bounding box center [652, 192] width 308 height 112
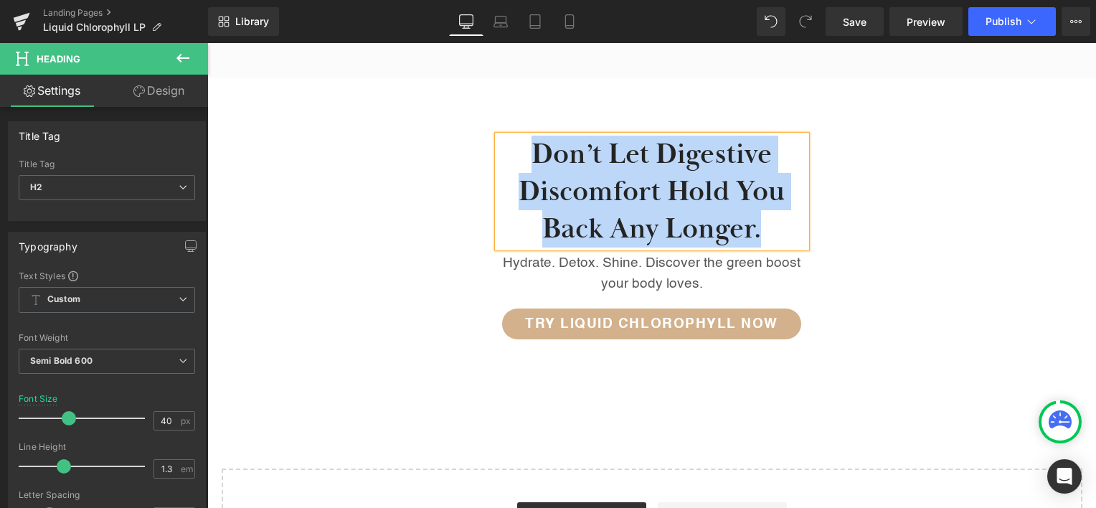
paste div
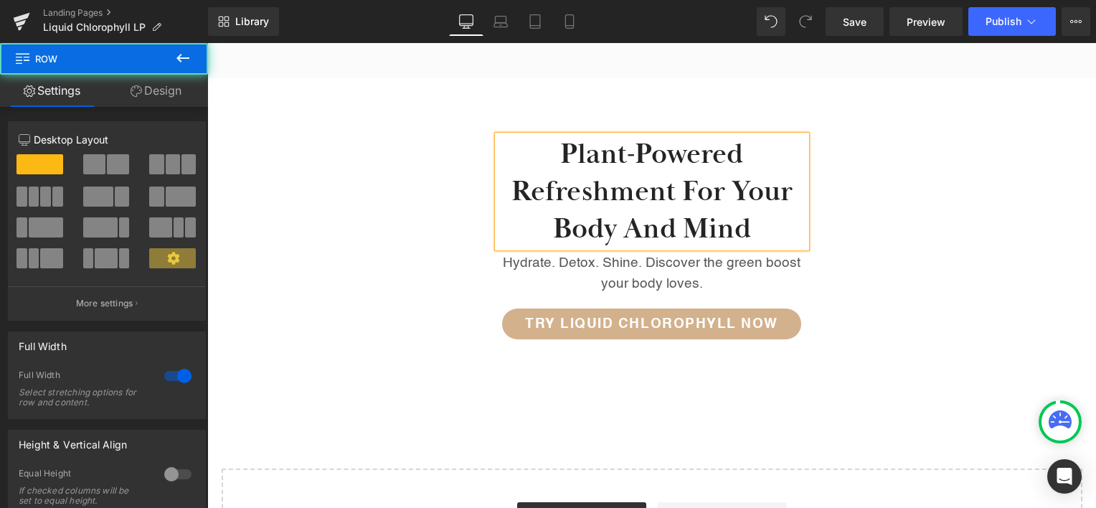
click at [963, 241] on div "Plant-powered refreshment for your body and mind Heading Hydrate. Detox. Shine.…" at bounding box center [651, 230] width 889 height 232
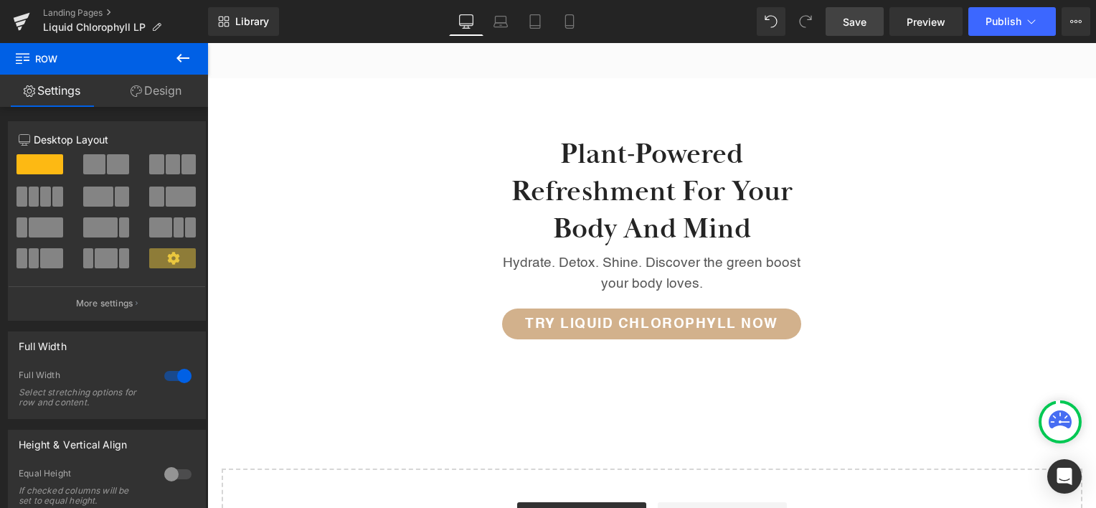
click at [853, 22] on span "Save" at bounding box center [855, 21] width 24 height 15
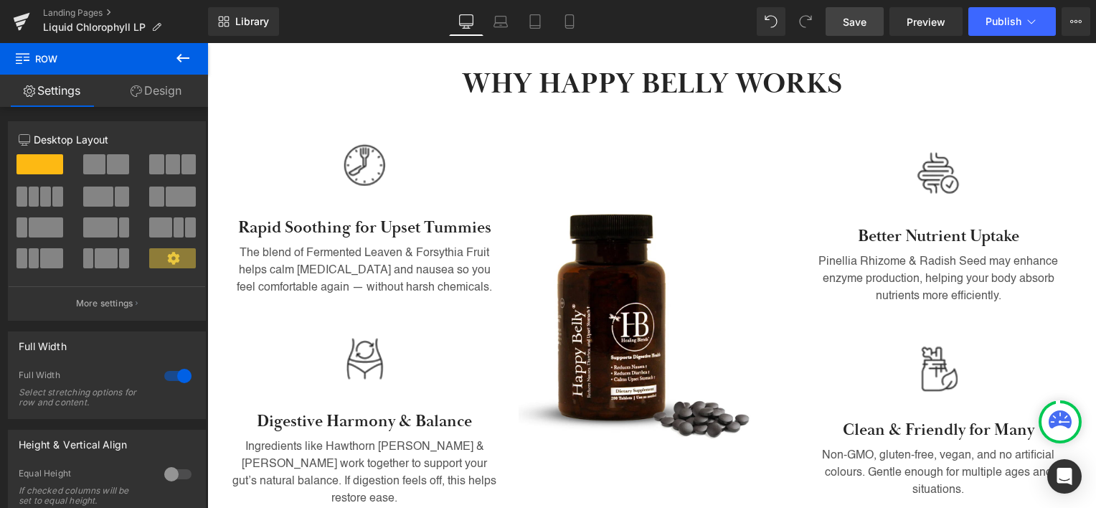
scroll to position [792, 0]
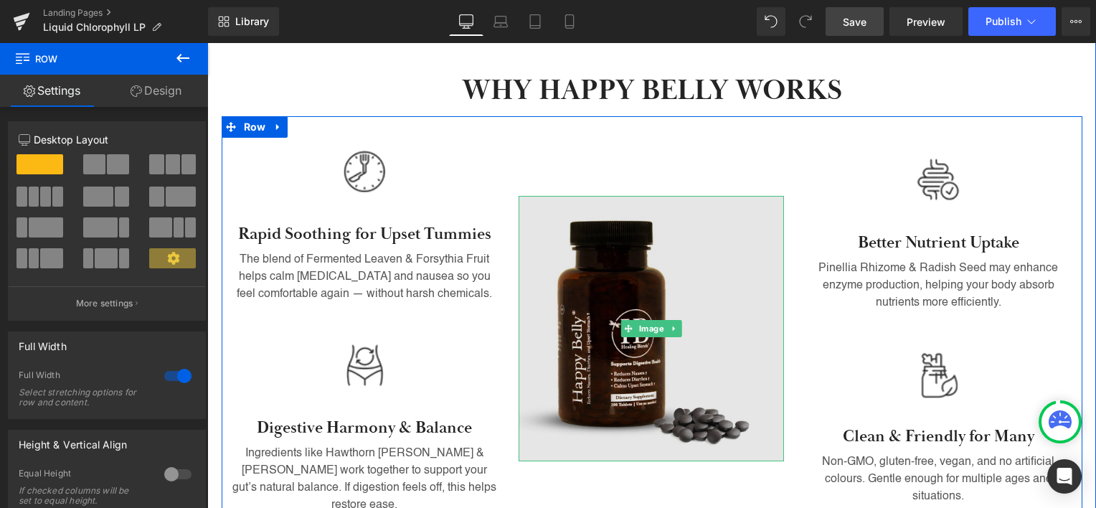
click at [616, 280] on img at bounding box center [651, 328] width 265 height 265
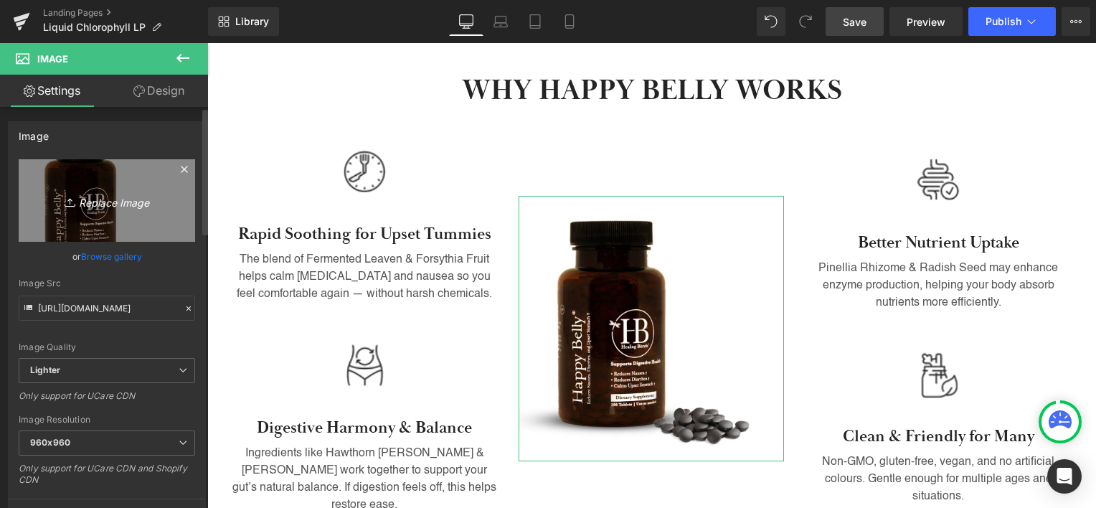
click at [75, 207] on icon "Replace Image" at bounding box center [106, 201] width 115 height 18
type input "C:\fakepath\liquidchlorophil.webp"
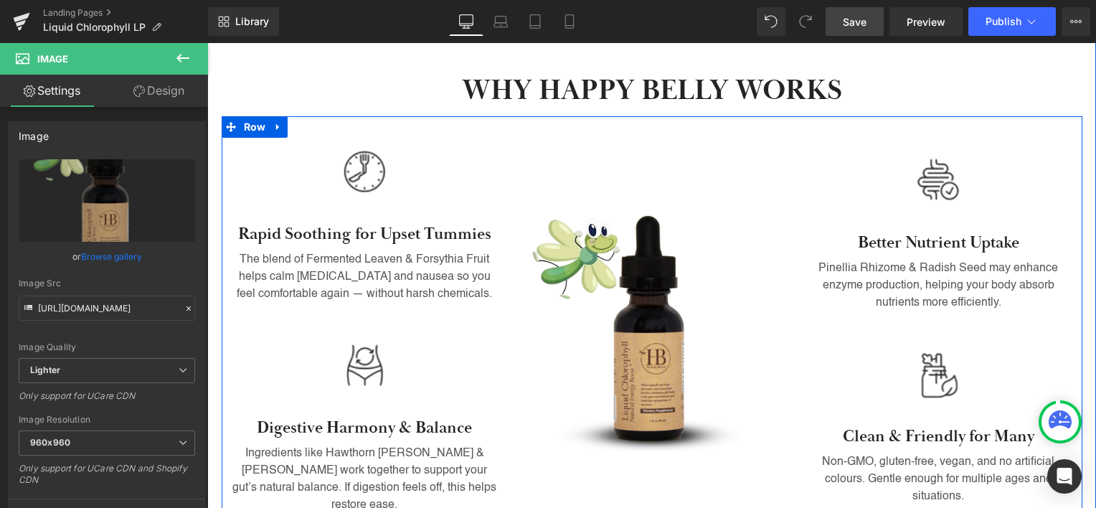
type input "https://ucarecdn.com/8cefc3cb-233f-4127-a93b-2d740b62c7ae/-/format/auto/-/previ…"
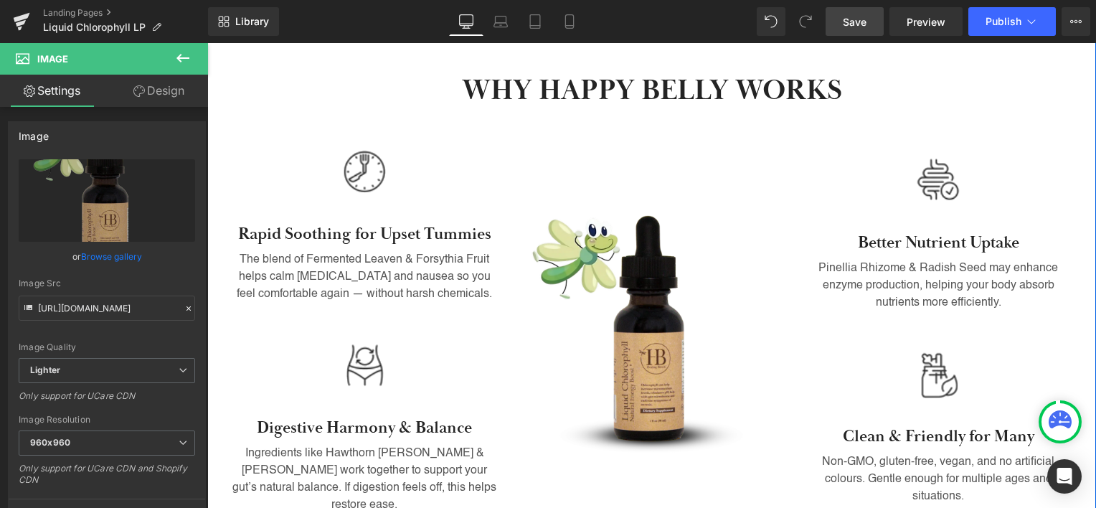
click at [565, 98] on h2 "WHY HAPPY BELLY WORKS" at bounding box center [651, 90] width 839 height 37
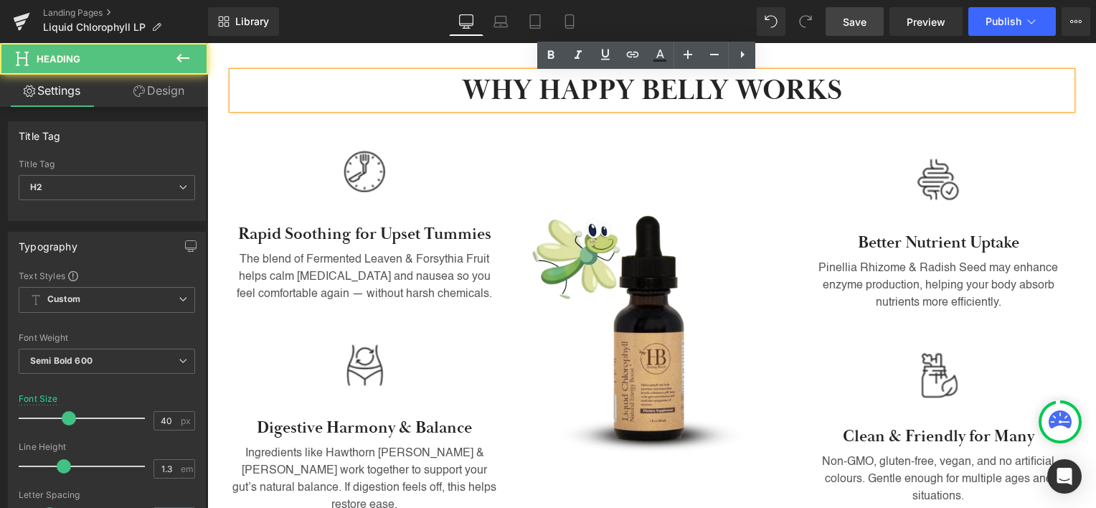
click at [565, 97] on h2 "WHY HAPPY BELLY WORKS" at bounding box center [651, 90] width 839 height 37
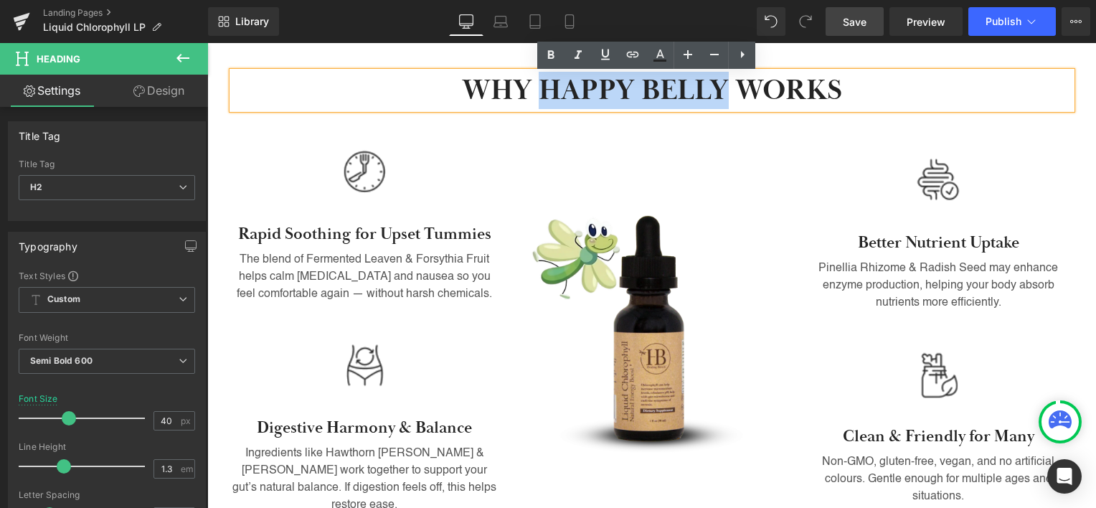
drag, startPoint x: 565, startPoint y: 97, endPoint x: 641, endPoint y: 106, distance: 76.6
click at [641, 106] on h2 "WHY HAPPY BELLY WORKS" at bounding box center [651, 90] width 839 height 37
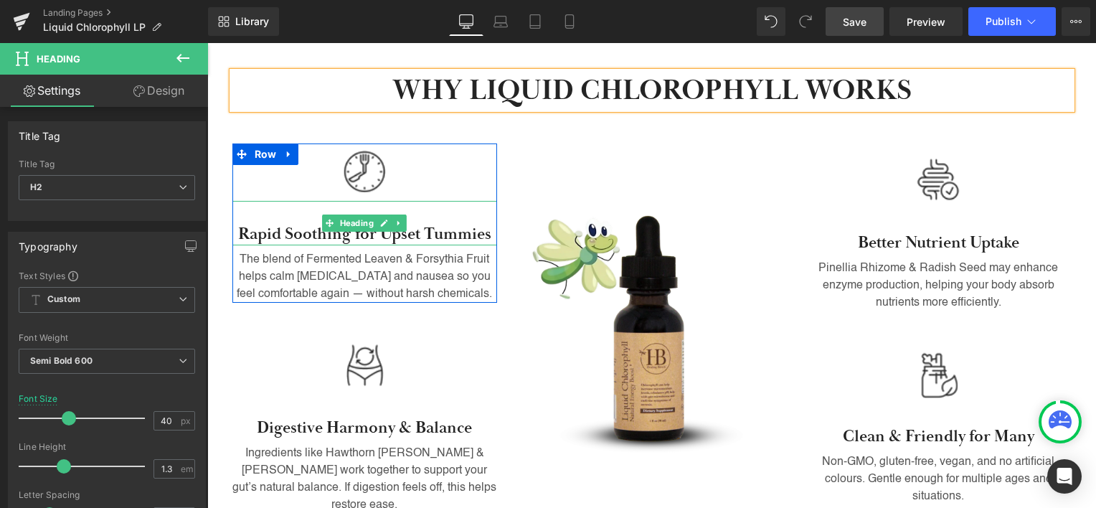
click at [246, 230] on h3 "Rapid Soothing for Upset Tummies" at bounding box center [364, 235] width 265 height 22
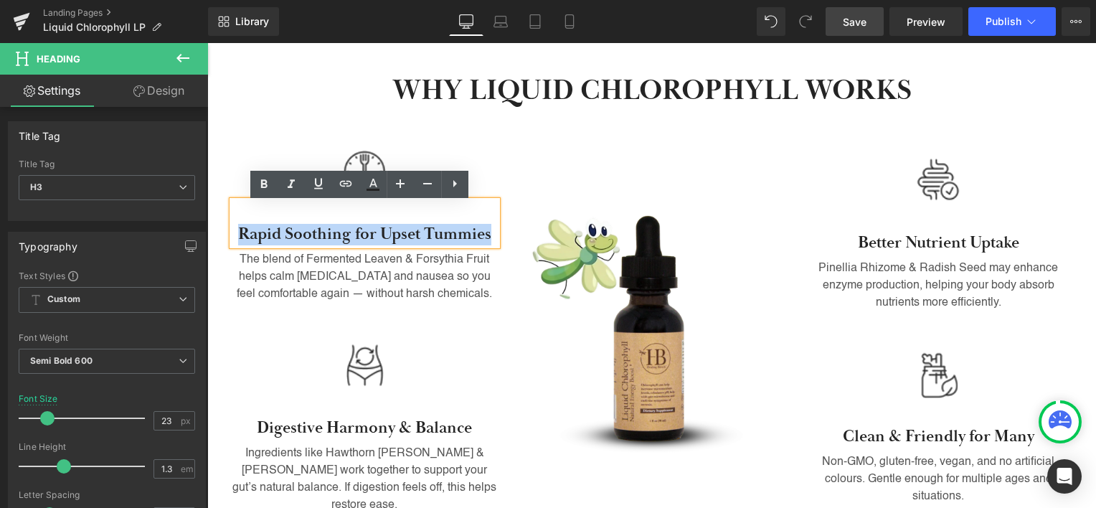
drag, startPoint x: 246, startPoint y: 230, endPoint x: 431, endPoint y: 228, distance: 185.1
click at [431, 228] on h3 "Rapid Soothing for Upset Tummies" at bounding box center [364, 235] width 265 height 22
paste div
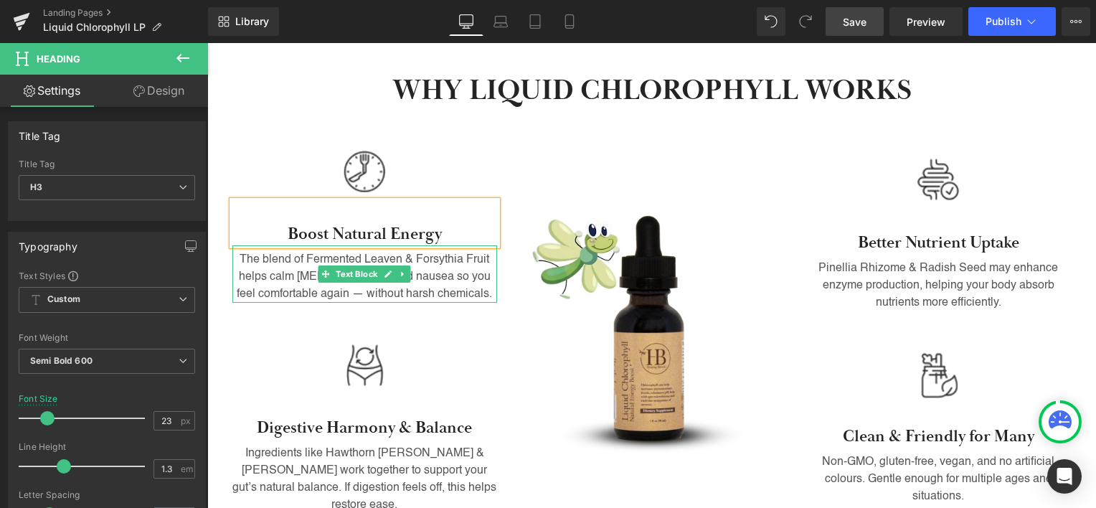
click at [293, 265] on p "The blend of Fermented Leaven & Forsythia Fruit helps calm [MEDICAL_DATA] and n…" at bounding box center [364, 277] width 265 height 52
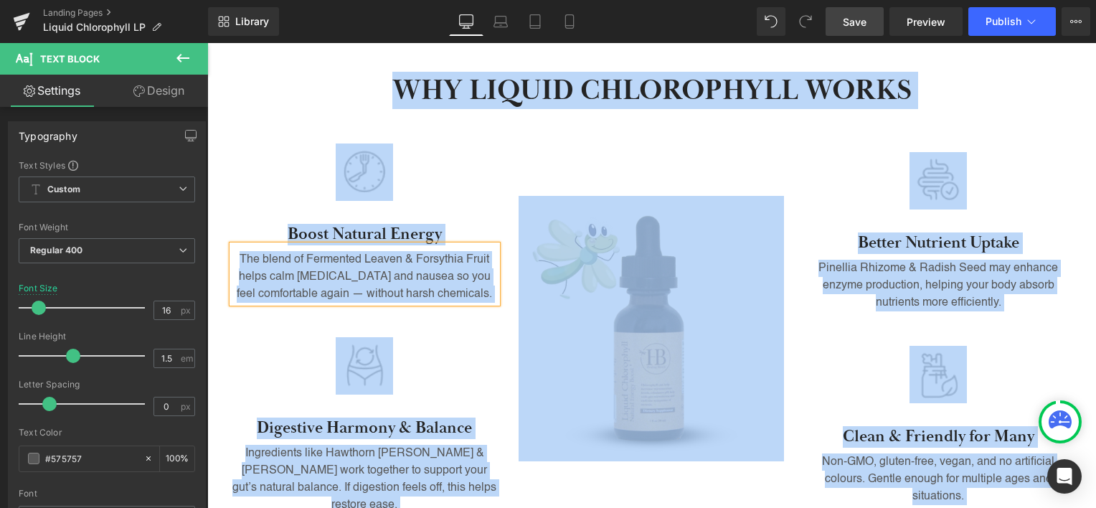
click at [293, 265] on p "The blend of Fermented Leaven & Forsythia Fruit helps calm [MEDICAL_DATA] and n…" at bounding box center [364, 277] width 265 height 52
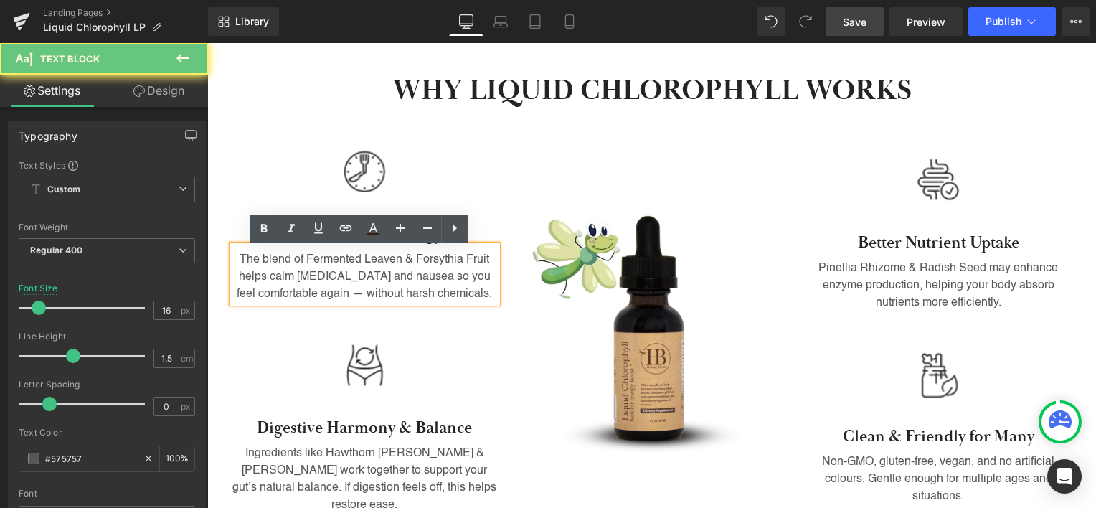
click at [293, 265] on p "The blend of Fermented Leaven & Forsythia Fruit helps calm [MEDICAL_DATA] and n…" at bounding box center [364, 277] width 265 height 52
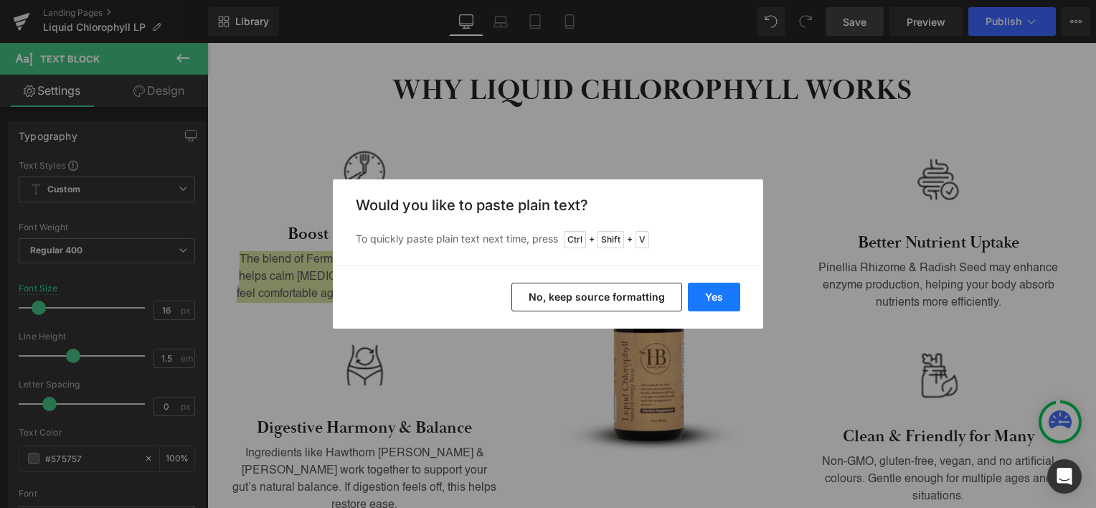
click at [719, 294] on button "Yes" at bounding box center [714, 297] width 52 height 29
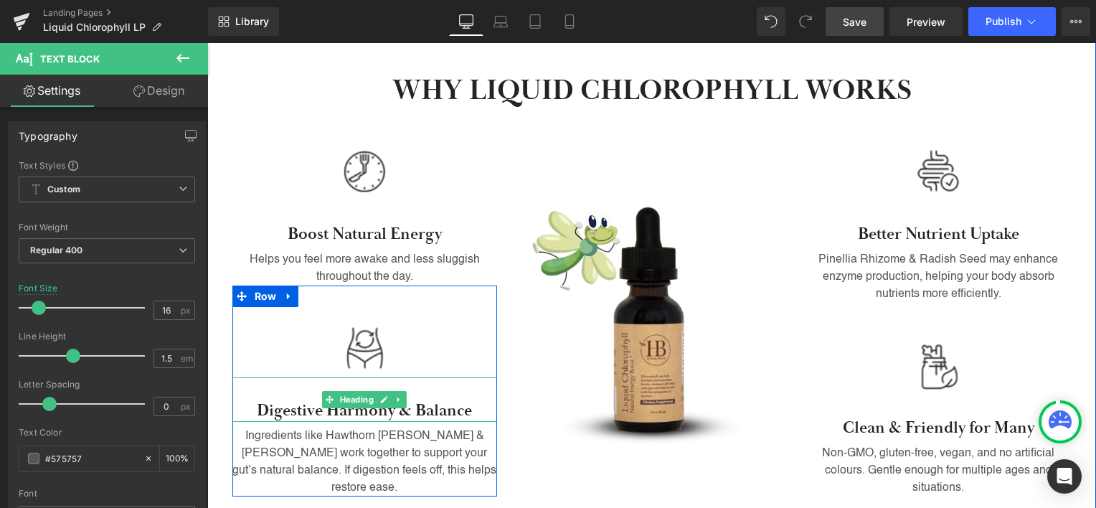
click at [273, 422] on h3 "Digestive Harmony & Balance" at bounding box center [364, 411] width 265 height 22
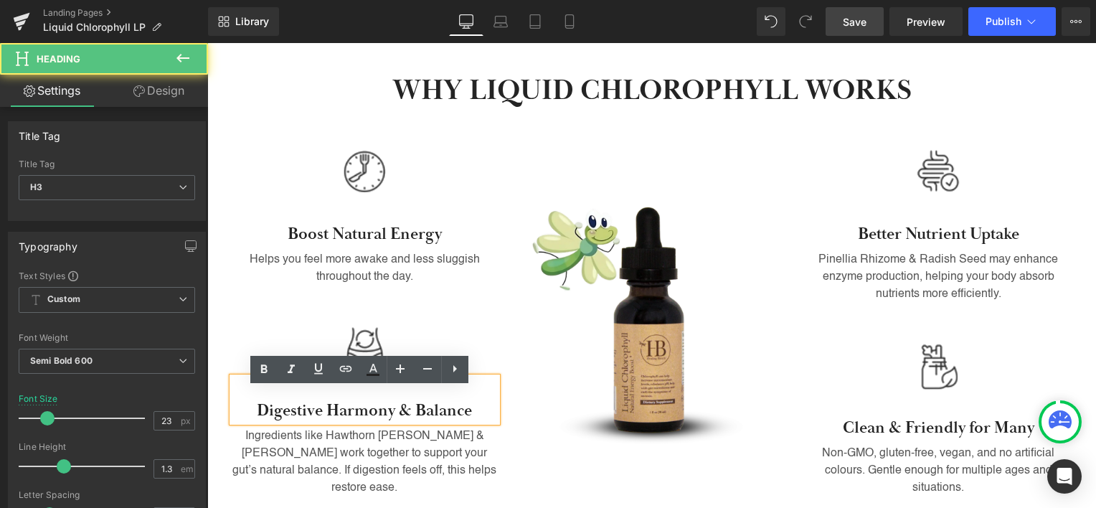
click at [282, 422] on h3 "Digestive Harmony & Balance" at bounding box center [364, 411] width 265 height 22
drag, startPoint x: 282, startPoint y: 423, endPoint x: 422, endPoint y: 425, distance: 140.6
click at [422, 422] on h3 "Digestive Harmony & Balance" at bounding box center [364, 411] width 265 height 22
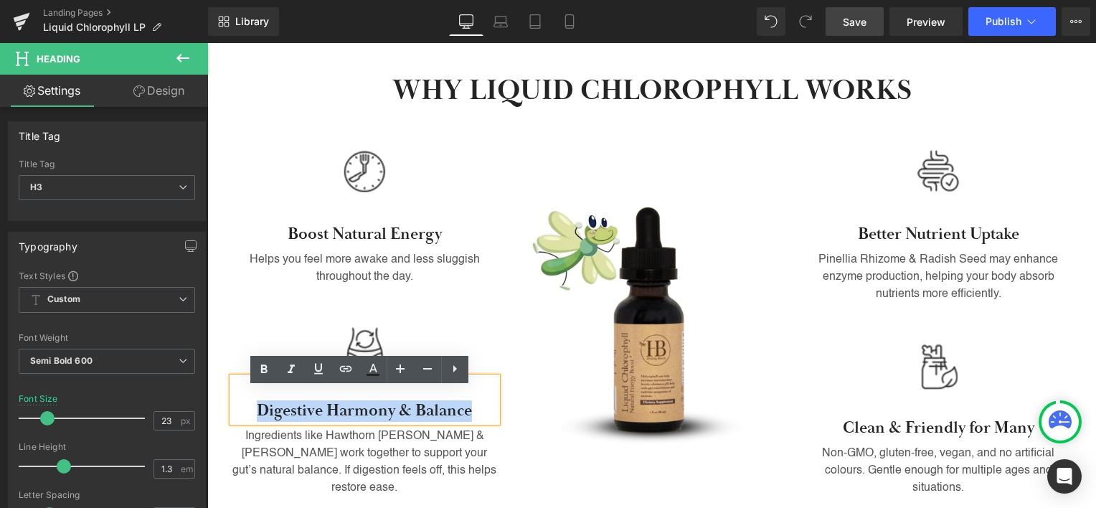
paste div
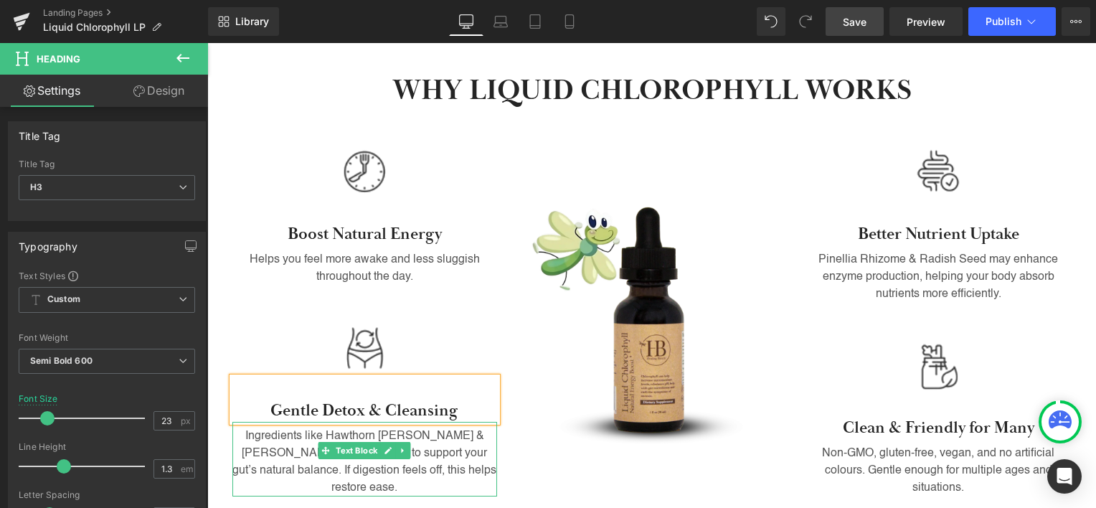
click at [364, 450] on p "Ingredients like Hawthorn [PERSON_NAME] & [PERSON_NAME] work together to suppor…" at bounding box center [364, 461] width 265 height 69
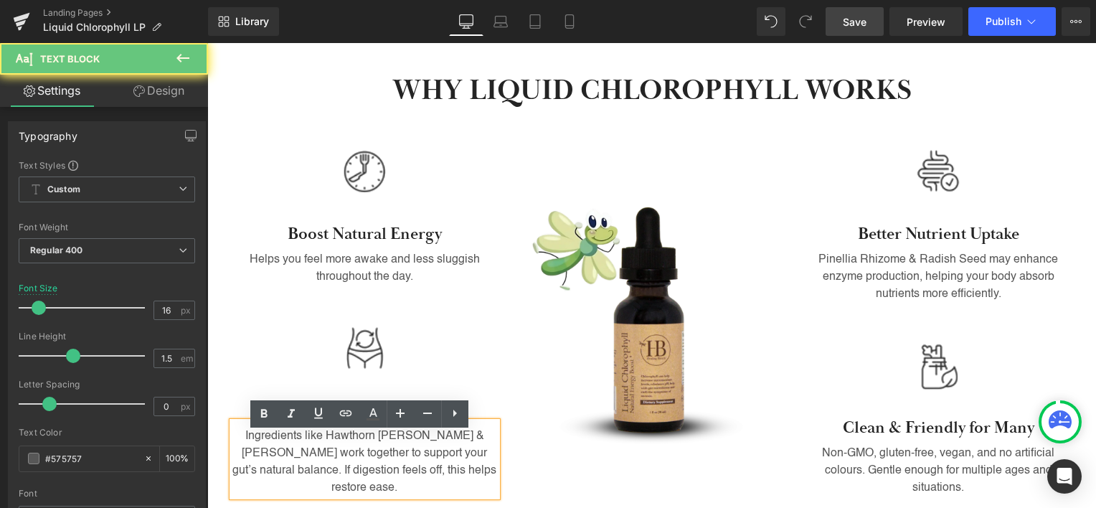
click at [347, 445] on p "Ingredients like Hawthorn [PERSON_NAME] & [PERSON_NAME] work together to suppor…" at bounding box center [364, 461] width 265 height 69
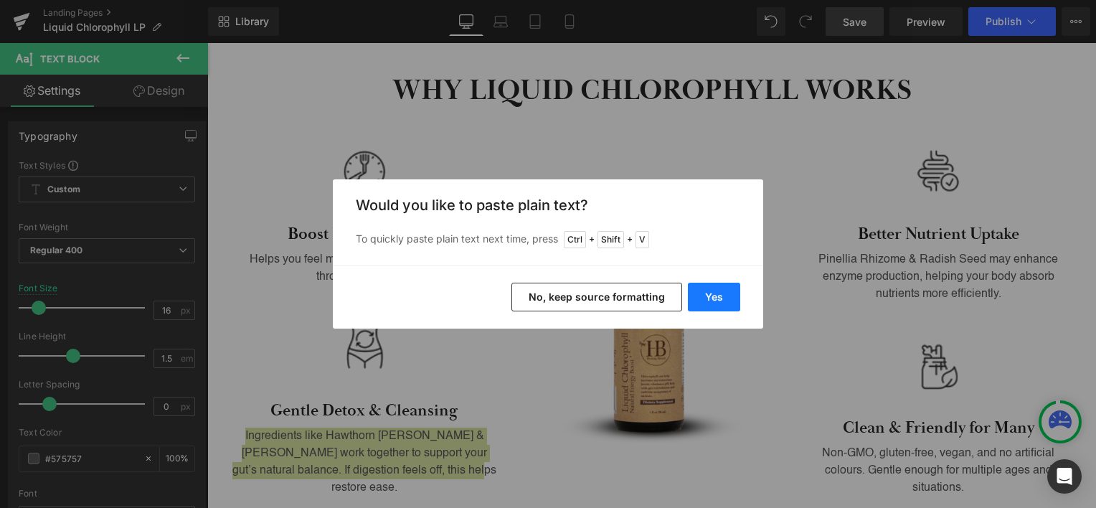
click at [723, 296] on button "Yes" at bounding box center [714, 297] width 52 height 29
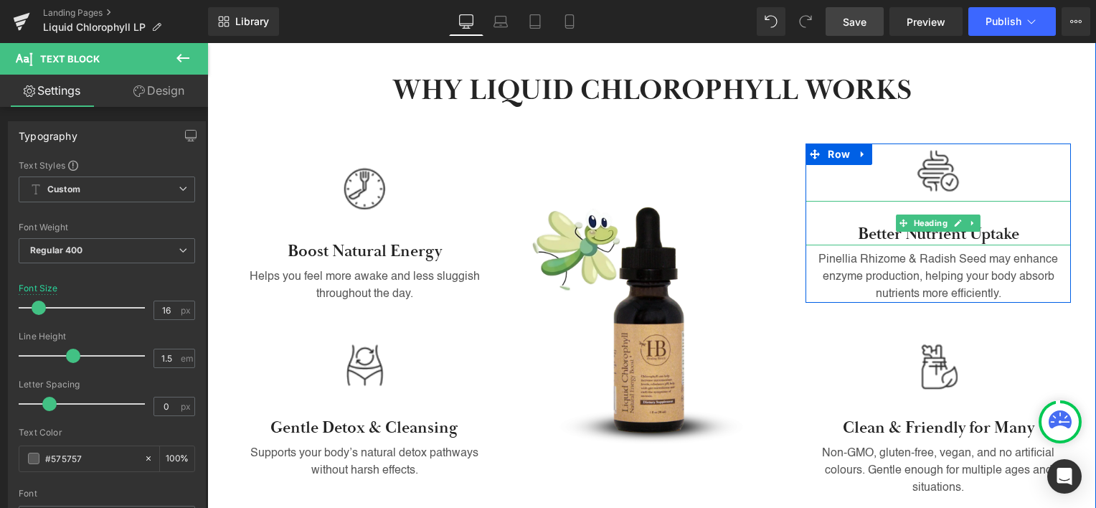
click at [866, 235] on h3 "Better Nutrient Uptake" at bounding box center [937, 235] width 265 height 22
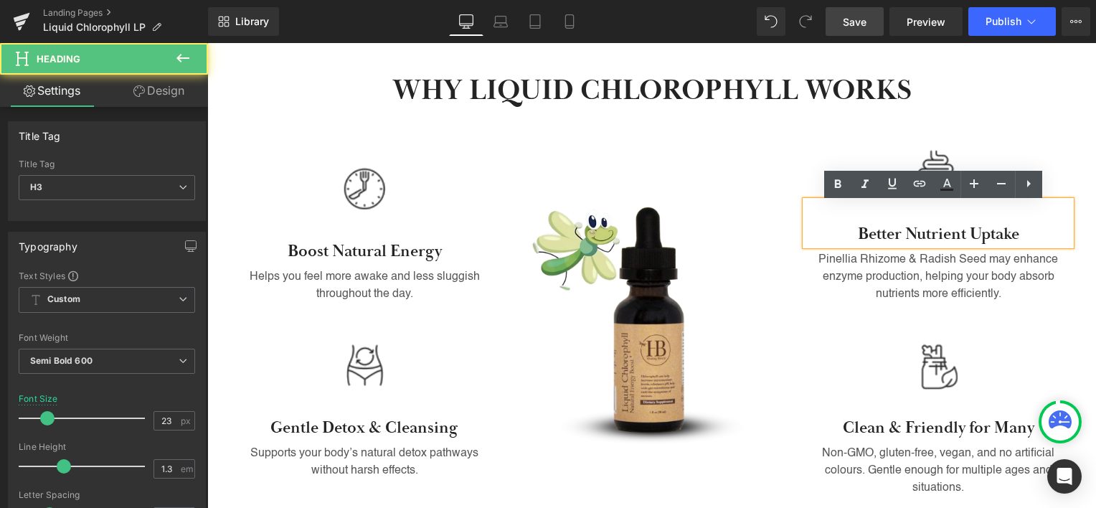
click at [883, 235] on h3 "Better Nutrient Uptake" at bounding box center [937, 235] width 265 height 22
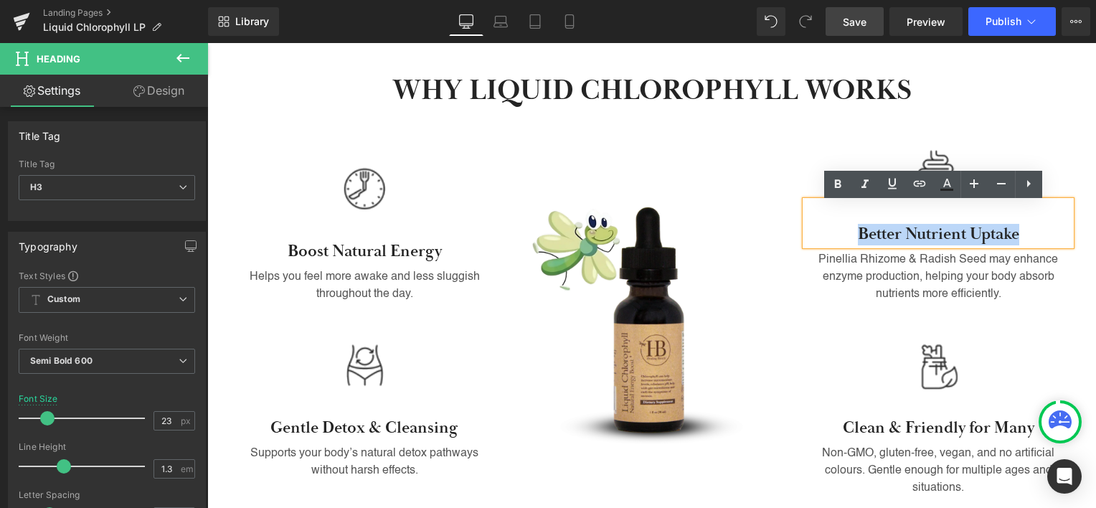
drag, startPoint x: 883, startPoint y: 235, endPoint x: 979, endPoint y: 230, distance: 96.2
click at [979, 230] on h3 "Better Nutrient Uptake" at bounding box center [937, 235] width 265 height 22
paste div
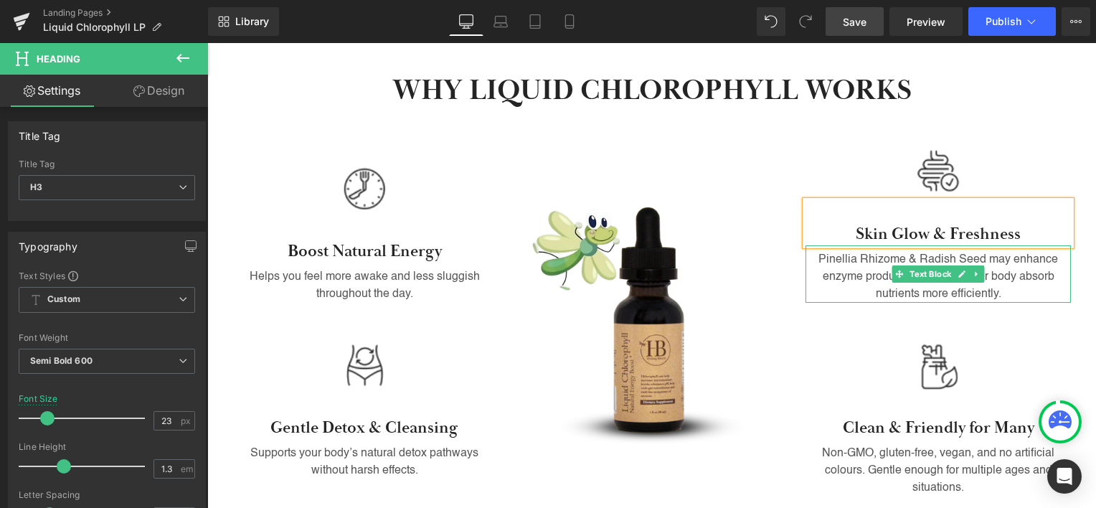
click at [879, 264] on p "Pinellia Rhizome & Radish Seed may enhance enzyme production, helping your body…" at bounding box center [937, 277] width 265 height 52
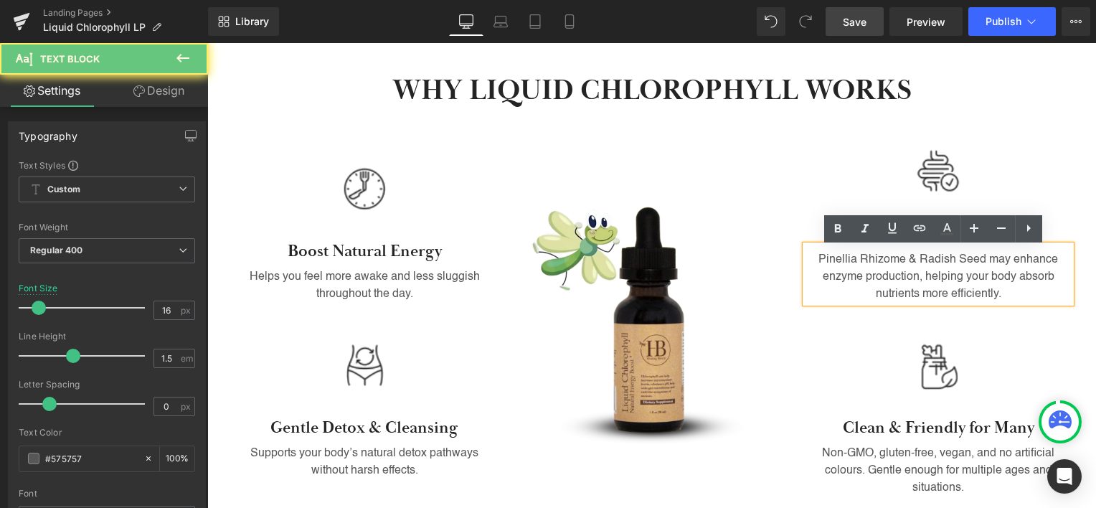
click at [866, 269] on p "Pinellia Rhizome & Radish Seed may enhance enzyme production, helping your body…" at bounding box center [937, 277] width 265 height 52
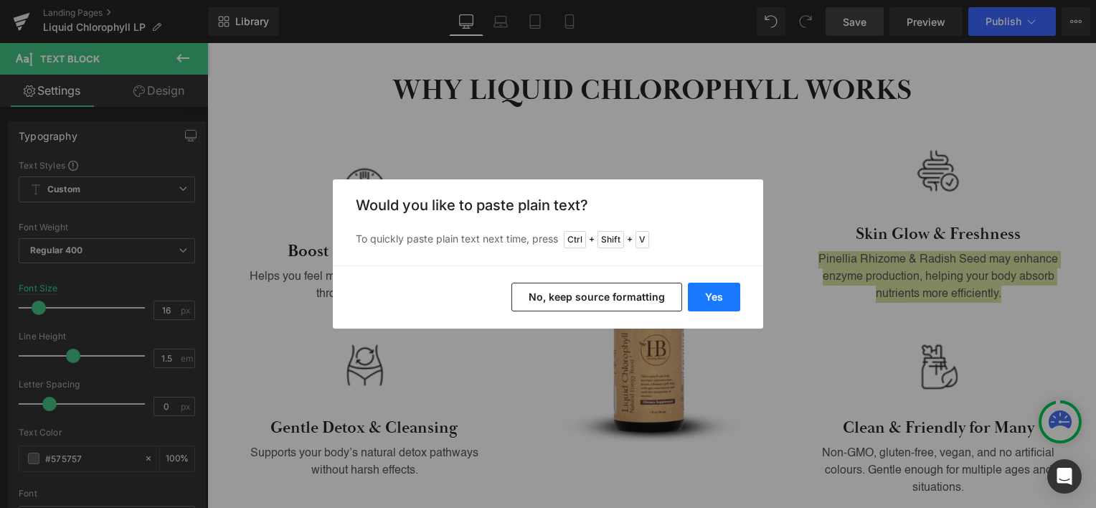
click at [709, 295] on button "Yes" at bounding box center [714, 297] width 52 height 29
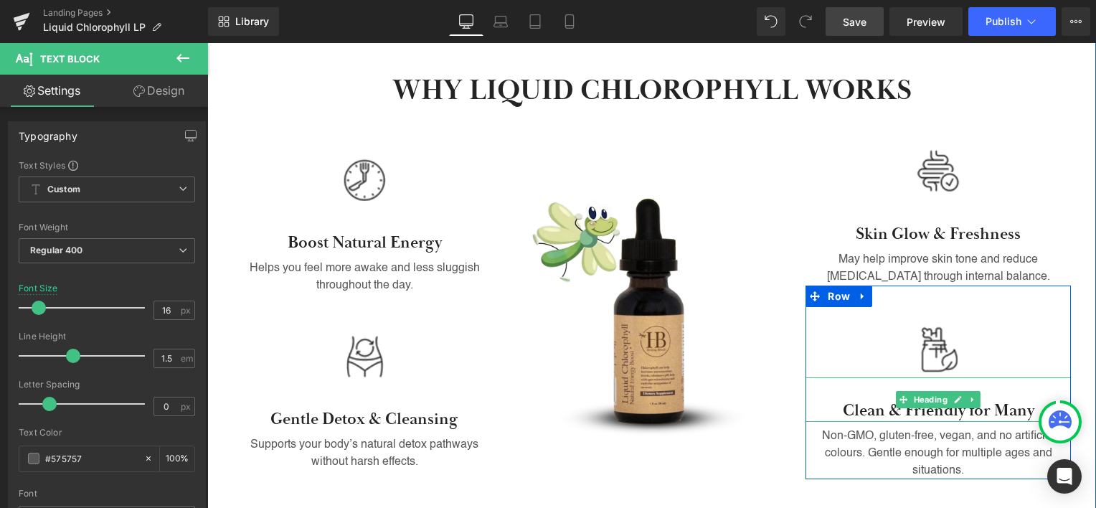
click at [885, 415] on h3 "Clean & Friendly for Many" at bounding box center [937, 411] width 265 height 22
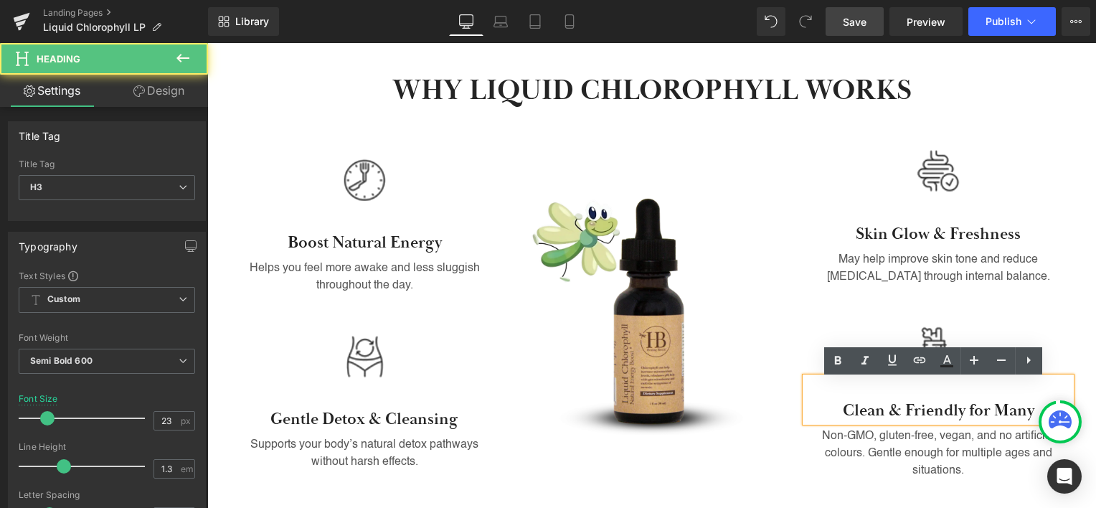
click at [856, 410] on h3 "Clean & Friendly for Many" at bounding box center [937, 411] width 265 height 22
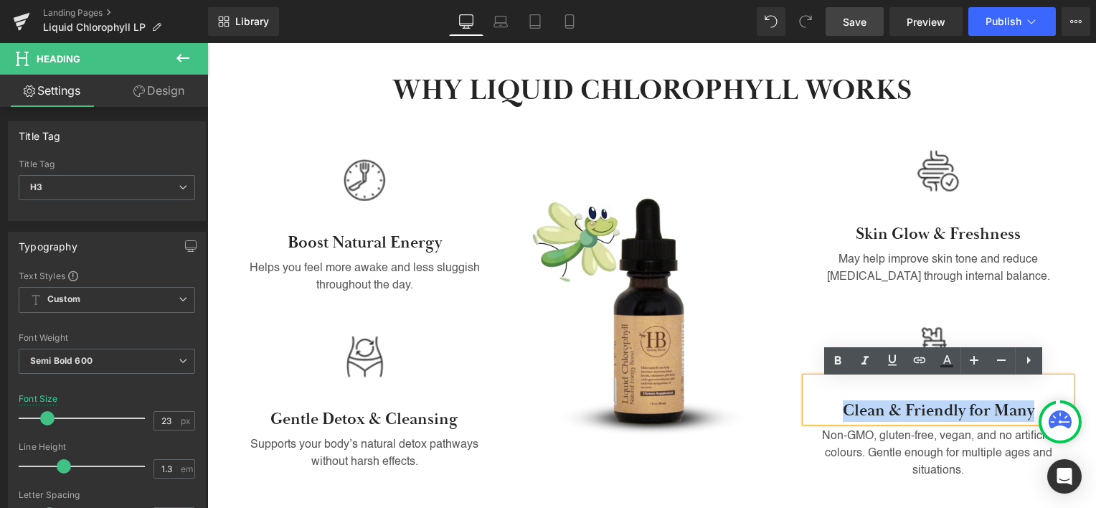
drag, startPoint x: 856, startPoint y: 410, endPoint x: 1018, endPoint y: 404, distance: 161.5
click at [1018, 404] on h3 "Clean & Friendly for Many" at bounding box center [937, 411] width 265 height 22
paste div
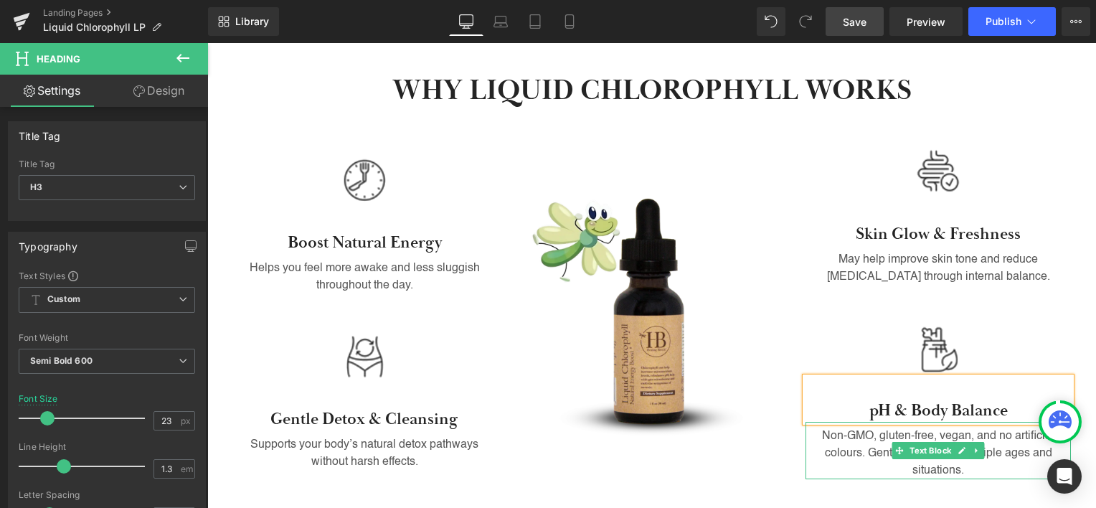
click at [849, 448] on p "Non-GMO, gluten-free, vegan, and no artificial colours. Gentle enough for multi…" at bounding box center [937, 453] width 265 height 52
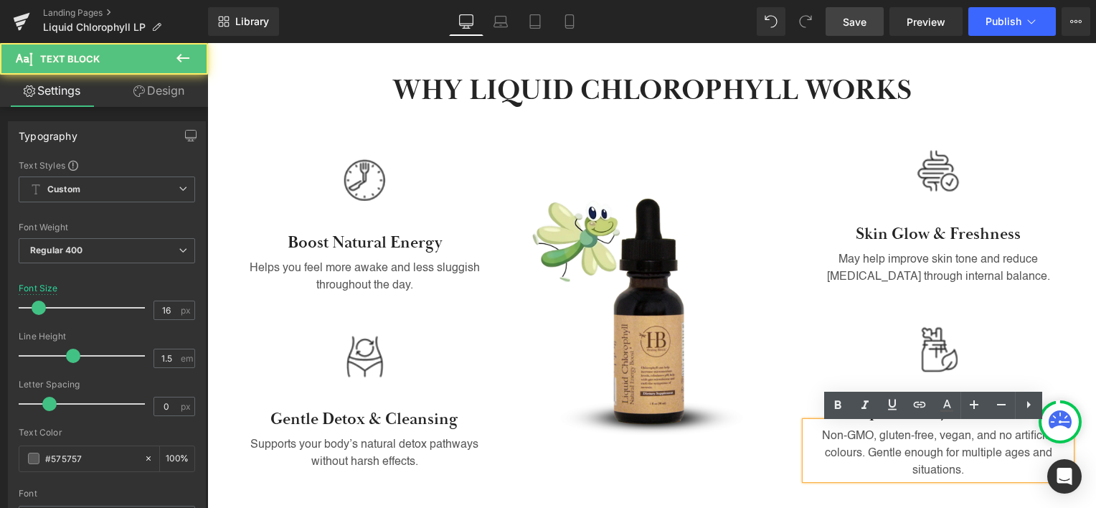
click at [859, 441] on p "Non-GMO, gluten-free, vegan, and no artificial colours. Gentle enough for multi…" at bounding box center [937, 453] width 265 height 52
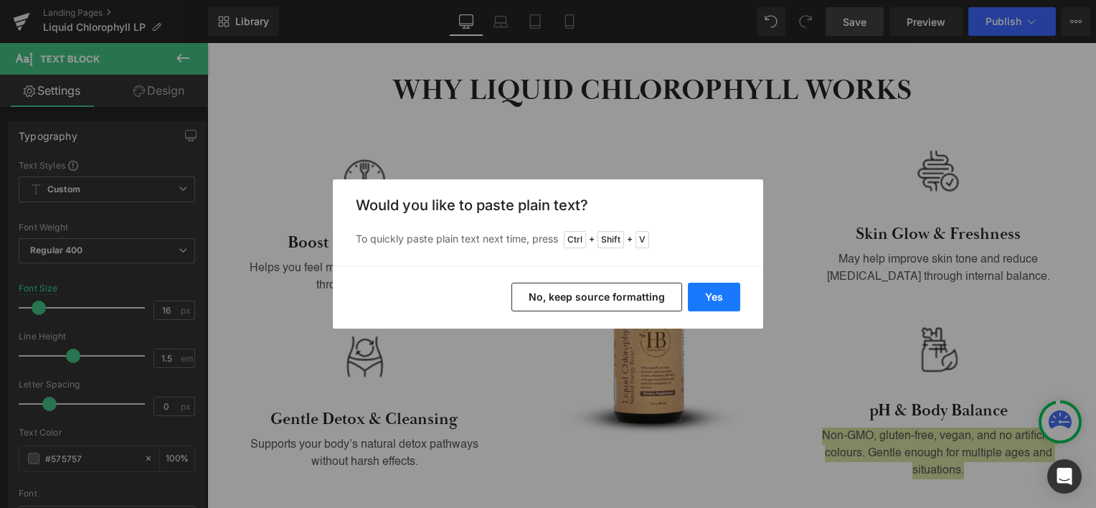
click at [725, 288] on button "Yes" at bounding box center [714, 297] width 52 height 29
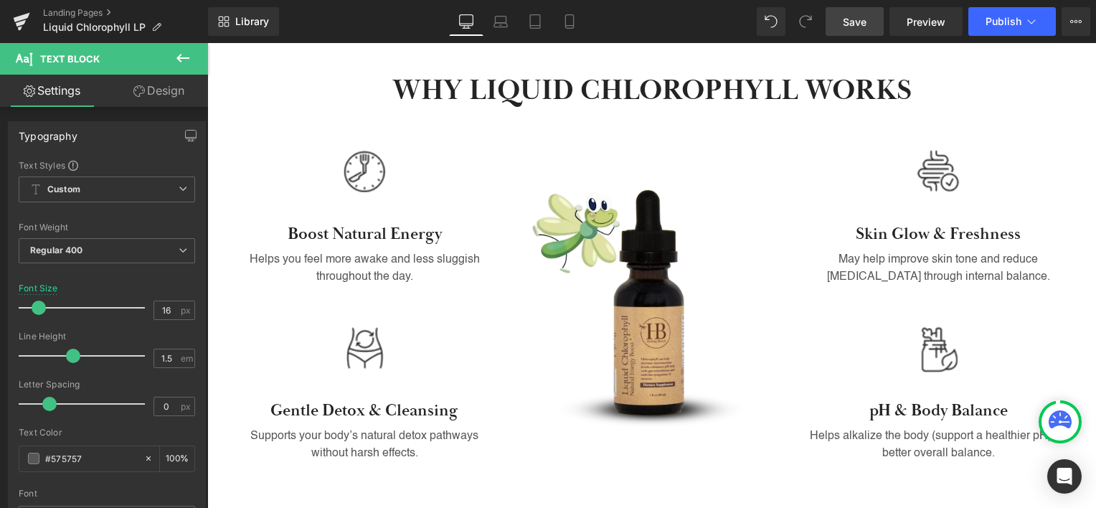
click at [857, 16] on span "Save" at bounding box center [855, 21] width 24 height 15
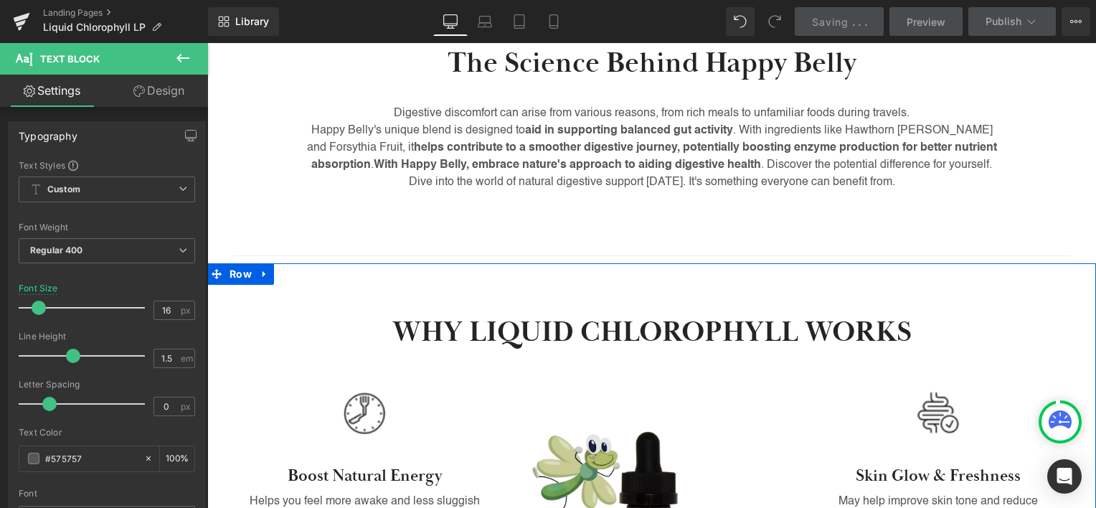
scroll to position [505, 0]
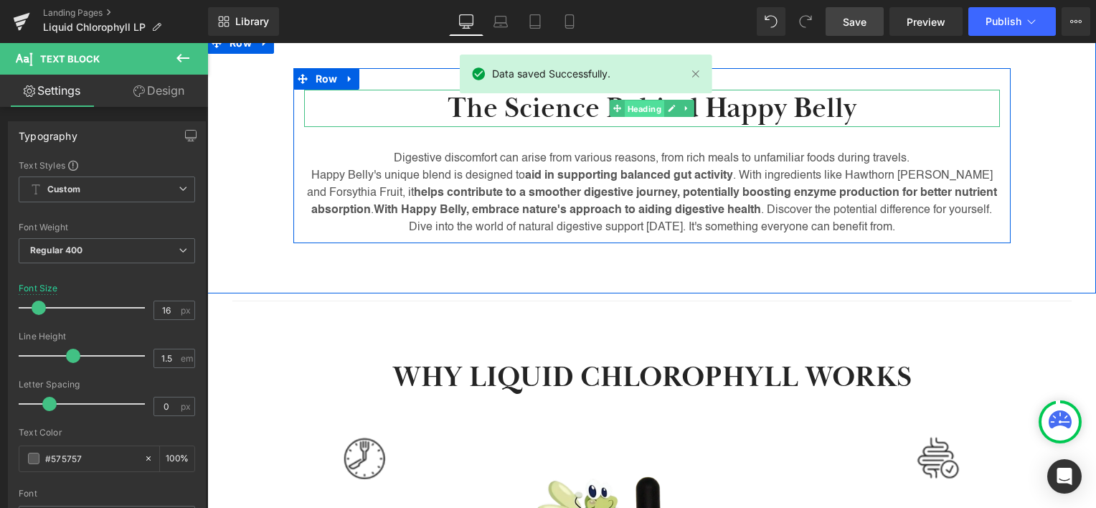
click at [635, 105] on span "Heading" at bounding box center [643, 108] width 39 height 17
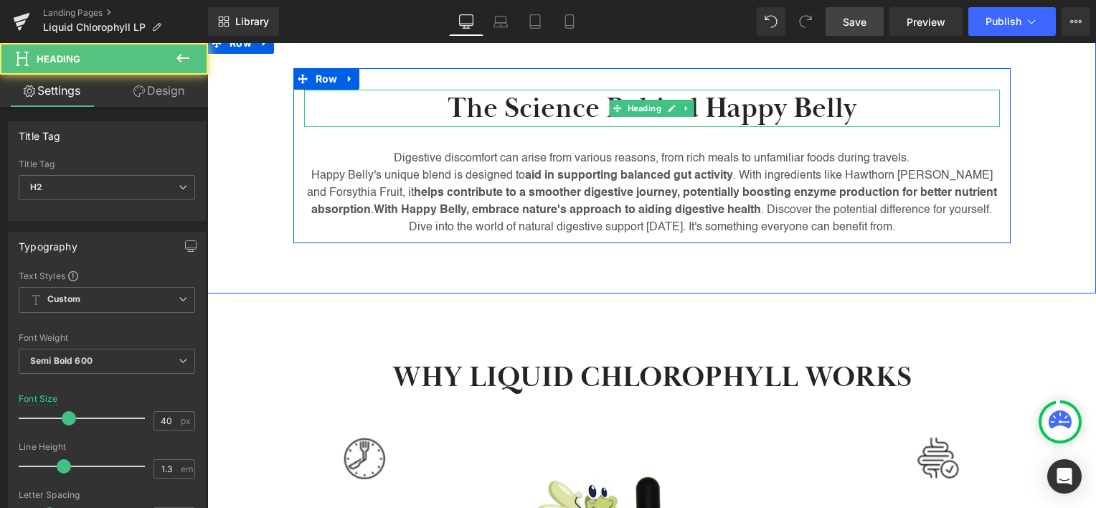
click at [715, 106] on h2 "The Science Behind Happy Belly" at bounding box center [652, 108] width 696 height 37
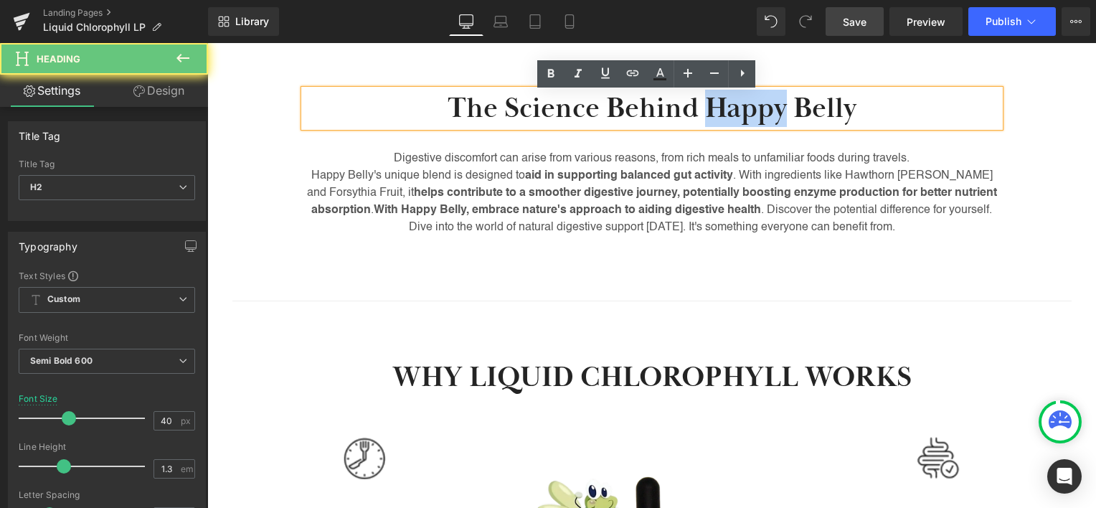
drag, startPoint x: 715, startPoint y: 106, endPoint x: 771, endPoint y: 110, distance: 56.1
click at [771, 110] on h2 "The Science Behind Happy Belly" at bounding box center [652, 108] width 696 height 37
click at [739, 115] on h2 "The Science Behind Happy Belly" at bounding box center [652, 108] width 696 height 37
drag, startPoint x: 739, startPoint y: 115, endPoint x: 809, endPoint y: 116, distance: 70.3
click at [809, 116] on h2 "The Science Behind Happy Belly" at bounding box center [652, 108] width 696 height 37
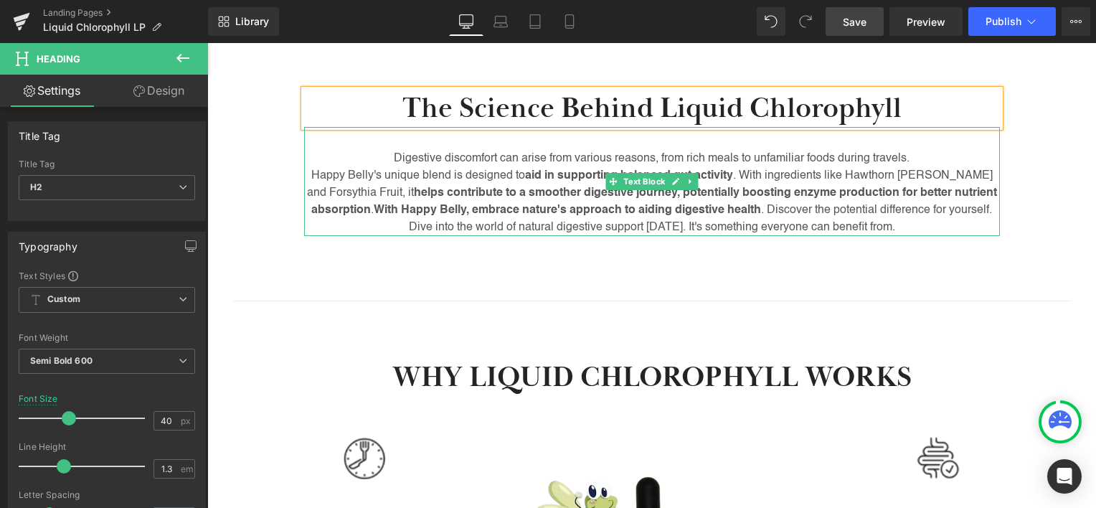
click at [568, 166] on p "Digestive discomfort can arise from various reasons, from rich meals to unfamil…" at bounding box center [652, 158] width 696 height 17
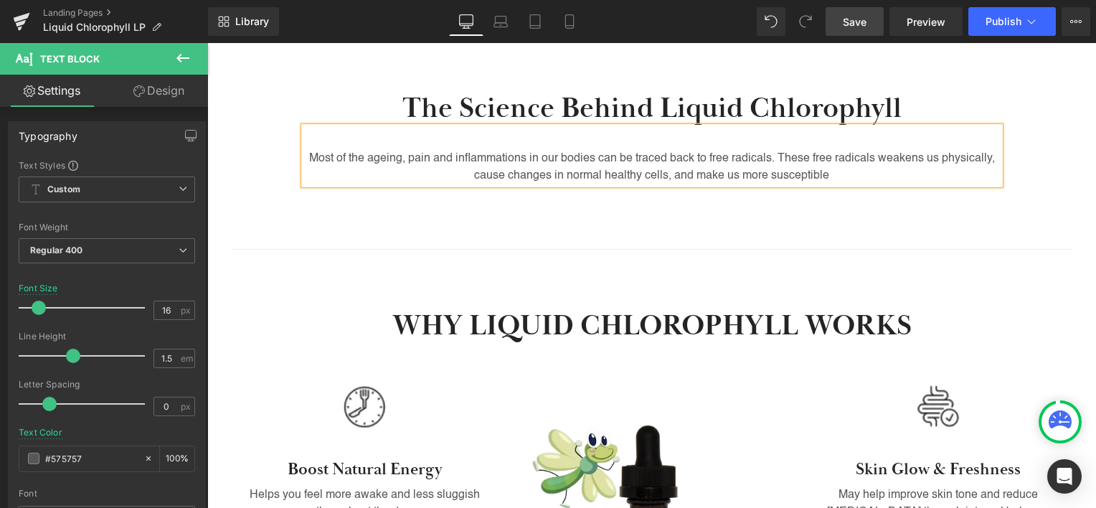
click at [823, 180] on p "Most of the ageing, pain and inflammations in our bodies can be traced back to …" at bounding box center [652, 167] width 696 height 34
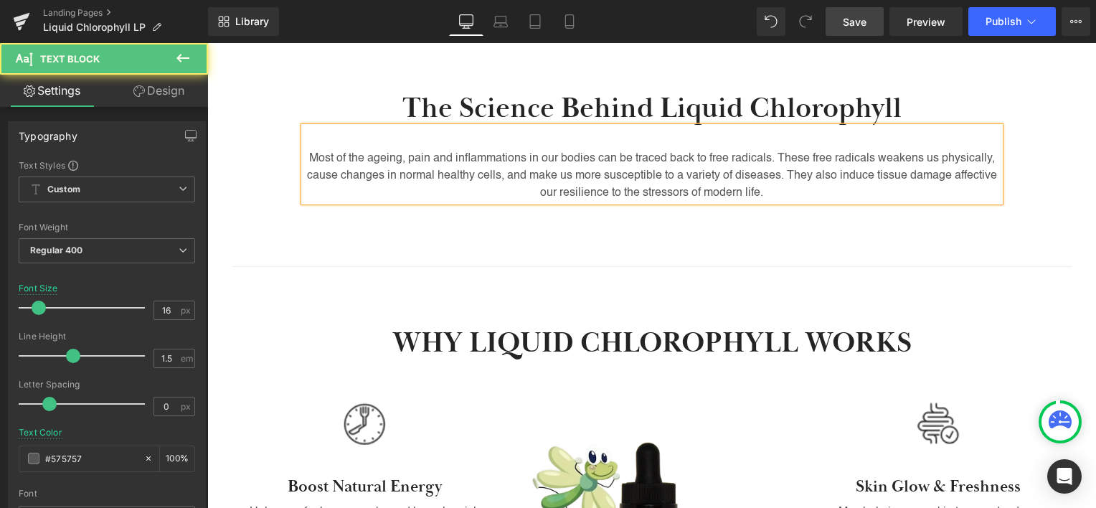
click at [959, 180] on p "Most of the ageing, pain and inflammations in our bodies can be traced back to …" at bounding box center [652, 176] width 696 height 52
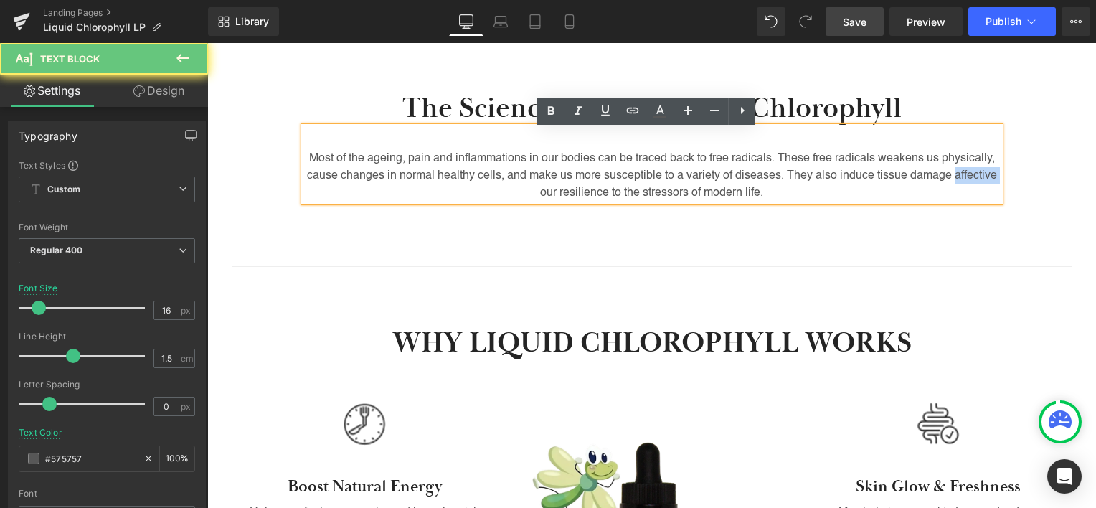
click at [959, 180] on p "Most of the ageing, pain and inflammations in our bodies can be traced back to …" at bounding box center [652, 176] width 696 height 52
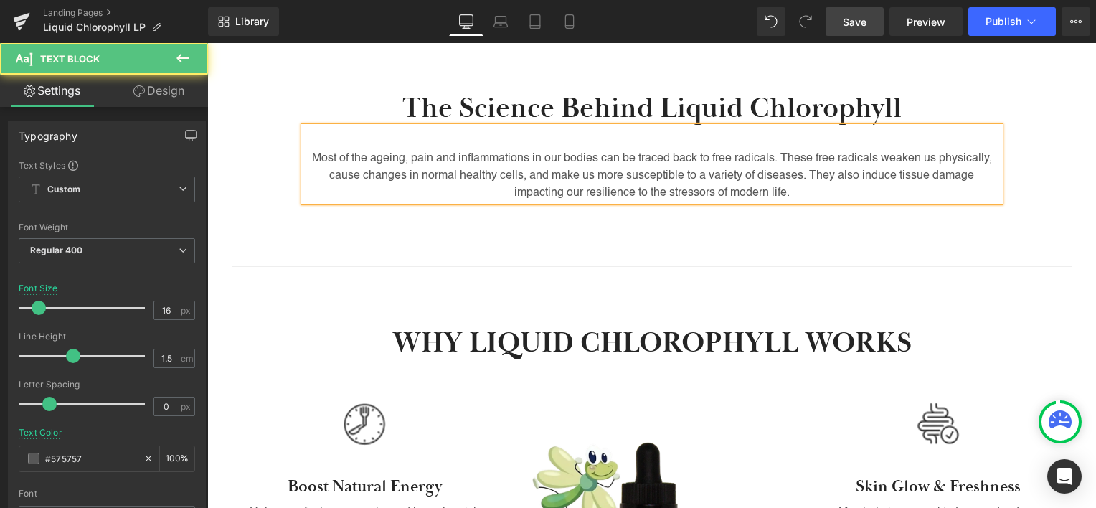
click at [818, 197] on p "Most of the ageing, pain and inflammations in our bodies can be traced back to …" at bounding box center [652, 176] width 696 height 52
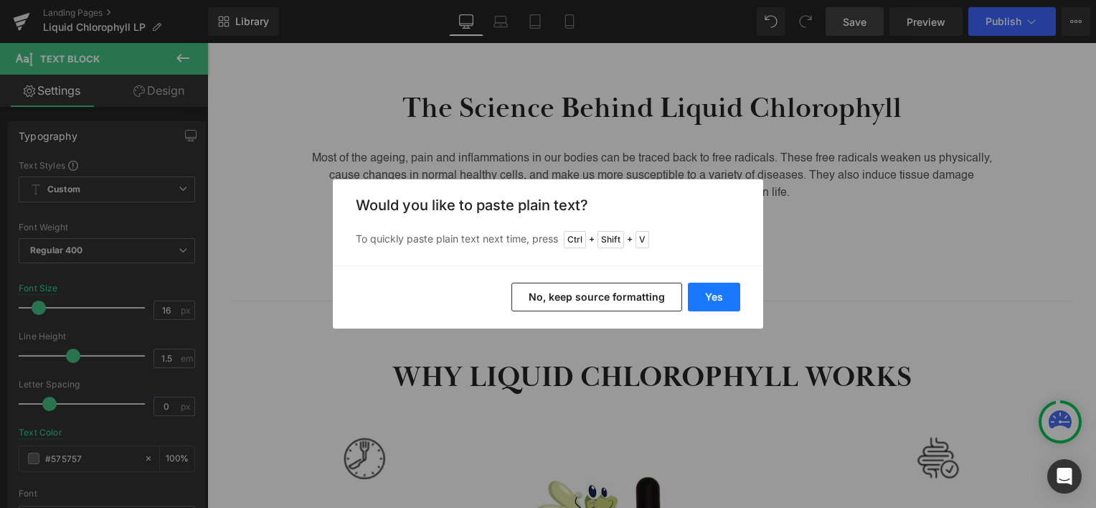
click at [734, 293] on button "Yes" at bounding box center [714, 297] width 52 height 29
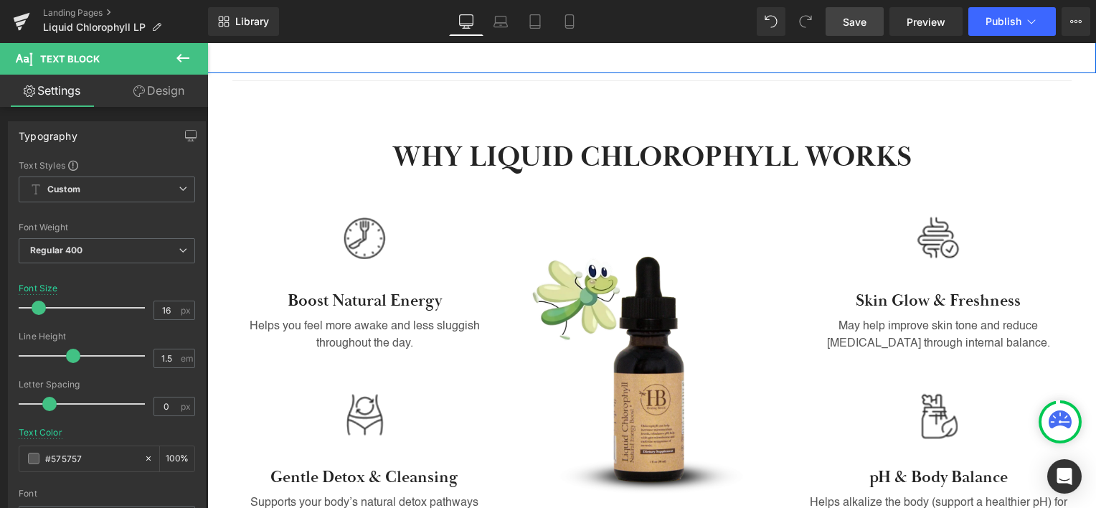
scroll to position [792, 0]
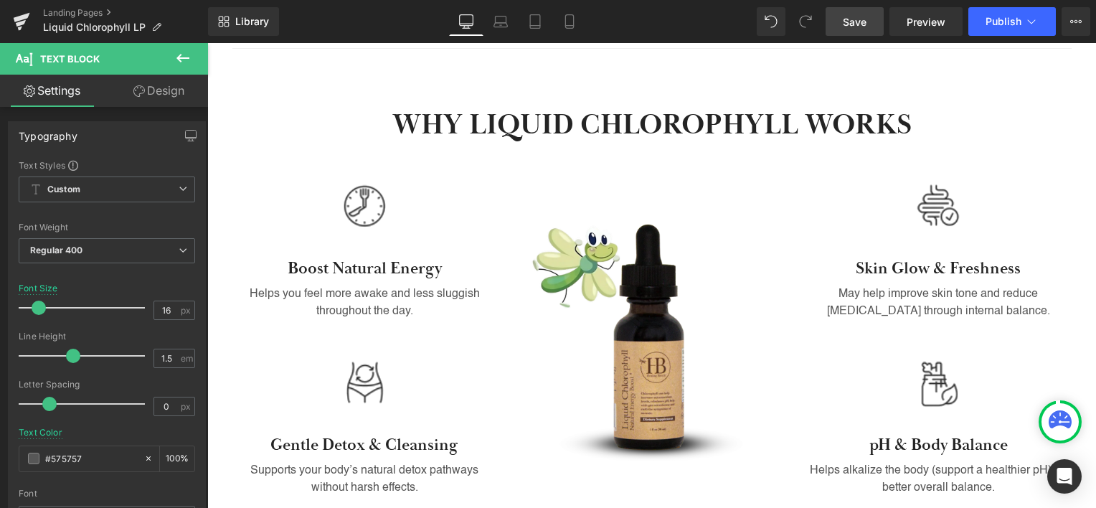
click at [864, 17] on span "Save" at bounding box center [855, 21] width 24 height 15
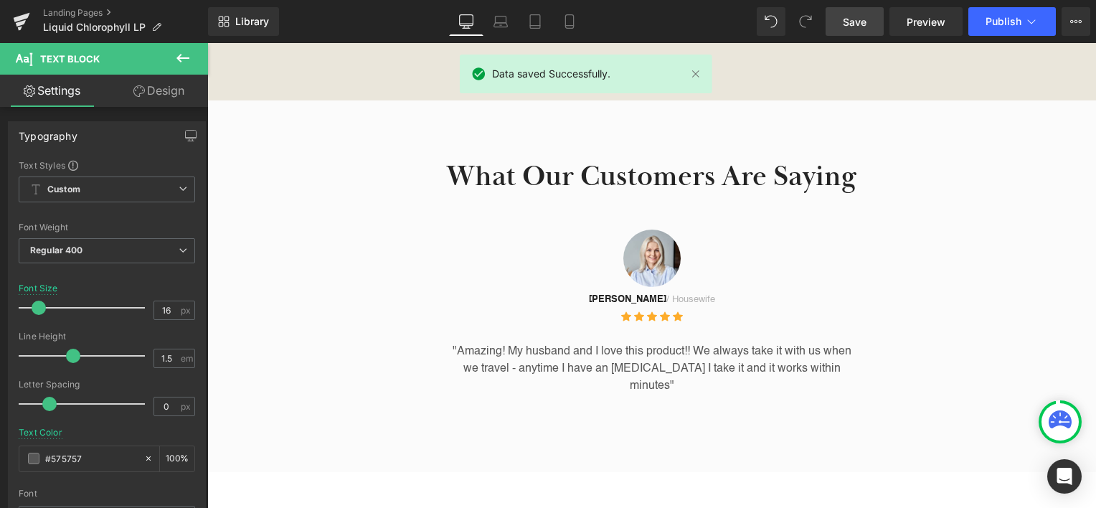
scroll to position [1490, 0]
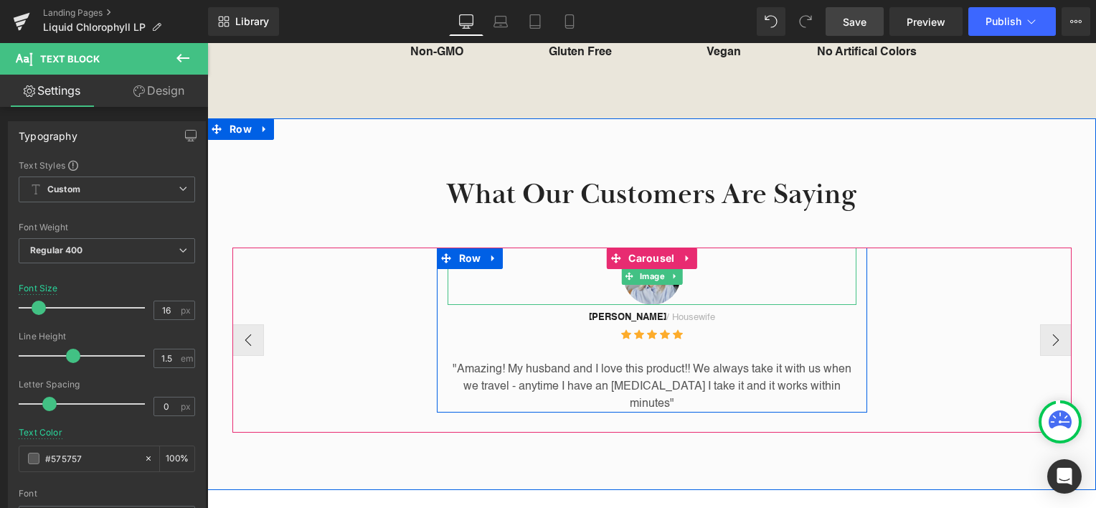
click at [629, 293] on img at bounding box center [651, 275] width 57 height 57
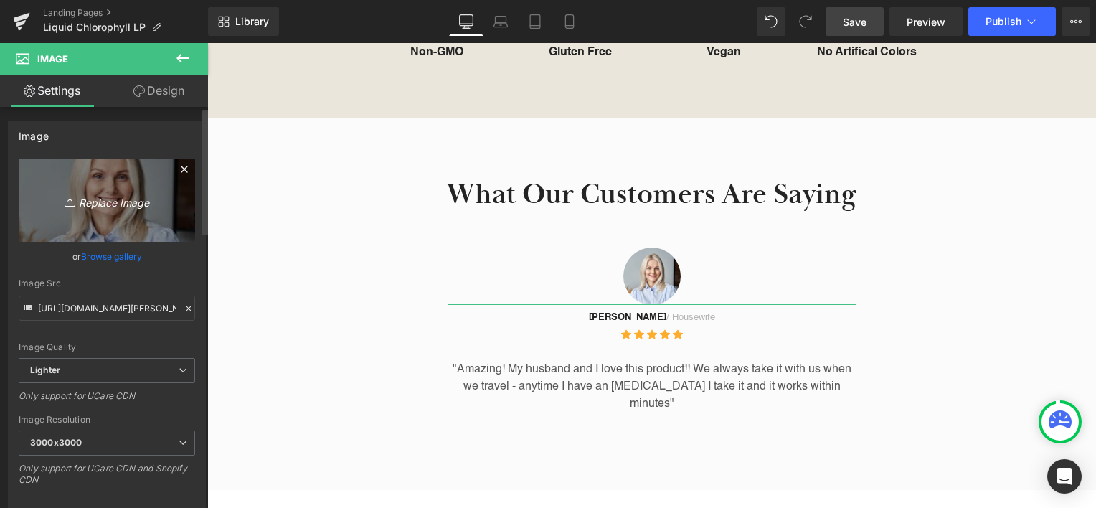
click at [90, 203] on icon "Replace Image" at bounding box center [106, 201] width 115 height 18
type input "C:\fakepath\ESqXUCi4t.jpg"
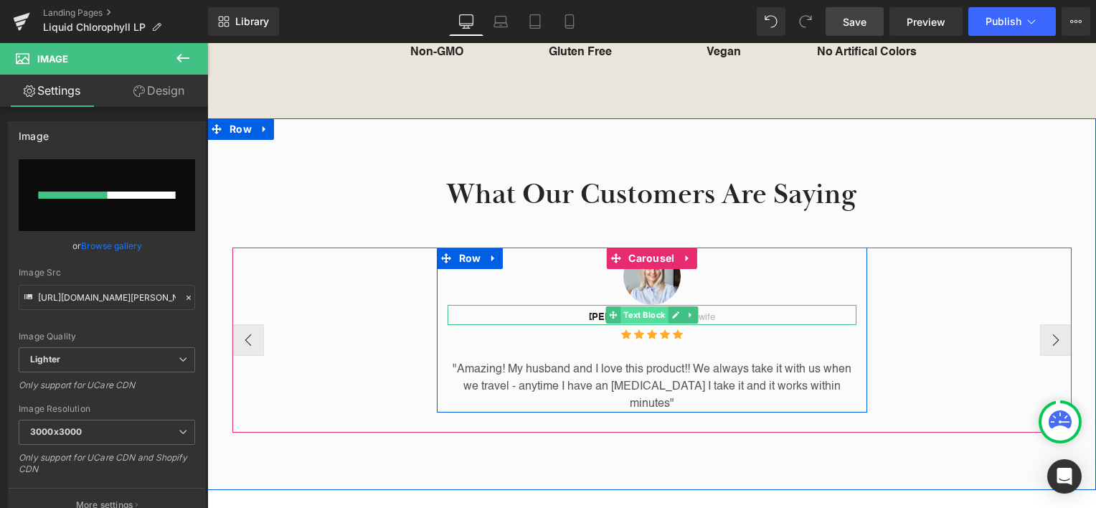
click at [646, 318] on span "Text Block" at bounding box center [643, 314] width 47 height 17
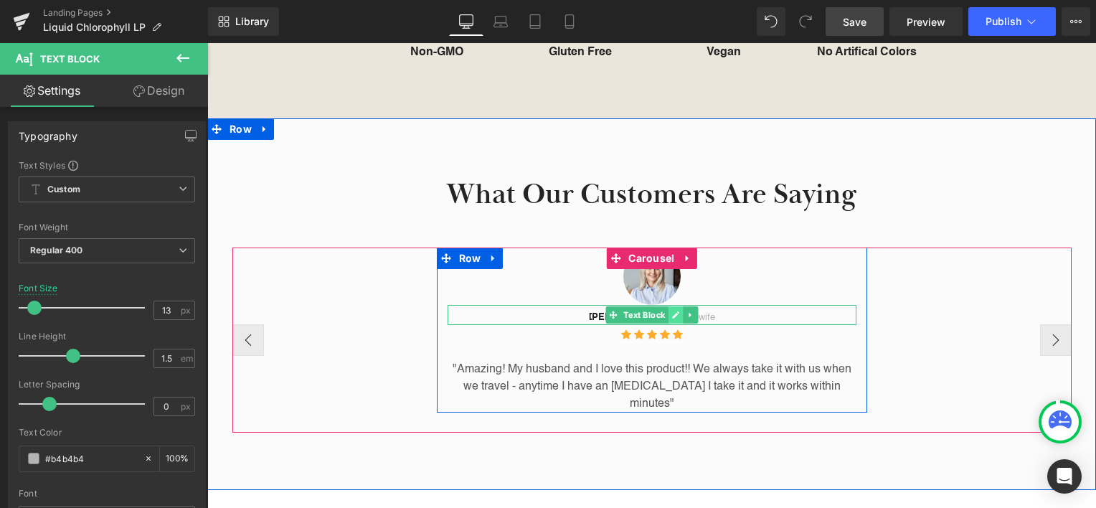
click at [672, 318] on icon at bounding box center [675, 315] width 7 height 7
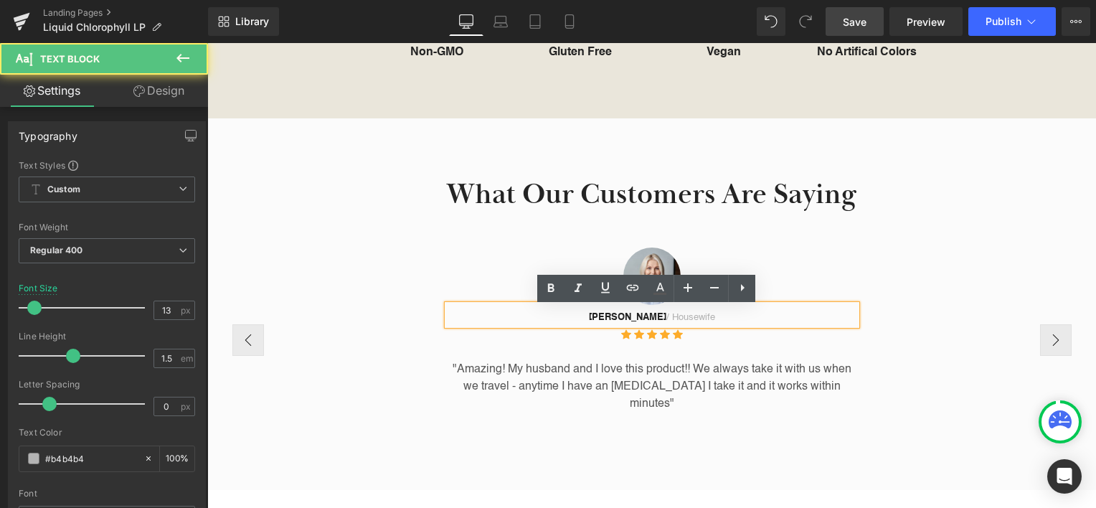
click at [670, 318] on p "[PERSON_NAME] / Housewife" at bounding box center [652, 318] width 409 height 14
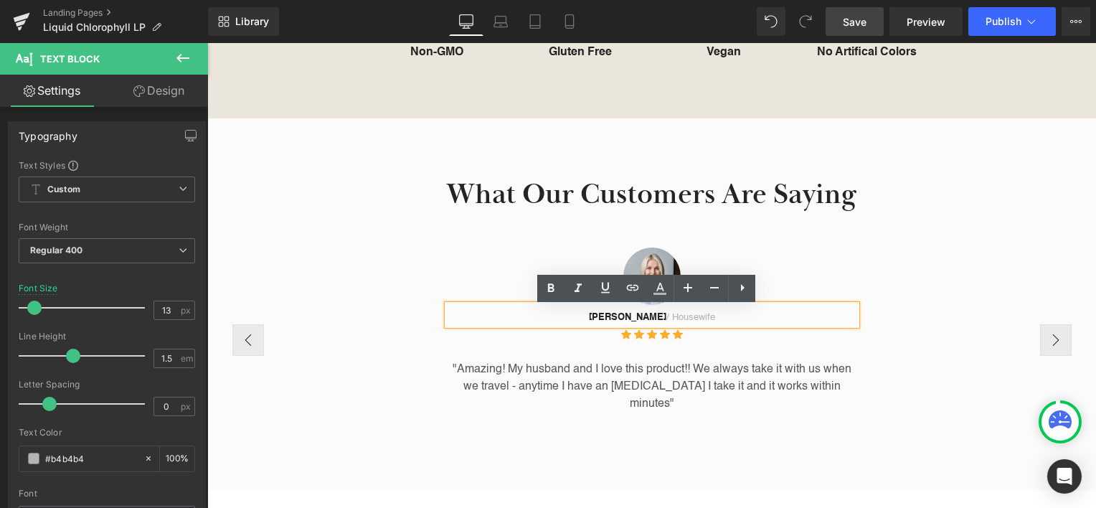
drag, startPoint x: 704, startPoint y: 318, endPoint x: 643, endPoint y: 325, distance: 62.0
click at [643, 325] on p "[PERSON_NAME] / Housewife" at bounding box center [652, 318] width 409 height 14
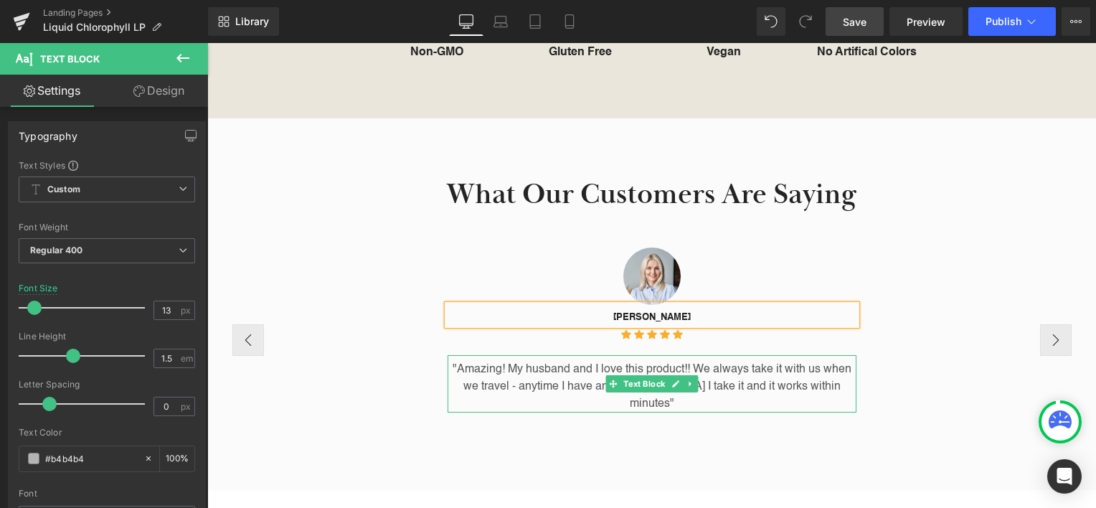
click at [582, 379] on p ""Amazing! My husband and I love this product!! We always take it with us when w…" at bounding box center [652, 387] width 409 height 52
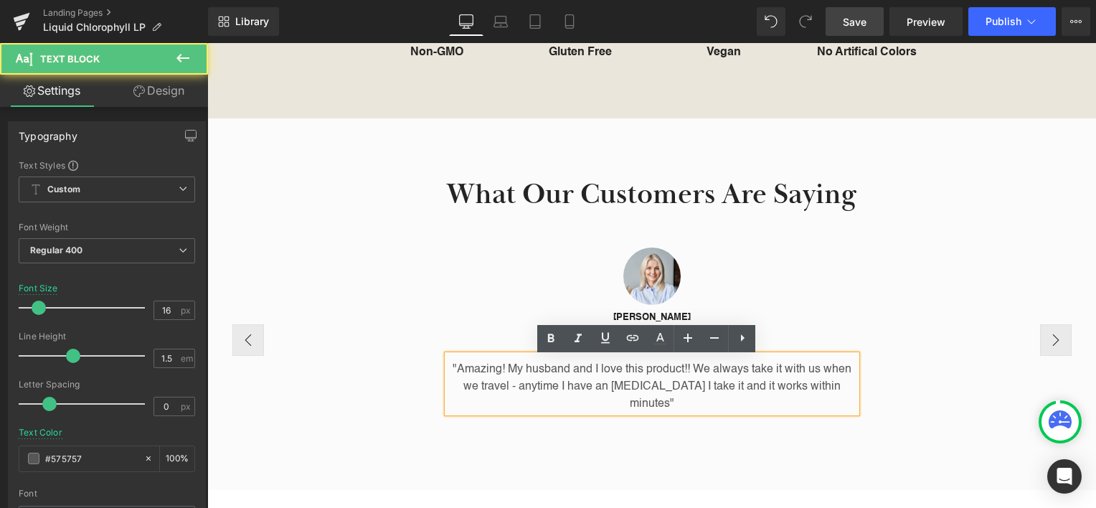
click at [582, 379] on p ""Amazing! My husband and I love this product!! We always take it with us when w…" at bounding box center [652, 387] width 409 height 52
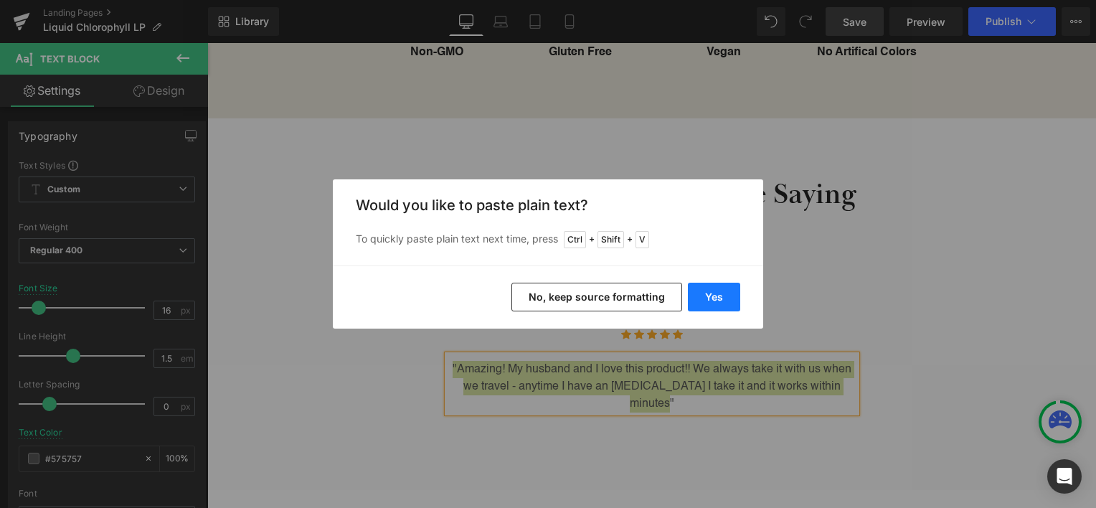
click at [716, 300] on button "Yes" at bounding box center [714, 297] width 52 height 29
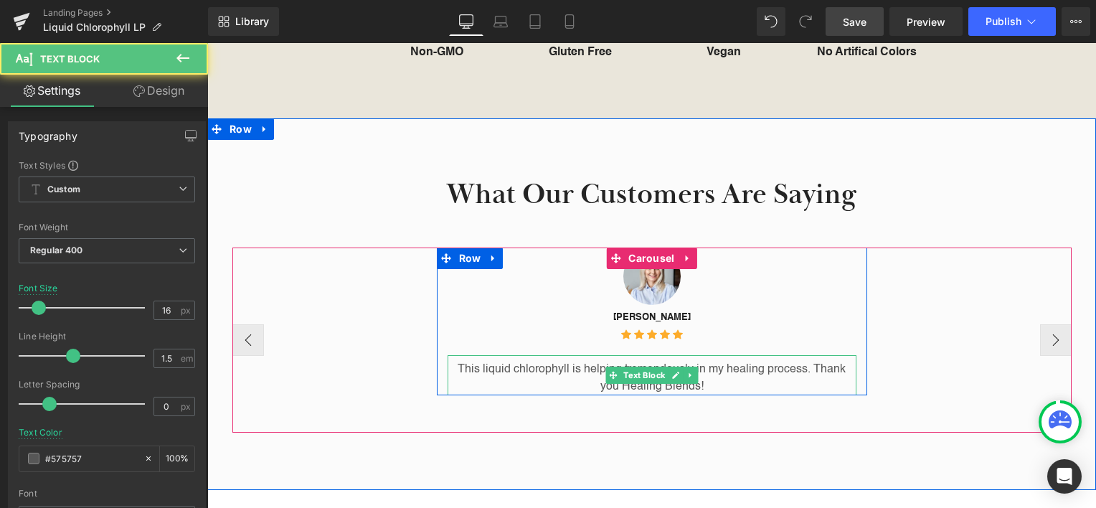
click at [699, 393] on p "This liquid chlorophyll is helping tremendously in my healing process. Thank yo…" at bounding box center [652, 378] width 409 height 34
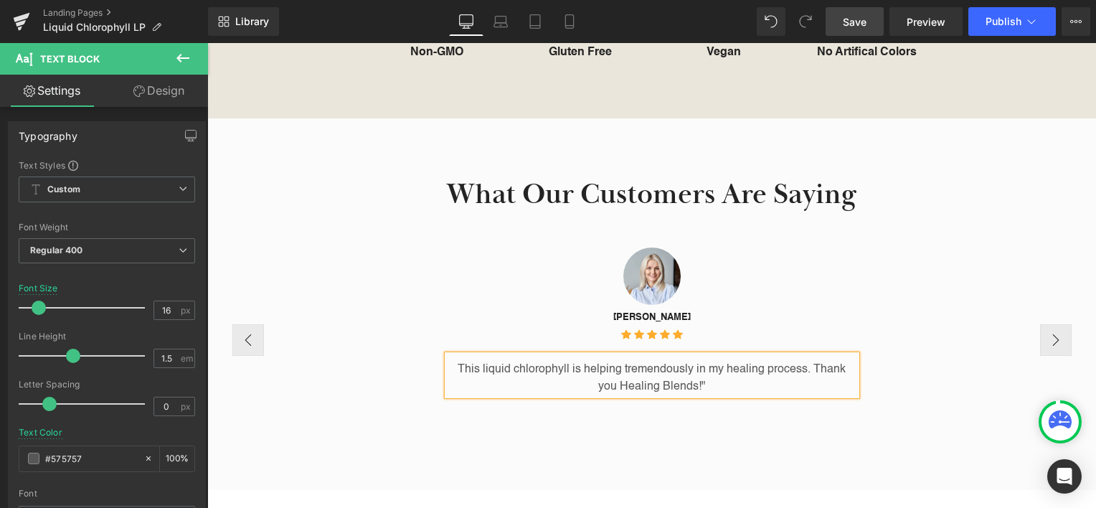
click at [448, 367] on p "This liquid chlorophyll is helping tremendously in my healing process. Thank yo…" at bounding box center [652, 378] width 409 height 34
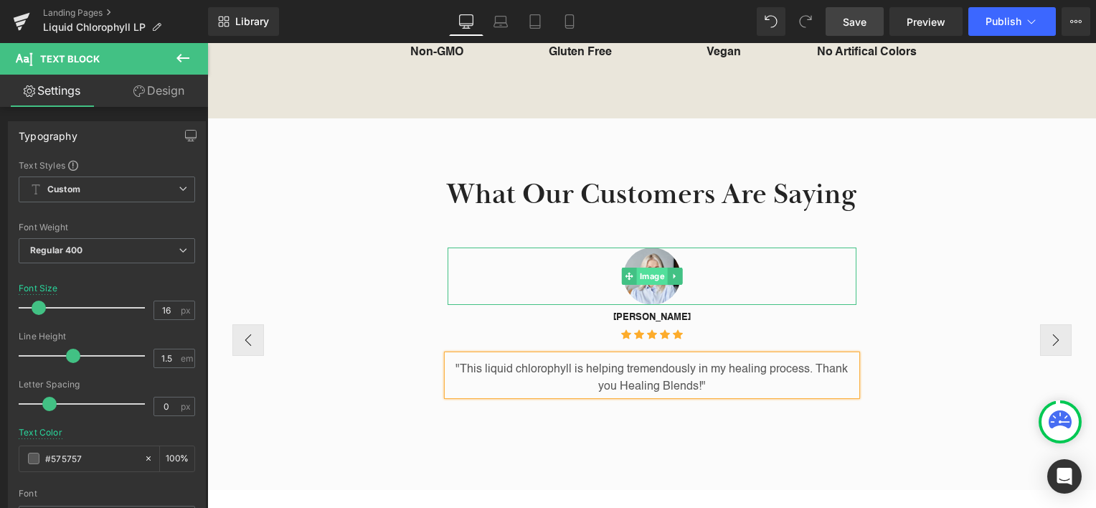
click at [645, 273] on span "Image" at bounding box center [651, 276] width 31 height 17
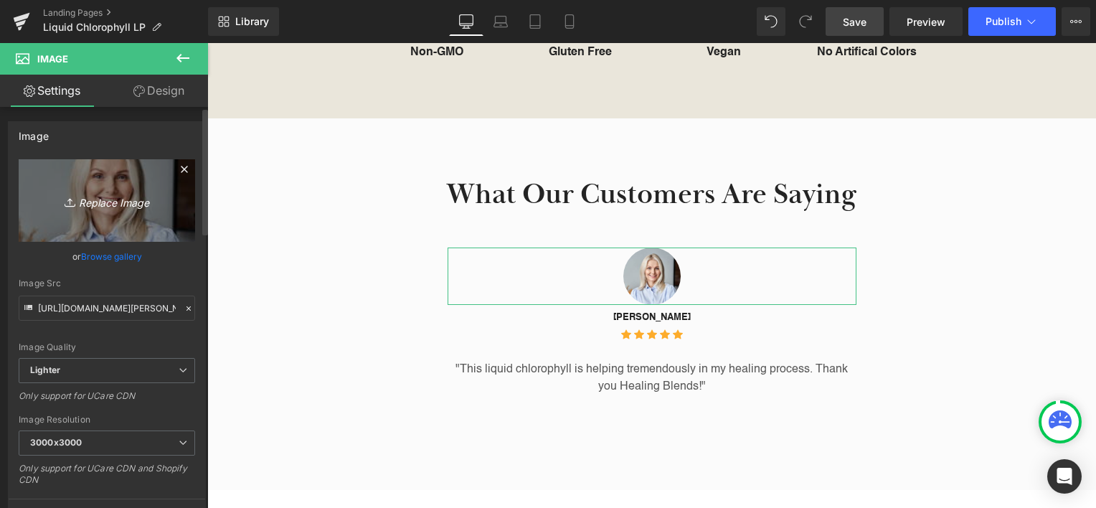
click at [110, 201] on icon "Replace Image" at bounding box center [106, 201] width 115 height 18
type input "C:\fakepath\ESqXUCi4t.jpg"
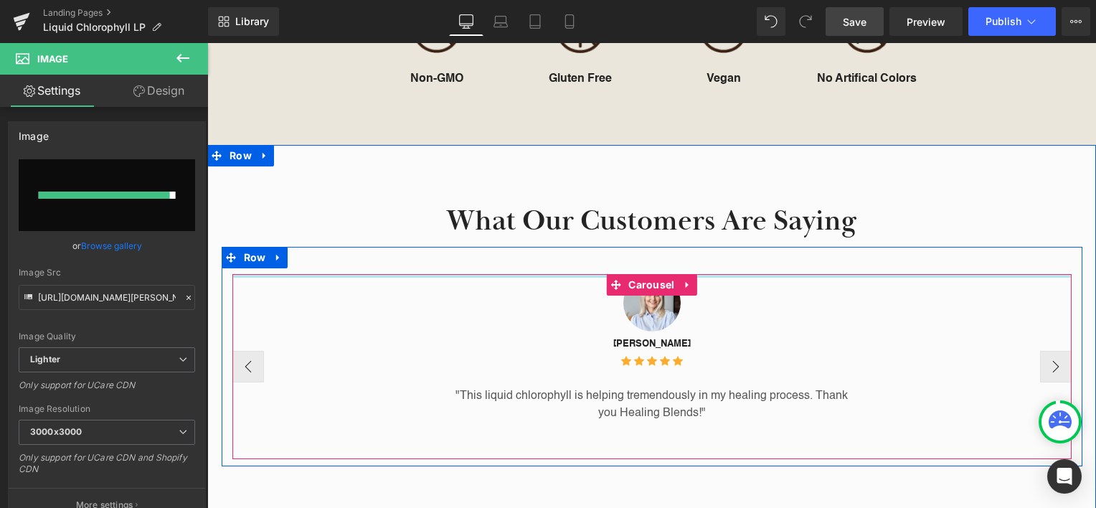
type input "https://ucarecdn.com/ec473853-c232-41d1-9a99-e74cf3d06d91/-/format/auto/-/previ…"
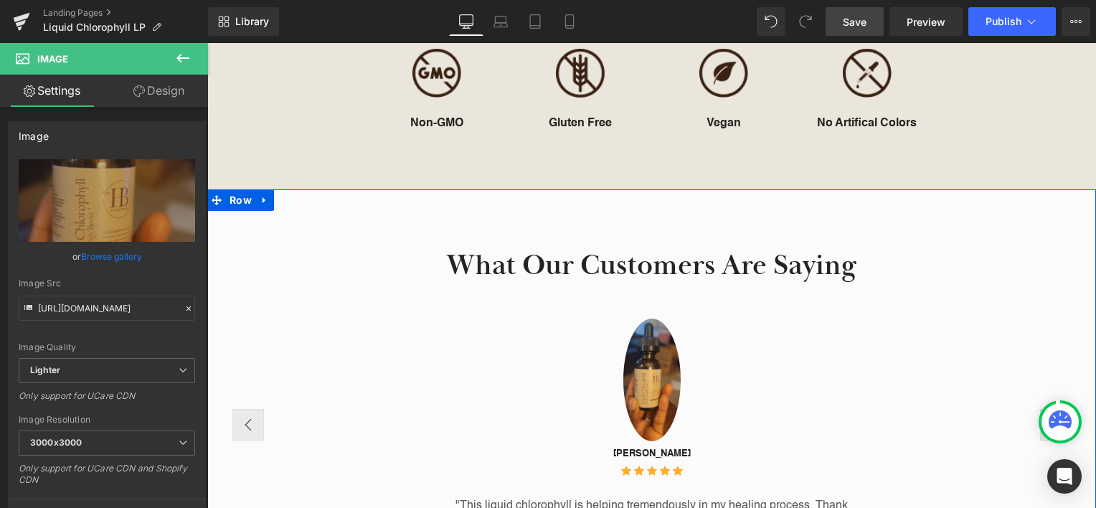
scroll to position [1418, 0]
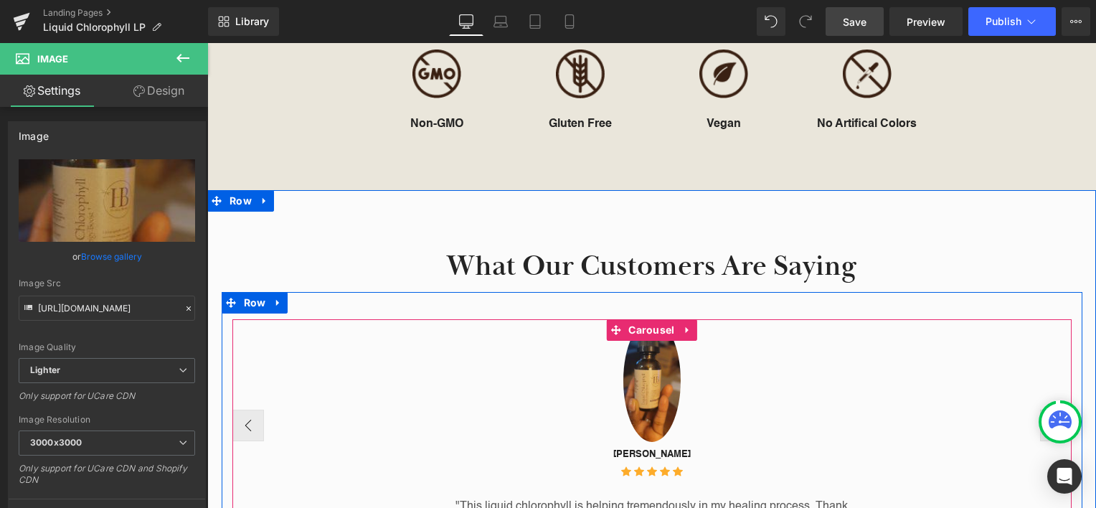
click at [884, 350] on div "Image Sharna D. Text Block Icon Icon Icon Icon Icon Icon List Hoz "This liquid …" at bounding box center [651, 425] width 839 height 212
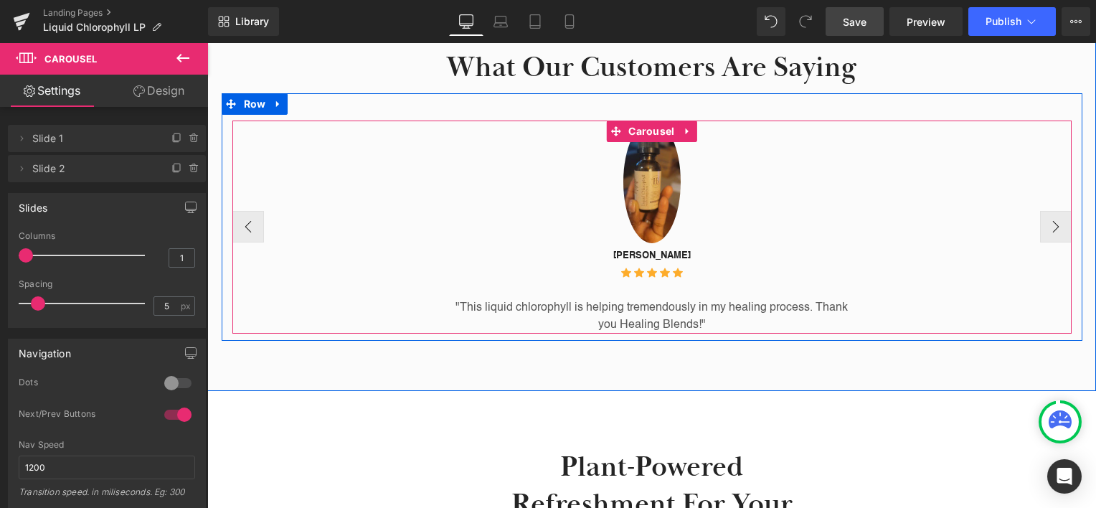
scroll to position [1633, 0]
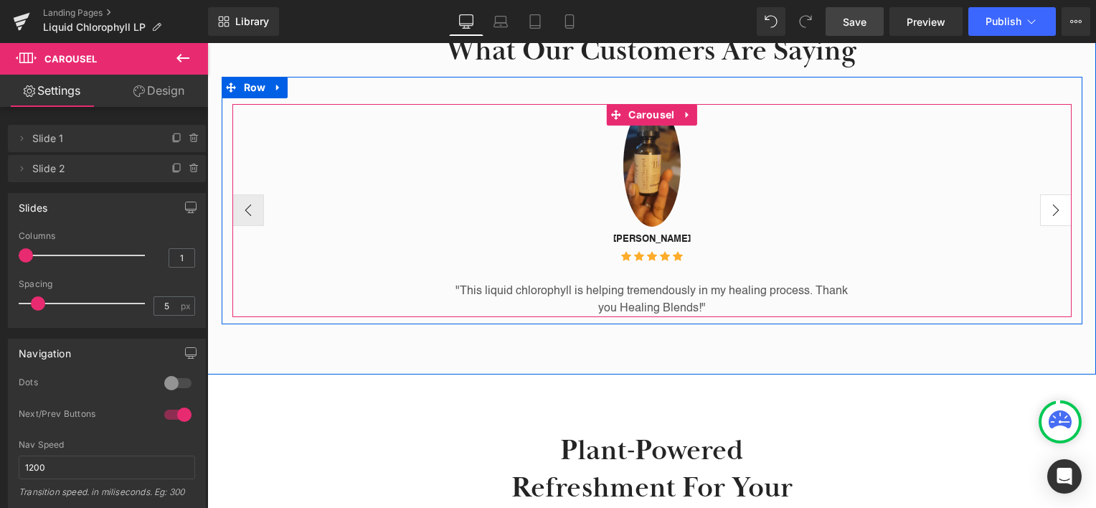
click at [1045, 210] on button "›" at bounding box center [1056, 210] width 32 height 32
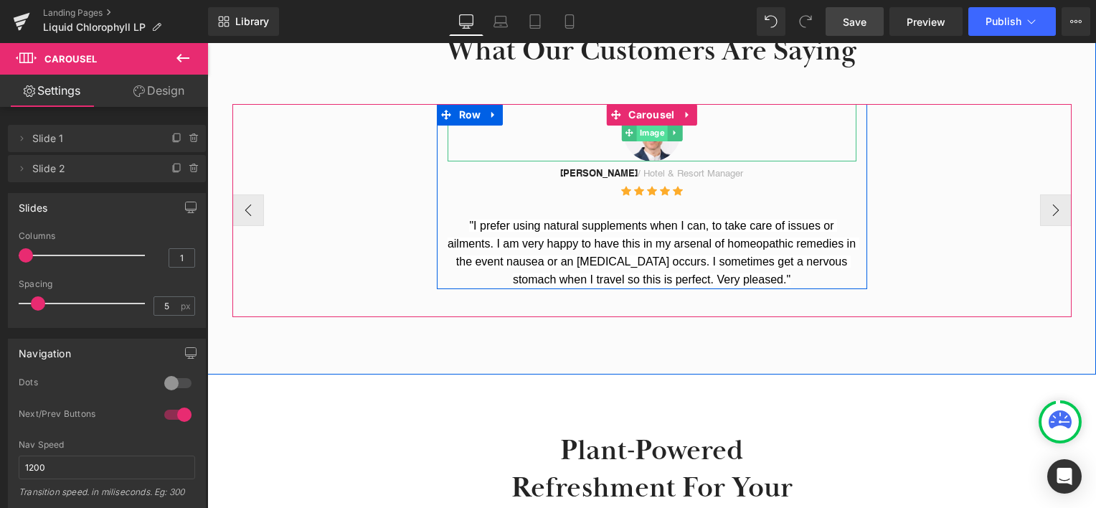
click at [643, 135] on span "Image" at bounding box center [651, 132] width 31 height 17
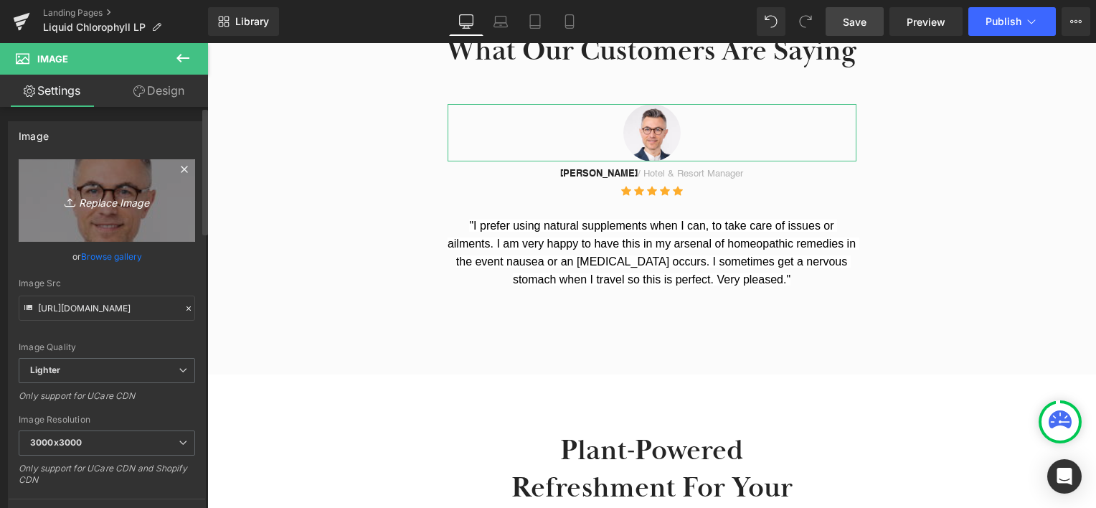
click at [78, 198] on icon "Replace Image" at bounding box center [106, 201] width 115 height 18
type input "C:\fakepath\4JxvYiS3Da.jpg"
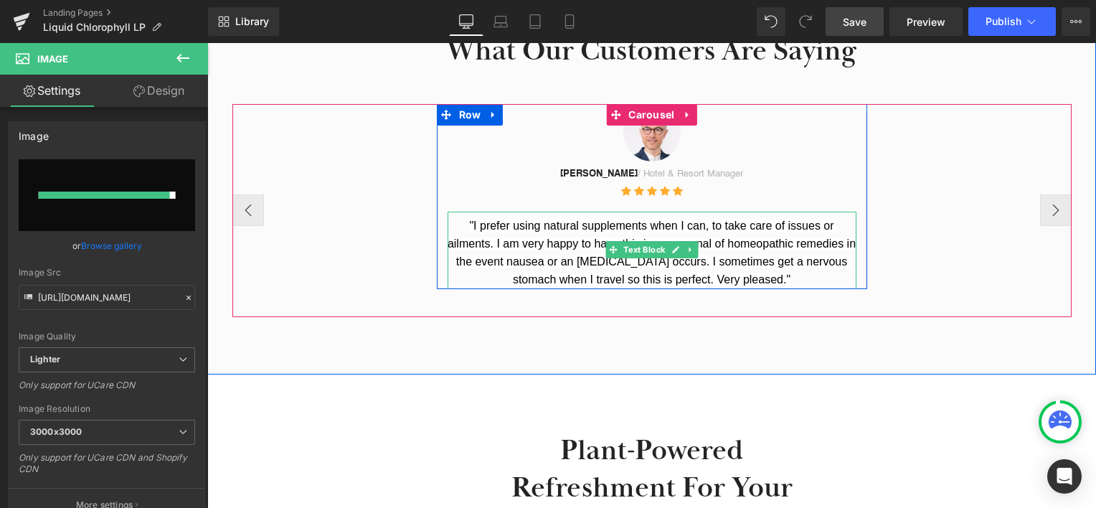
type input "https://ucarecdn.com/721045fc-e98e-4d5b-bb0b-fc8c4add85b9/-/format/auto/-/previ…"
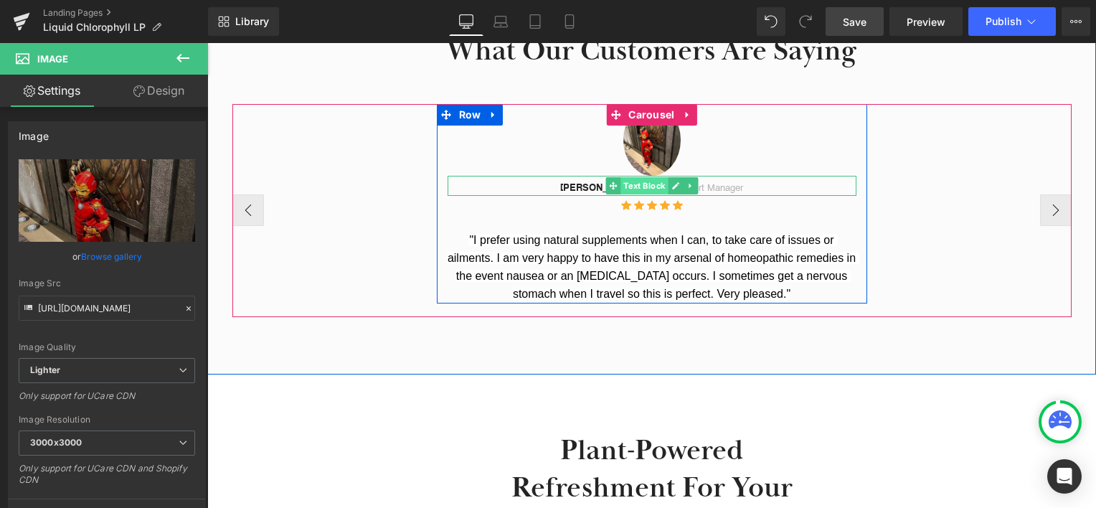
click at [635, 192] on span "Text Block" at bounding box center [643, 185] width 47 height 17
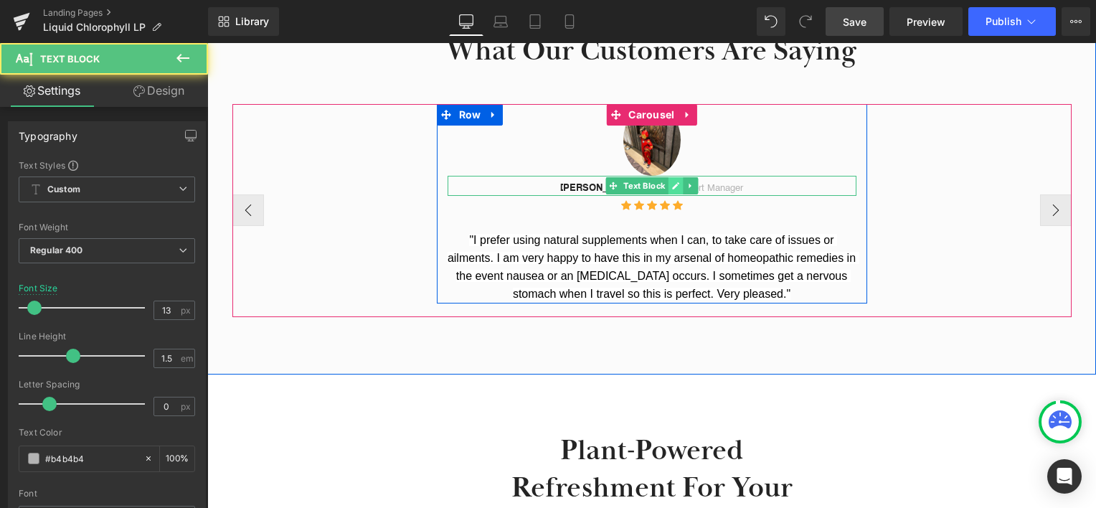
click at [671, 186] on icon at bounding box center [675, 185] width 8 height 9
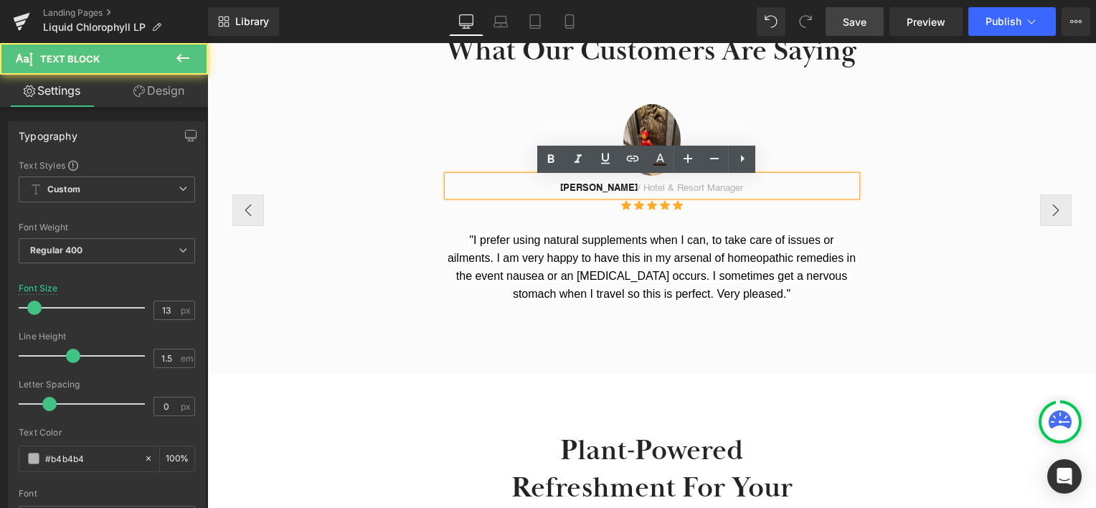
drag, startPoint x: 613, startPoint y: 189, endPoint x: 722, endPoint y: 194, distance: 109.1
click at [722, 194] on p "[PERSON_NAME] / Hotel & Resort Manager" at bounding box center [652, 188] width 409 height 14
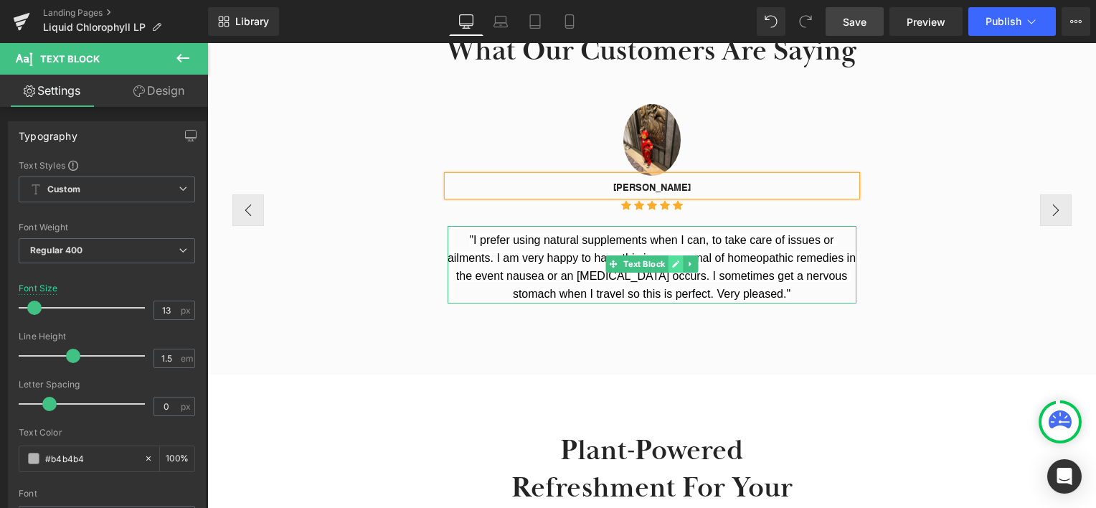
click at [668, 262] on link at bounding box center [675, 263] width 15 height 17
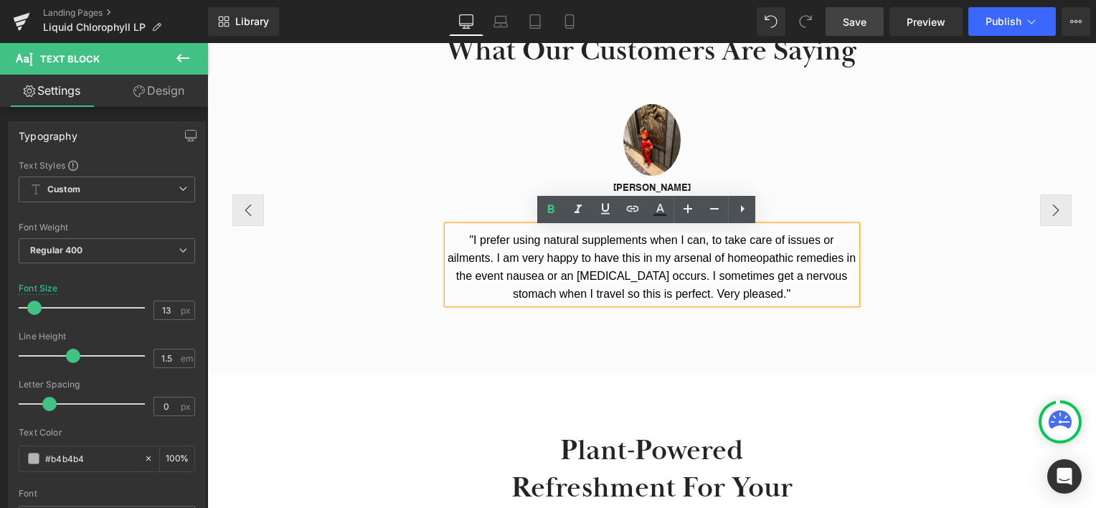
click at [666, 262] on span ""I prefer using natural supplements when I can, to take care of issues or ailme…" at bounding box center [654, 267] width 412 height 66
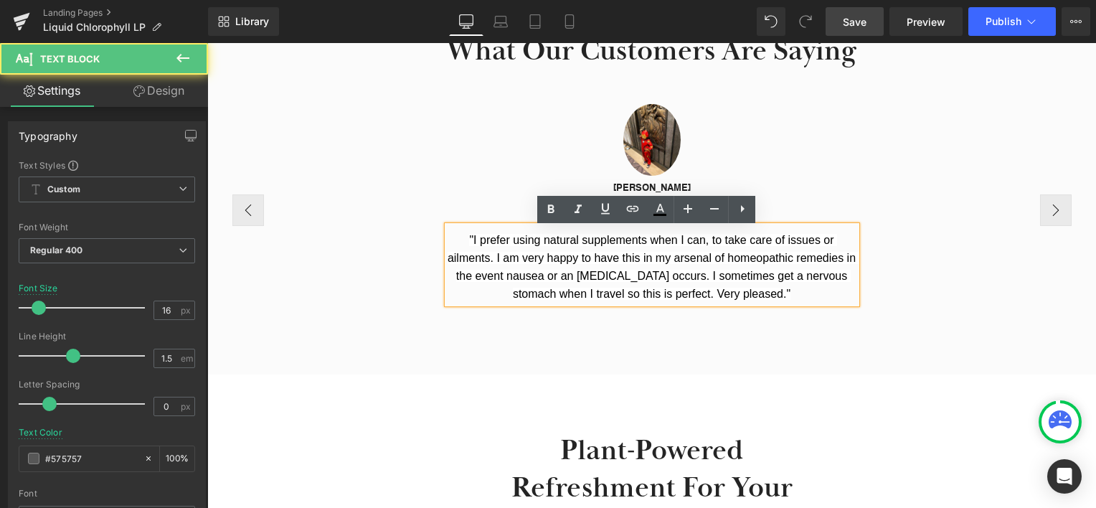
click at [657, 261] on span ""I prefer using natural supplements when I can, to take care of issues or ailme…" at bounding box center [654, 267] width 412 height 66
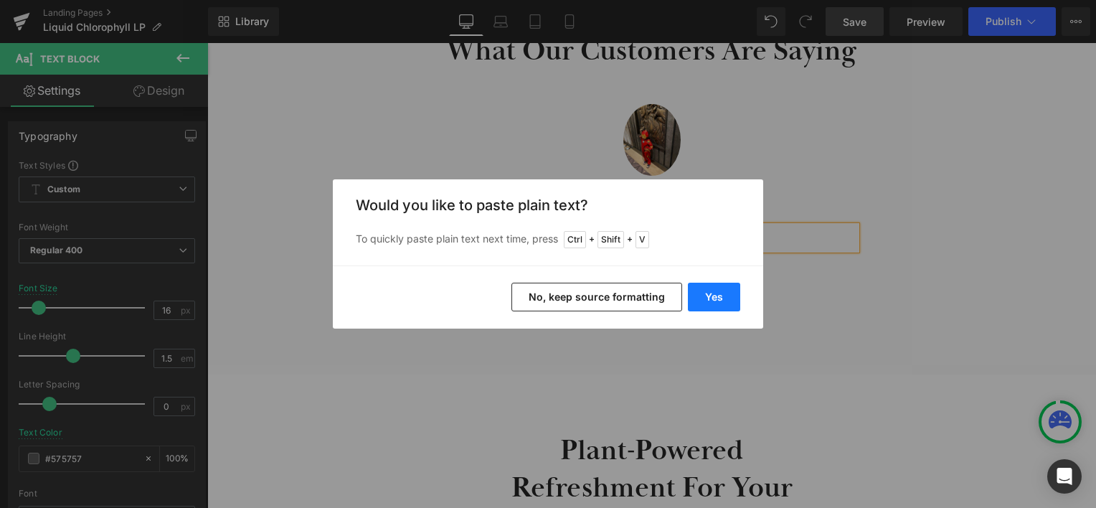
click at [714, 295] on button "Yes" at bounding box center [714, 297] width 52 height 29
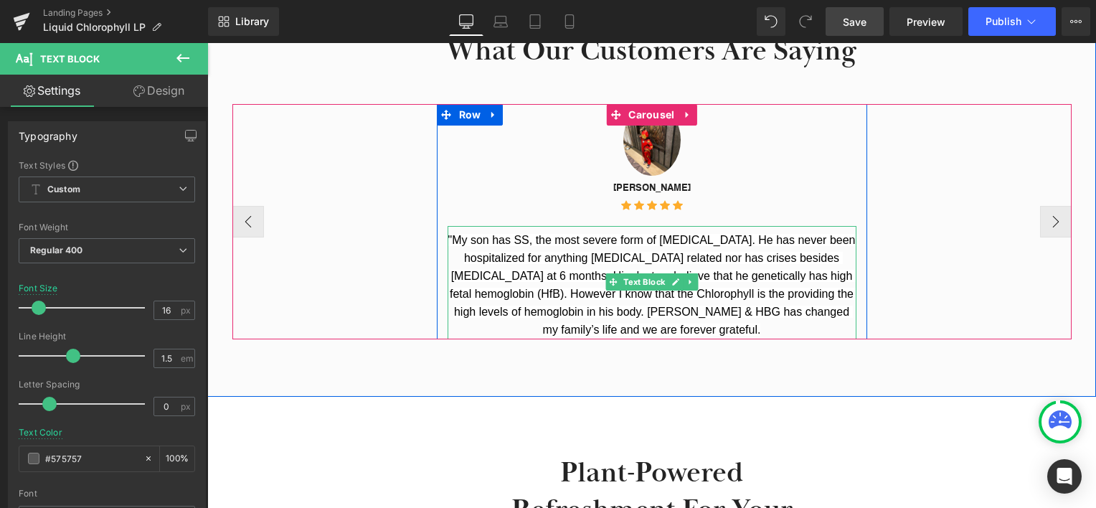
click at [729, 329] on p ""My son has SS, the most severe form of sickle cell disease. He has never been …" at bounding box center [652, 286] width 409 height 108
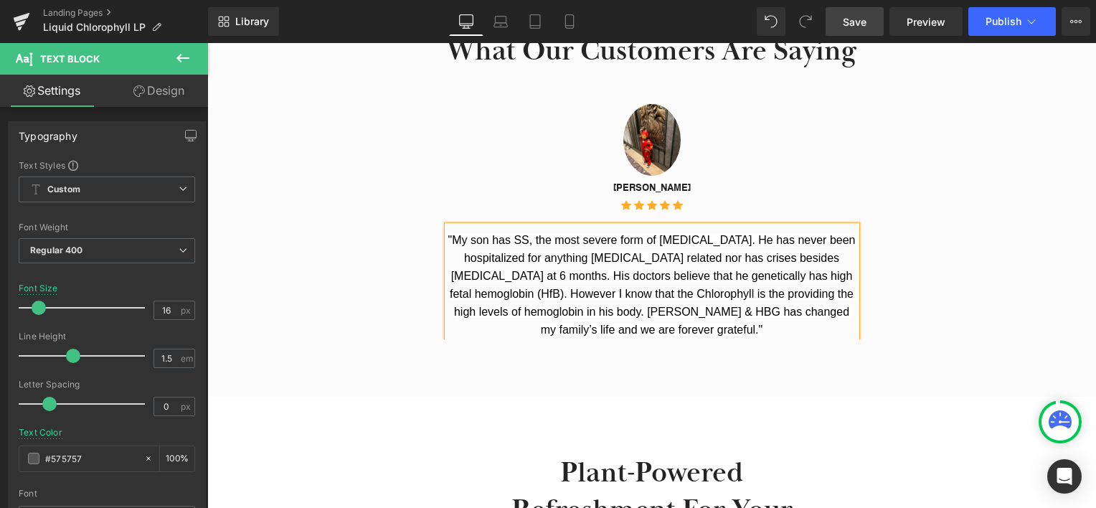
click at [872, 27] on link "Save" at bounding box center [855, 21] width 58 height 29
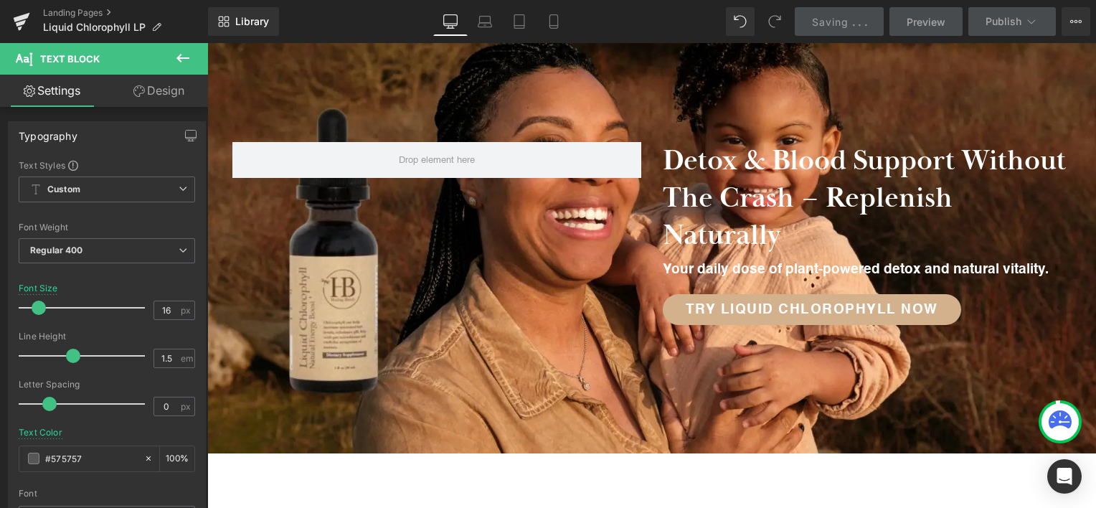
scroll to position [0, 0]
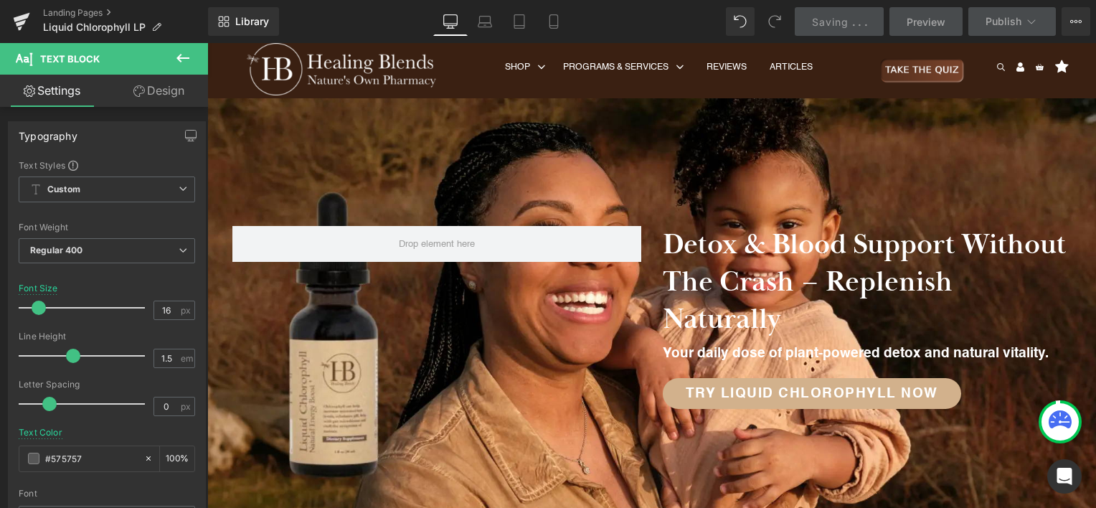
drag, startPoint x: 1087, startPoint y: 293, endPoint x: 1269, endPoint y: 46, distance: 306.9
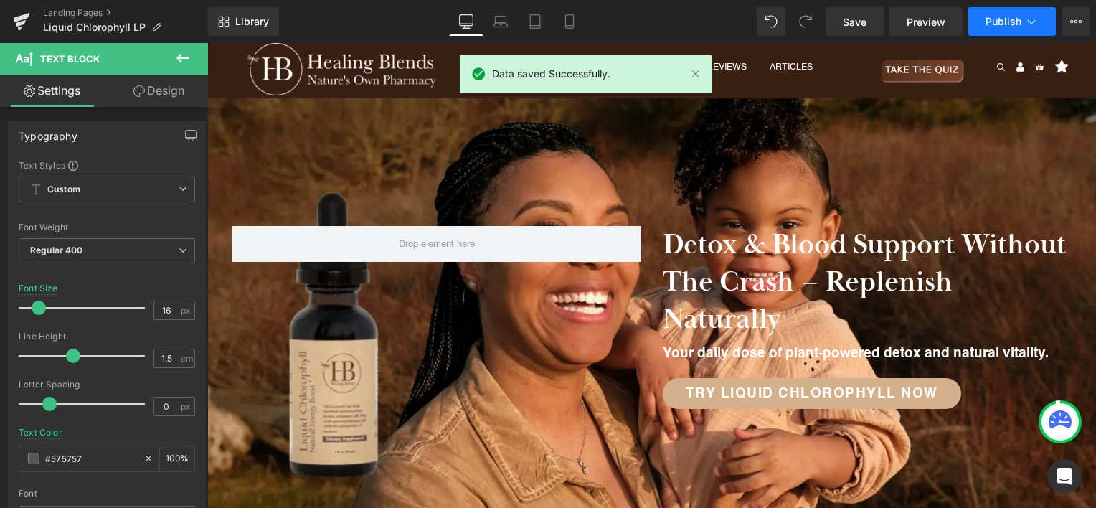
click at [988, 17] on span "Publish" at bounding box center [1004, 21] width 36 height 11
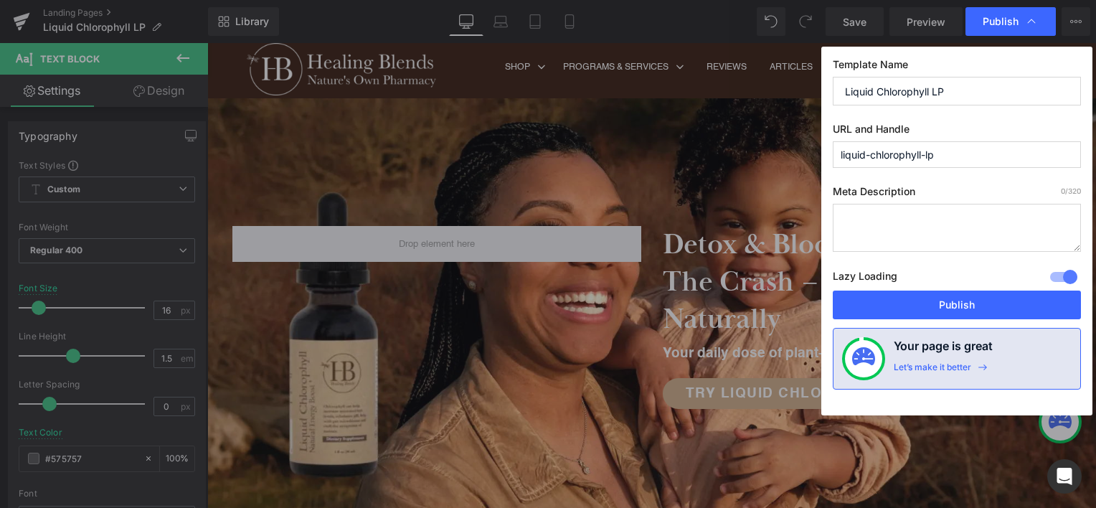
click at [907, 223] on textarea at bounding box center [957, 228] width 248 height 48
paste textarea "Here's a refreshing, natural way to support your energy and wellness+ it's also…"
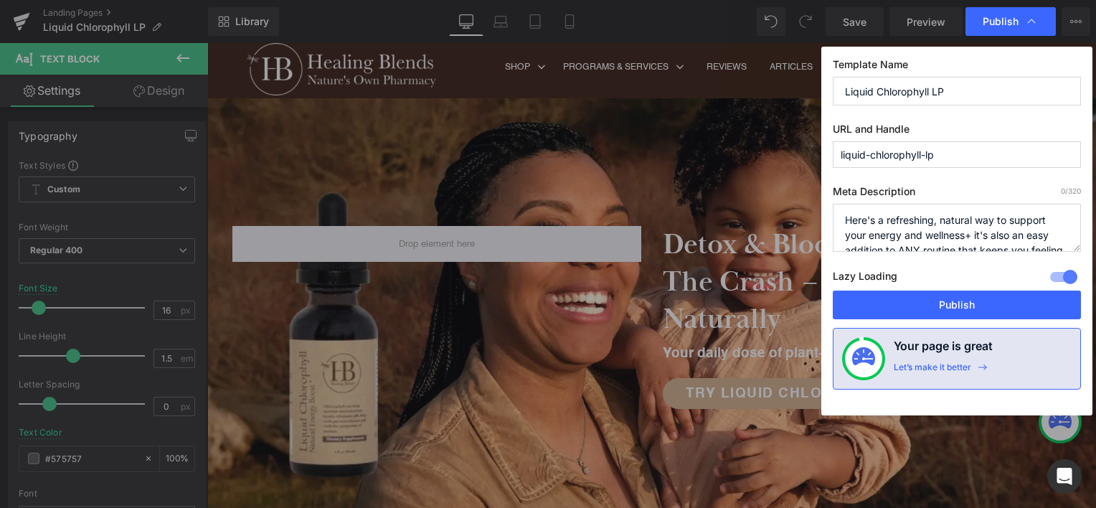
scroll to position [20, 0]
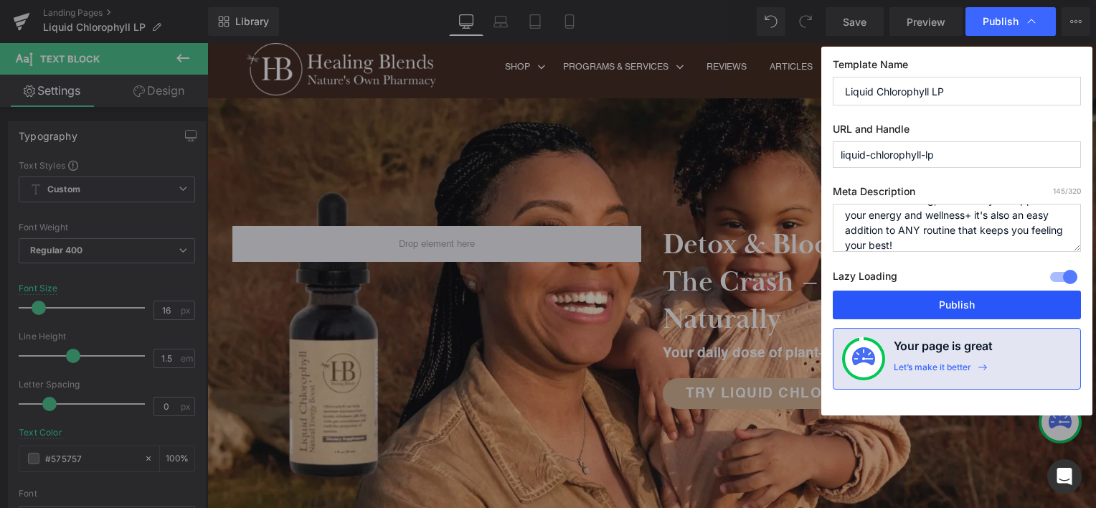
type textarea "Here's a refreshing, natural way to support your energy and wellness+ it's also…"
click at [898, 298] on button "Publish" at bounding box center [957, 304] width 248 height 29
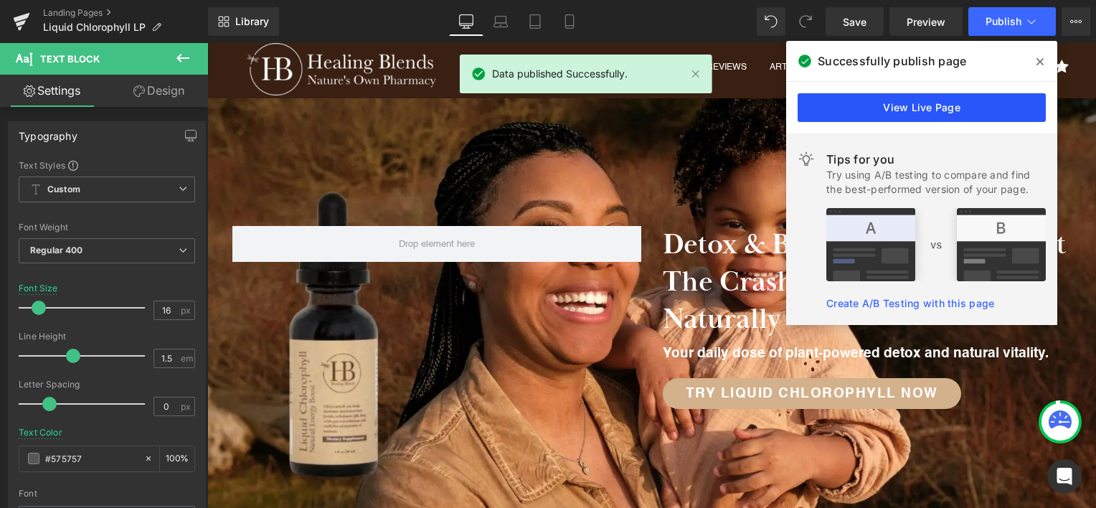
click at [949, 100] on link "View Live Page" at bounding box center [922, 107] width 248 height 29
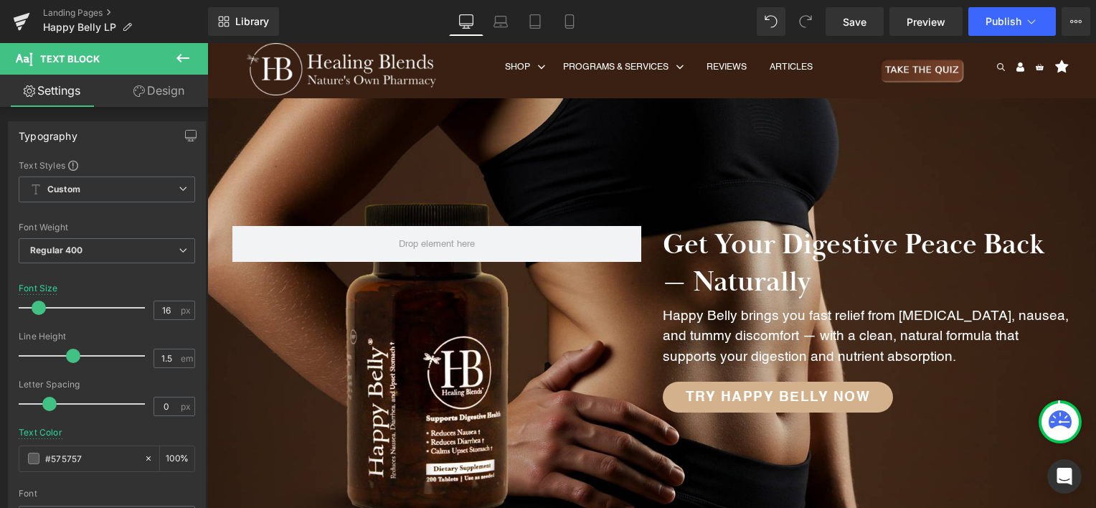
scroll to position [430, 0]
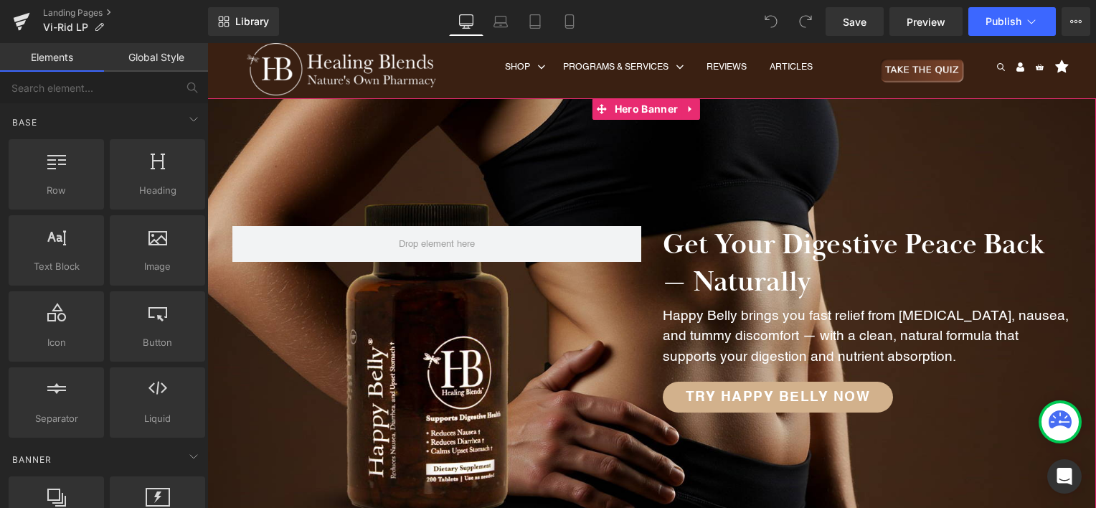
click at [579, 170] on div at bounding box center [651, 319] width 889 height 443
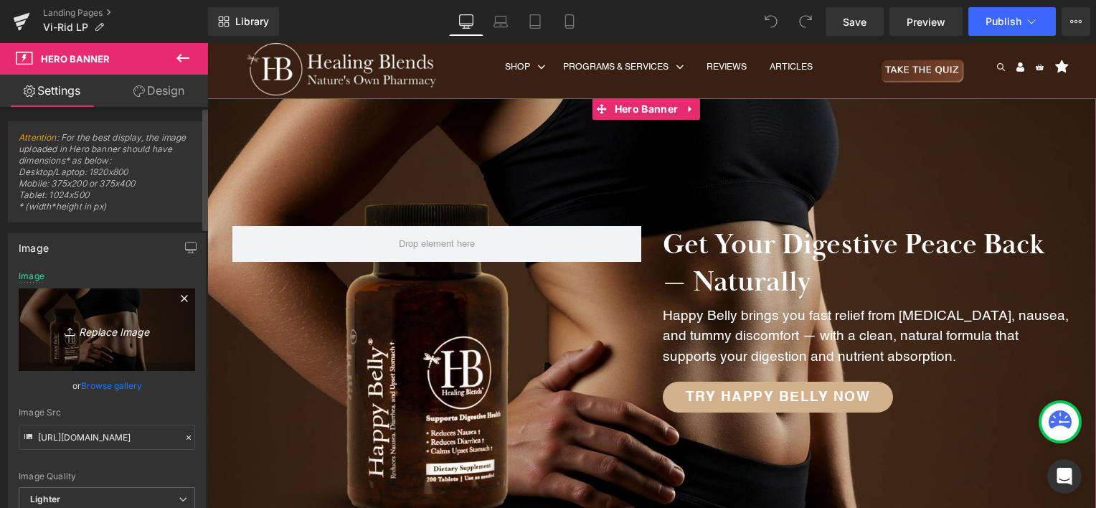
click at [112, 321] on icon "Replace Image" at bounding box center [106, 330] width 115 height 18
type input "C:\fakepath\Vi-Rid.webp"
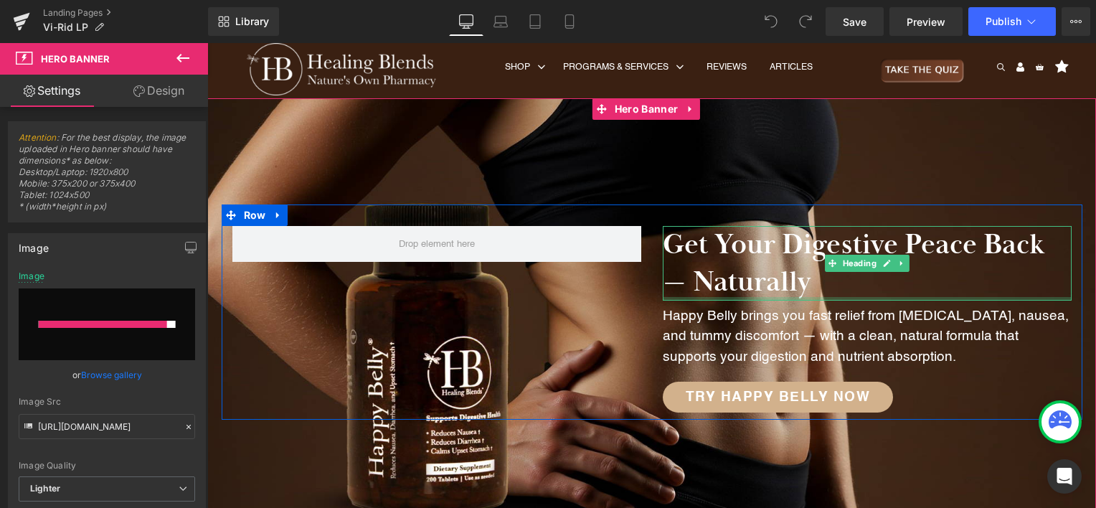
type input "[URL][DOMAIN_NAME]"
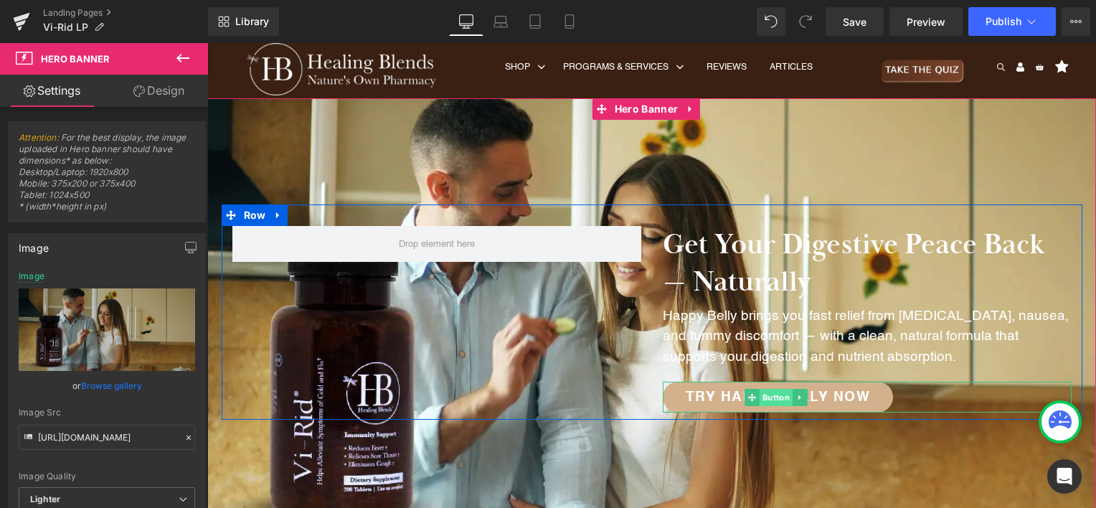
click at [785, 406] on span "Button" at bounding box center [776, 397] width 33 height 17
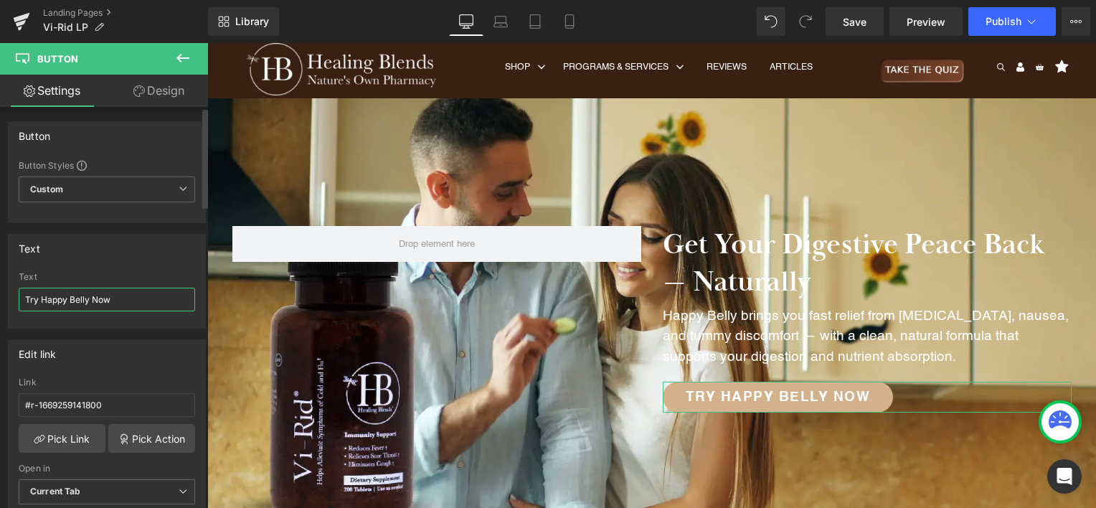
click at [54, 299] on input "Try Happy Belly Now" at bounding box center [107, 300] width 176 height 24
drag, startPoint x: 54, startPoint y: 299, endPoint x: 81, endPoint y: 300, distance: 27.3
click at [81, 300] on input "Try Happy Belly Now" at bounding box center [107, 300] width 176 height 24
type input "Try Vi-Rid Now"
drag, startPoint x: 118, startPoint y: 397, endPoint x: -3, endPoint y: 400, distance: 121.2
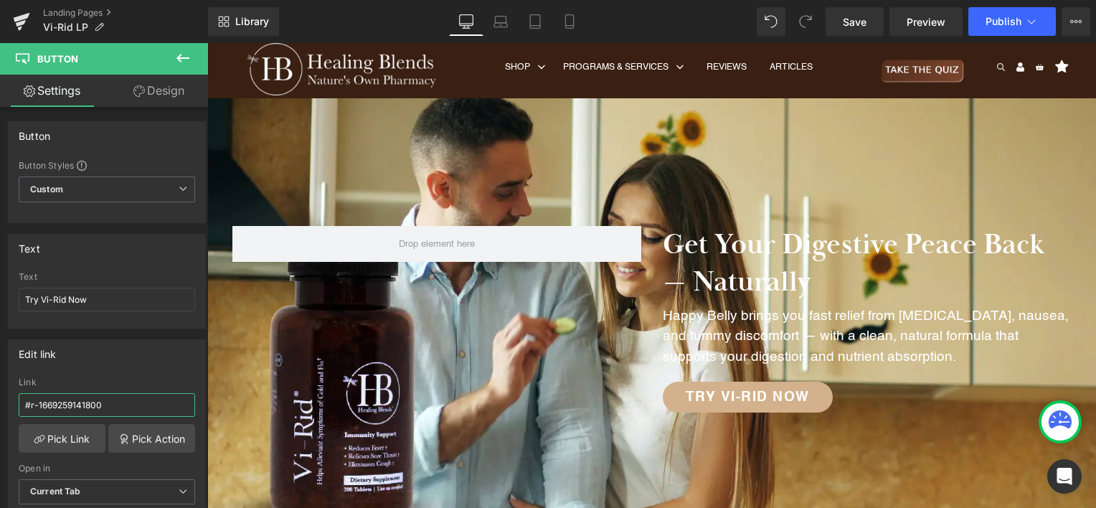
click at [0, 400] on html "Button You are previewing how the will restyle your page. You can not edit Elem…" at bounding box center [548, 254] width 1096 height 508
paste input "[URL][DOMAIN_NAME]"
type input "[URL][DOMAIN_NAME]"
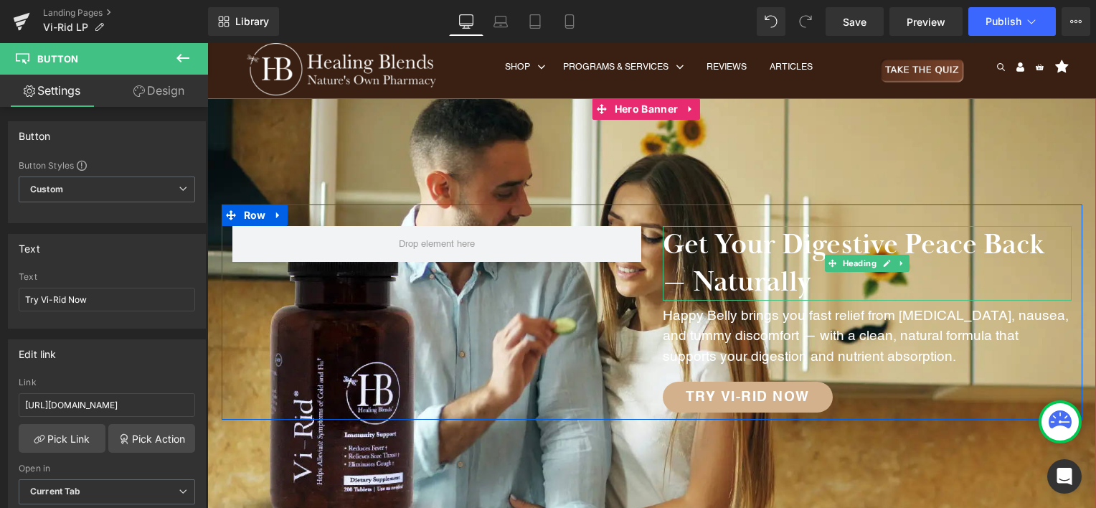
drag, startPoint x: 752, startPoint y: 260, endPoint x: 794, endPoint y: 273, distance: 44.0
click at [752, 260] on h2 "Get Your Digestive Peace Back — Naturally" at bounding box center [867, 263] width 409 height 75
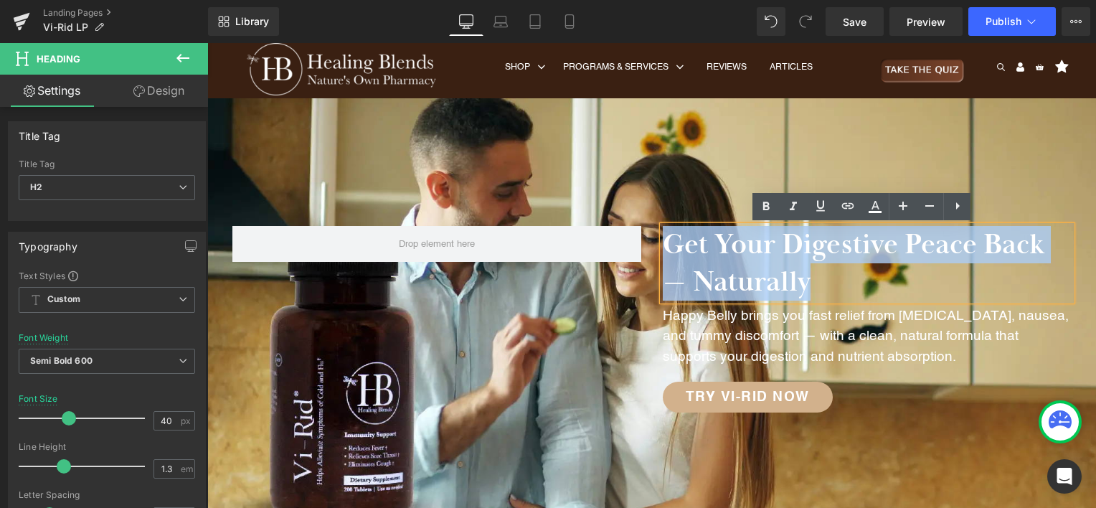
drag, startPoint x: 834, startPoint y: 283, endPoint x: 663, endPoint y: 250, distance: 174.4
click at [663, 250] on h2 "Get Your Digestive Peace Back — Naturally" at bounding box center [867, 263] width 409 height 75
paste div
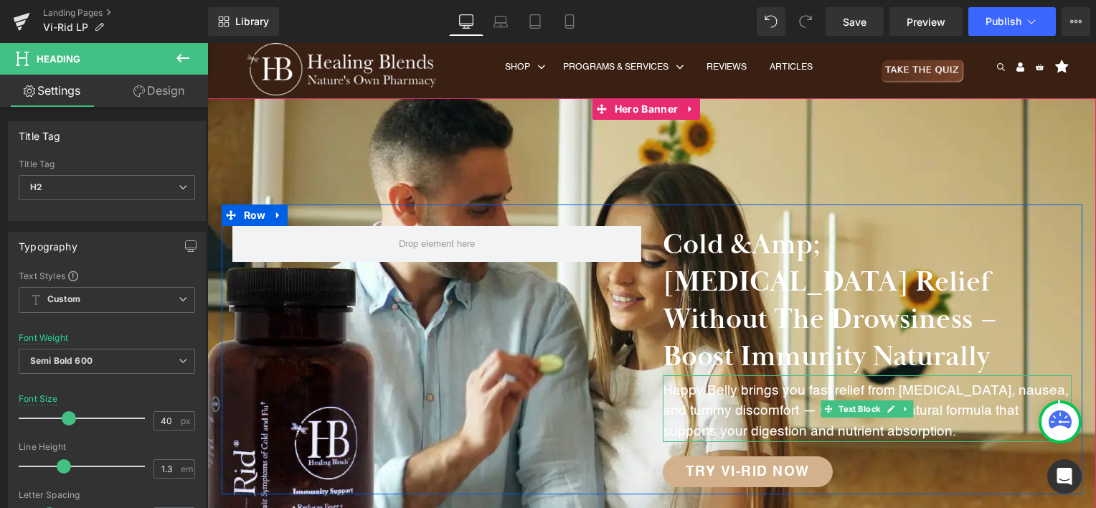
click at [759, 381] on p "Happy Belly brings you fast relief from [MEDICAL_DATA], nausea, and tummy disco…" at bounding box center [867, 412] width 409 height 62
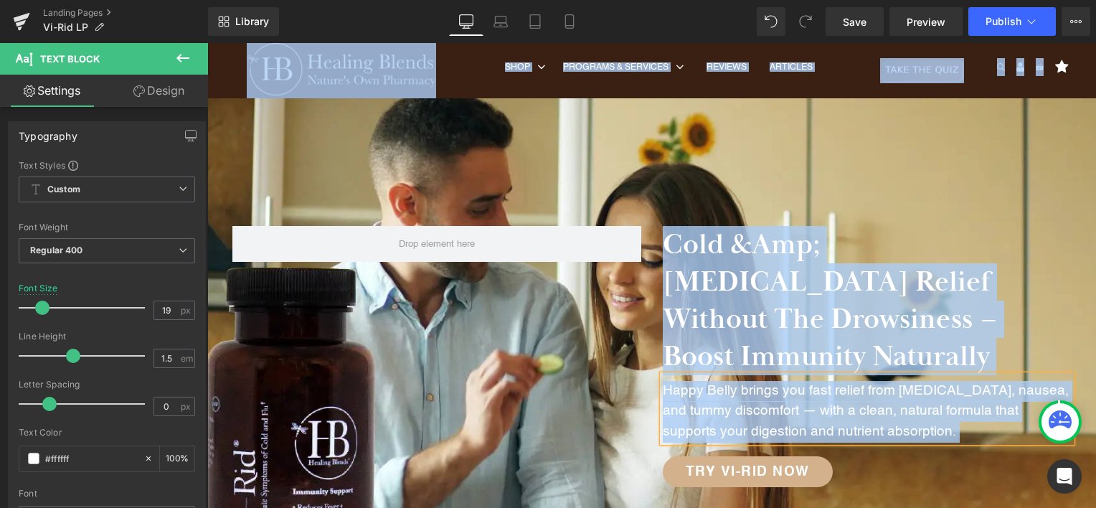
click at [759, 381] on p "Happy Belly brings you fast relief from [MEDICAL_DATA], nausea, and tummy disco…" at bounding box center [867, 412] width 409 height 62
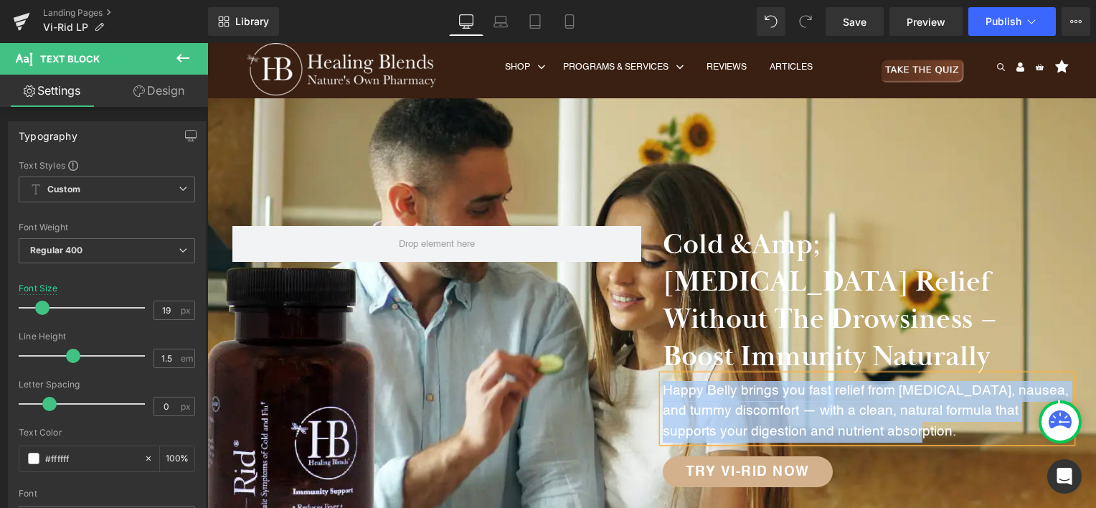
paste div
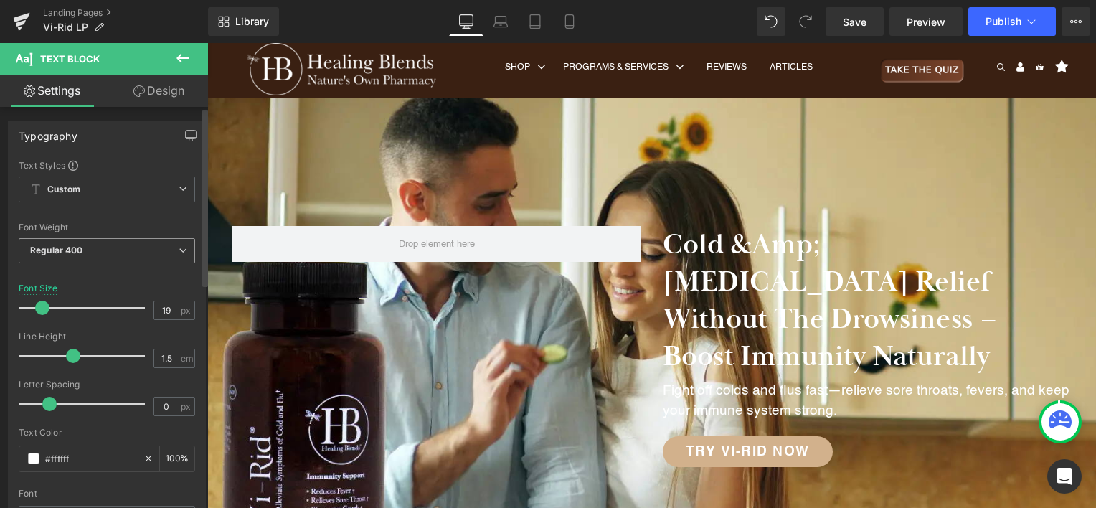
click at [79, 255] on b "Regular 400" at bounding box center [56, 250] width 53 height 11
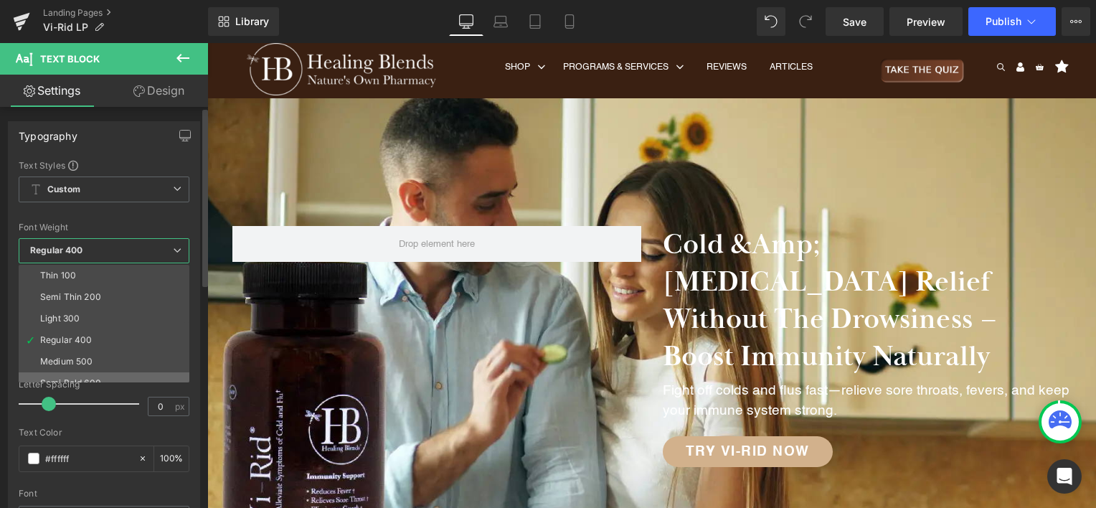
click at [105, 372] on li "Semi Bold 600" at bounding box center [107, 383] width 177 height 22
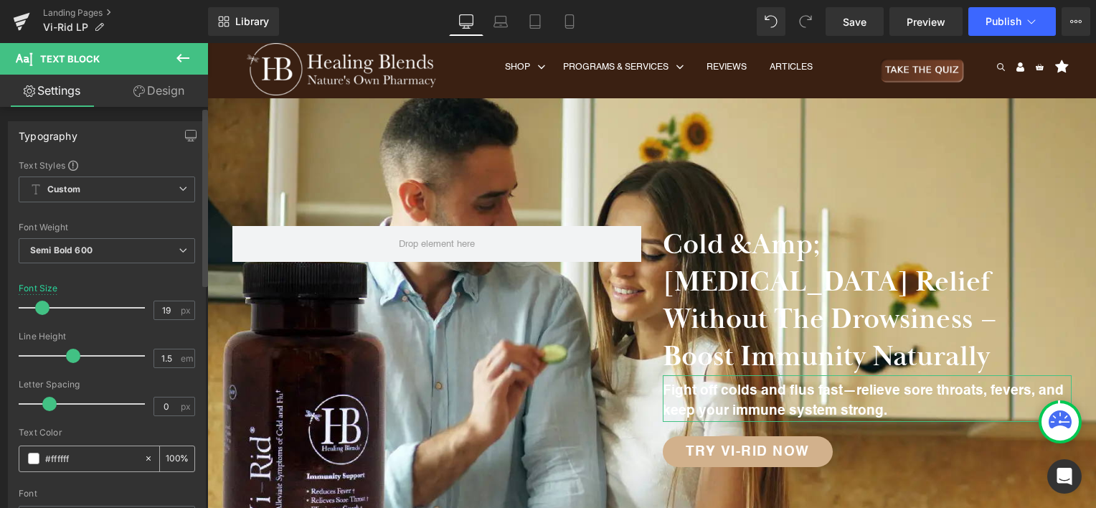
click at [33, 458] on span at bounding box center [33, 458] width 11 height 11
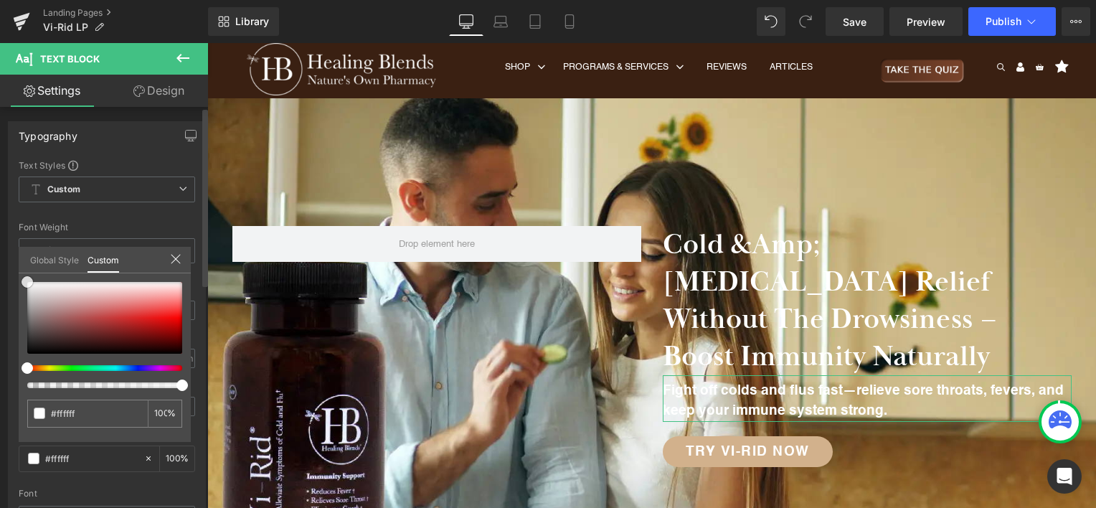
type input "#242222"
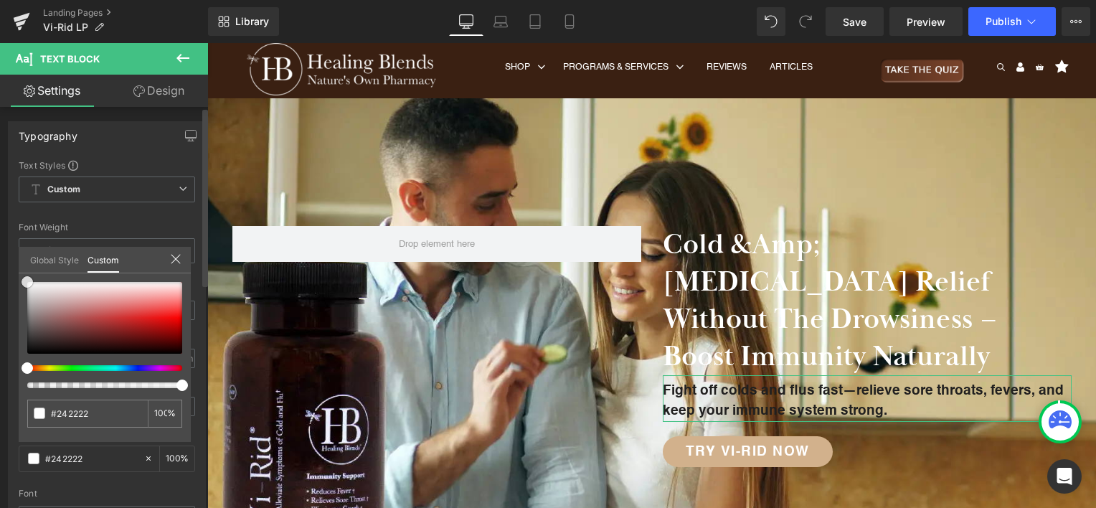
type input "#212020"
type input "#191919"
type input "#141414"
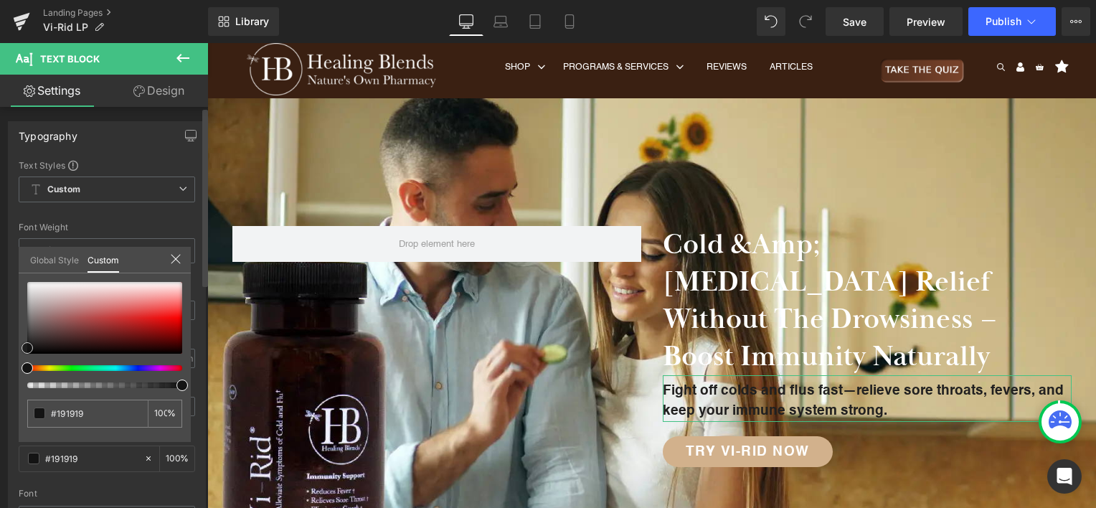
type input "#141414"
type input "#0c0c0c"
type input "#050505"
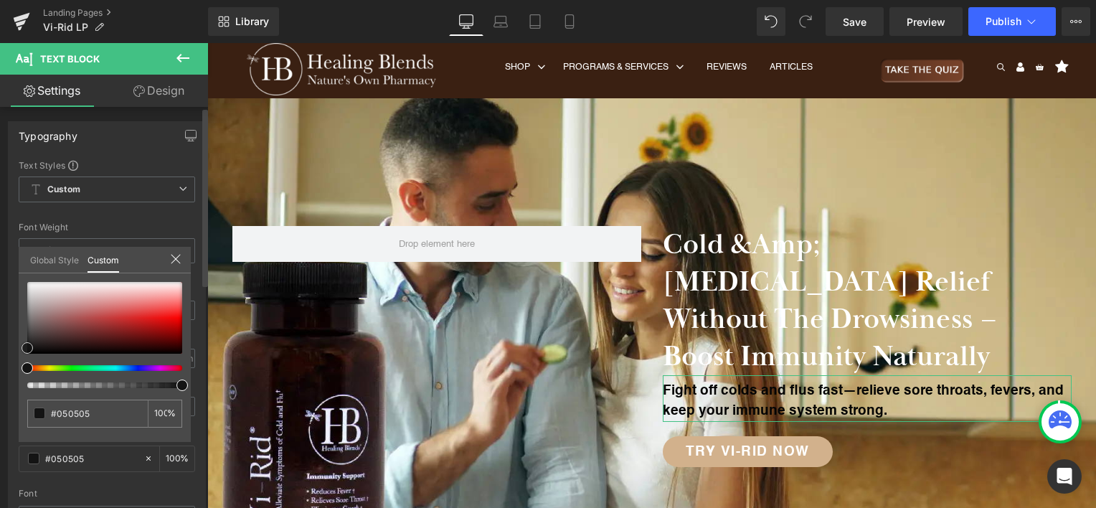
type input "#000000"
drag, startPoint x: 31, startPoint y: 343, endPoint x: 22, endPoint y: 354, distance: 14.3
click at [27, 354] on div at bounding box center [104, 318] width 155 height 72
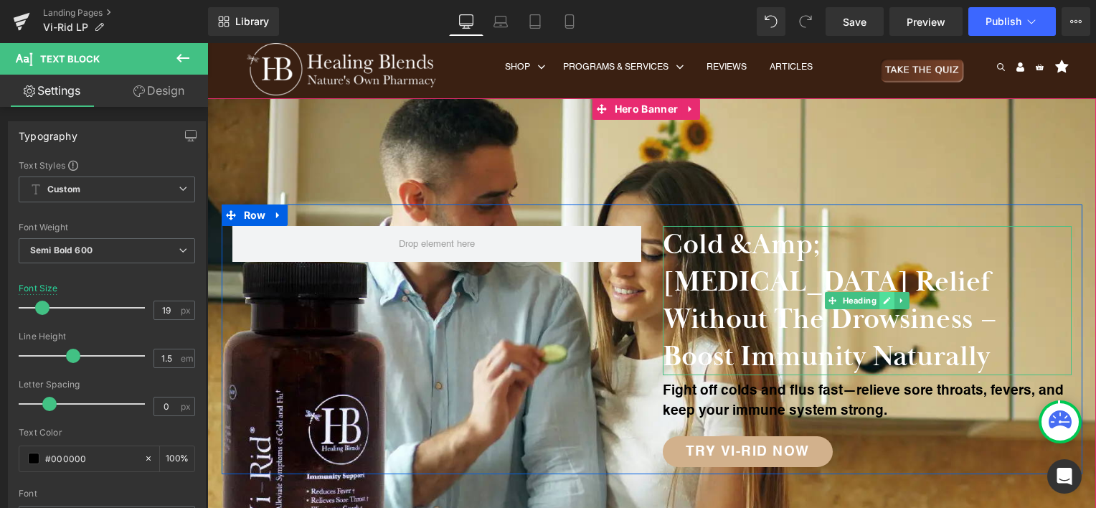
click at [887, 292] on link at bounding box center [886, 300] width 15 height 17
click at [717, 260] on h2 "Cold &amp; [MEDICAL_DATA] Relief Without the Drowsiness – Boost Immunity Natura…" at bounding box center [867, 300] width 409 height 149
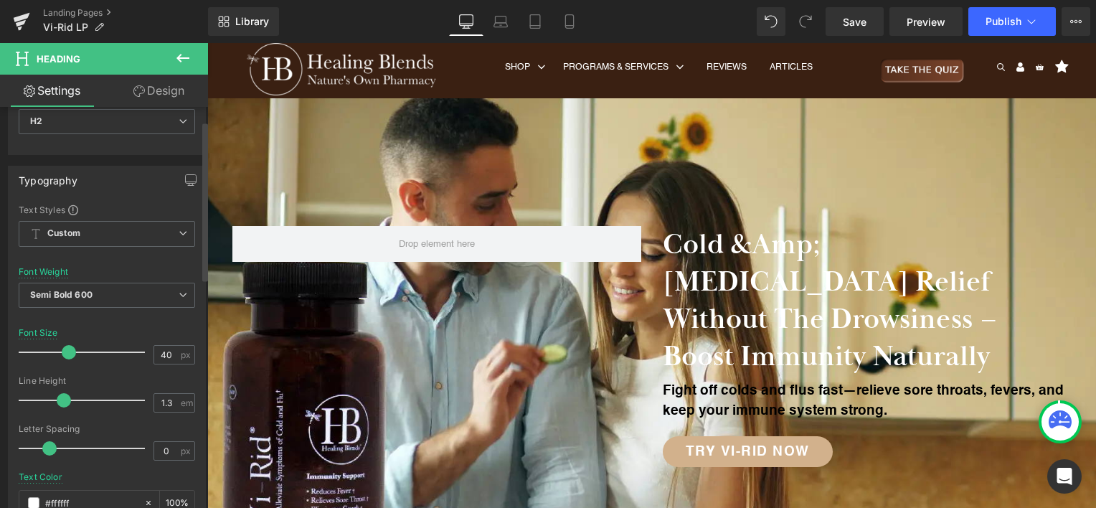
scroll to position [72, 0]
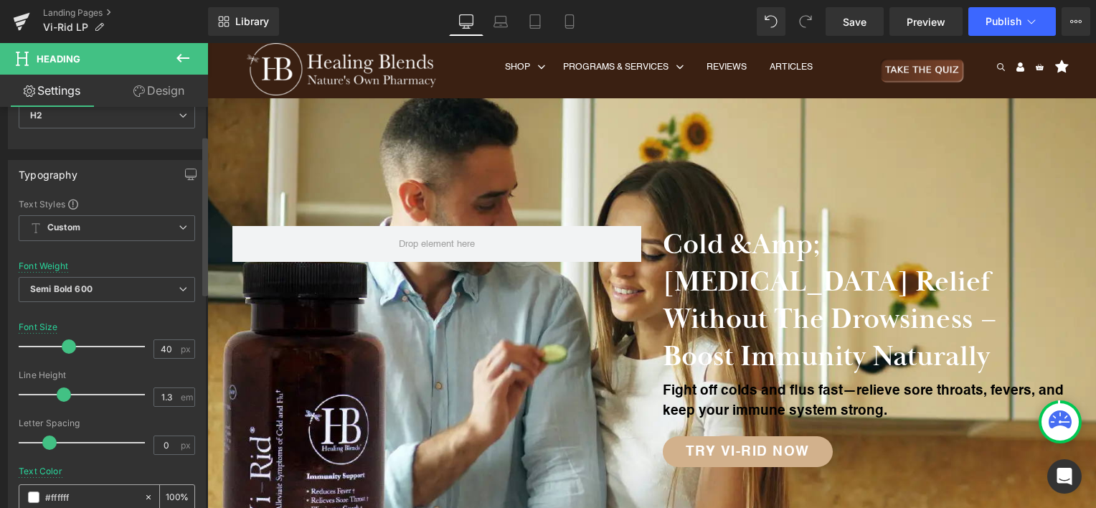
click at [32, 493] on span at bounding box center [33, 496] width 11 height 11
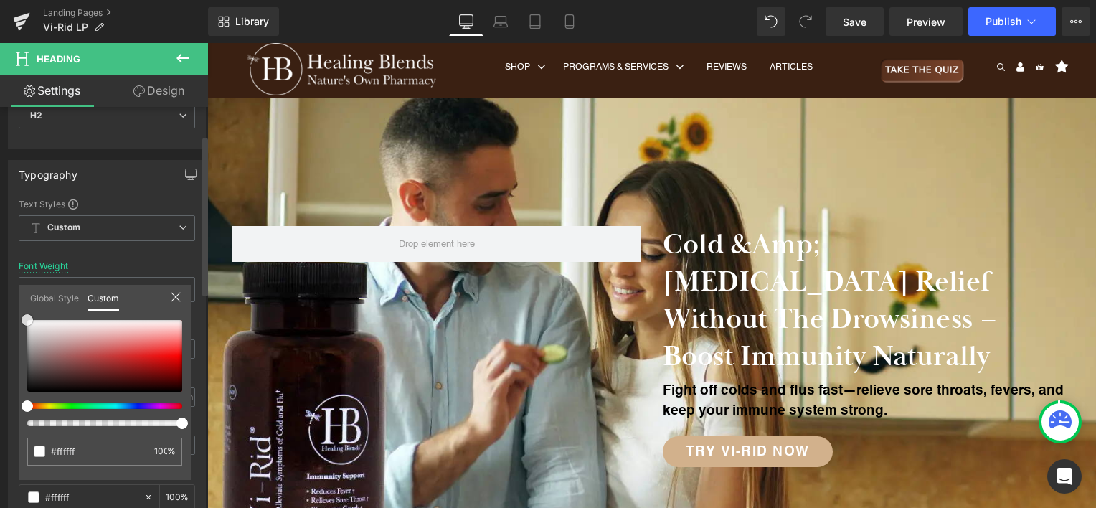
type input "#333232"
type input "#343131"
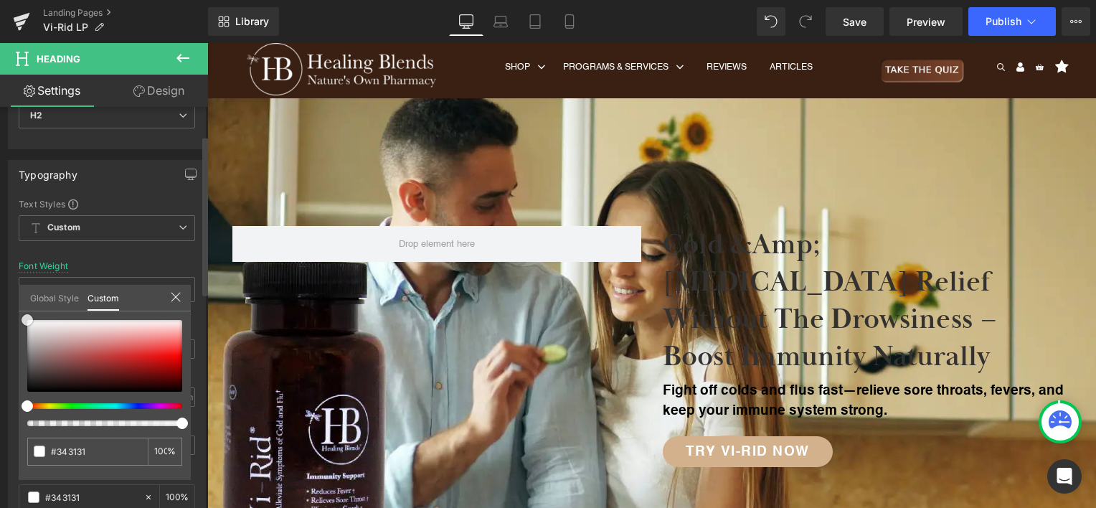
type input "#2e2c2c"
type input "#0f0f0f"
type input "#000000"
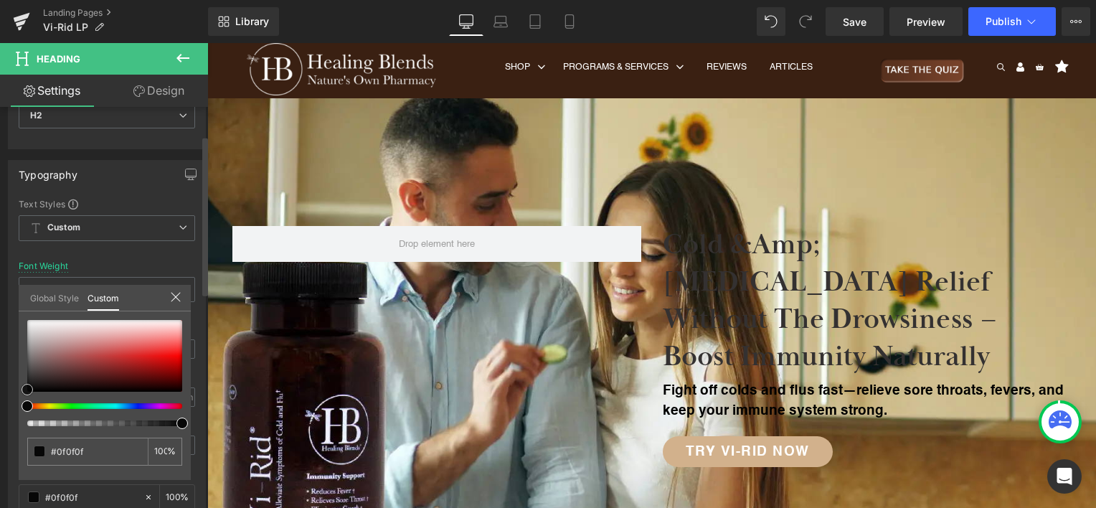
type input "#000000"
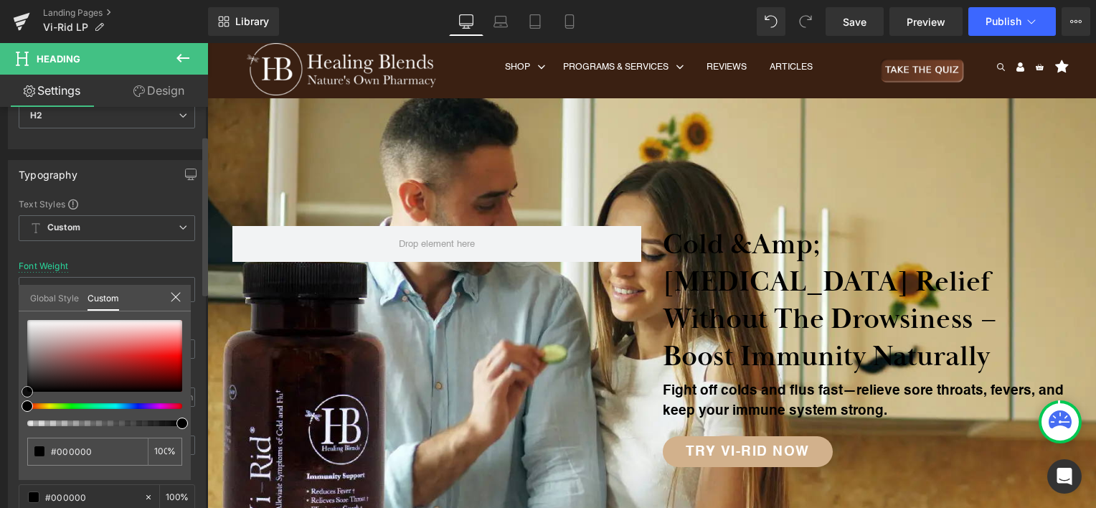
drag, startPoint x: 29, startPoint y: 377, endPoint x: 19, endPoint y: 397, distance: 23.4
click at [19, 397] on div "#000000 100 %" at bounding box center [105, 400] width 172 height 160
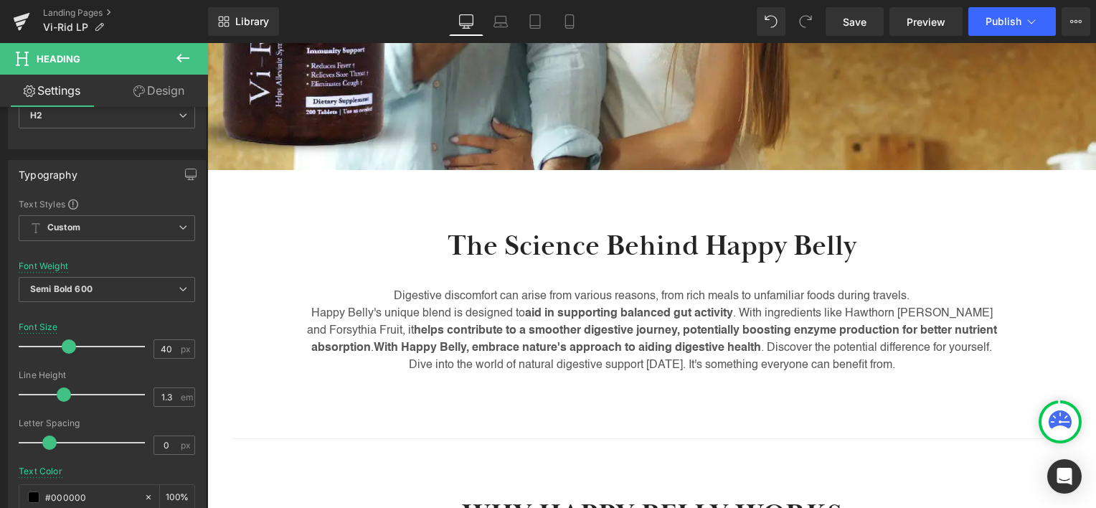
scroll to position [430, 0]
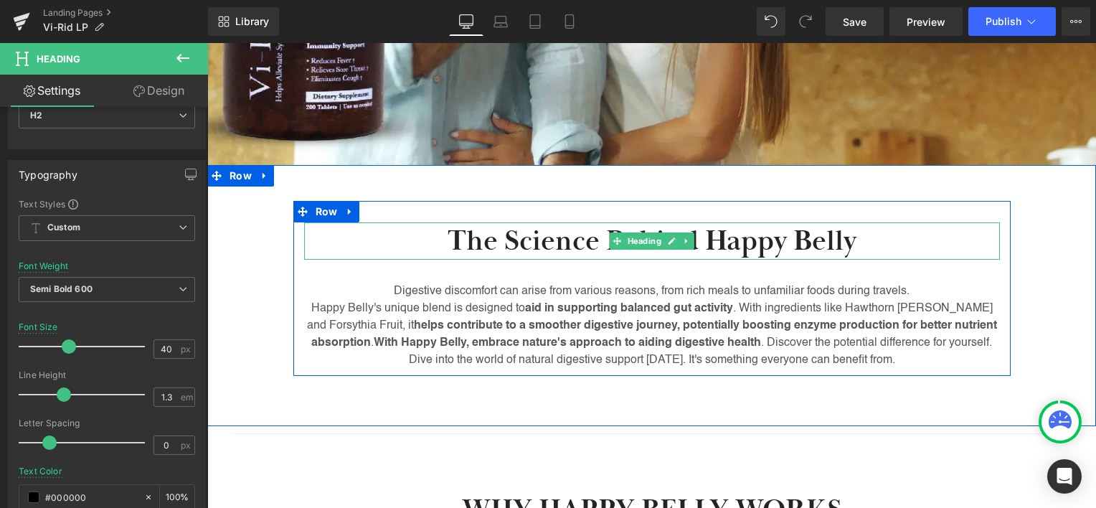
click at [728, 222] on h2 "The Science Behind Happy Belly" at bounding box center [652, 240] width 696 height 37
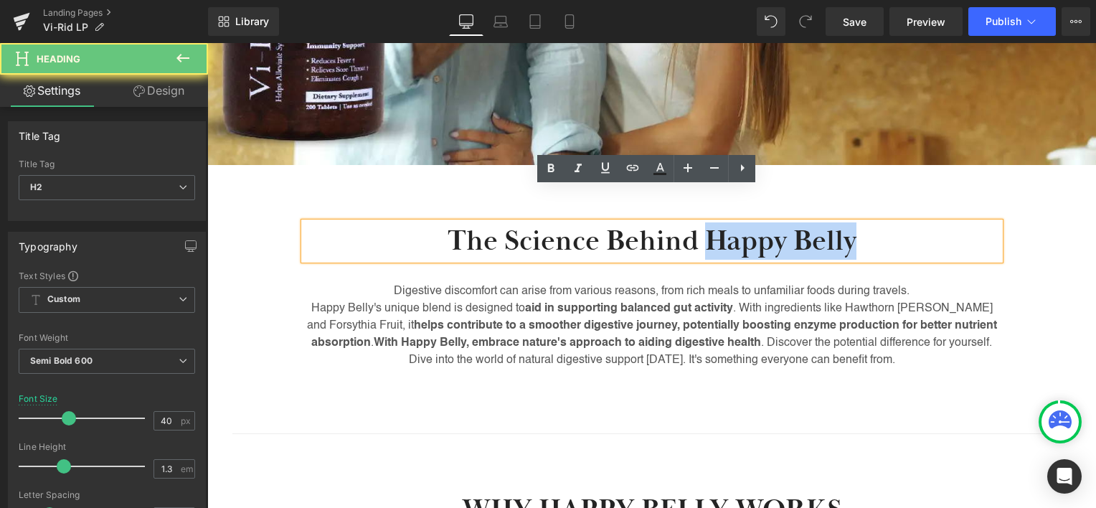
drag, startPoint x: 728, startPoint y: 209, endPoint x: 793, endPoint y: 207, distance: 64.6
click at [793, 222] on h2 "The Science Behind Happy Belly" at bounding box center [652, 240] width 696 height 37
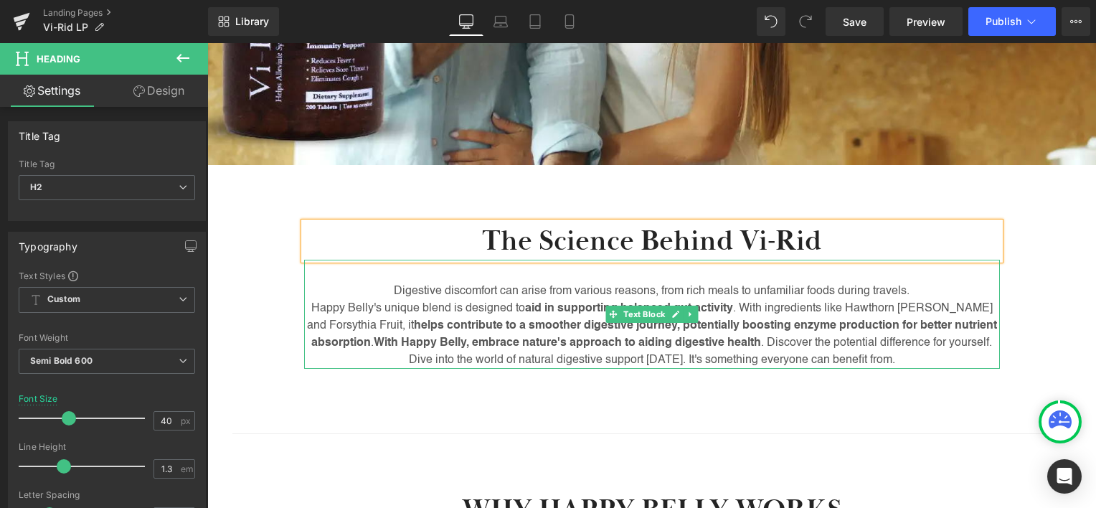
click at [554, 320] on span "helps contribute to a smoother digestive journey, potentially boosting enzyme p…" at bounding box center [654, 334] width 686 height 29
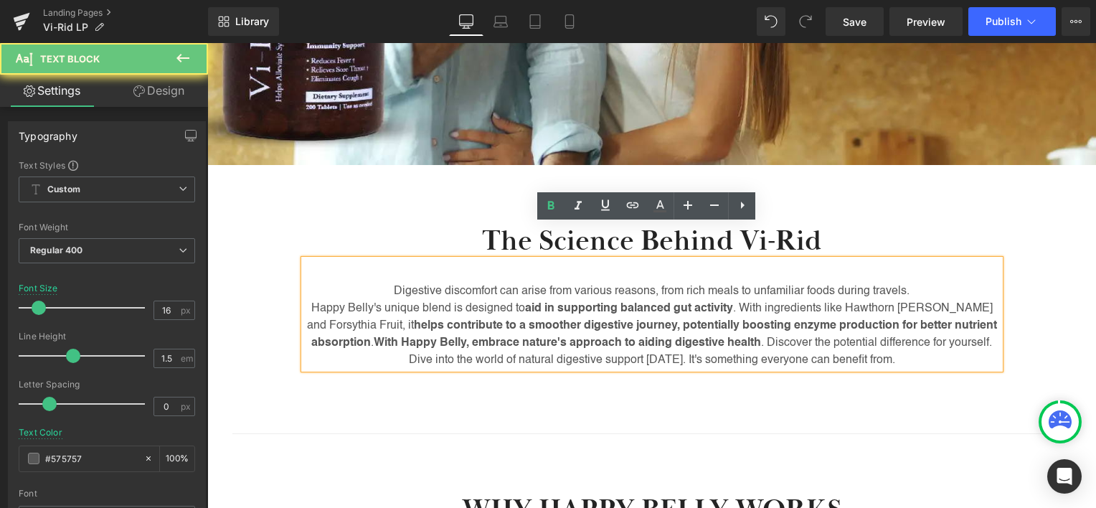
click at [543, 320] on span "helps contribute to a smoother digestive journey, potentially boosting enzyme p…" at bounding box center [654, 334] width 686 height 29
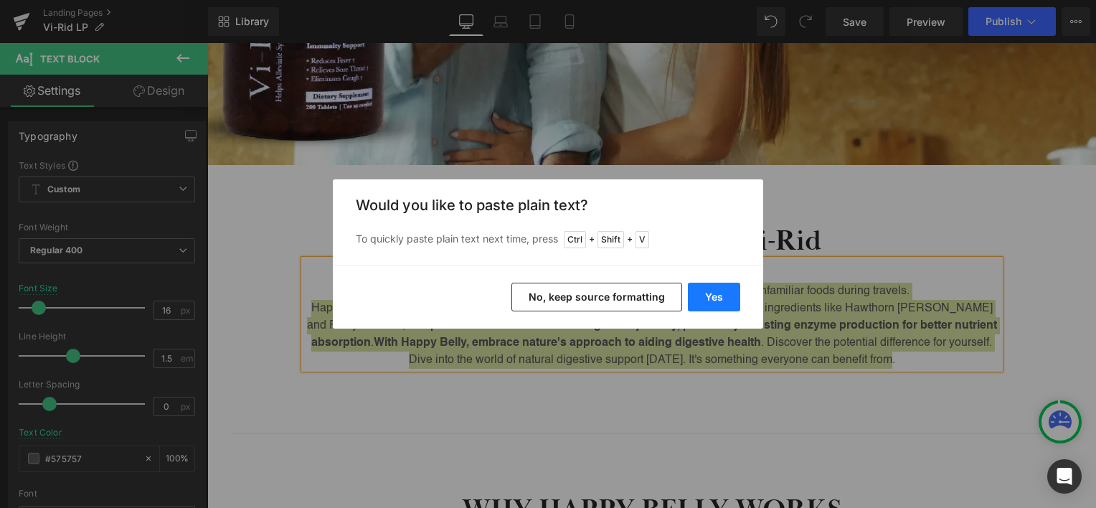
click at [701, 290] on button "Yes" at bounding box center [714, 297] width 52 height 29
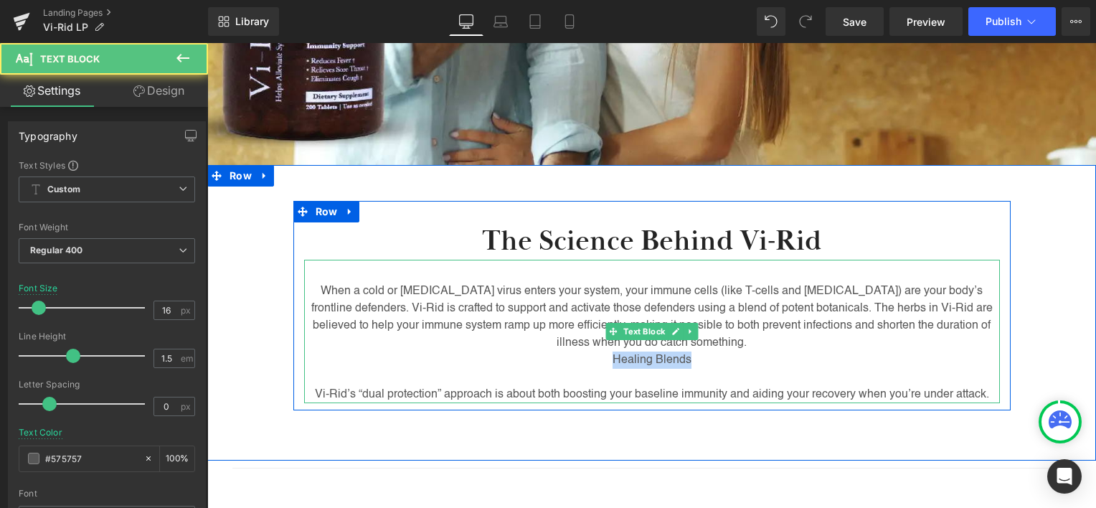
drag, startPoint x: 715, startPoint y: 319, endPoint x: 566, endPoint y: 331, distance: 149.7
click at [566, 351] on p "Healing Blends" at bounding box center [652, 359] width 696 height 17
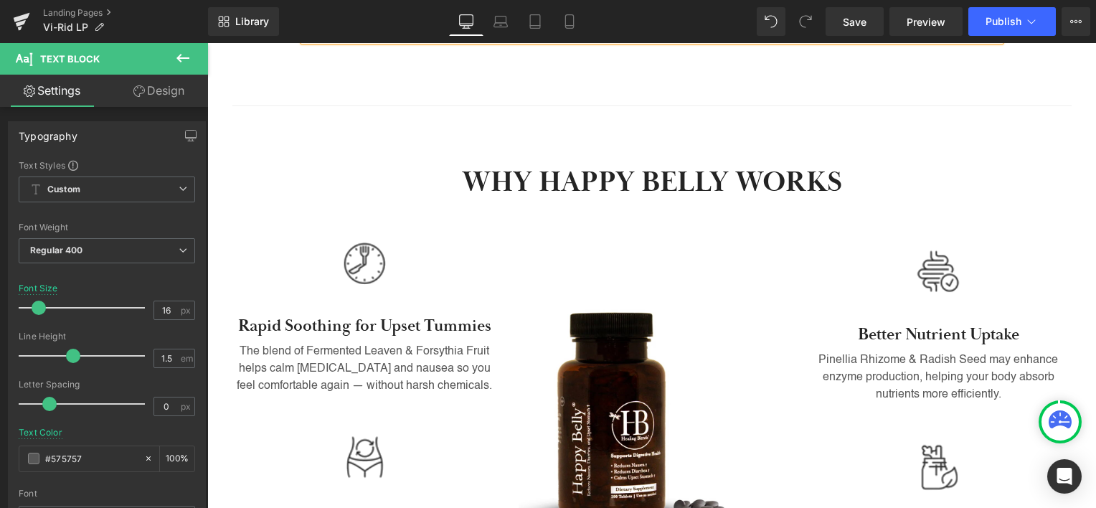
scroll to position [789, 0]
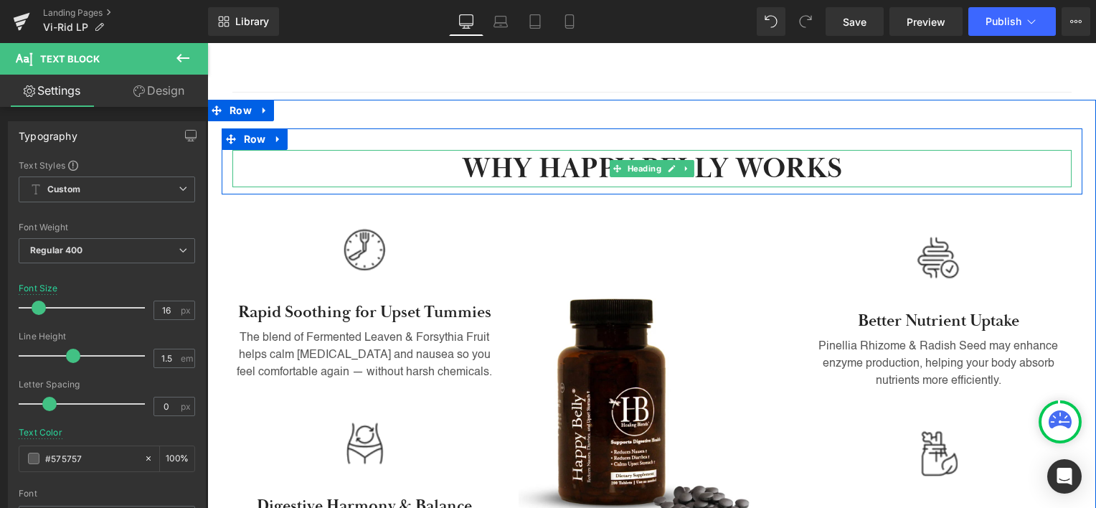
click at [601, 150] on h2 "WHY HAPPY BELLY WORKS" at bounding box center [651, 168] width 839 height 37
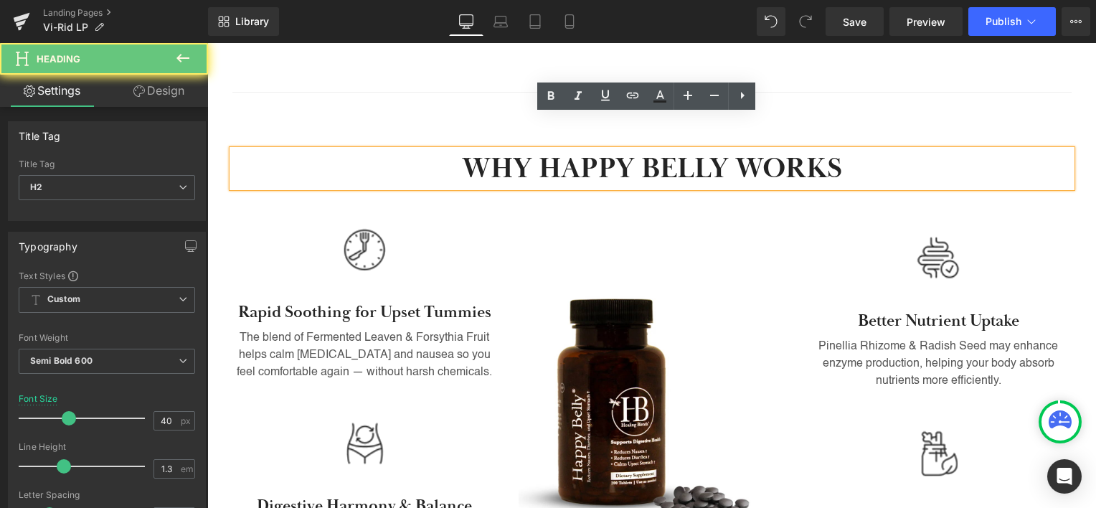
click at [591, 150] on h2 "WHY HAPPY BELLY WORKS" at bounding box center [651, 168] width 839 height 37
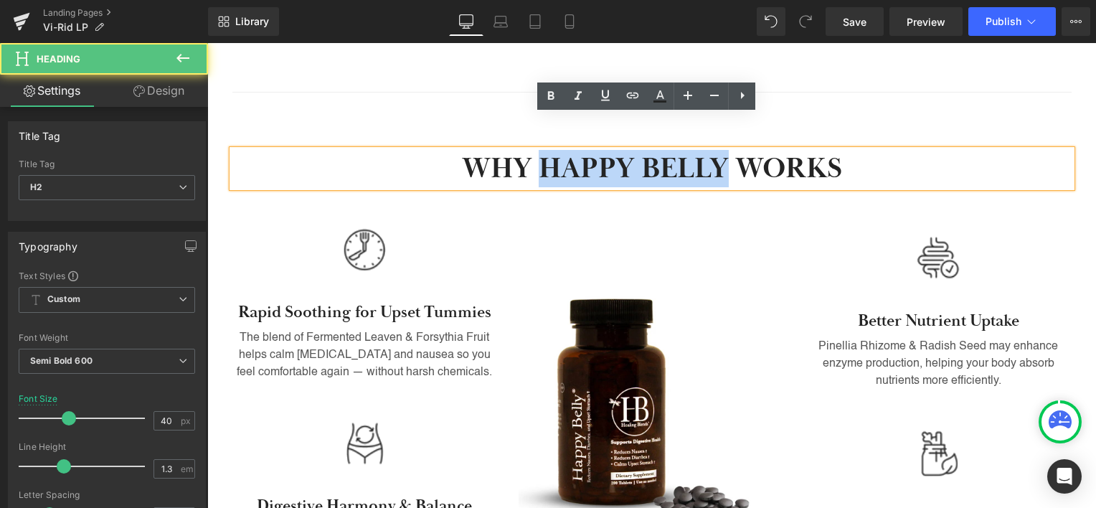
drag, startPoint x: 591, startPoint y: 130, endPoint x: 633, endPoint y: 133, distance: 42.5
click at [633, 150] on h2 "WHY HAPPY BELLY WORKS" at bounding box center [651, 168] width 839 height 37
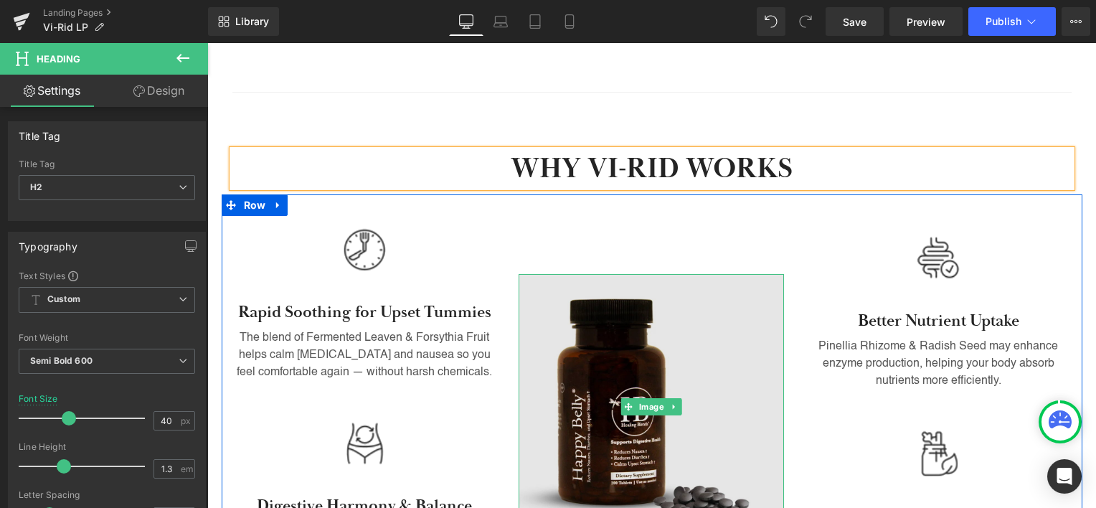
click at [626, 316] on img at bounding box center [651, 406] width 265 height 265
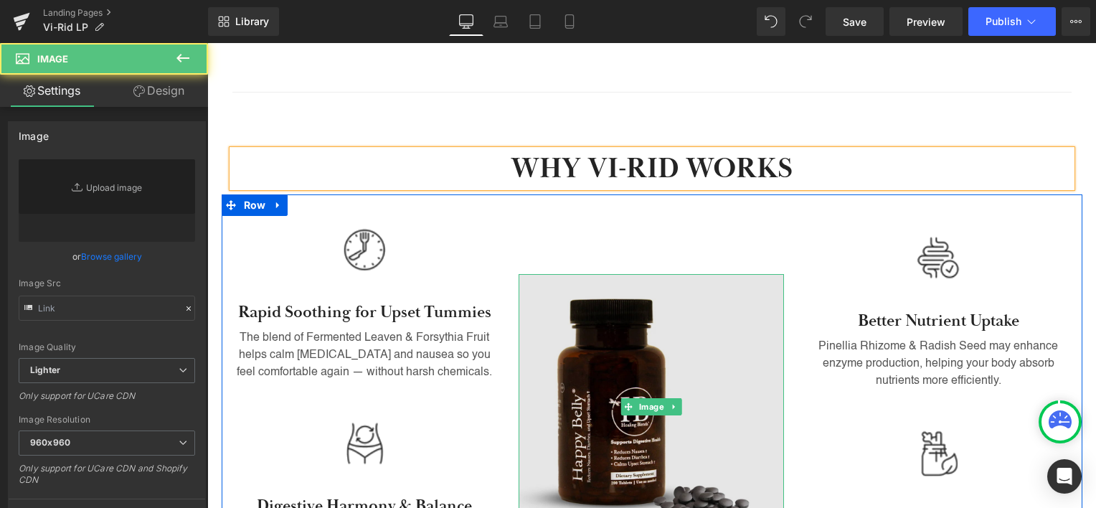
type input "[URL][DOMAIN_NAME]"
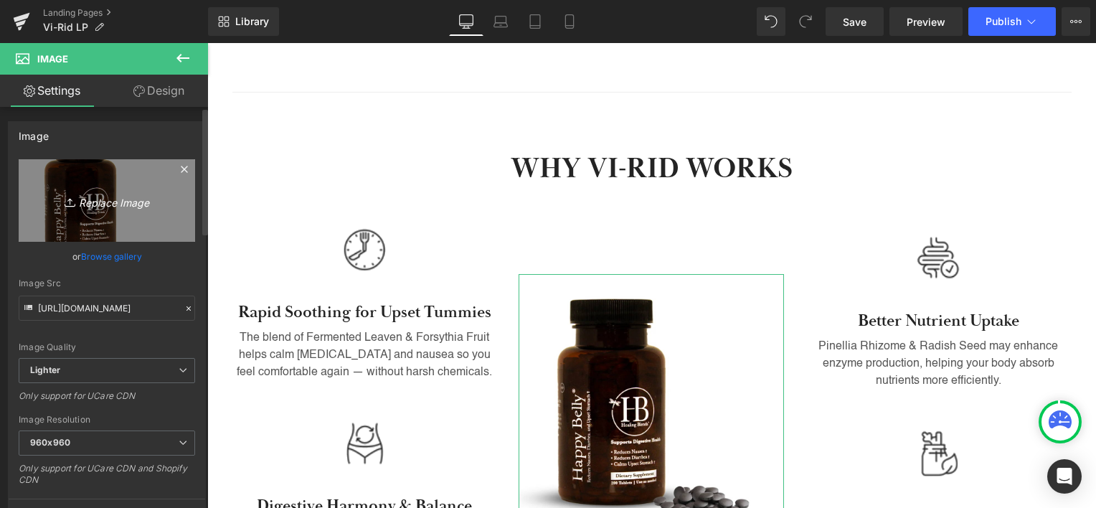
click at [103, 199] on icon "Replace Image" at bounding box center [106, 201] width 115 height 18
type input "C:\fakepath\virid_c1273347-428d-40a9-b4f2-77a18e2336e2.webp"
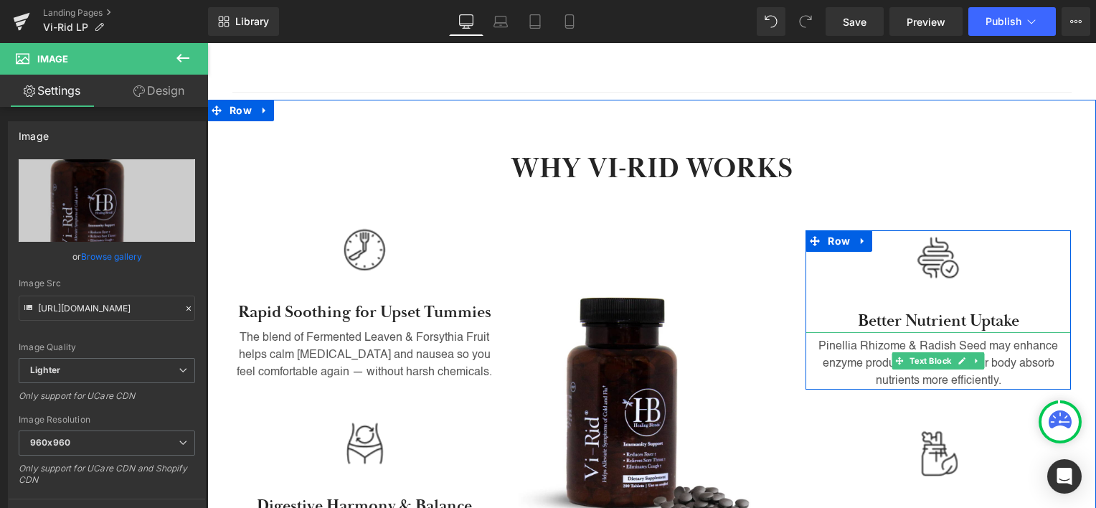
type input "[URL][DOMAIN_NAME]"
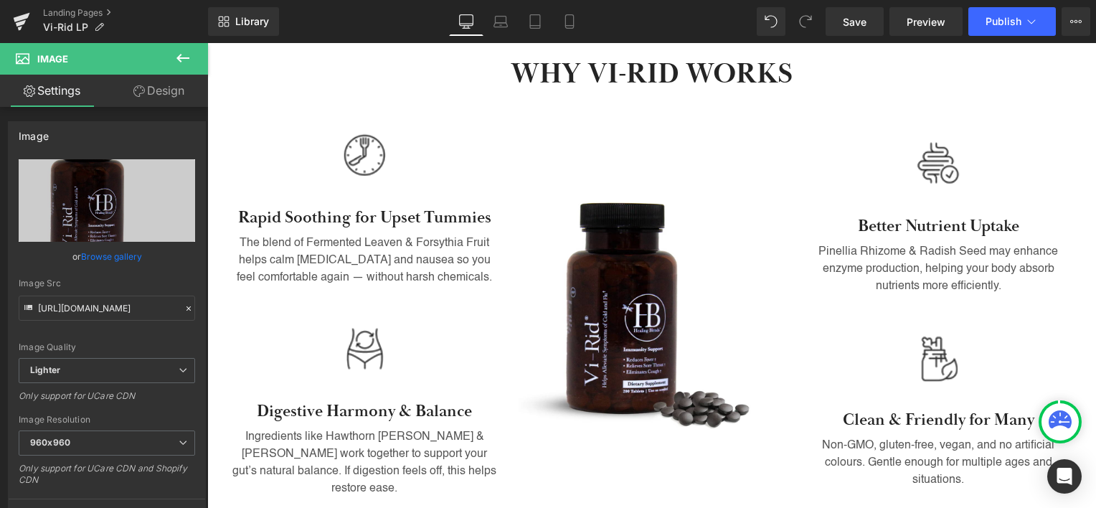
scroll to position [879, 0]
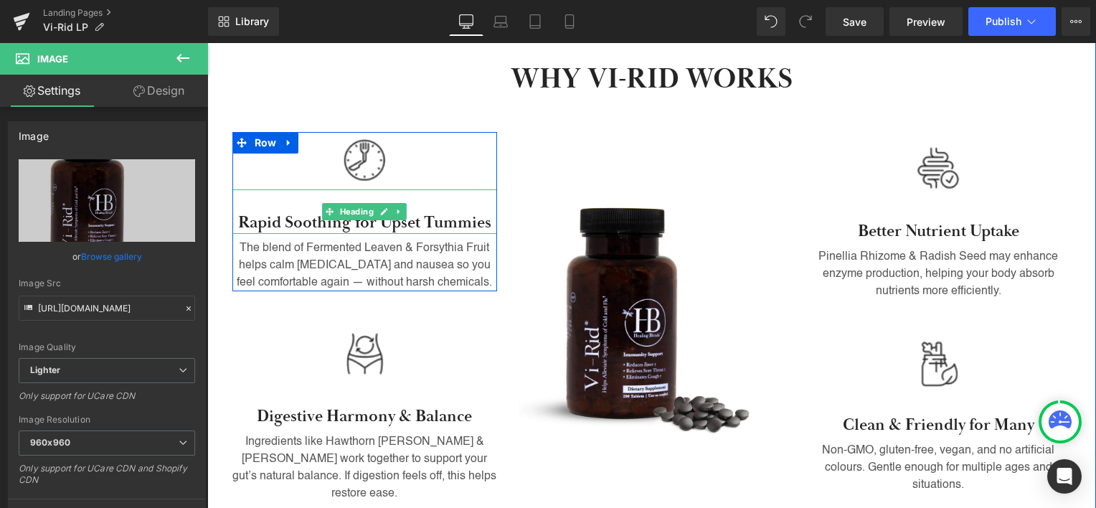
click at [260, 212] on h3 "Rapid Soothing for Upset Tummies" at bounding box center [364, 223] width 265 height 22
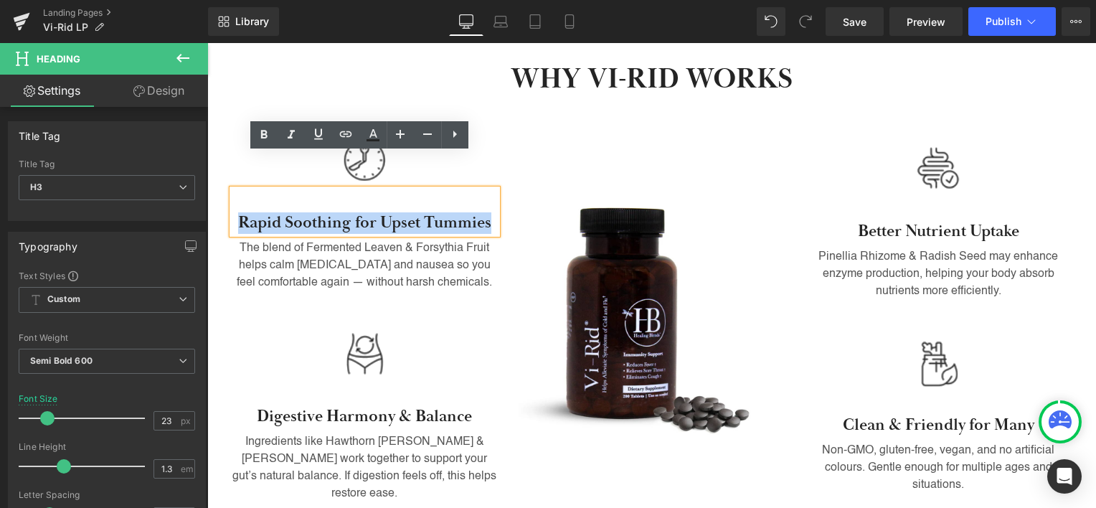
drag, startPoint x: 260, startPoint y: 190, endPoint x: 430, endPoint y: 189, distance: 170.0
click at [430, 212] on h3 "Rapid Soothing for Upset Tummies" at bounding box center [364, 223] width 265 height 22
paste div
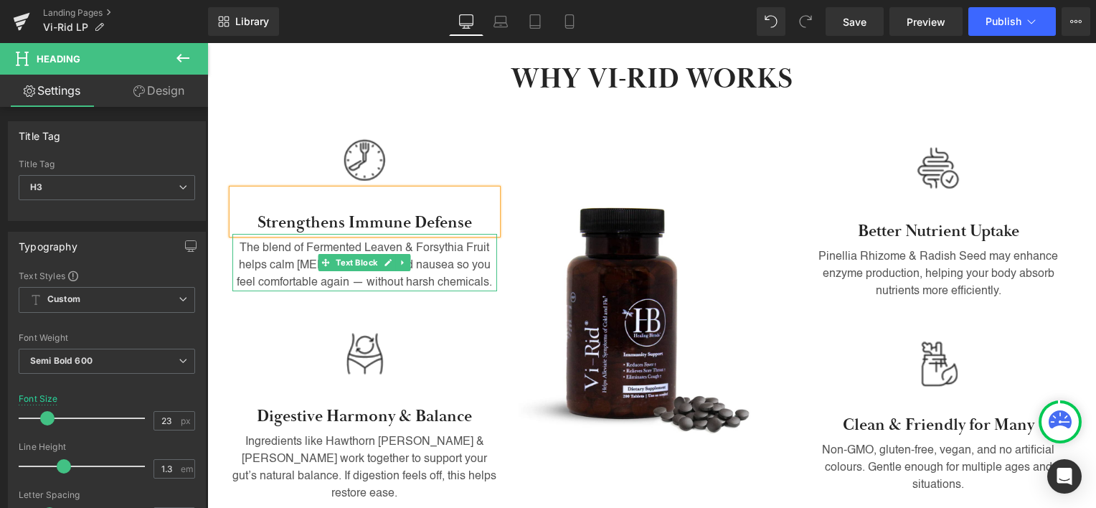
click at [437, 240] on p "The blend of Fermented Leaven & Forsythia Fruit helps calm [MEDICAL_DATA] and n…" at bounding box center [364, 266] width 265 height 52
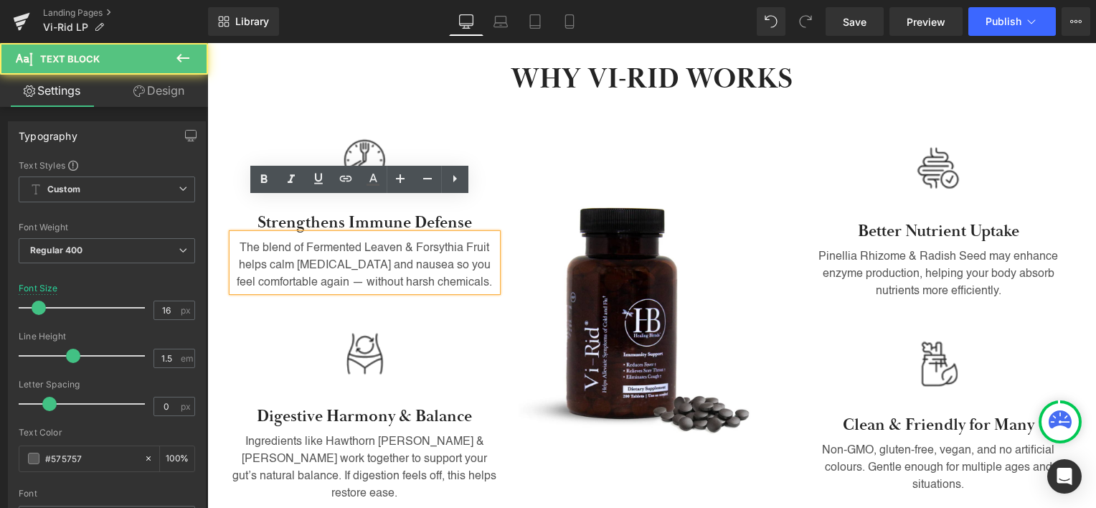
click at [422, 240] on p "The blend of Fermented Leaven & Forsythia Fruit helps calm [MEDICAL_DATA] and n…" at bounding box center [364, 266] width 265 height 52
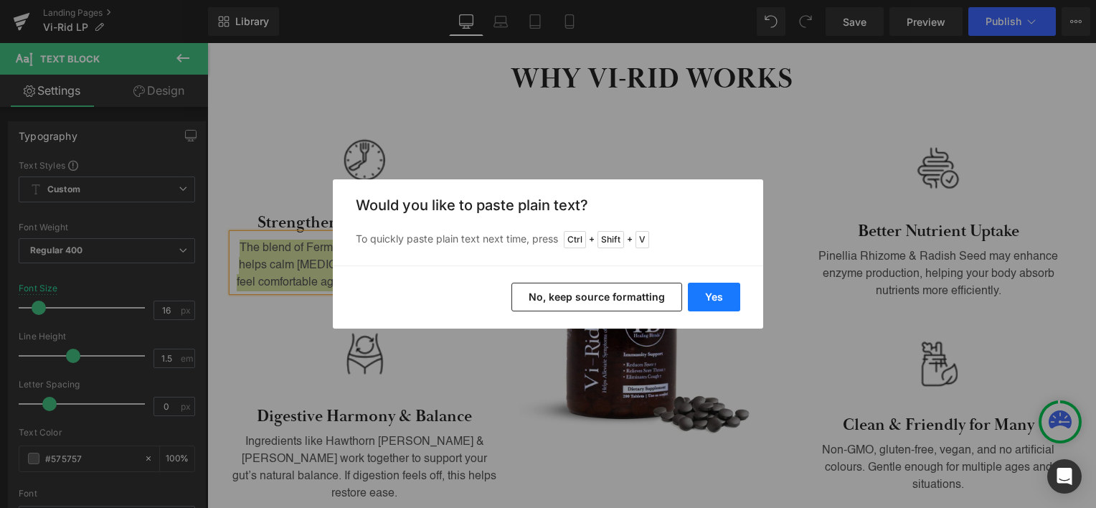
click at [730, 290] on button "Yes" at bounding box center [714, 297] width 52 height 29
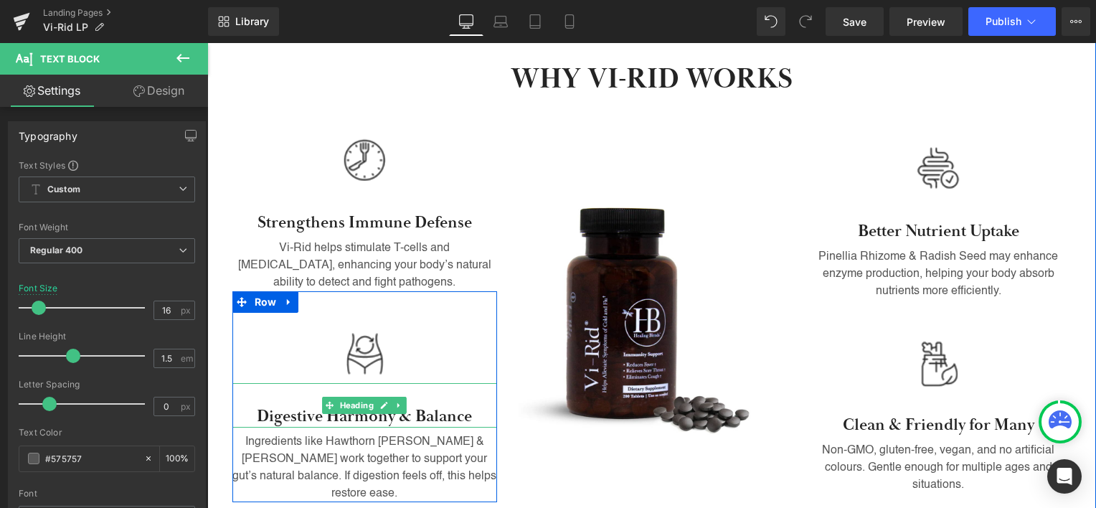
click at [290, 406] on h3 "Digestive Harmony & Balance" at bounding box center [364, 417] width 265 height 22
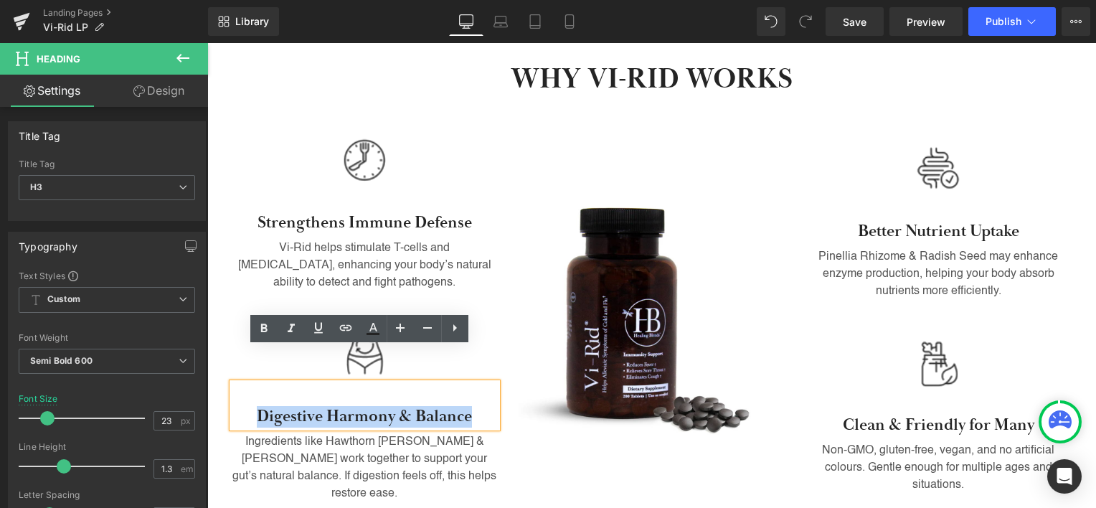
drag, startPoint x: 290, startPoint y: 387, endPoint x: 422, endPoint y: 383, distance: 132.0
click at [422, 406] on h3 "Digestive Harmony & Balance" at bounding box center [364, 417] width 265 height 22
paste div
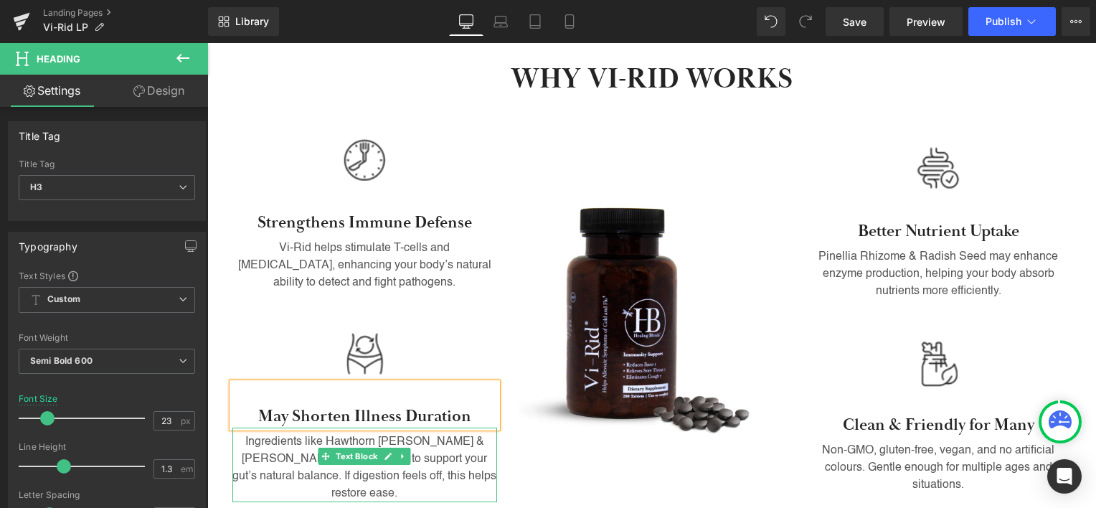
click at [290, 433] on p "Ingredients like Hawthorn [PERSON_NAME] & [PERSON_NAME] work together to suppor…" at bounding box center [364, 467] width 265 height 69
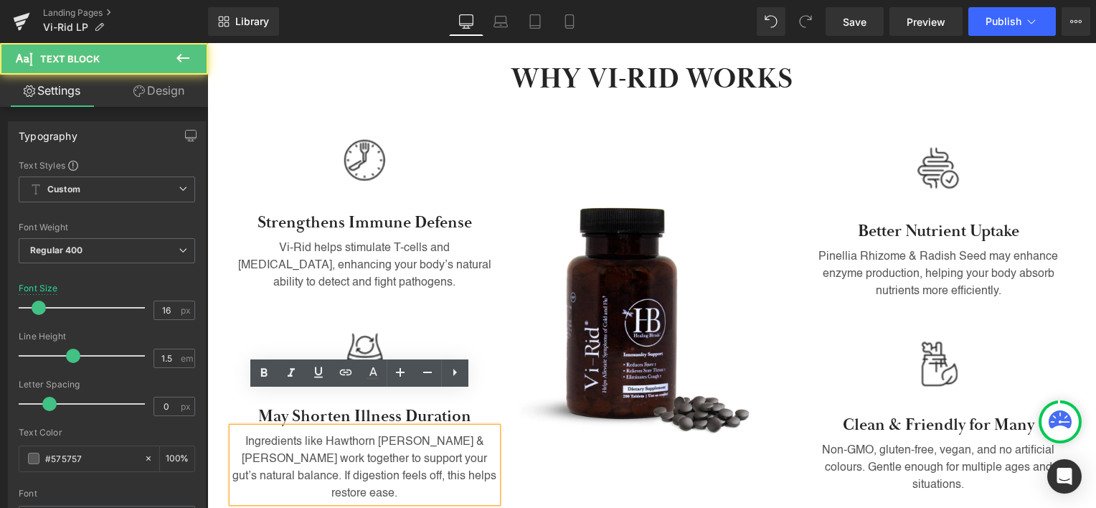
click at [292, 433] on p "Ingredients like Hawthorn [PERSON_NAME] & [PERSON_NAME] work together to suppor…" at bounding box center [364, 467] width 265 height 69
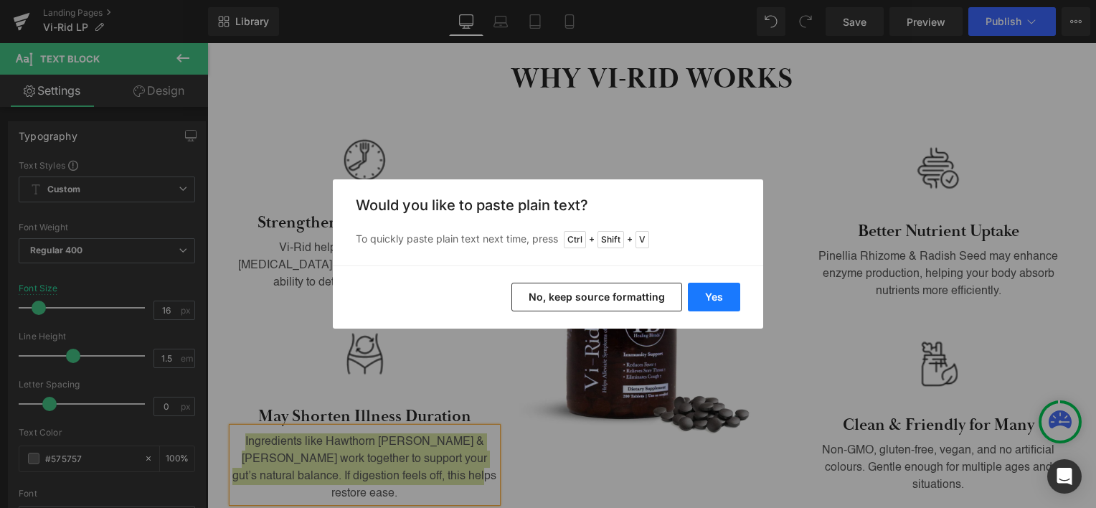
click at [720, 287] on button "Yes" at bounding box center [714, 297] width 52 height 29
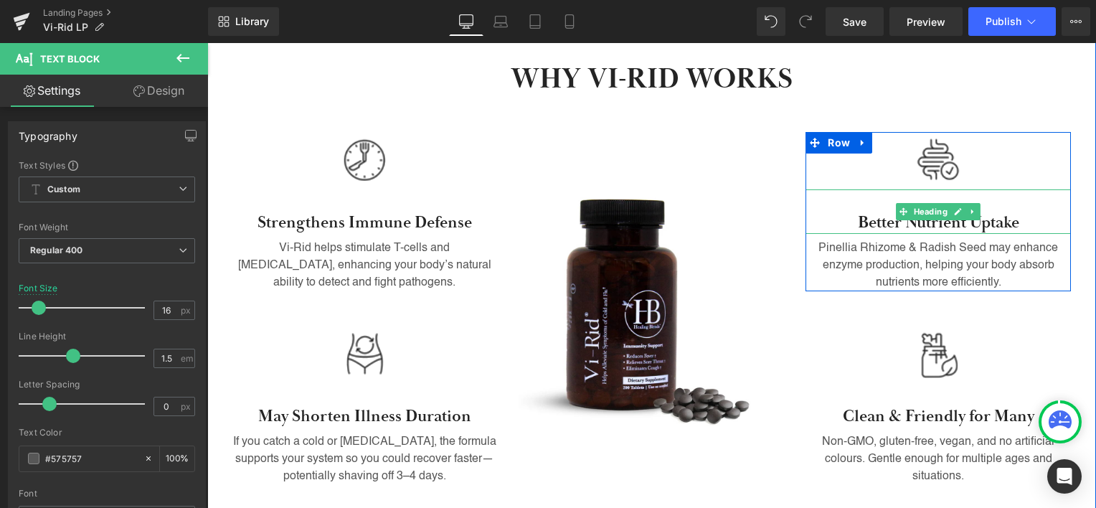
click at [872, 212] on h3 "Better Nutrient Uptake" at bounding box center [937, 223] width 265 height 22
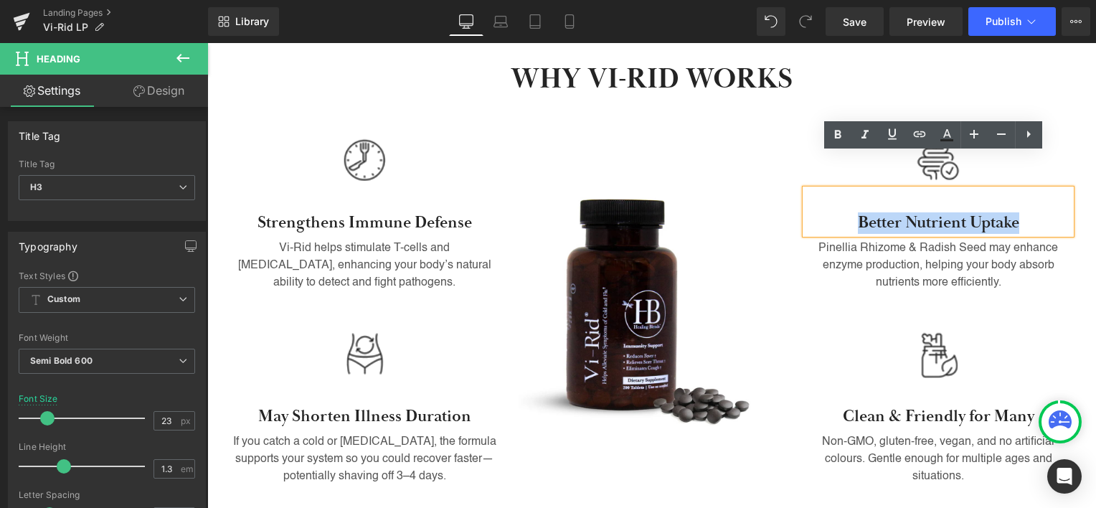
drag, startPoint x: 872, startPoint y: 194, endPoint x: 982, endPoint y: 184, distance: 110.3
click at [982, 212] on h3 "Better Nutrient Uptake" at bounding box center [937, 223] width 265 height 22
paste div
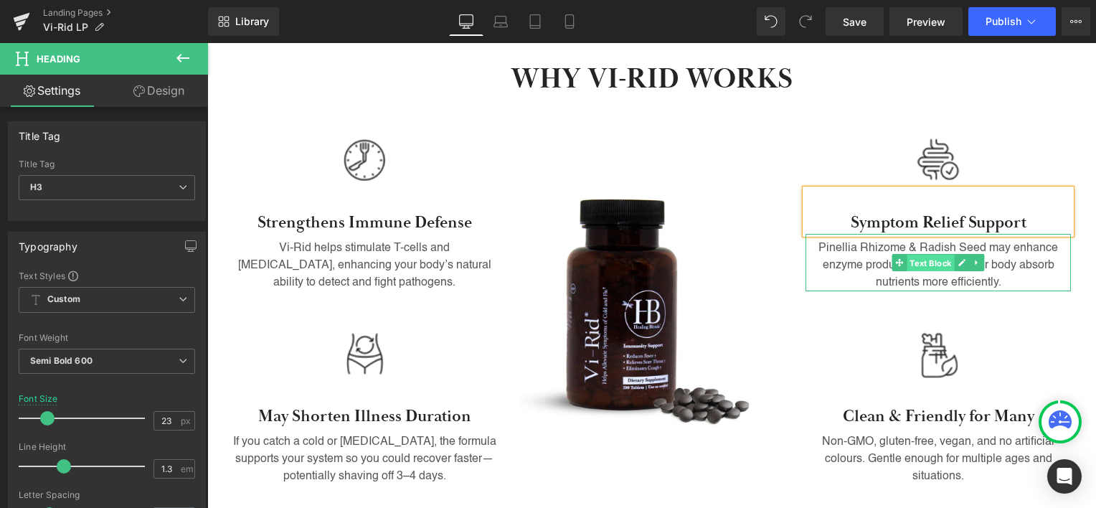
click at [907, 255] on span "Text Block" at bounding box center [930, 263] width 47 height 17
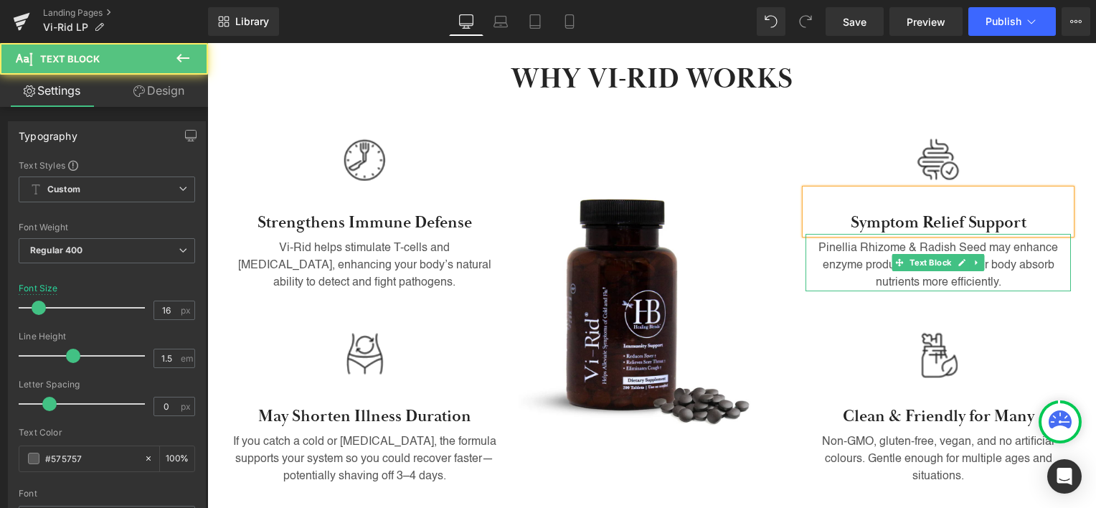
click at [866, 240] on p "Pinellia Rhizome & Radish Seed may enhance enzyme production, helping your body…" at bounding box center [937, 266] width 265 height 52
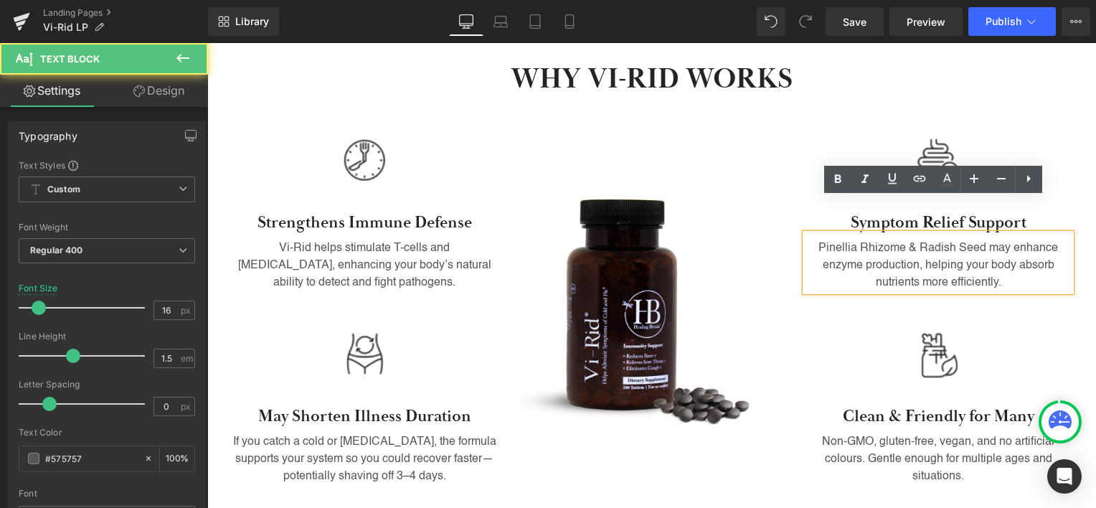
click at [868, 240] on p "Pinellia Rhizome & Radish Seed may enhance enzyme production, helping your body…" at bounding box center [937, 266] width 265 height 52
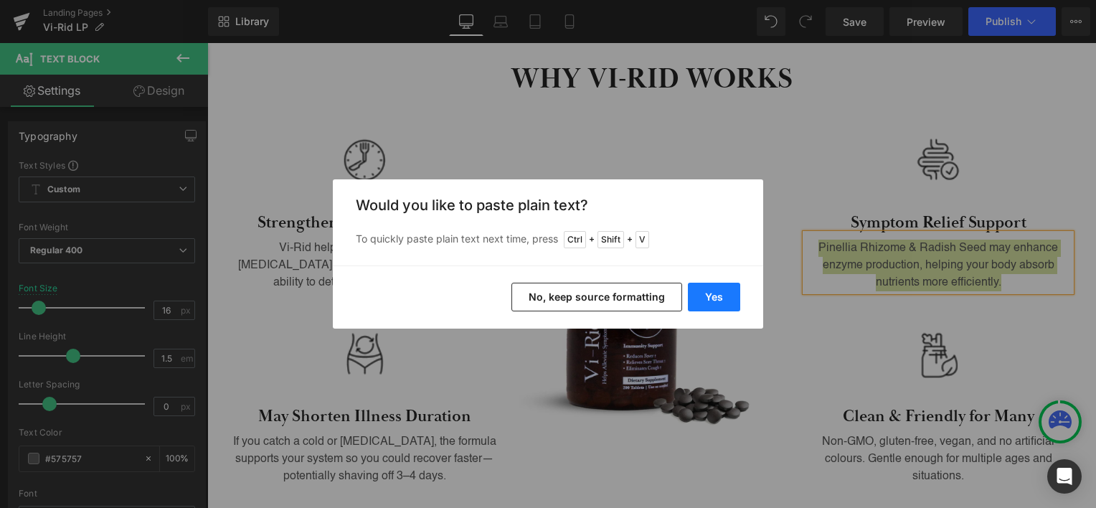
drag, startPoint x: 709, startPoint y: 300, endPoint x: 500, endPoint y: 255, distance: 213.4
click at [709, 300] on button "Yes" at bounding box center [714, 297] width 52 height 29
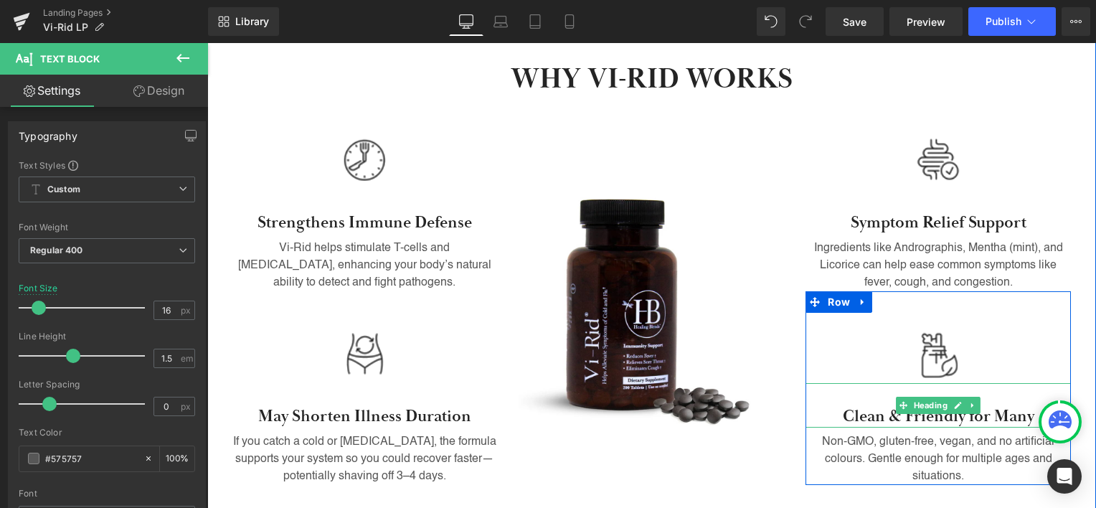
click at [858, 406] on h3 "Clean & Friendly for Many" at bounding box center [937, 417] width 265 height 22
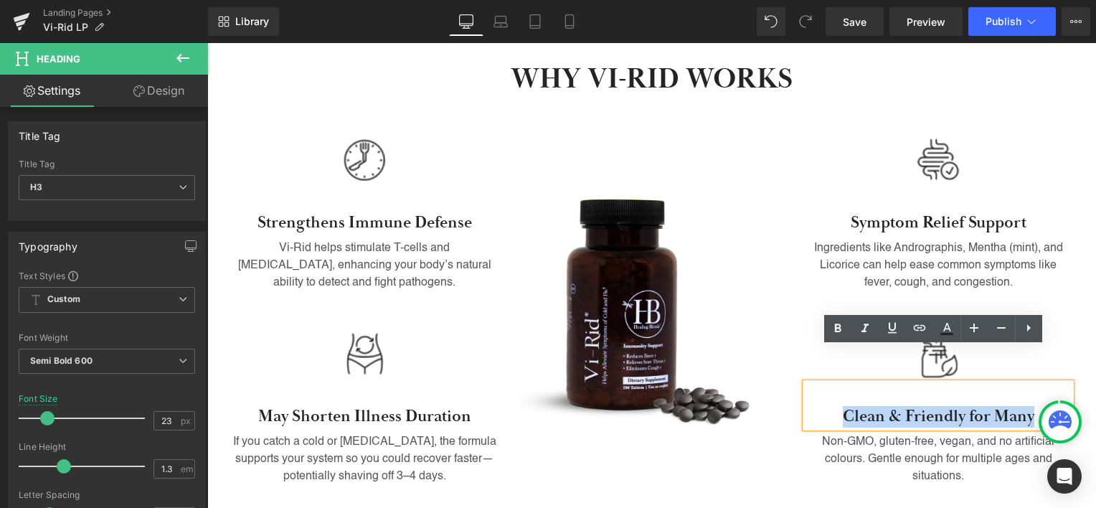
drag, startPoint x: 858, startPoint y: 383, endPoint x: 994, endPoint y: 376, distance: 136.5
click at [994, 406] on h3 "Clean & Friendly for Many" at bounding box center [937, 417] width 265 height 22
paste div
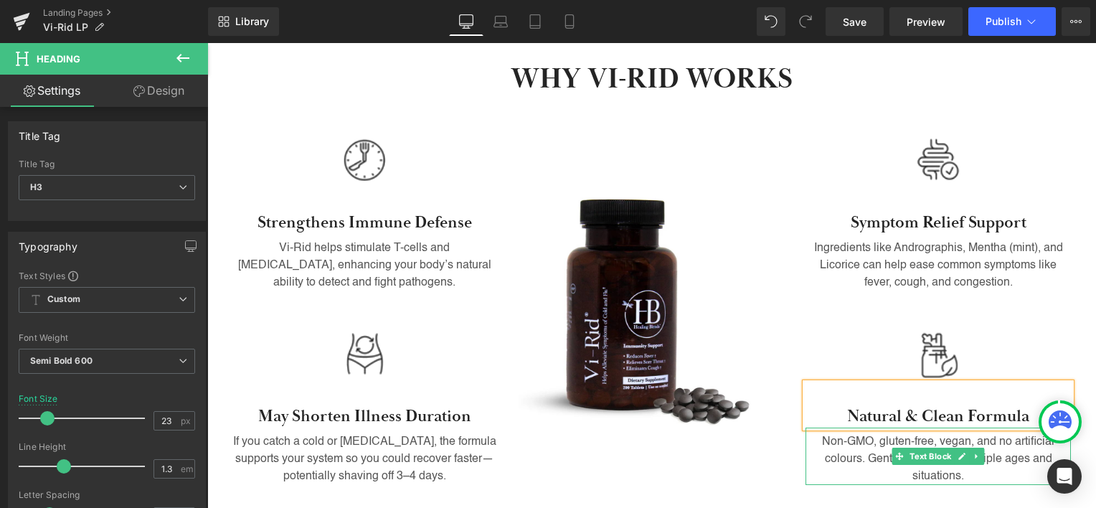
click at [866, 433] on p "Non-GMO, gluten-free, vegan, and no artificial colours. Gentle enough for multi…" at bounding box center [937, 459] width 265 height 52
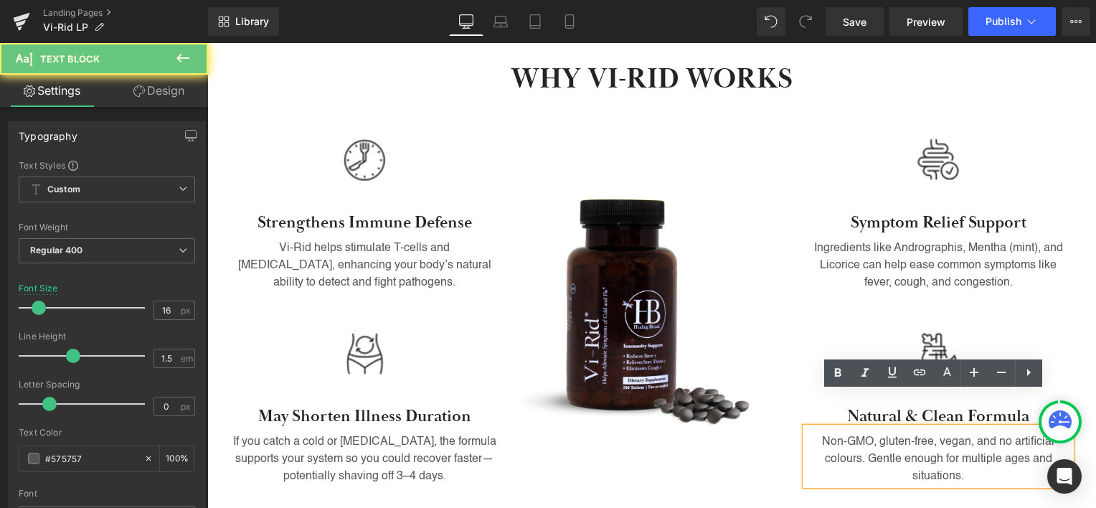
click at [866, 433] on p "Non-GMO, gluten-free, vegan, and no artificial colours. Gentle enough for multi…" at bounding box center [937, 459] width 265 height 52
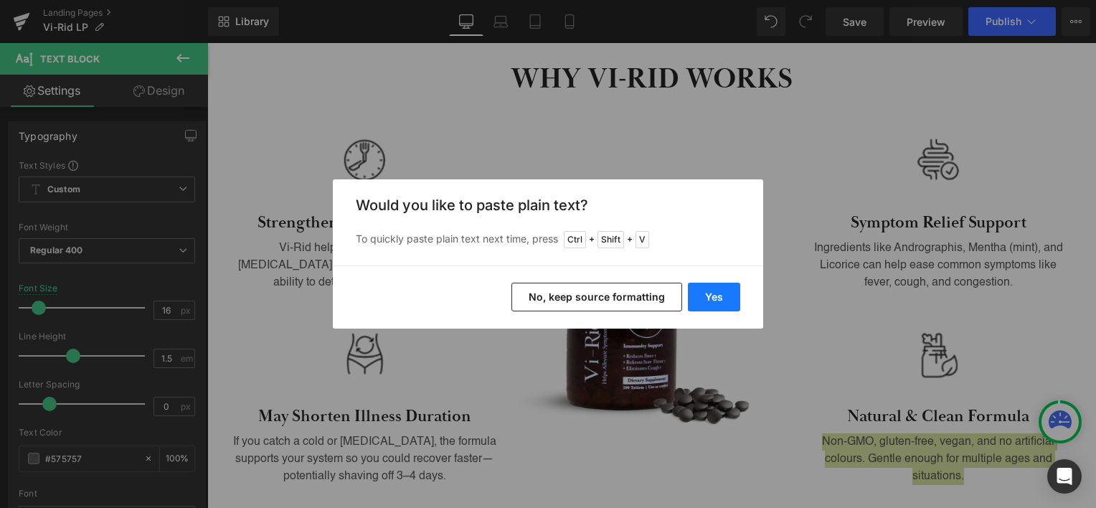
click at [707, 293] on button "Yes" at bounding box center [714, 297] width 52 height 29
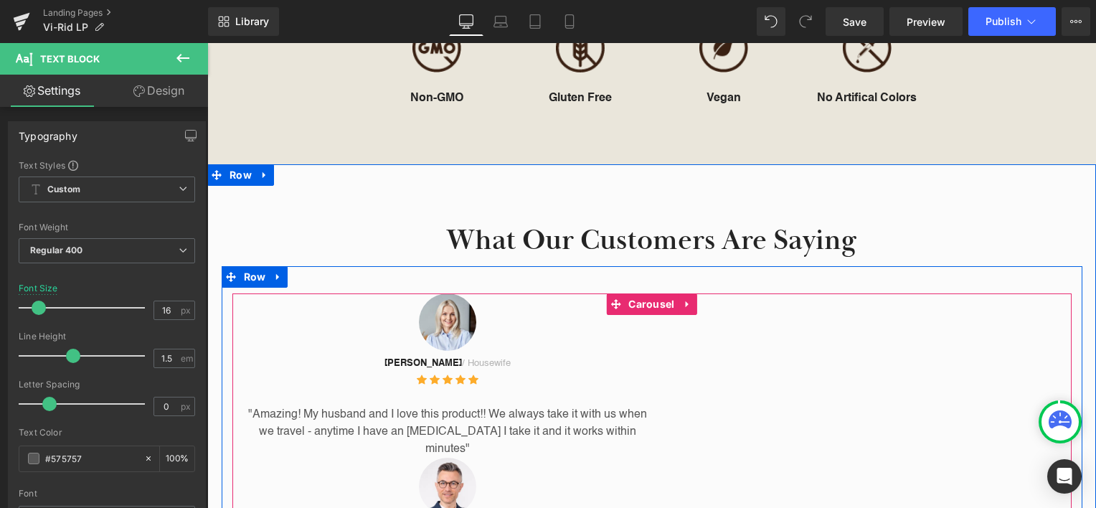
scroll to position [1524, 0]
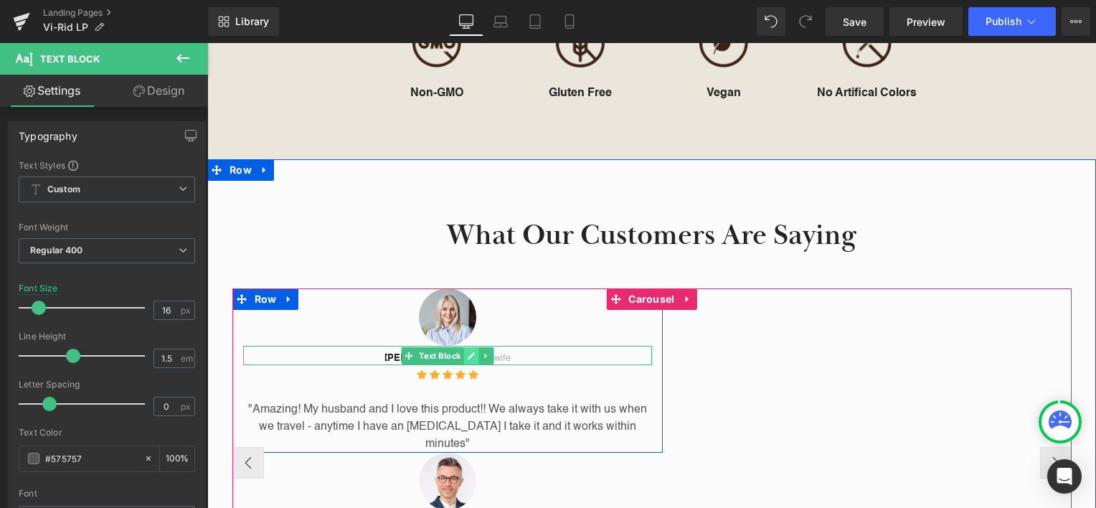
click at [470, 351] on icon at bounding box center [471, 355] width 8 height 9
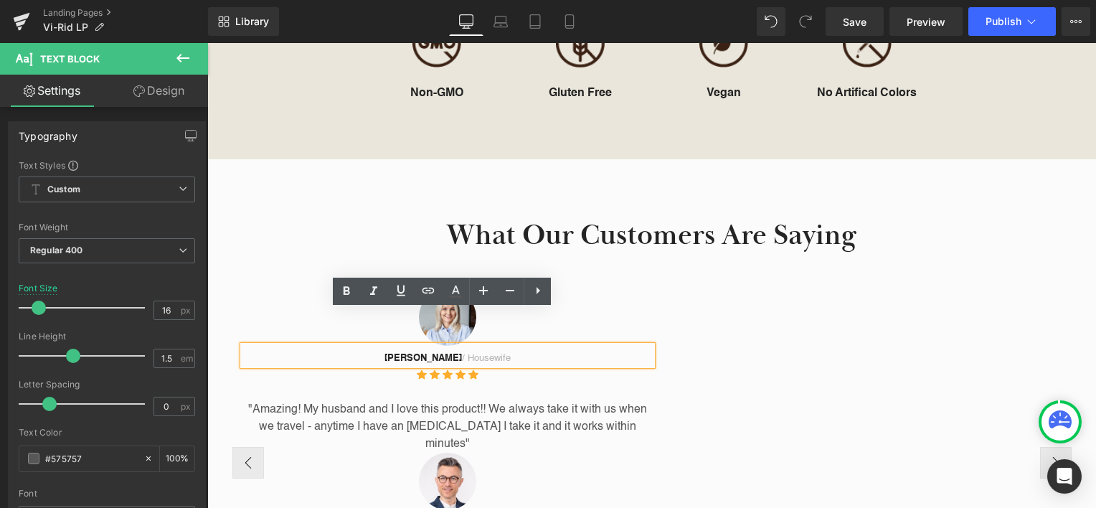
click at [417, 354] on strong "[PERSON_NAME]" at bounding box center [422, 358] width 77 height 9
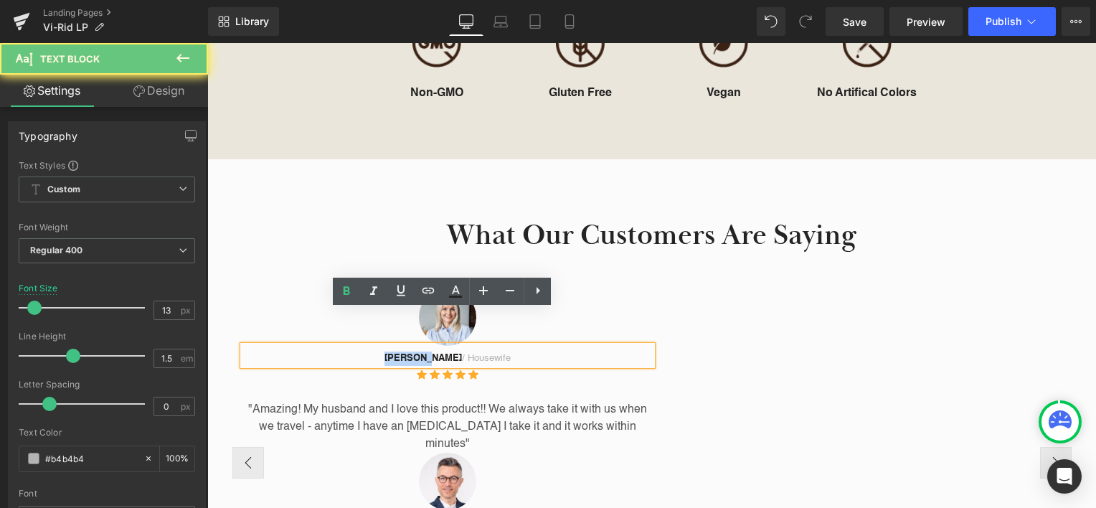
drag, startPoint x: 417, startPoint y: 320, endPoint x: 430, endPoint y: 321, distance: 13.7
click at [430, 354] on strong "[PERSON_NAME]" at bounding box center [422, 358] width 77 height 9
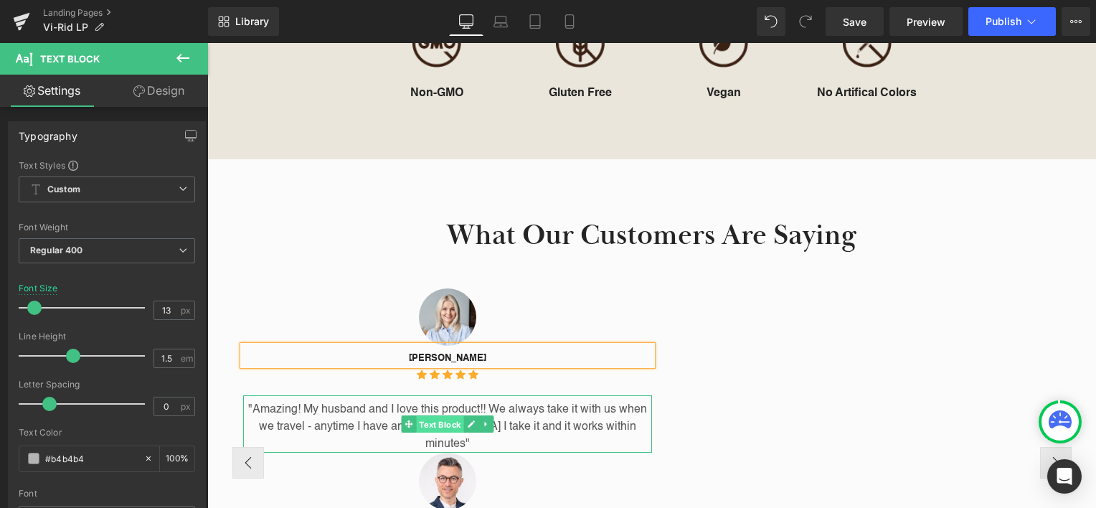
click at [416, 416] on span "Text Block" at bounding box center [439, 424] width 47 height 17
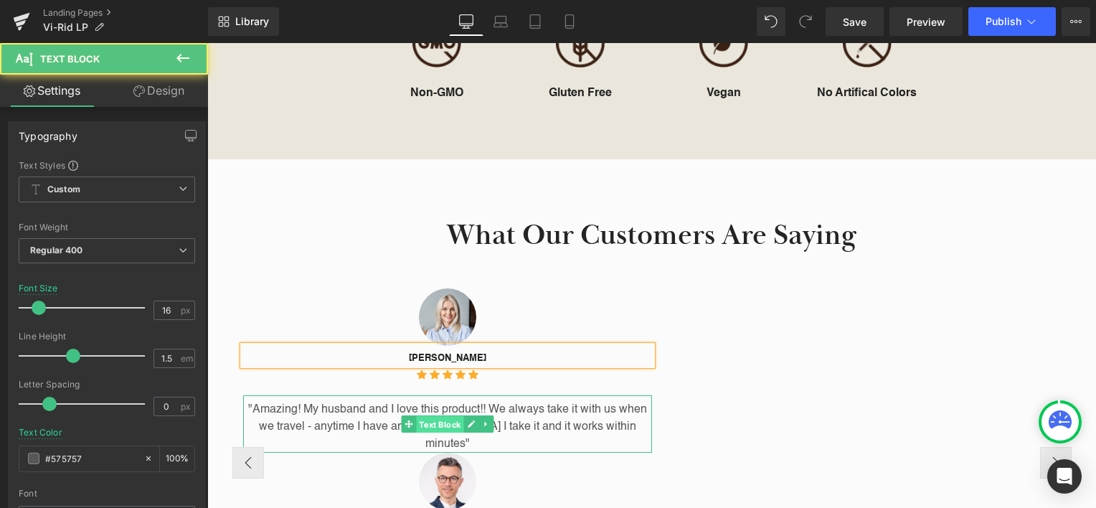
click at [433, 416] on span "Text Block" at bounding box center [439, 424] width 47 height 17
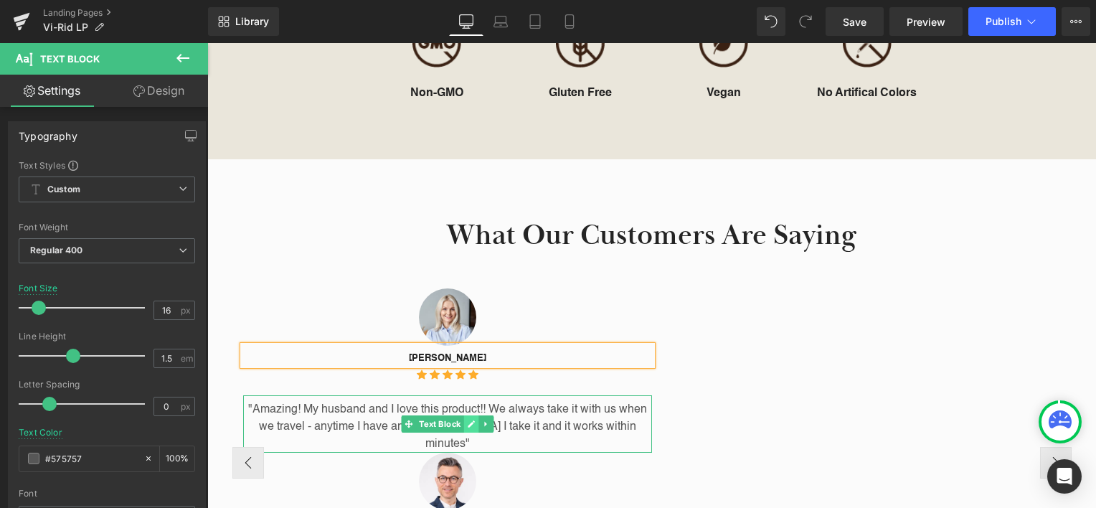
click at [471, 415] on link at bounding box center [470, 423] width 15 height 17
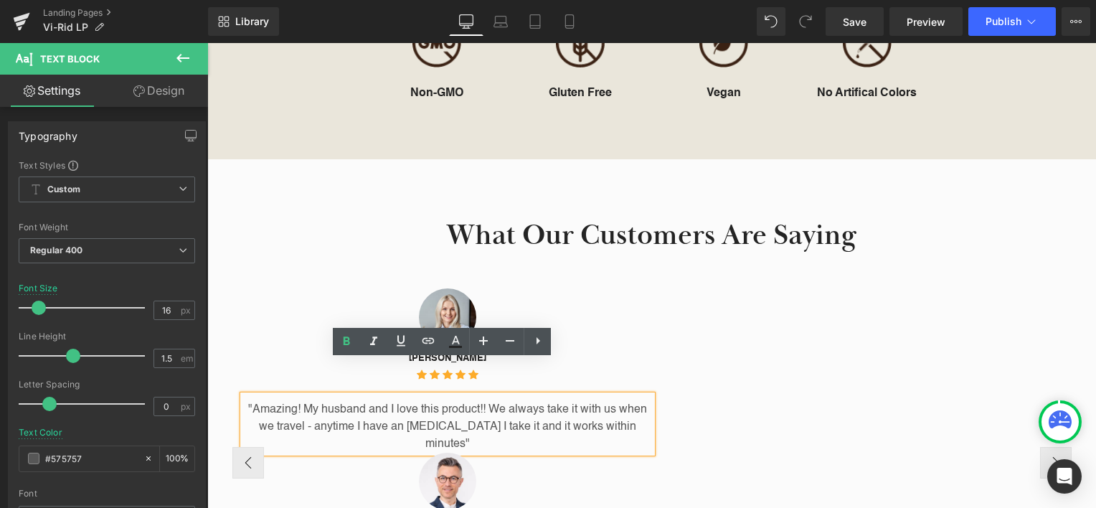
click at [426, 401] on p ""Amazing! My husband and I love this product!! We always take it with us when w…" at bounding box center [447, 427] width 409 height 52
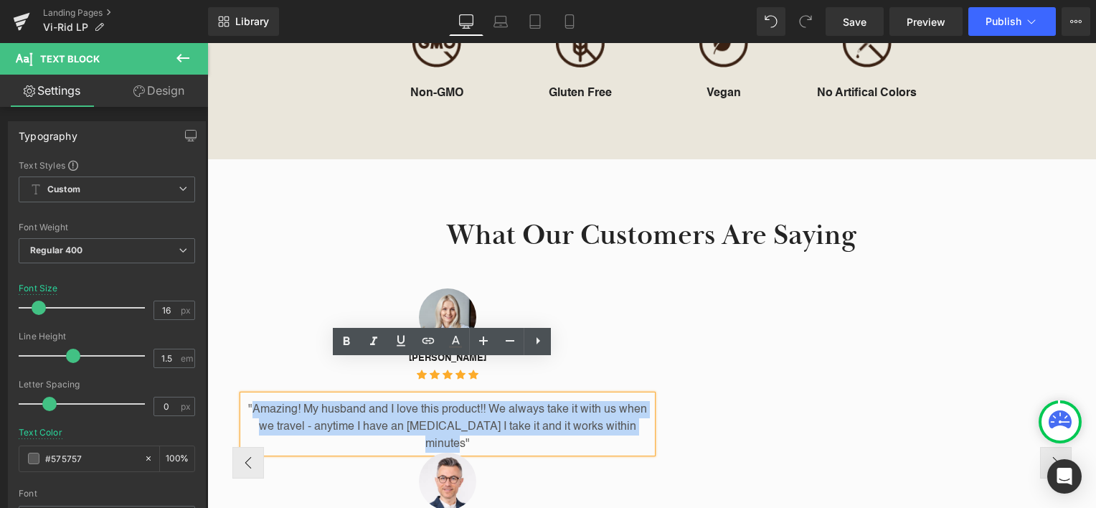
drag, startPoint x: 458, startPoint y: 412, endPoint x: 244, endPoint y: 371, distance: 217.6
click at [244, 401] on p ""Amazing! My husband and I love this product!! We always take it with us when w…" at bounding box center [447, 427] width 409 height 52
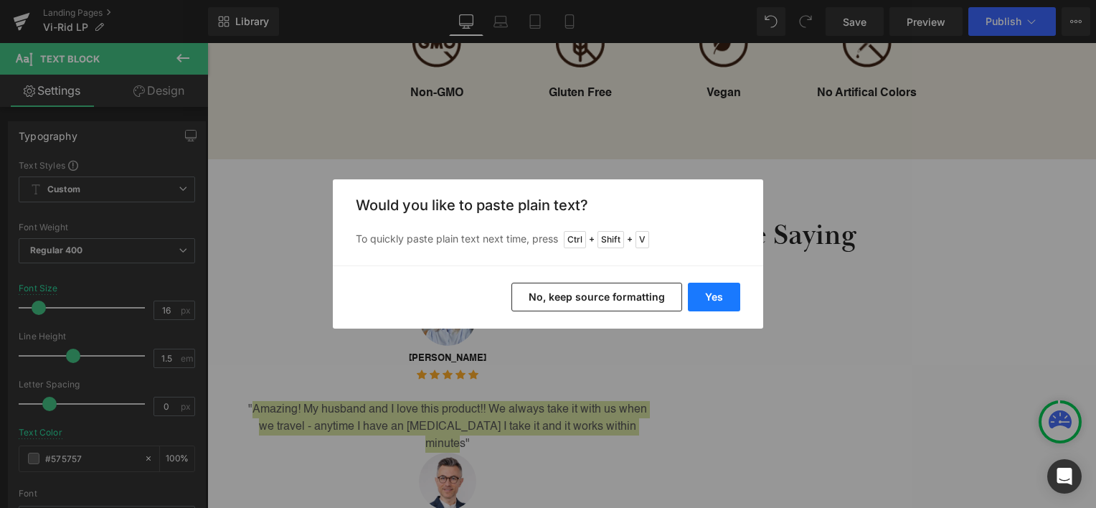
click at [716, 294] on button "Yes" at bounding box center [714, 297] width 52 height 29
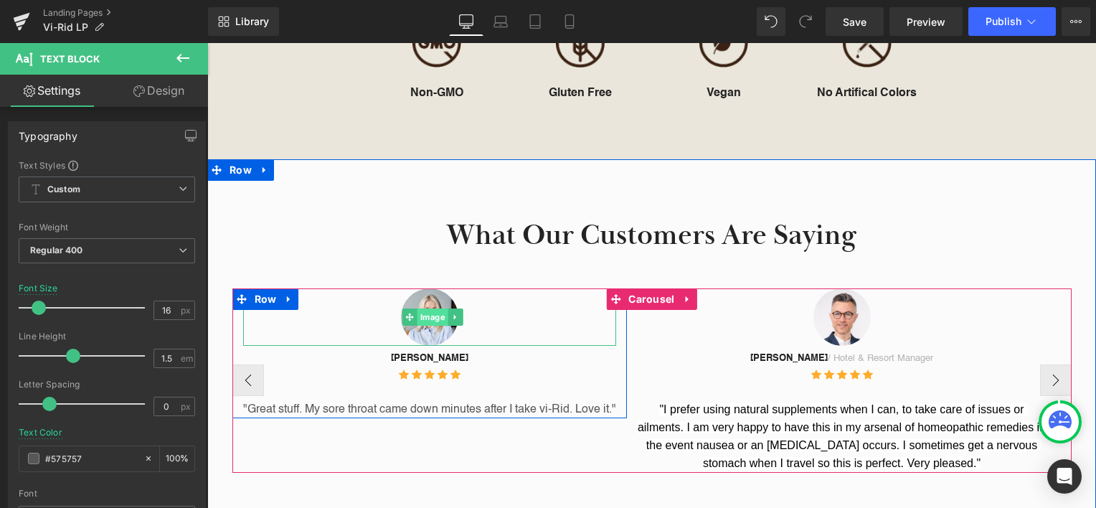
click at [432, 308] on span "Image" at bounding box center [432, 316] width 31 height 17
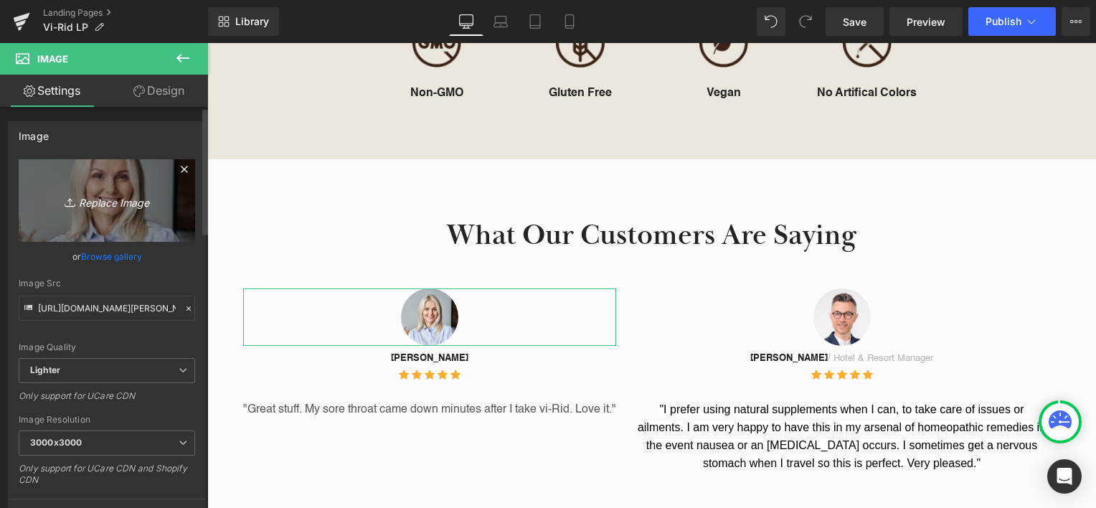
click at [135, 204] on icon "Replace Image" at bounding box center [106, 201] width 115 height 18
type input "C:\fakepath\doZjivAOs.jpg"
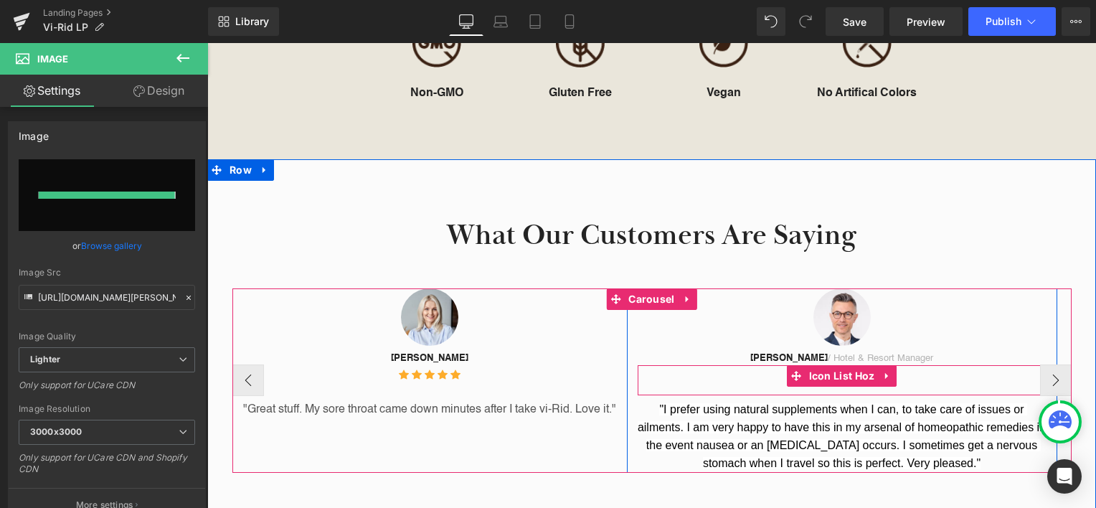
type input "[URL][DOMAIN_NAME]"
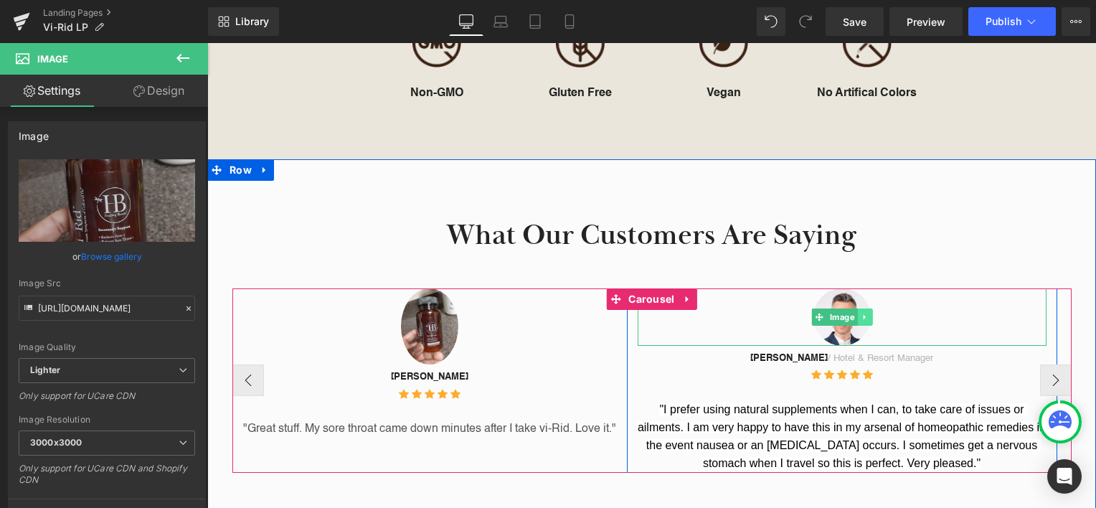
click at [865, 314] on icon at bounding box center [864, 316] width 2 height 5
click at [876, 313] on icon at bounding box center [872, 317] width 8 height 8
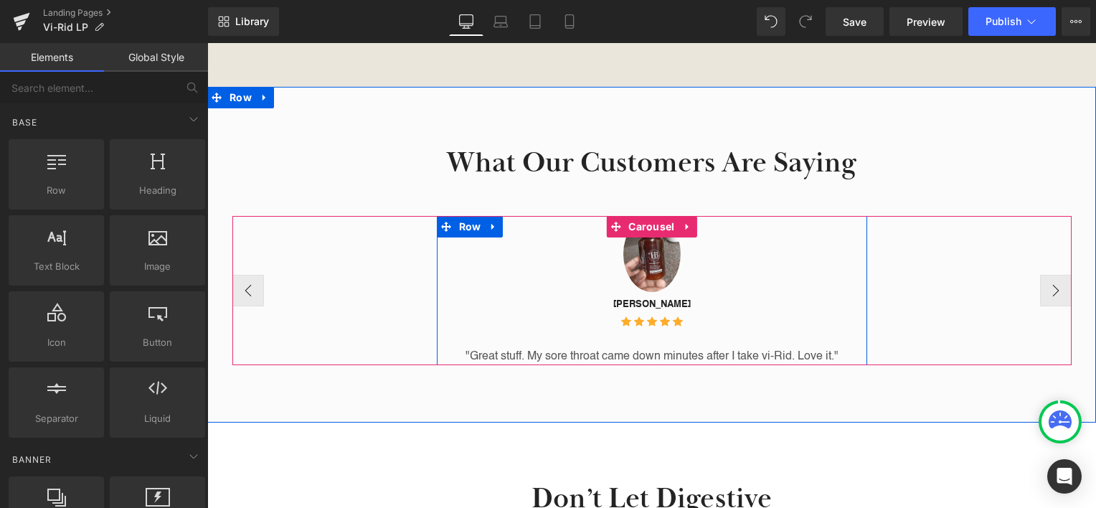
scroll to position [1596, 0]
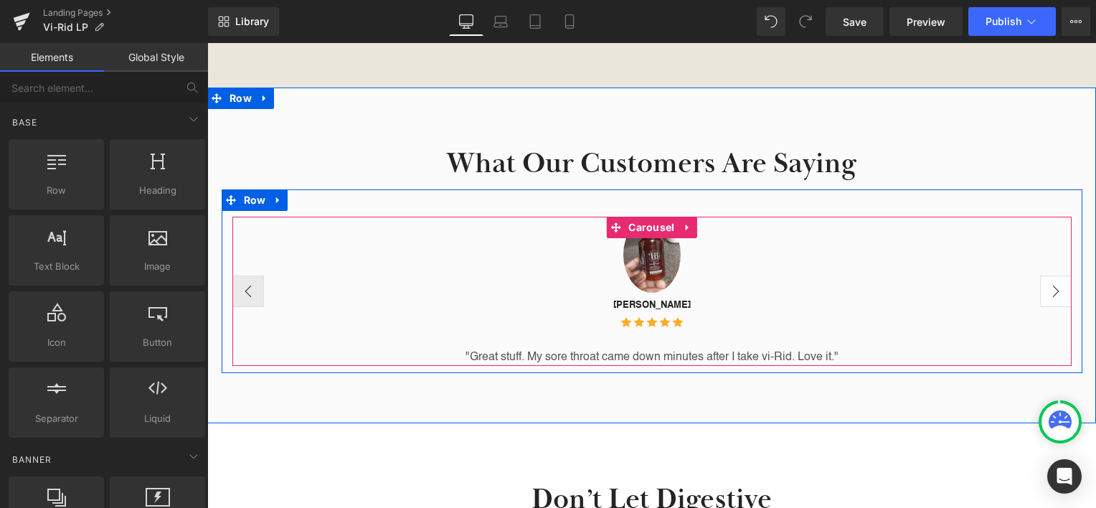
click at [1049, 275] on button "›" at bounding box center [1056, 291] width 32 height 32
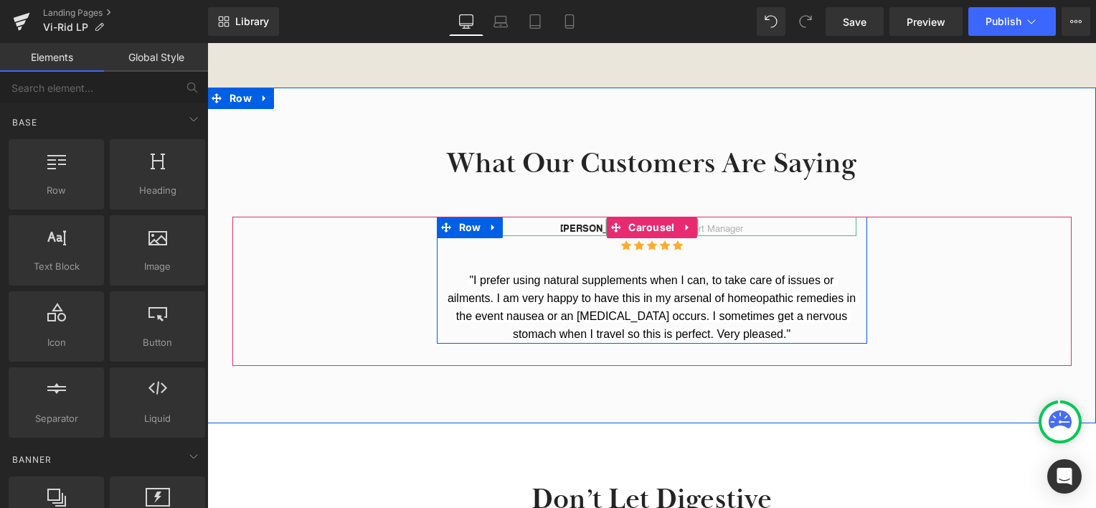
click at [576, 225] on strong "[PERSON_NAME]" at bounding box center [598, 229] width 77 height 9
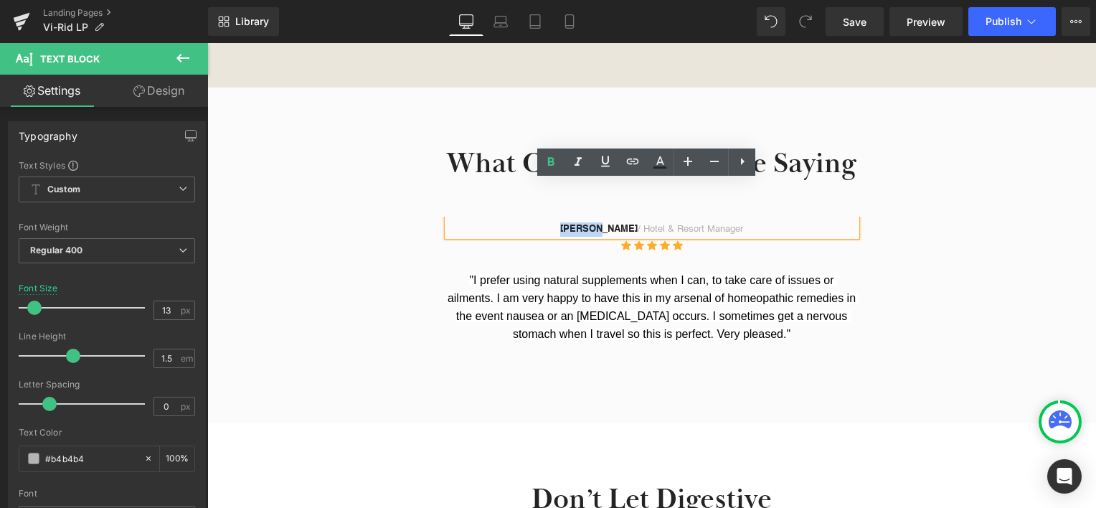
drag, startPoint x: 576, startPoint y: 195, endPoint x: 605, endPoint y: 189, distance: 30.0
click at [605, 225] on strong "[PERSON_NAME]" at bounding box center [598, 229] width 77 height 9
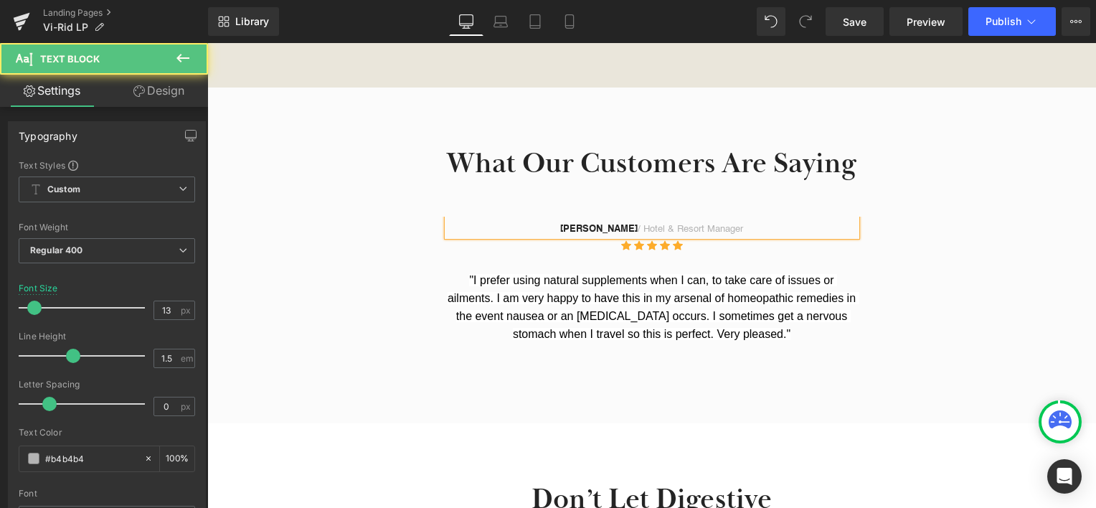
drag, startPoint x: 614, startPoint y: 194, endPoint x: 717, endPoint y: 197, distance: 103.3
click at [717, 222] on p "[PERSON_NAME] / Hotel & Resort Manager" at bounding box center [652, 229] width 409 height 14
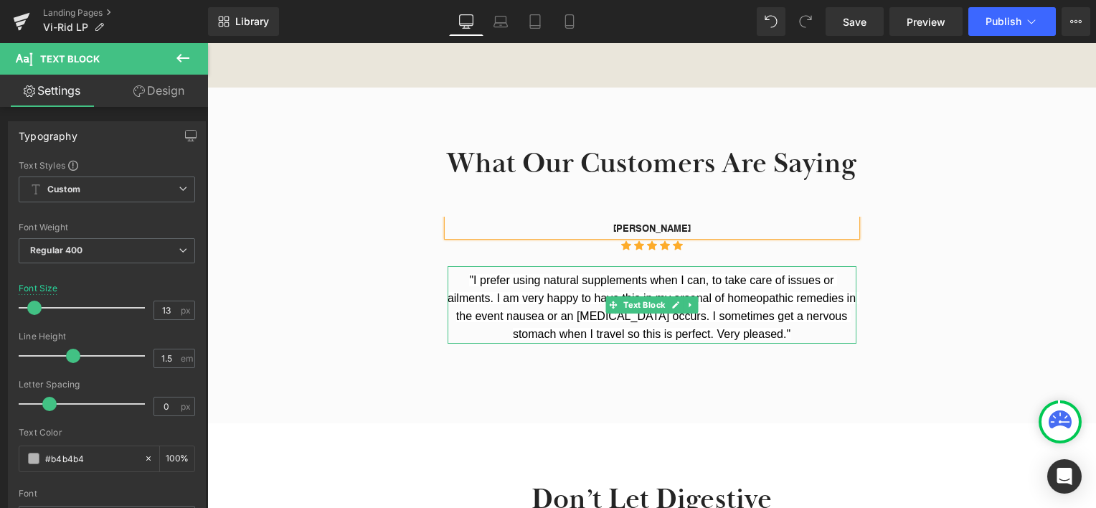
click at [690, 272] on p ""I prefer using natural supplements when I can, to take care of issues or ailme…" at bounding box center [652, 308] width 409 height 72
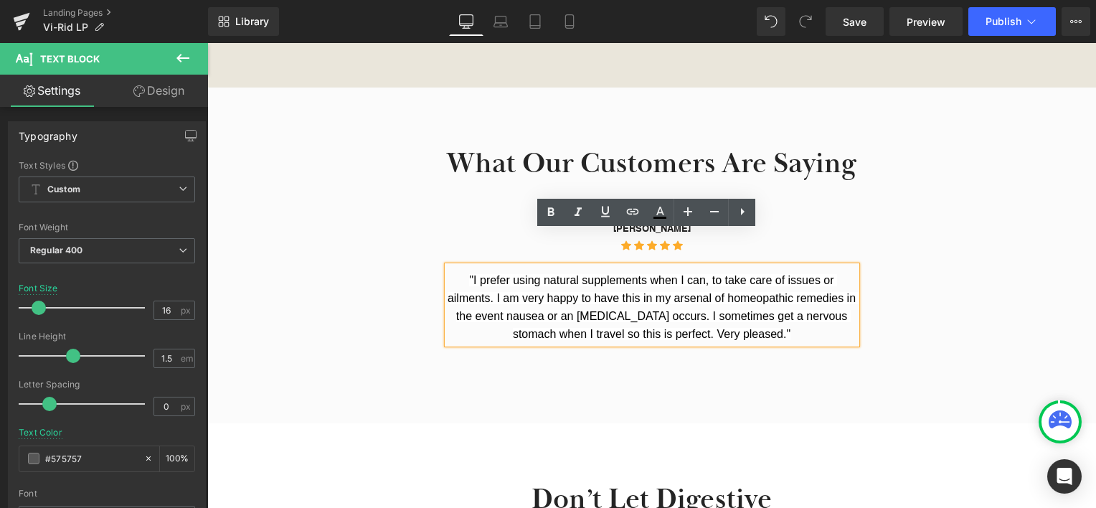
click at [636, 274] on span ""I prefer using natural supplements when I can, to take care of issues or ailme…" at bounding box center [654, 307] width 412 height 66
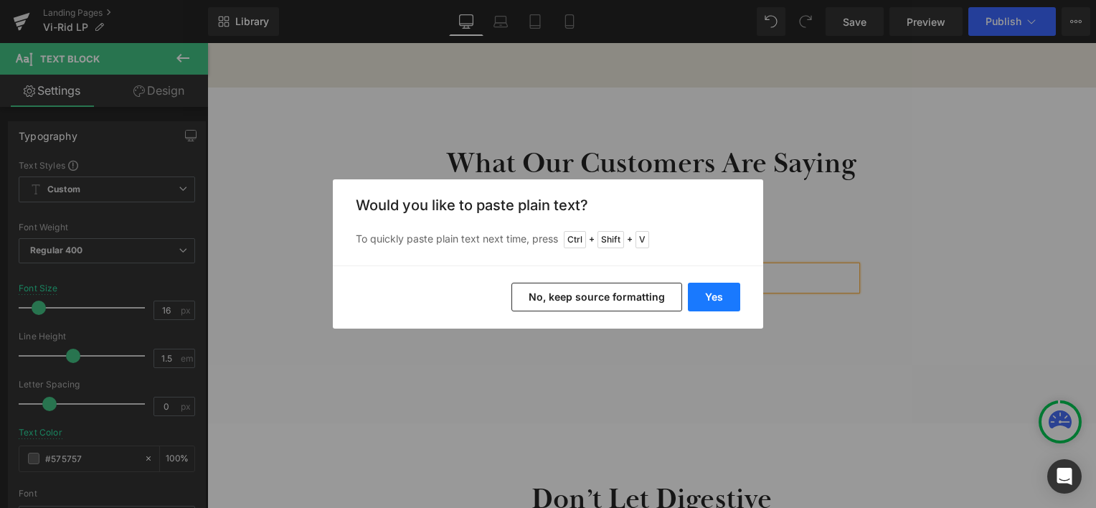
click at [720, 299] on button "Yes" at bounding box center [714, 297] width 52 height 29
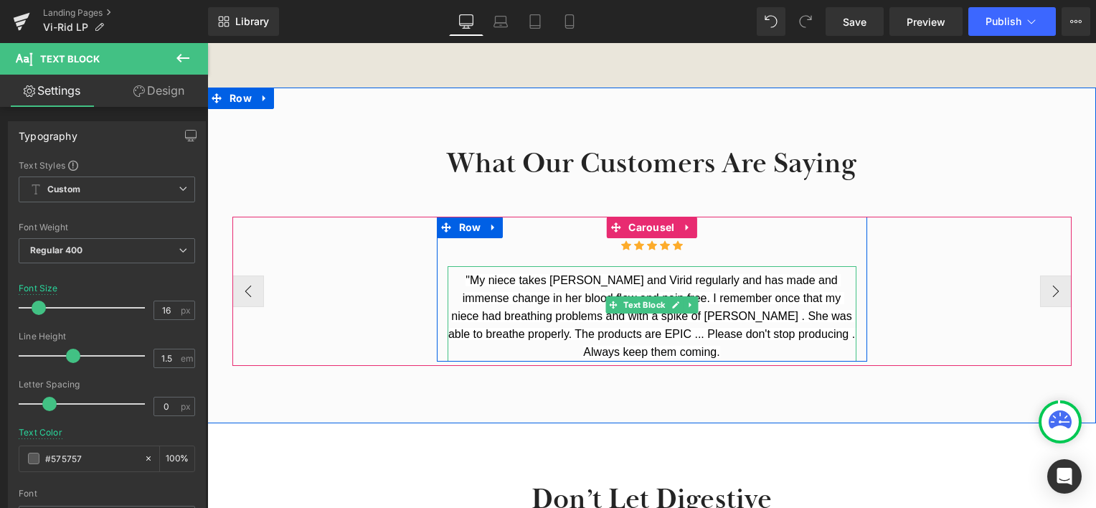
click at [813, 297] on p ""My niece takes [PERSON_NAME] and Virid regularly and has made and immense chan…" at bounding box center [652, 317] width 409 height 90
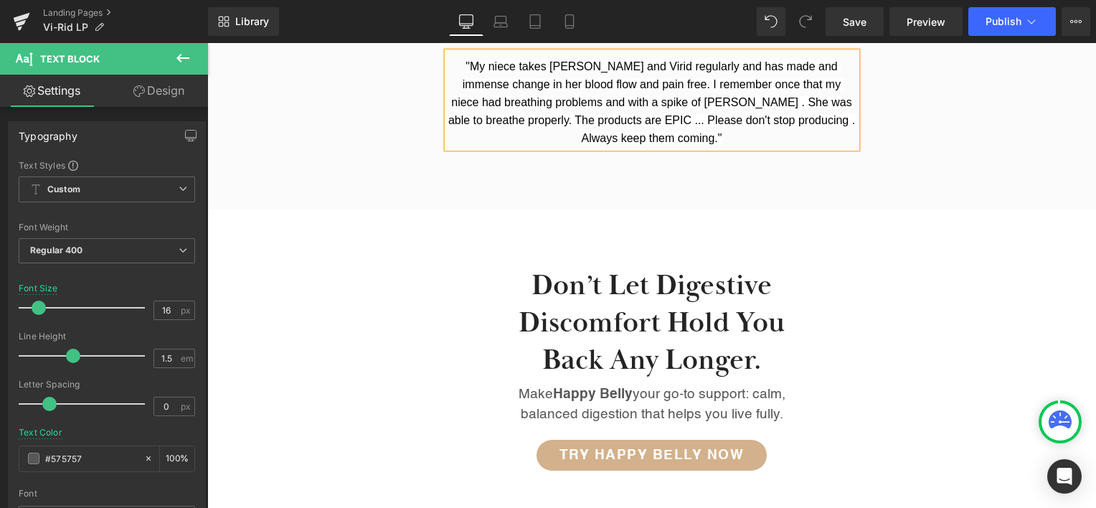
scroll to position [1811, 0]
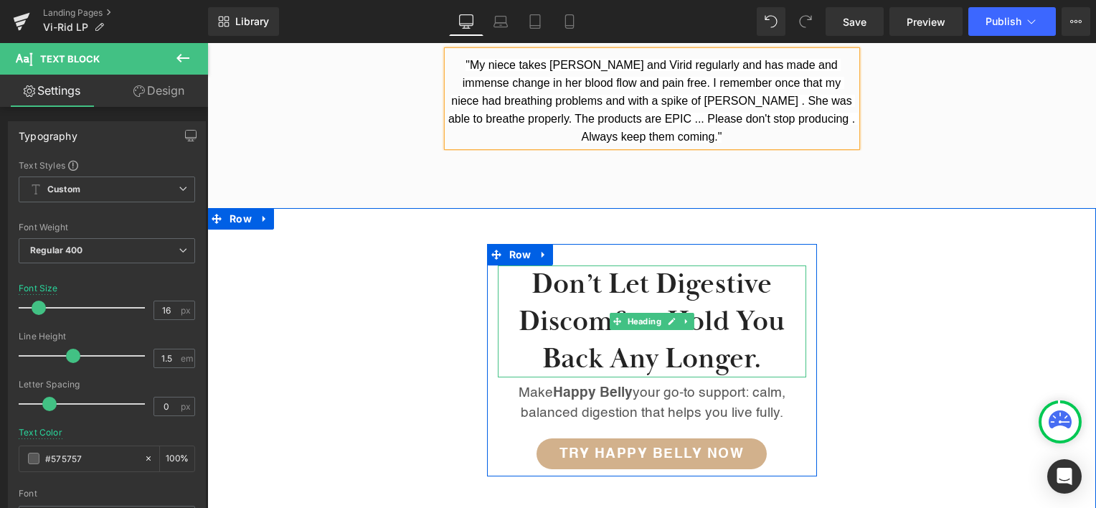
click at [585, 284] on h2 "Don’t let digestive discomfort hold you back any longer." at bounding box center [652, 321] width 308 height 112
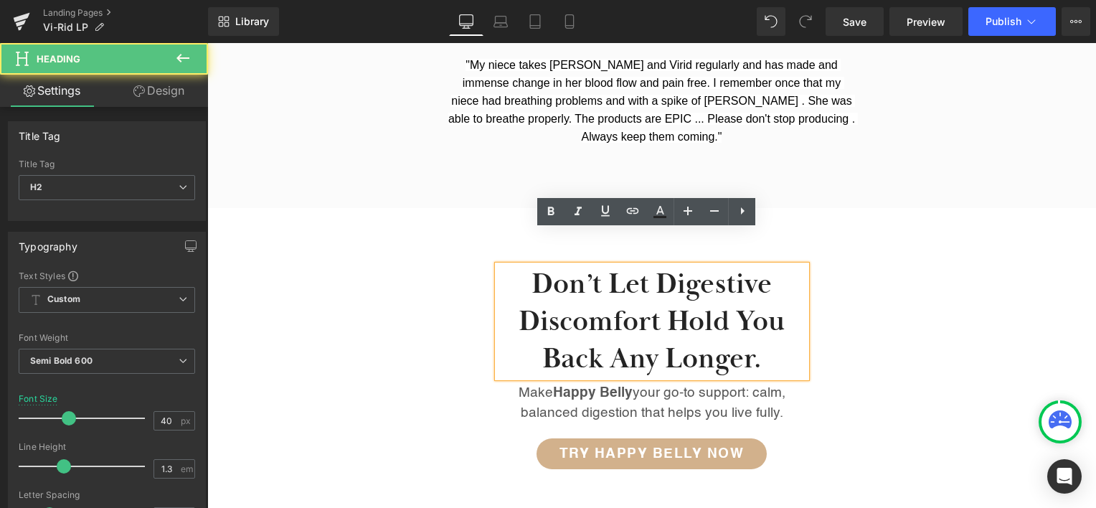
click at [582, 288] on h2 "Don’t let digestive discomfort hold you back any longer." at bounding box center [652, 321] width 308 height 112
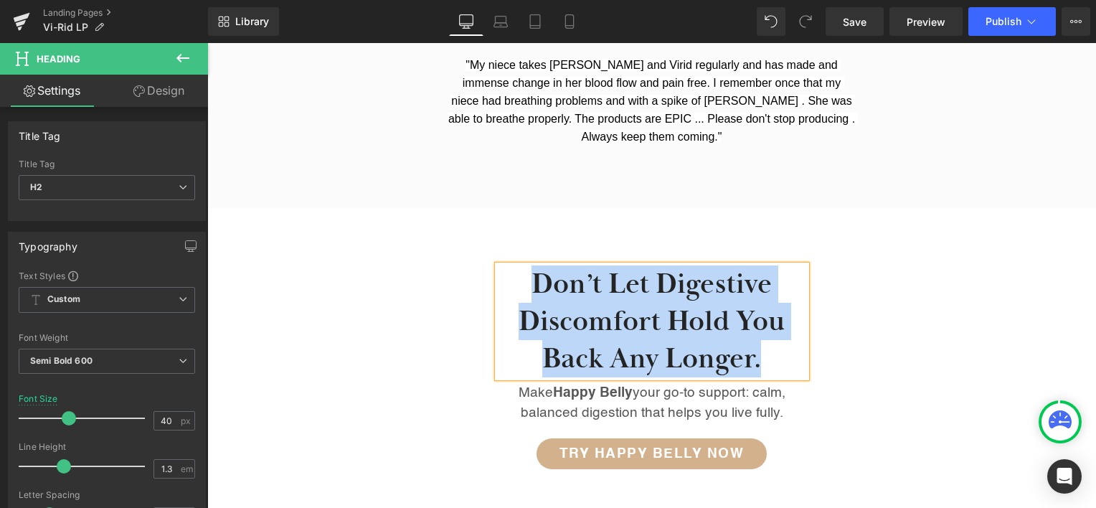
paste div
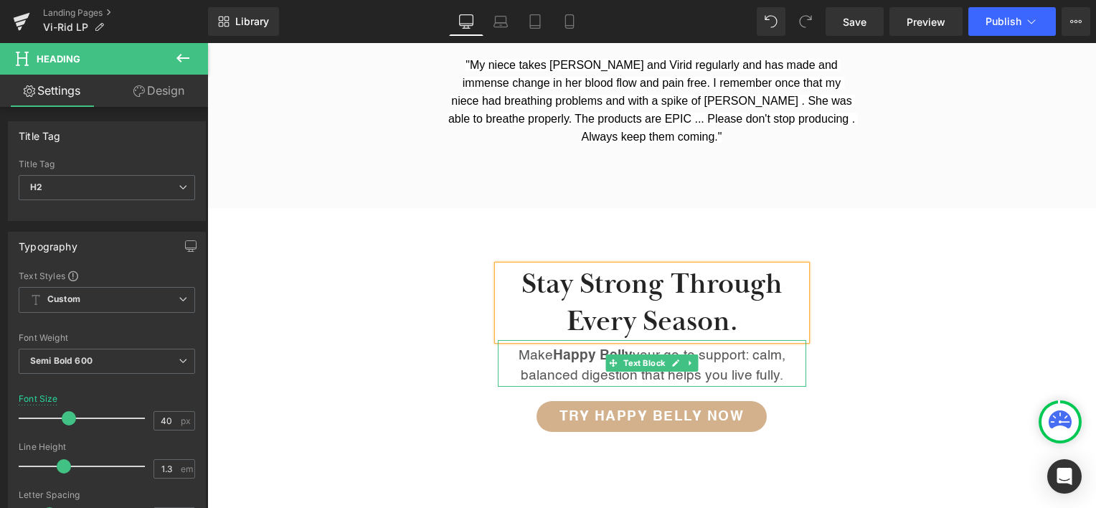
click at [734, 346] on p "Make Happy Belly your go-to support: calm, balanced digestion that helps you li…" at bounding box center [652, 366] width 308 height 41
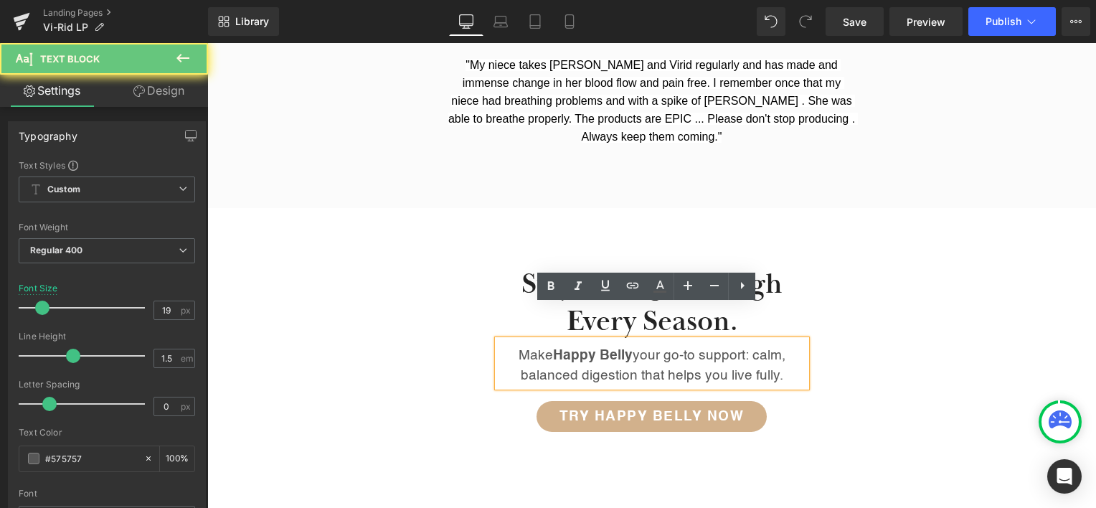
click at [732, 346] on p "Make Happy Belly your go-to support: calm, balanced digestion that helps you li…" at bounding box center [652, 366] width 308 height 41
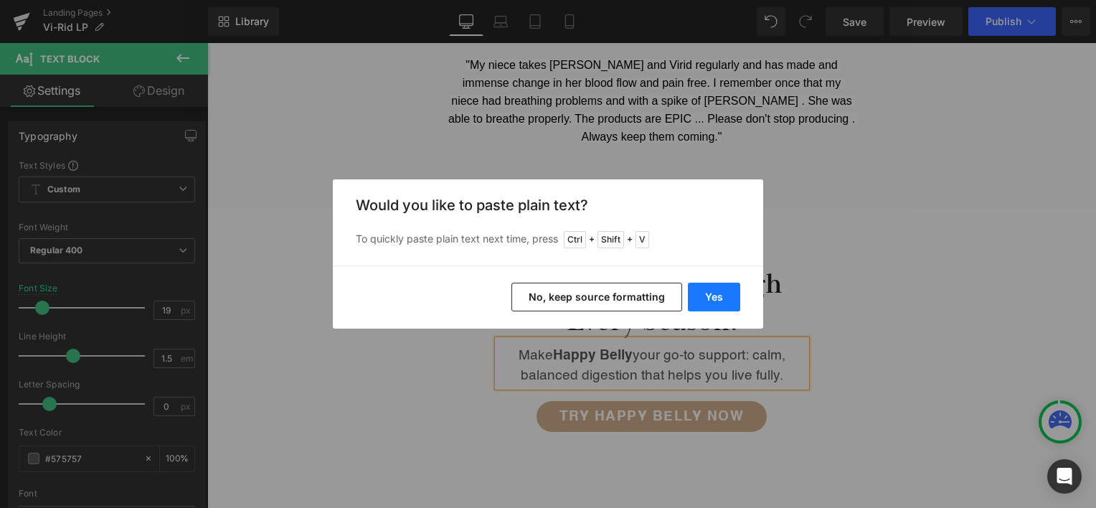
click at [723, 298] on button "Yes" at bounding box center [714, 297] width 52 height 29
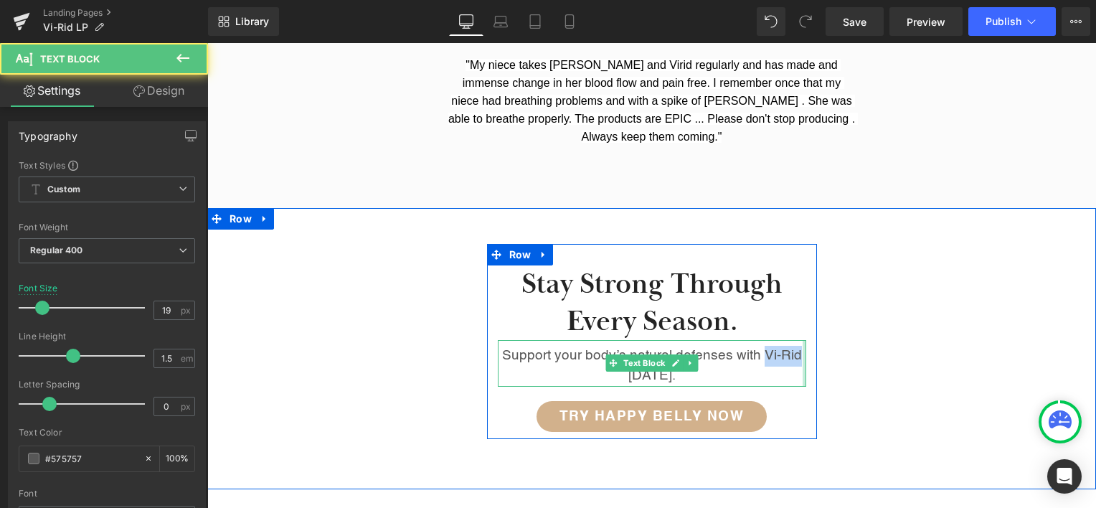
drag, startPoint x: 756, startPoint y: 321, endPoint x: 798, endPoint y: 321, distance: 42.3
click at [798, 340] on div "Support your body’s natural defenses with Vi-Rid [DATE]. Text Block" at bounding box center [652, 363] width 308 height 47
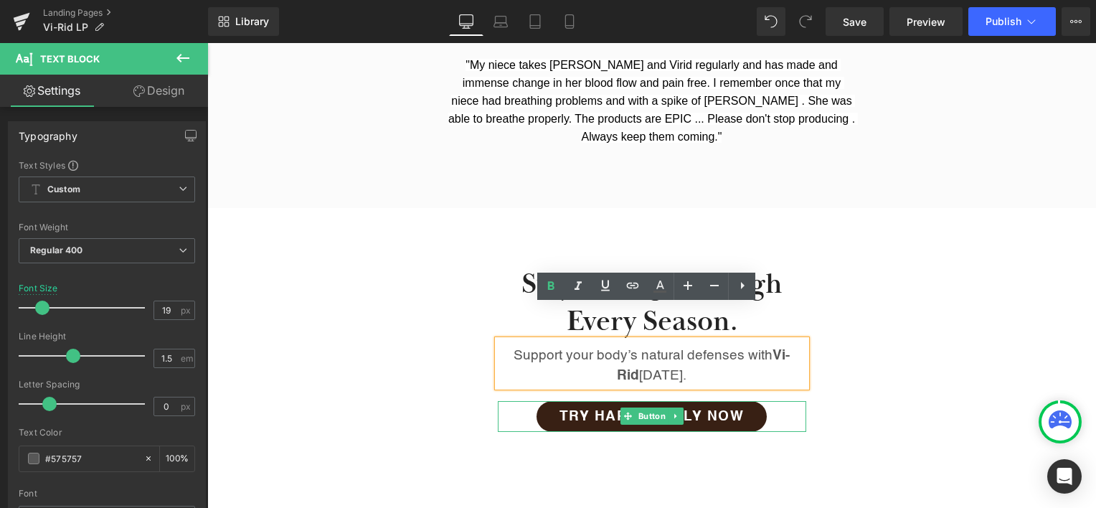
click at [700, 401] on link "Try Happy Belly Now" at bounding box center [652, 416] width 231 height 31
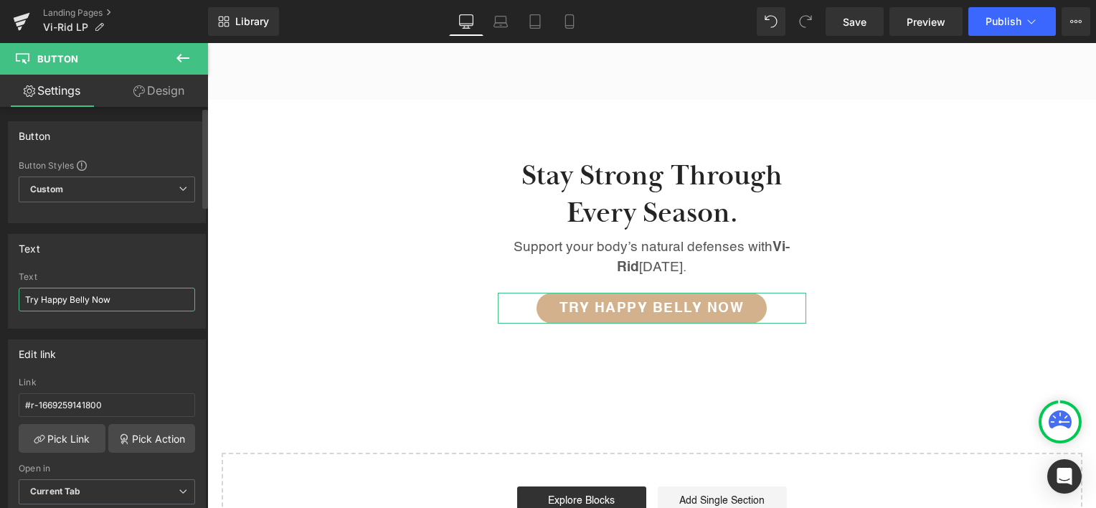
click at [52, 297] on input "Try Happy Belly Now" at bounding box center [107, 300] width 176 height 24
drag, startPoint x: 52, startPoint y: 297, endPoint x: 77, endPoint y: 297, distance: 25.1
click at [77, 297] on input "Try Happy Belly Now" at bounding box center [107, 300] width 176 height 24
type input "Try Vi-Rid Now"
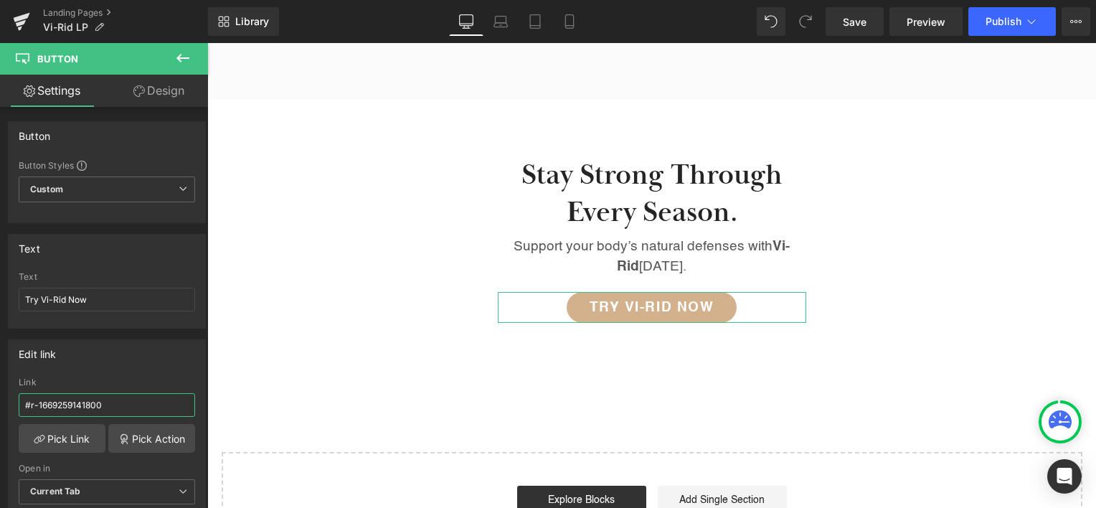
drag, startPoint x: 117, startPoint y: 400, endPoint x: -3, endPoint y: 400, distance: 119.8
click at [0, 400] on html "Image You are previewing how the will restyle your page. You can not edit Eleme…" at bounding box center [548, 254] width 1096 height 508
paste input "[URL][DOMAIN_NAME]"
type input "[URL][DOMAIN_NAME]"
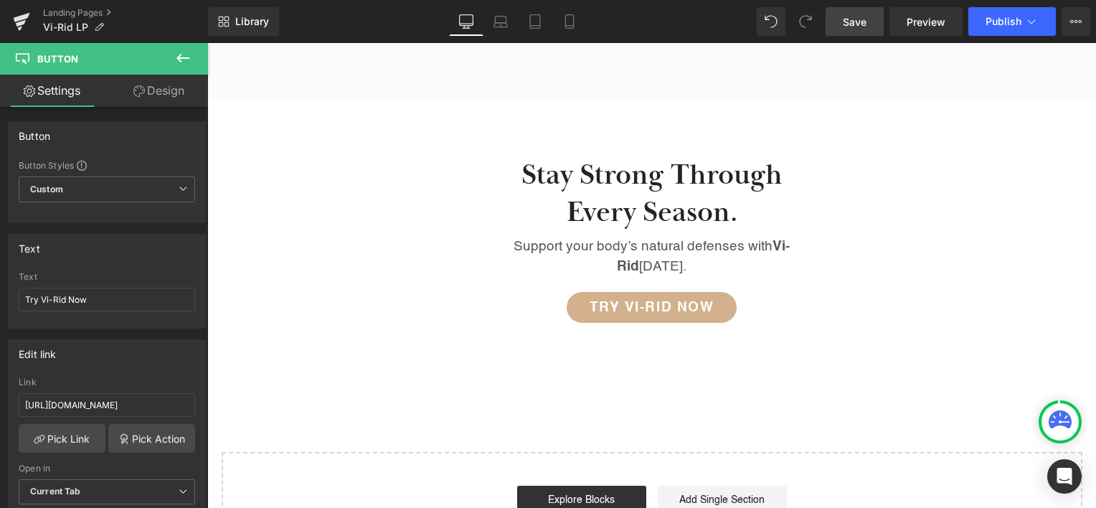
click at [868, 18] on link "Save" at bounding box center [855, 21] width 58 height 29
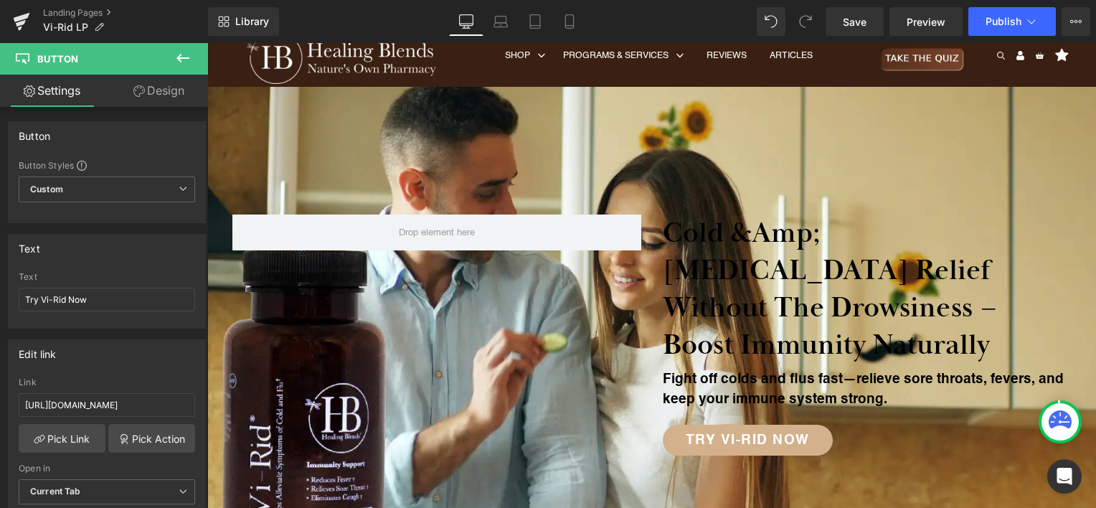
scroll to position [0, 0]
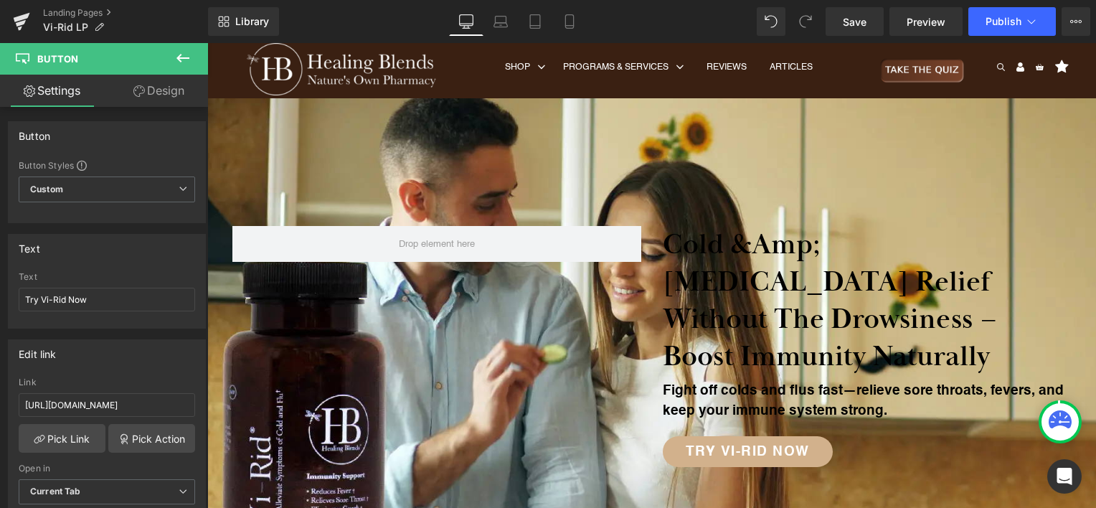
drag, startPoint x: 1090, startPoint y: 331, endPoint x: 1303, endPoint y: 84, distance: 326.5
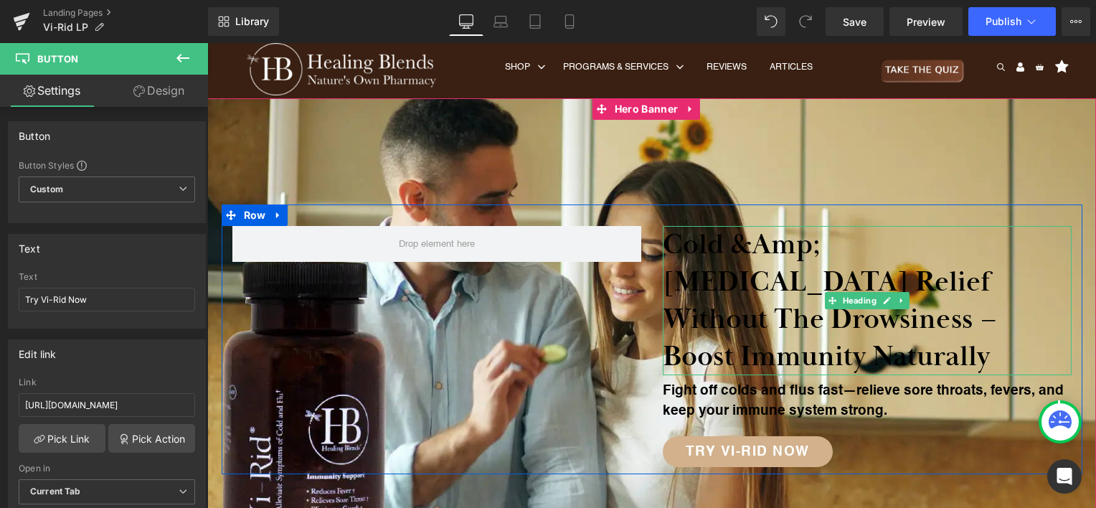
click at [737, 246] on h2 "Cold &amp; [MEDICAL_DATA] Relief Without the Drowsiness – Boost Immunity Natura…" at bounding box center [867, 300] width 409 height 149
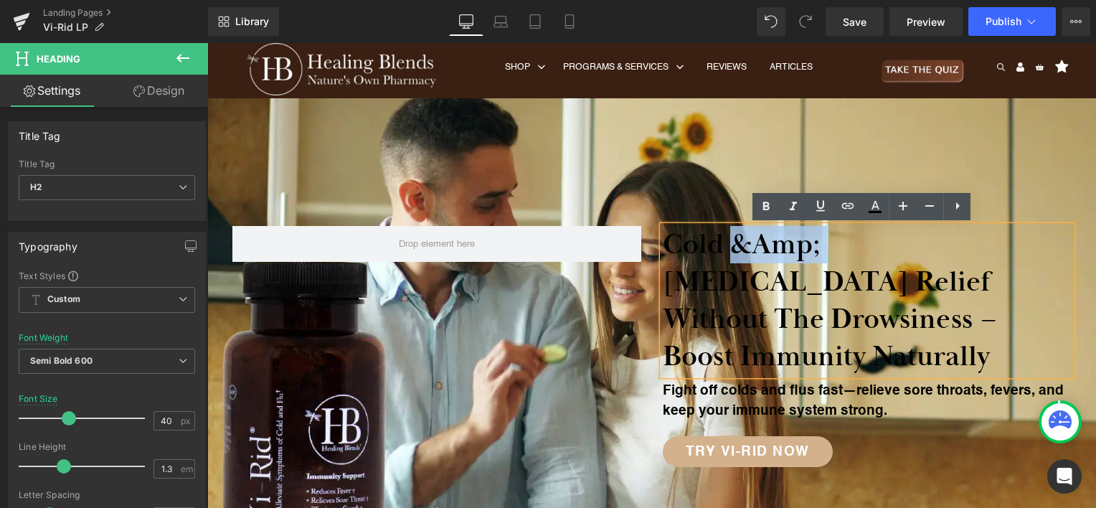
drag, startPoint x: 730, startPoint y: 243, endPoint x: 823, endPoint y: 248, distance: 93.4
click at [823, 248] on h2 "Cold &amp; [MEDICAL_DATA] Relief Without the Drowsiness – Boost Immunity Natura…" at bounding box center [867, 300] width 409 height 149
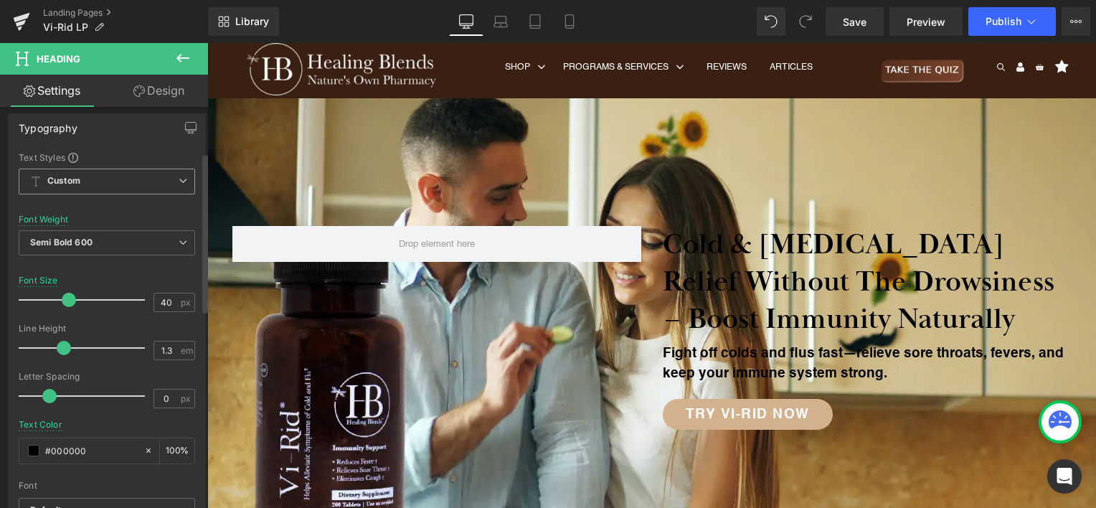
scroll to position [143, 0]
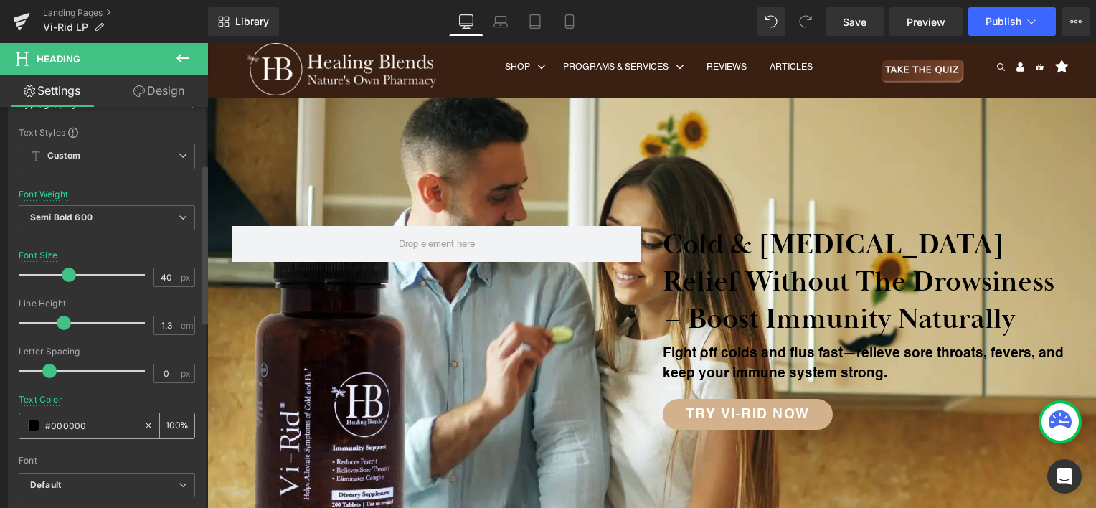
click at [29, 426] on span at bounding box center [33, 425] width 11 height 11
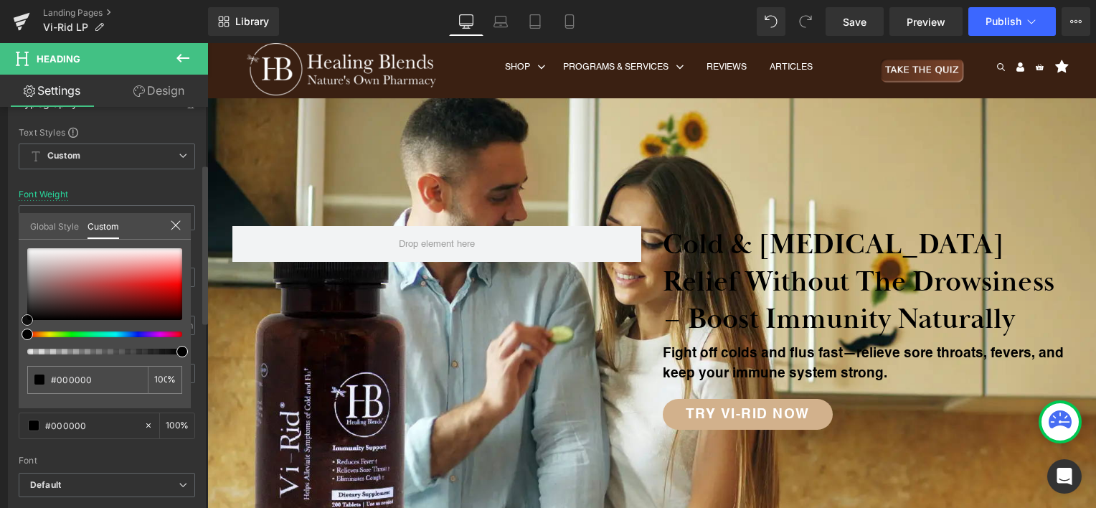
type input "#b3abab"
type input "#c6c2c2"
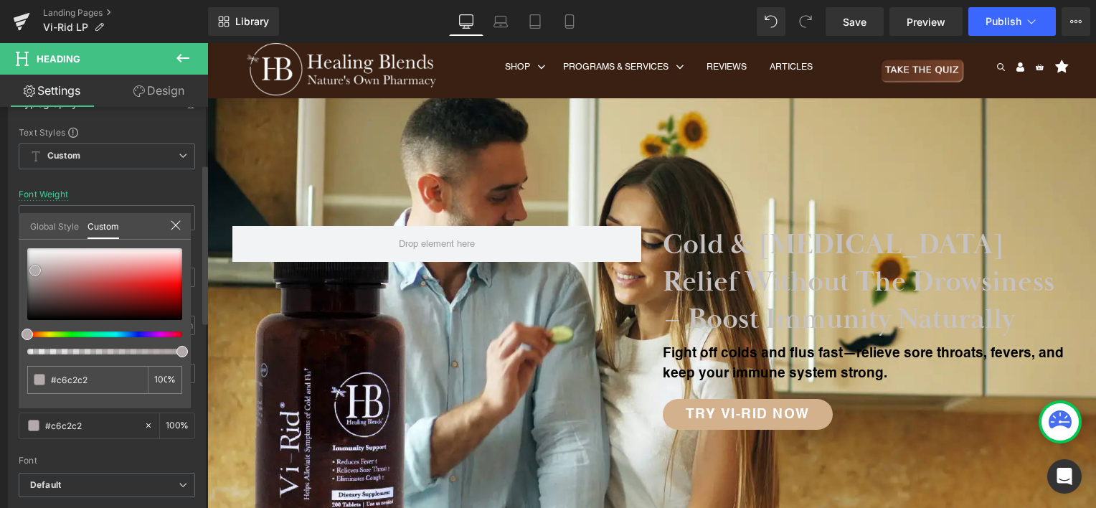
type input "#ededed"
type input "#ffffff"
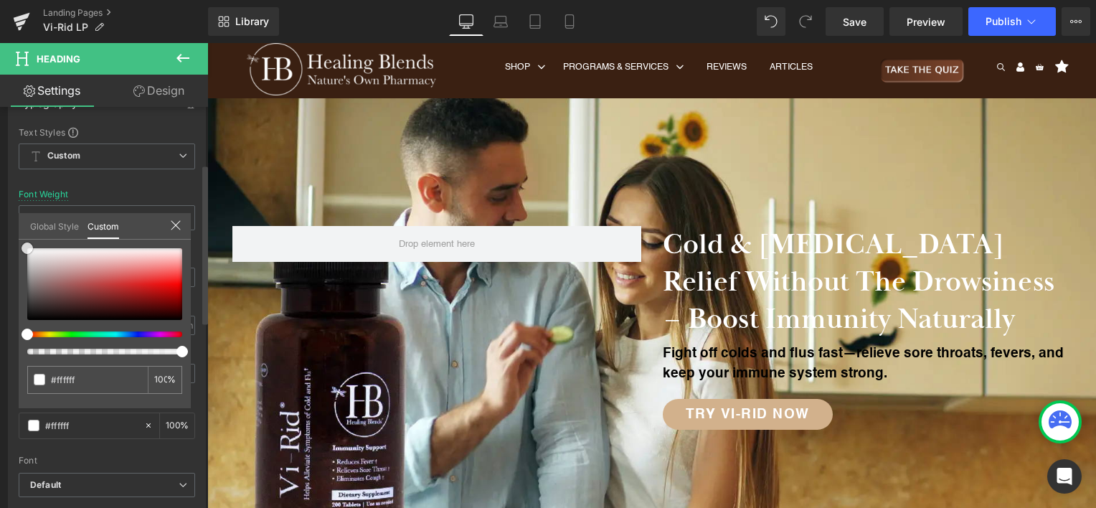
drag, startPoint x: 35, startPoint y: 270, endPoint x: 22, endPoint y: 243, distance: 29.8
click at [22, 243] on div "#ffffff 100 %" at bounding box center [105, 248] width 172 height 17
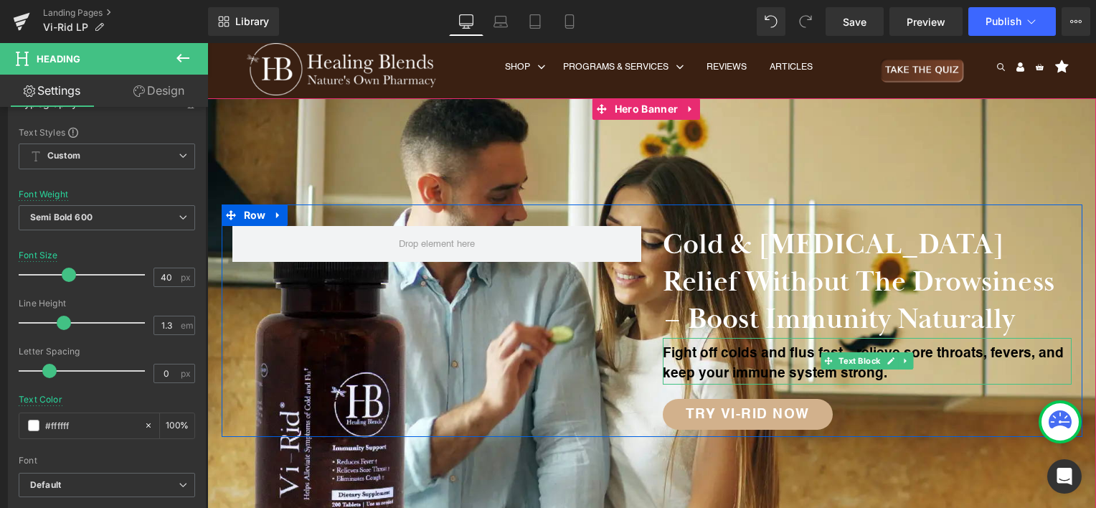
click at [760, 359] on p "Fight off colds and flus fast—relieve sore throats, fevers, and keep your immun…" at bounding box center [867, 364] width 409 height 41
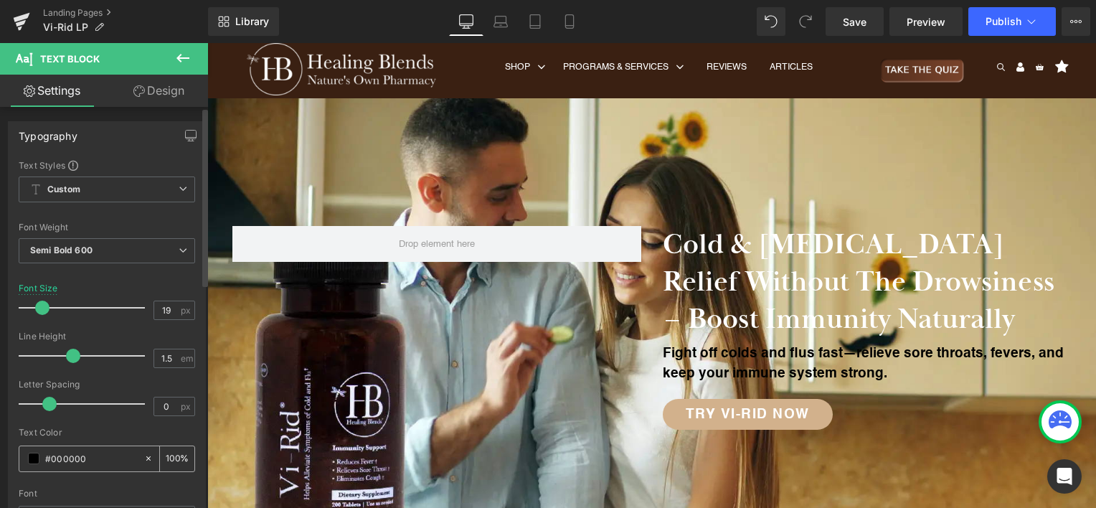
click at [34, 456] on span at bounding box center [33, 458] width 11 height 11
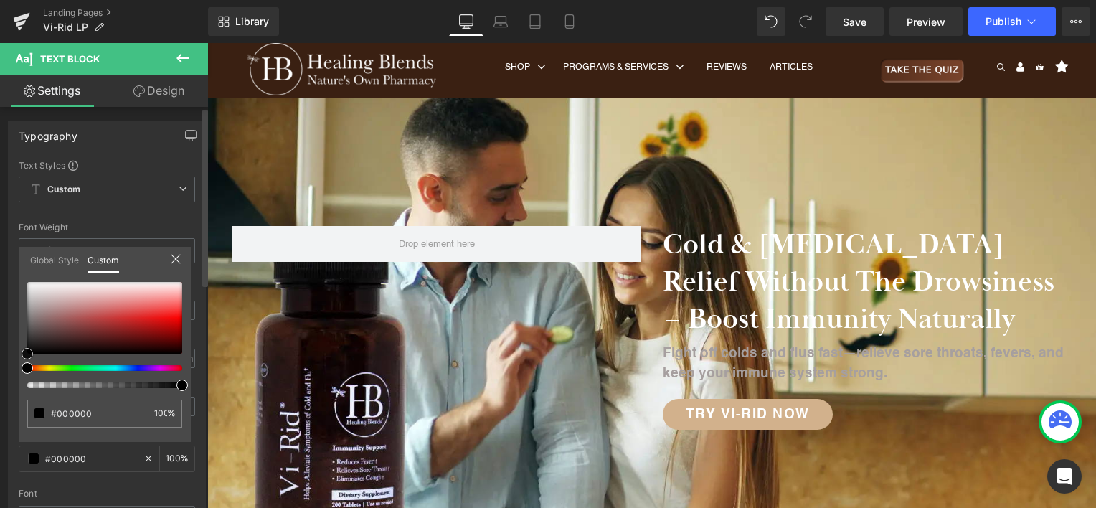
type input "#a69f9f"
type input "#aba4a4"
type input "#d7d4d4"
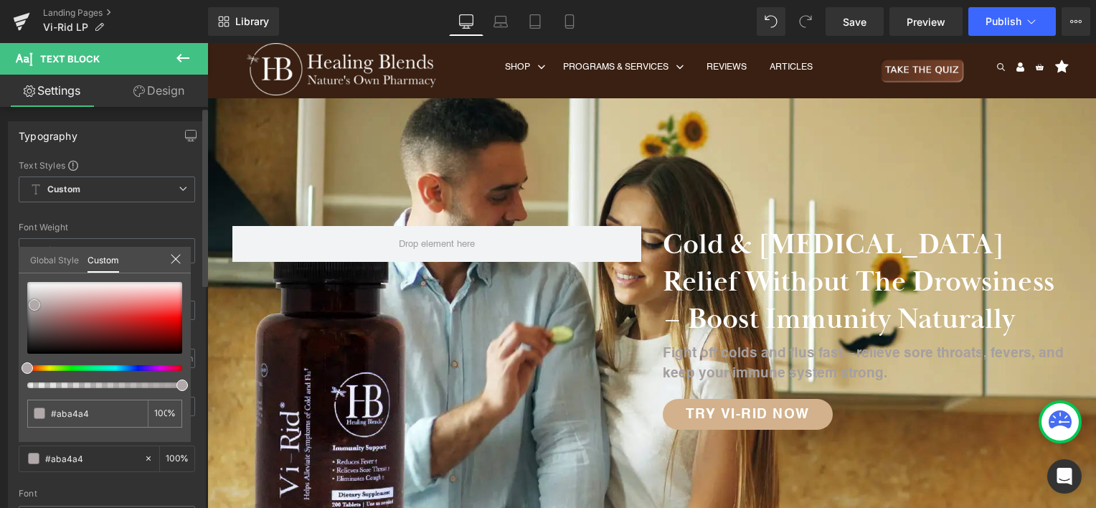
type input "#d7d4d4"
type input "#ffffff"
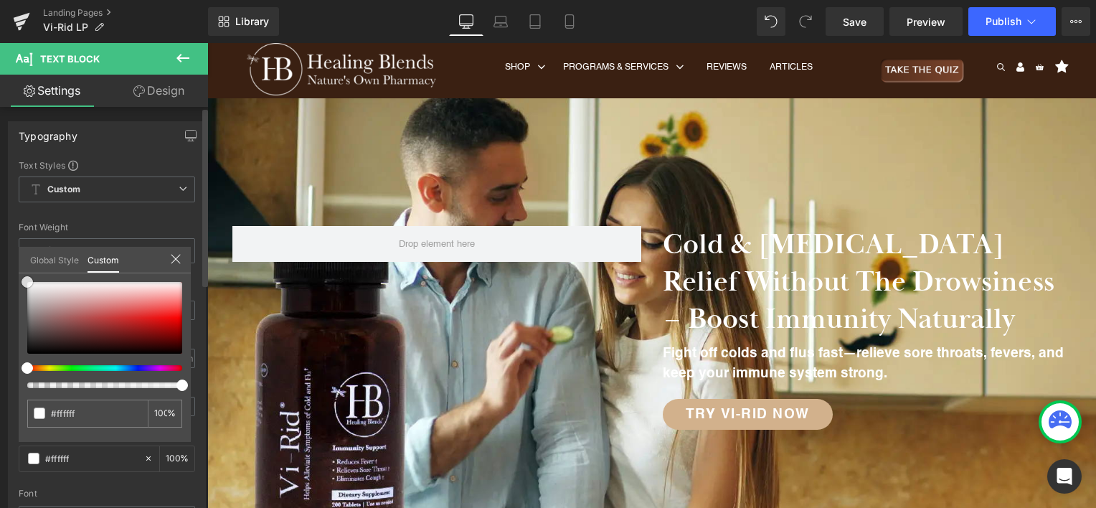
drag, startPoint x: 34, startPoint y: 304, endPoint x: 22, endPoint y: 270, distance: 35.8
click at [22, 270] on div "Global Style Custom Setup Global Style #ffffff 100 %" at bounding box center [105, 269] width 172 height 44
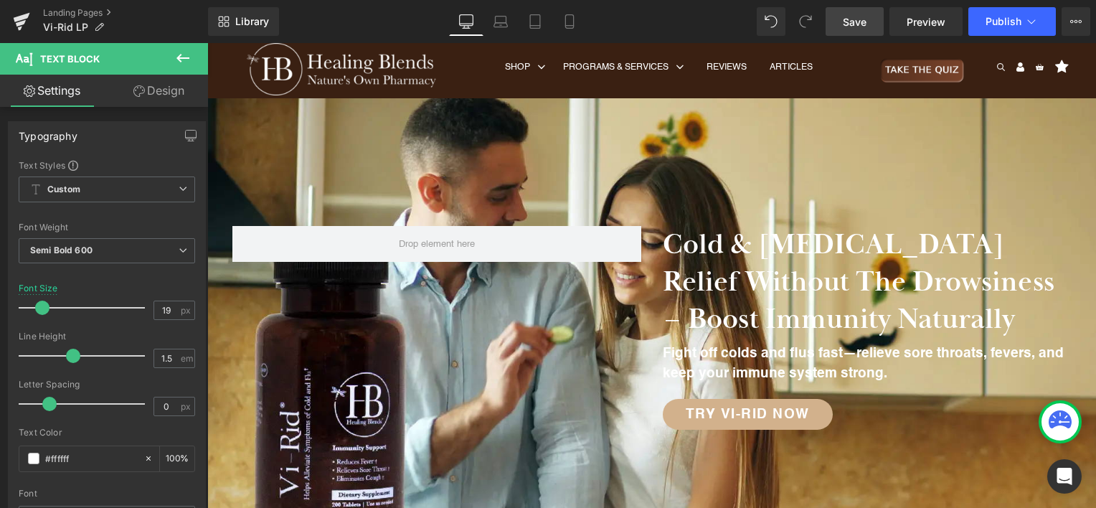
click at [856, 22] on span "Save" at bounding box center [855, 21] width 24 height 15
click at [1006, 24] on span "Publish" at bounding box center [1004, 21] width 36 height 11
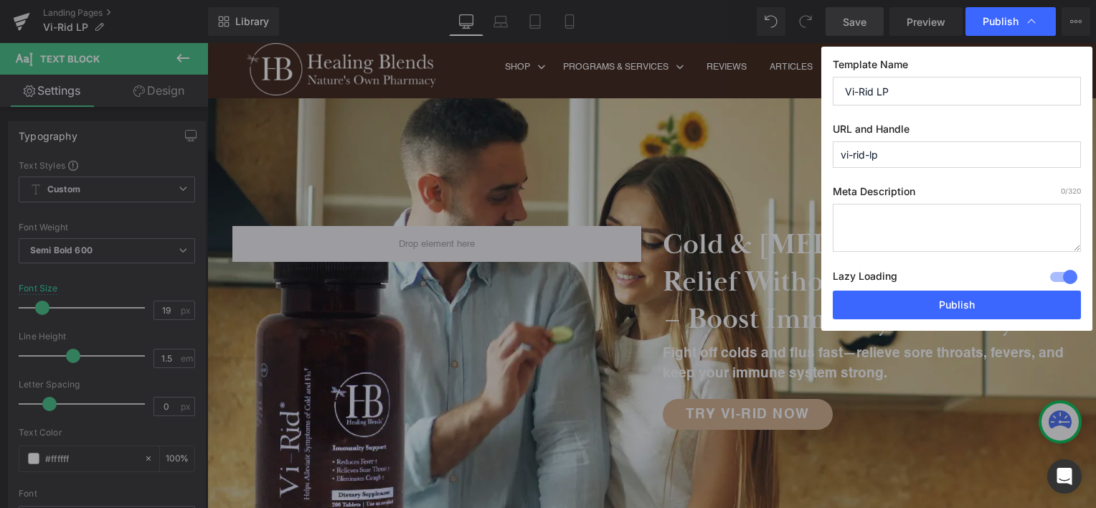
click at [967, 229] on textarea at bounding box center [957, 228] width 248 height 48
paste textarea "Strengthen your immune system naturally with Vi-Rid — an herbal blend that help…"
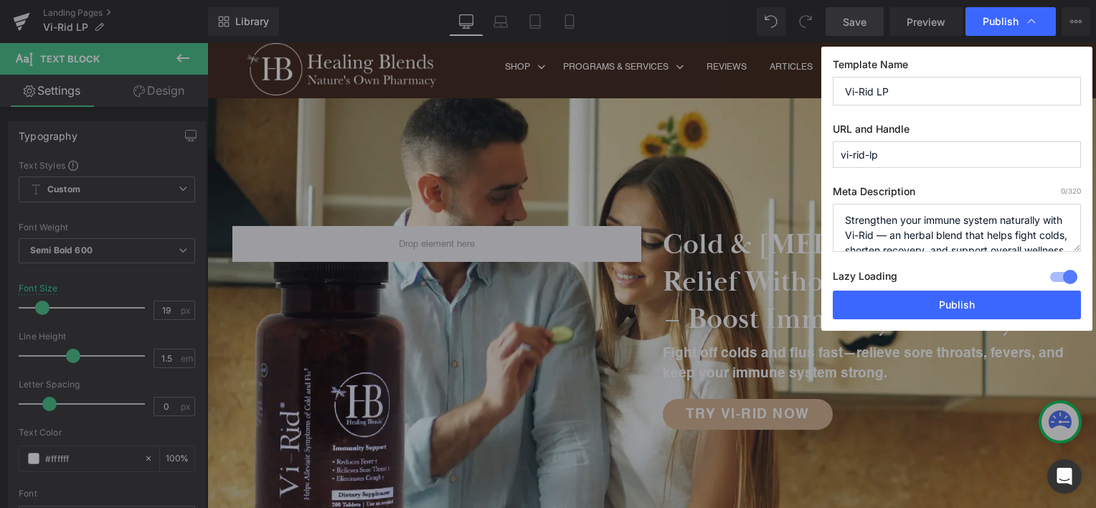
scroll to position [20, 0]
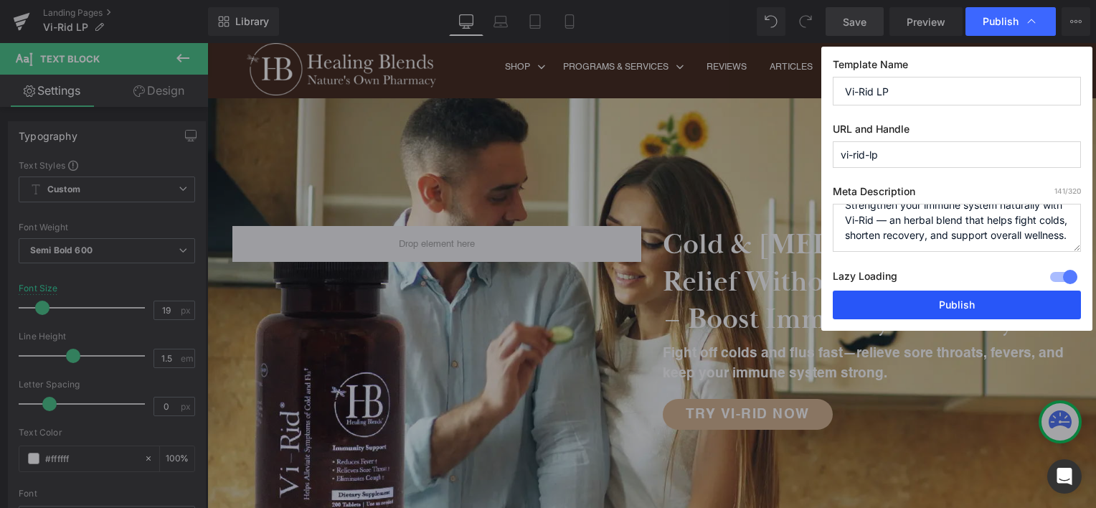
type textarea "Strengthen your immune system naturally with Vi-Rid — an herbal blend that help…"
click at [1009, 304] on button "Publish" at bounding box center [957, 304] width 248 height 29
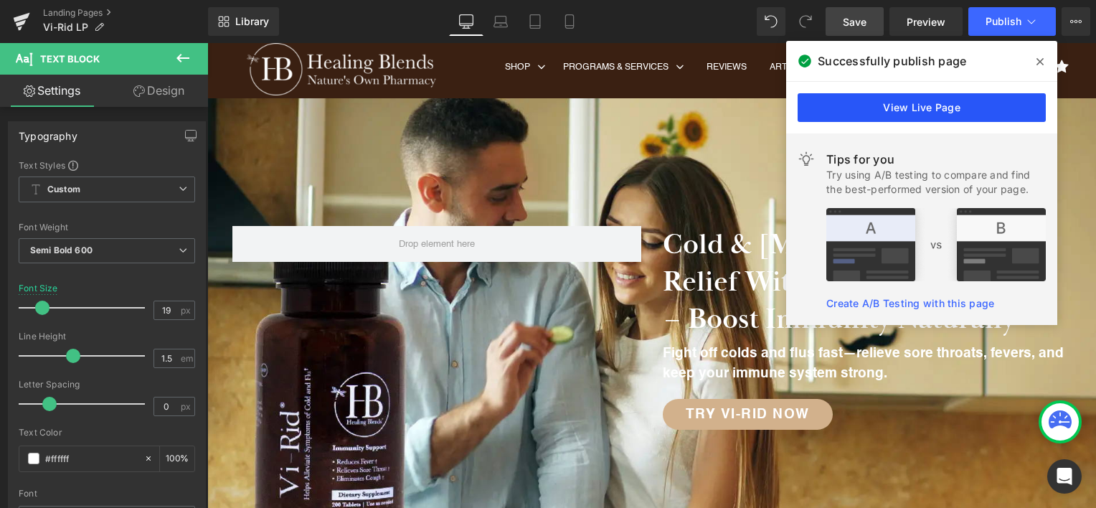
click at [818, 103] on link "View Live Page" at bounding box center [922, 107] width 248 height 29
